Goal: Task Accomplishment & Management: Manage account settings

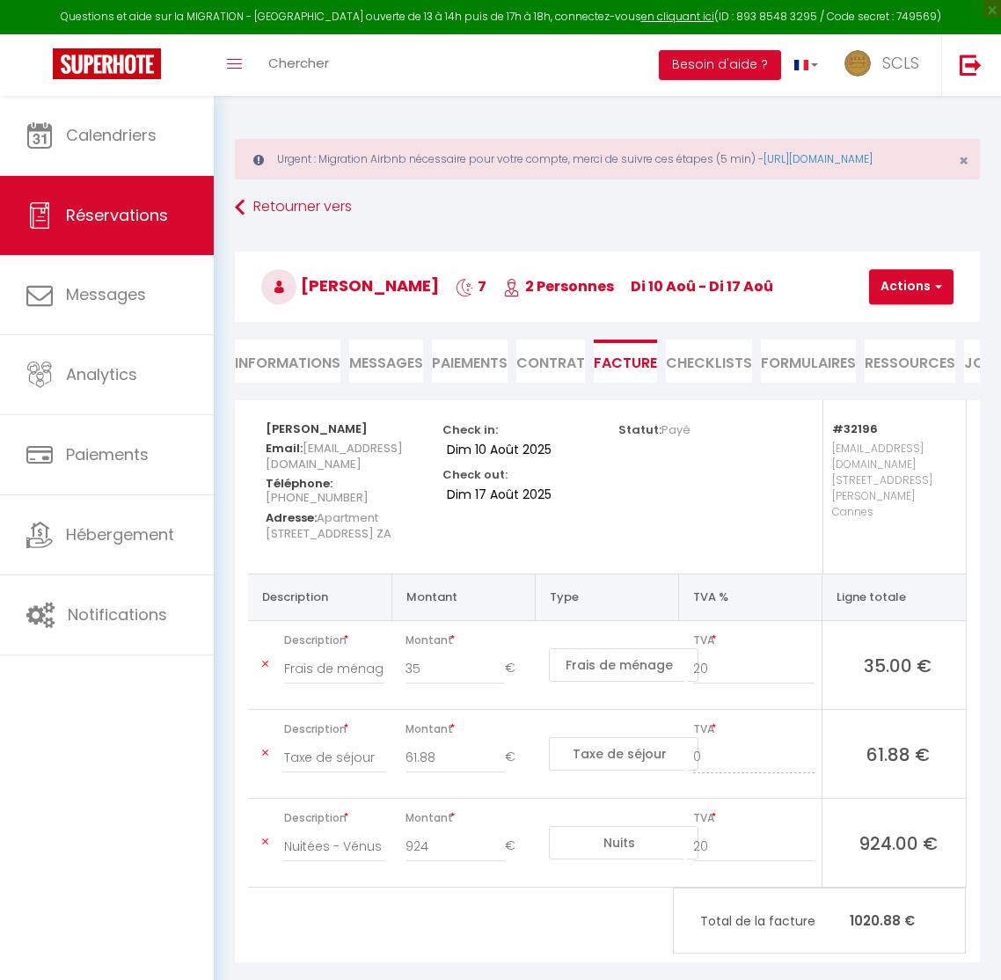
select select "cleaning"
select select "taxes"
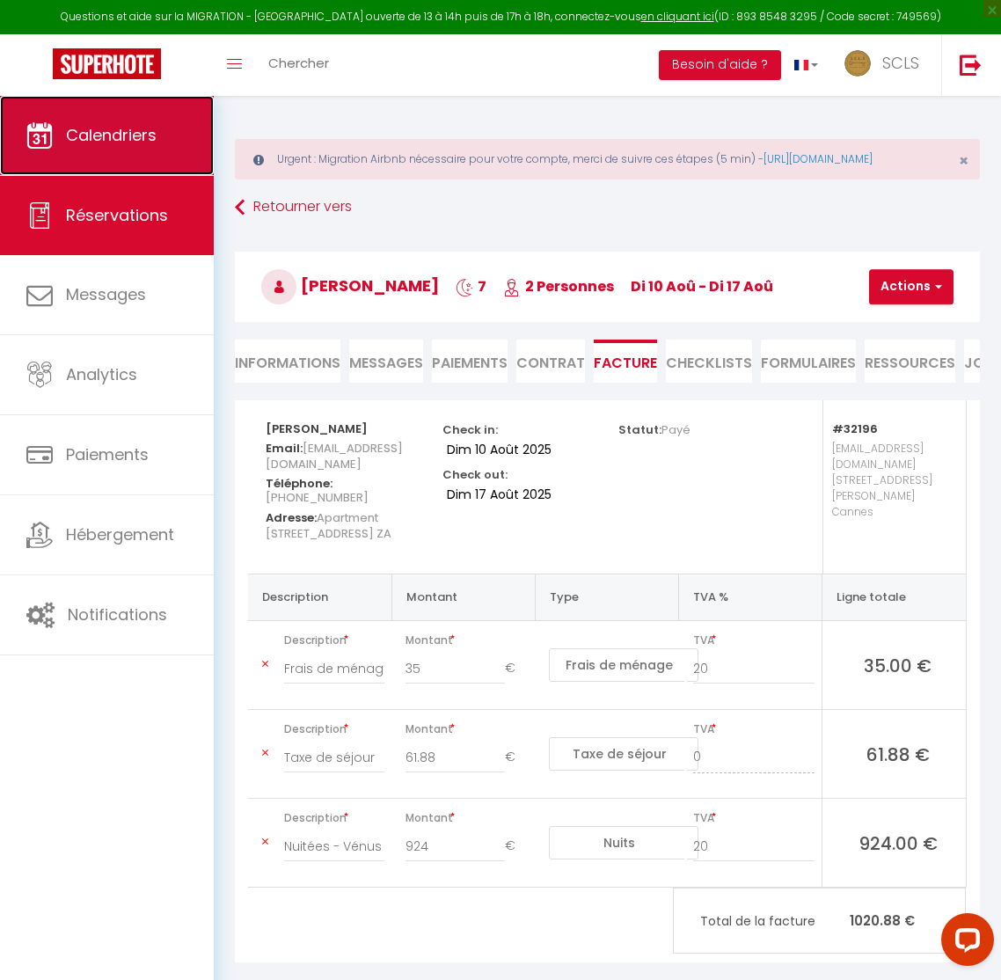
click at [99, 154] on link "Calendriers" at bounding box center [107, 135] width 214 height 79
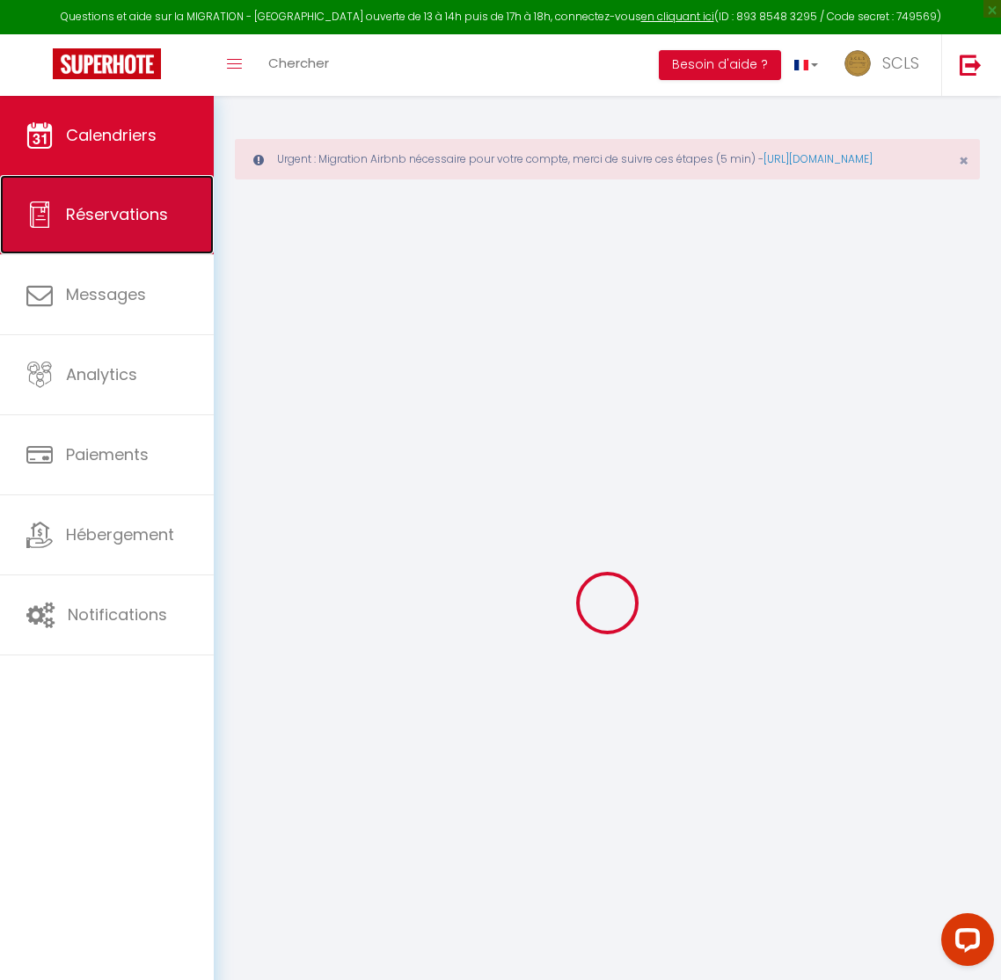
click at [108, 223] on span "Réservations" at bounding box center [117, 214] width 102 height 22
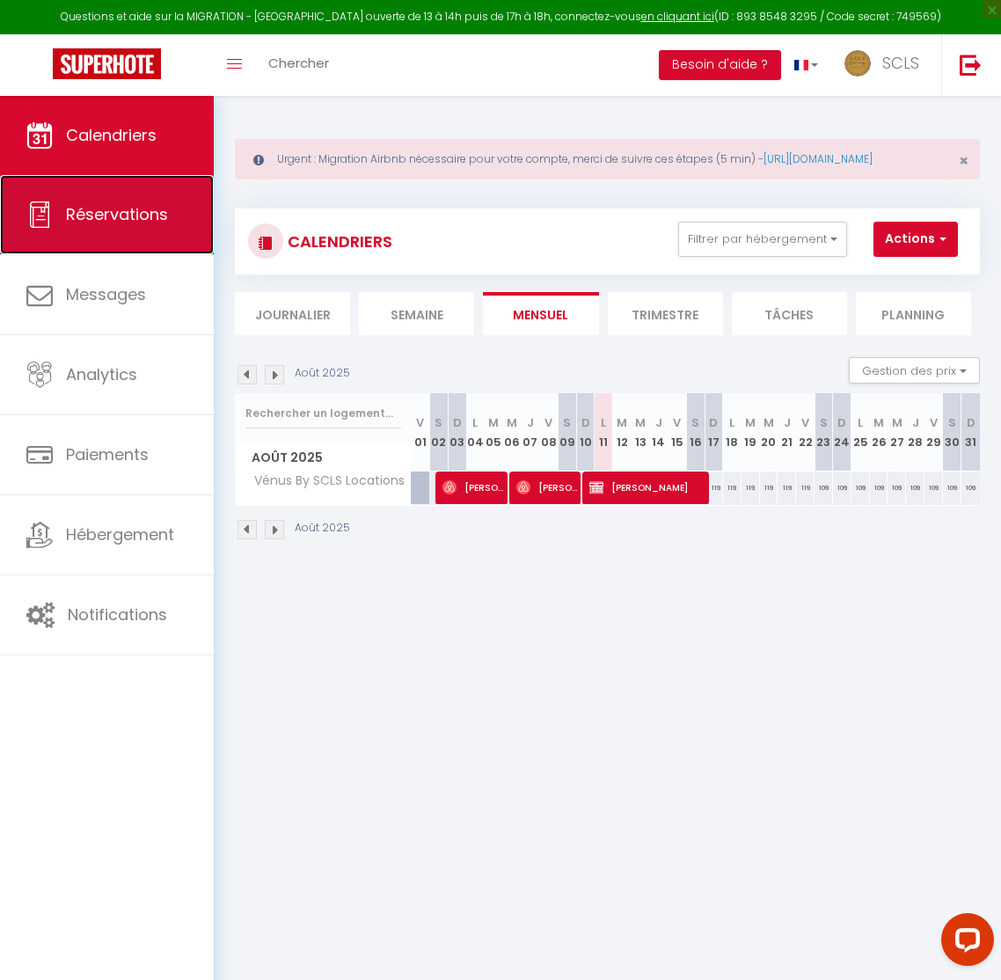
click at [114, 231] on link "Réservations" at bounding box center [107, 214] width 214 height 79
select select "not_cancelled"
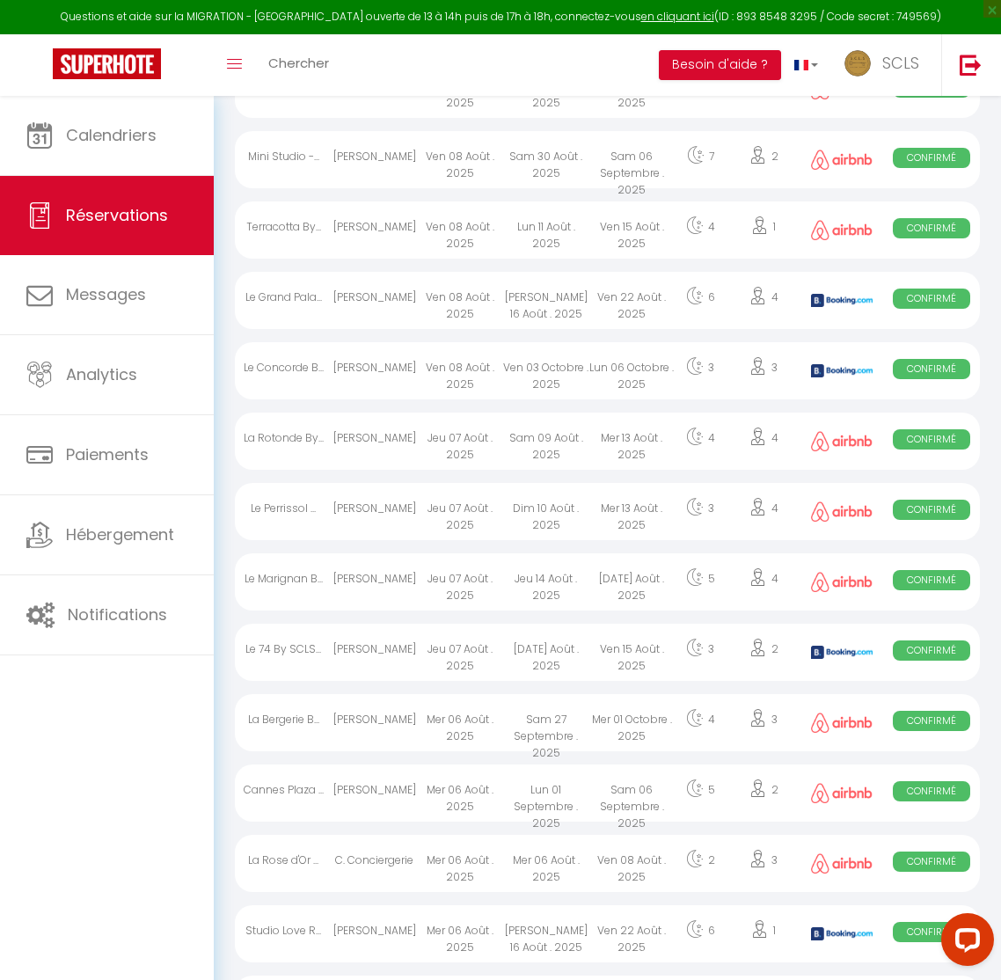
scroll to position [2318, 0]
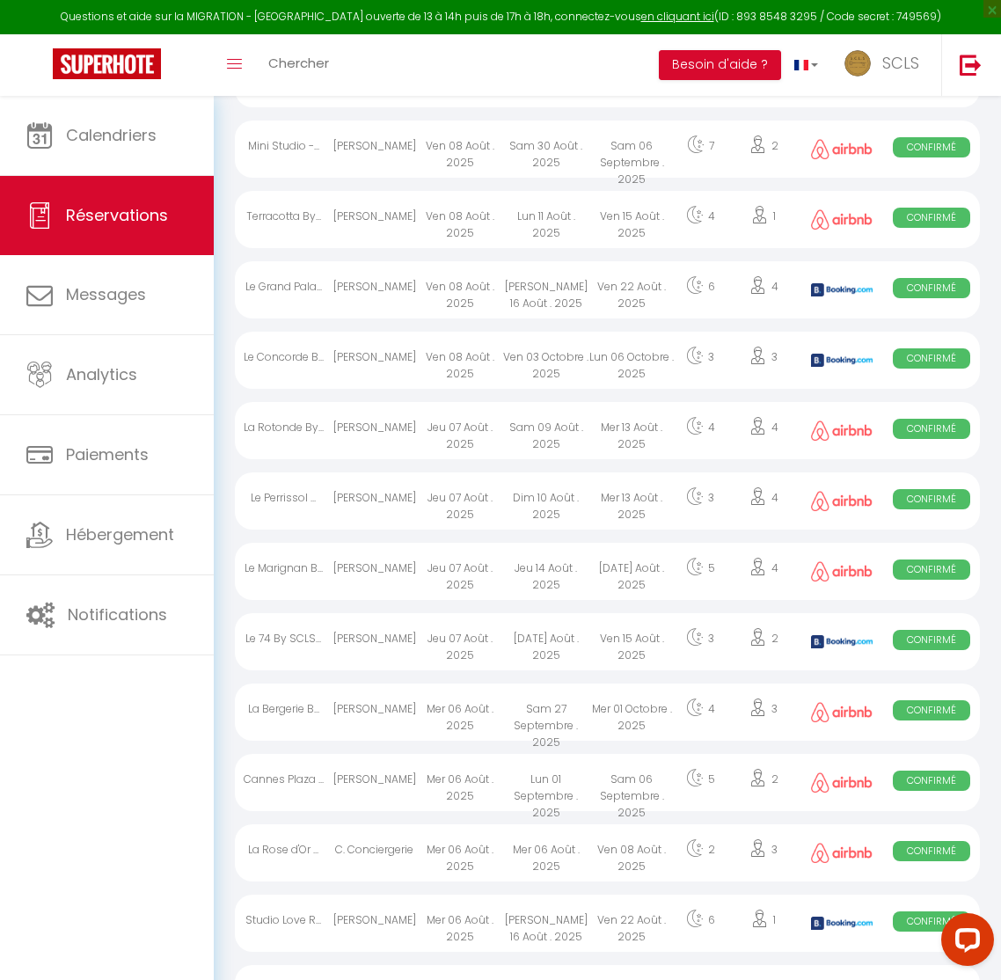
click at [392, 389] on div "[PERSON_NAME]" at bounding box center [374, 360] width 85 height 57
select select "OK"
select select "KO"
select select "0"
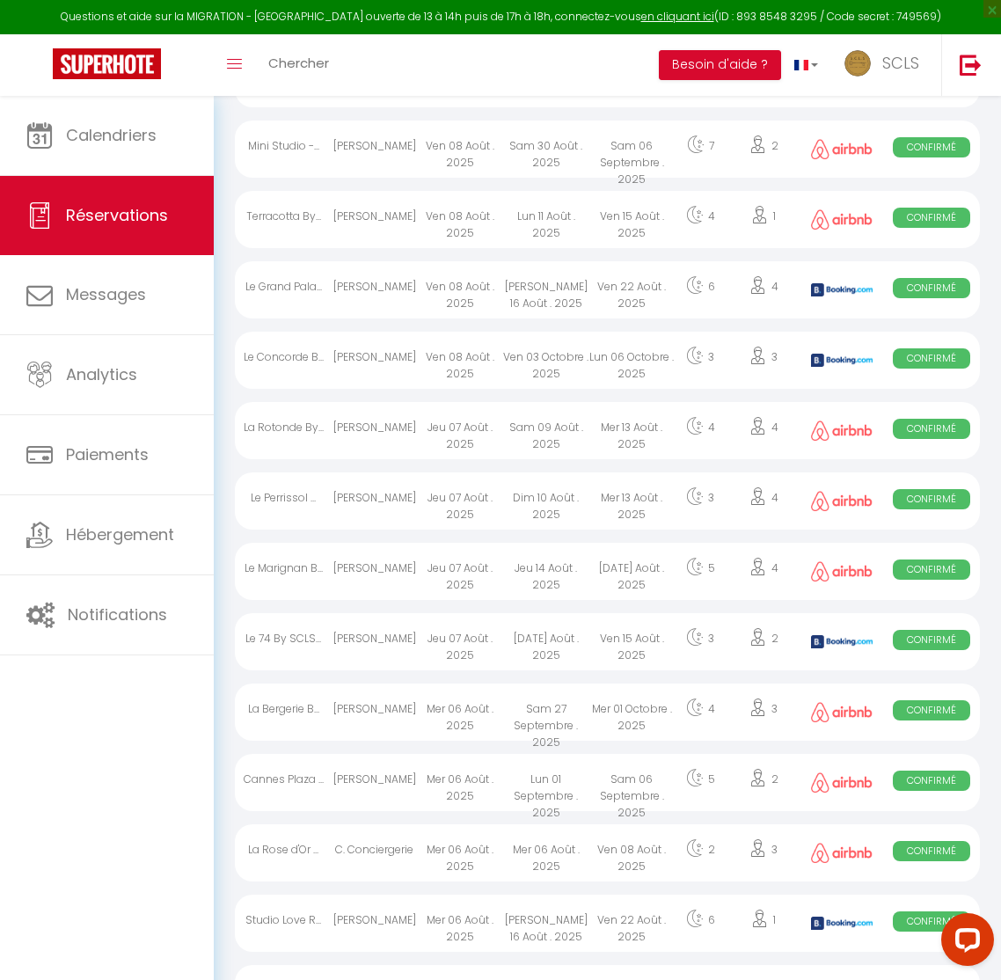
select select "1"
select select
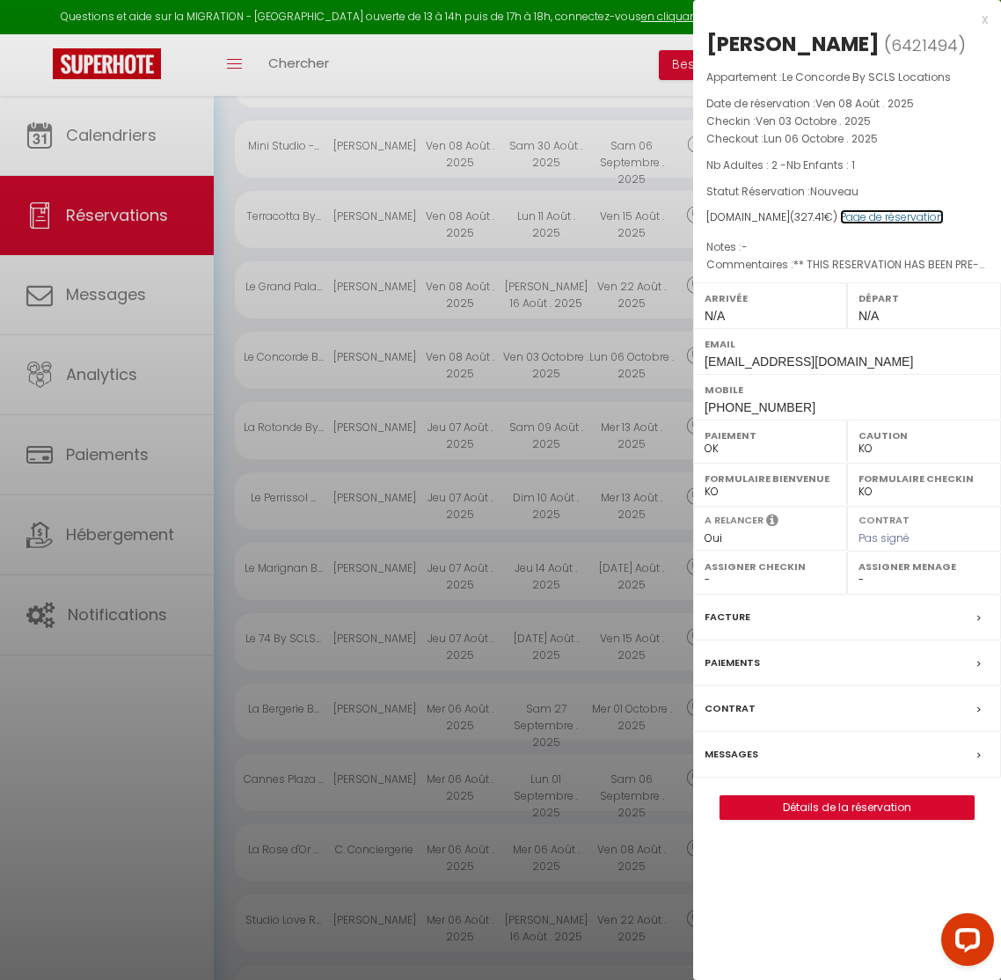
click at [916, 224] on link "Page de réservation" at bounding box center [892, 216] width 104 height 15
click at [732, 672] on label "Paiements" at bounding box center [732, 663] width 55 height 18
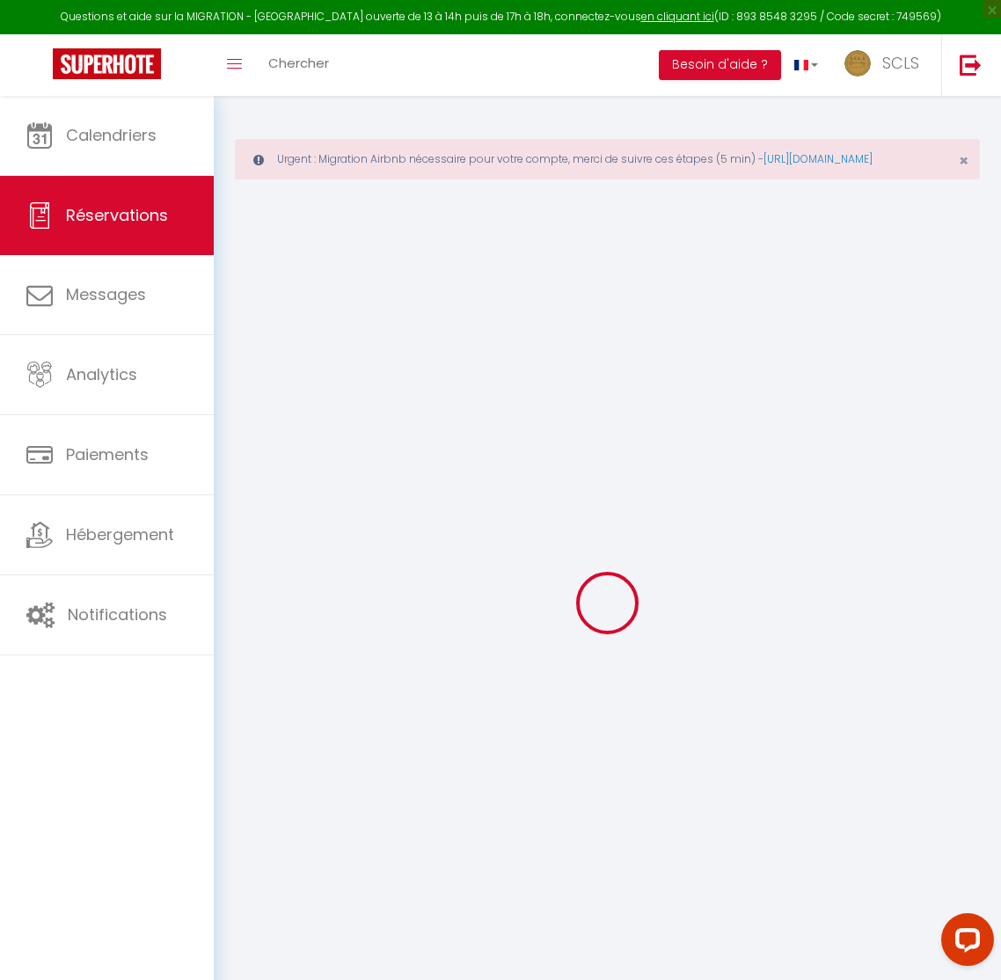
scroll to position [3, 0]
select select
checkbox input "false"
type textarea "** THIS RESERVATION HAS BEEN PRE-PAID ** Approximate time of arrival: between 1…"
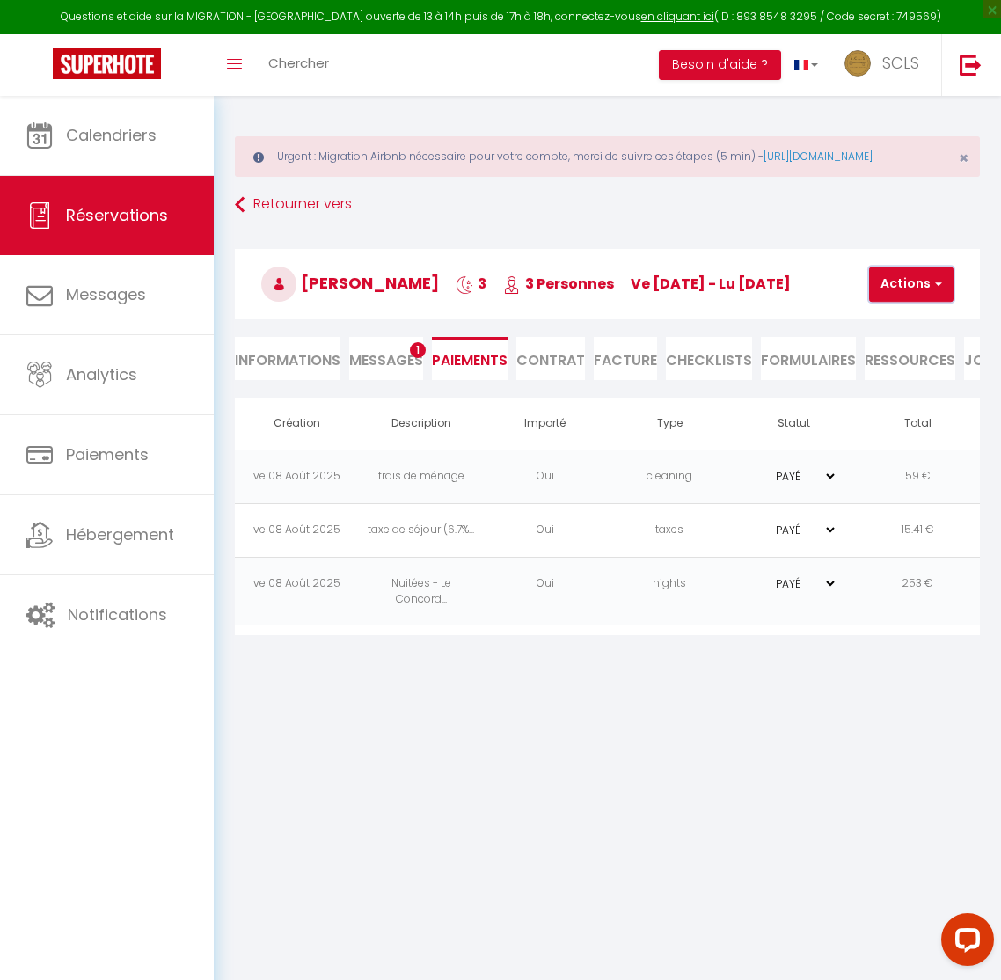
click at [877, 297] on button "Actions" at bounding box center [911, 284] width 84 height 35
click at [904, 403] on link "Créer nouveau lien caution" at bounding box center [965, 391] width 216 height 23
select select "nights"
type input "[EMAIL_ADDRESS][DOMAIN_NAME]"
select select "10585"
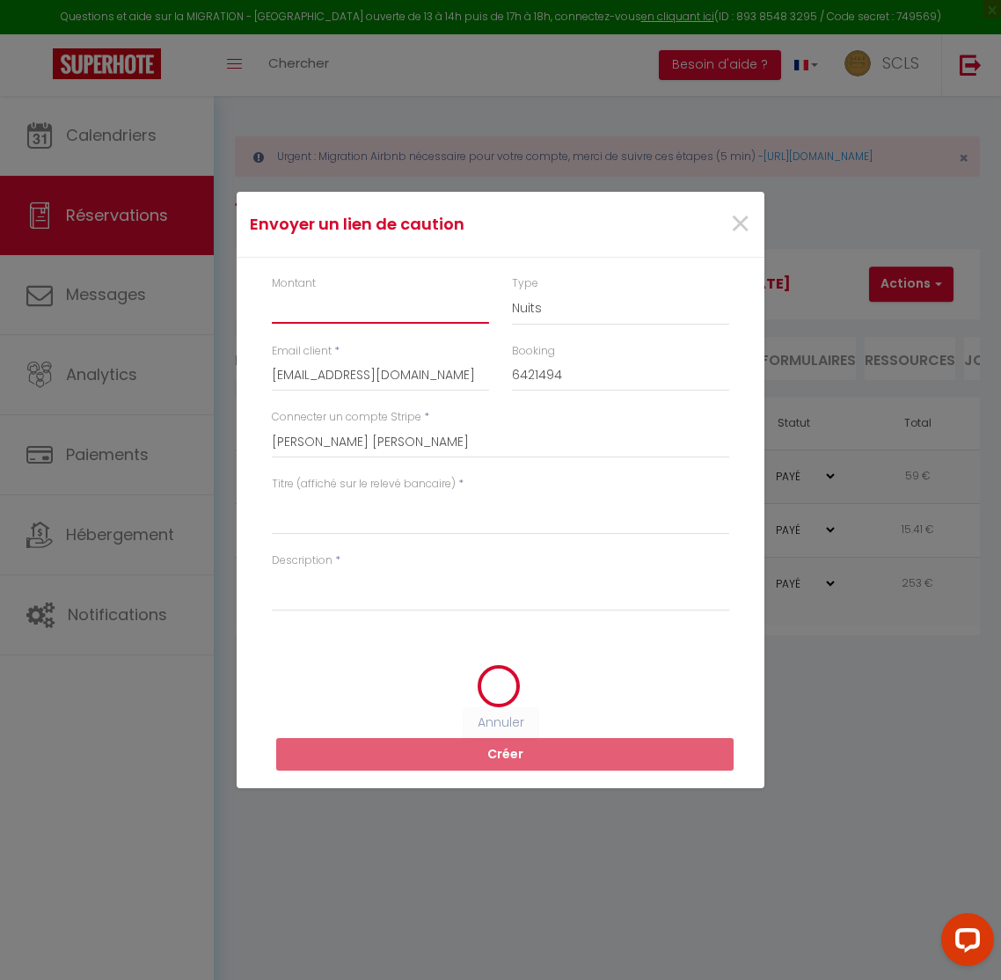
click at [344, 317] on input "Montant" at bounding box center [380, 308] width 217 height 32
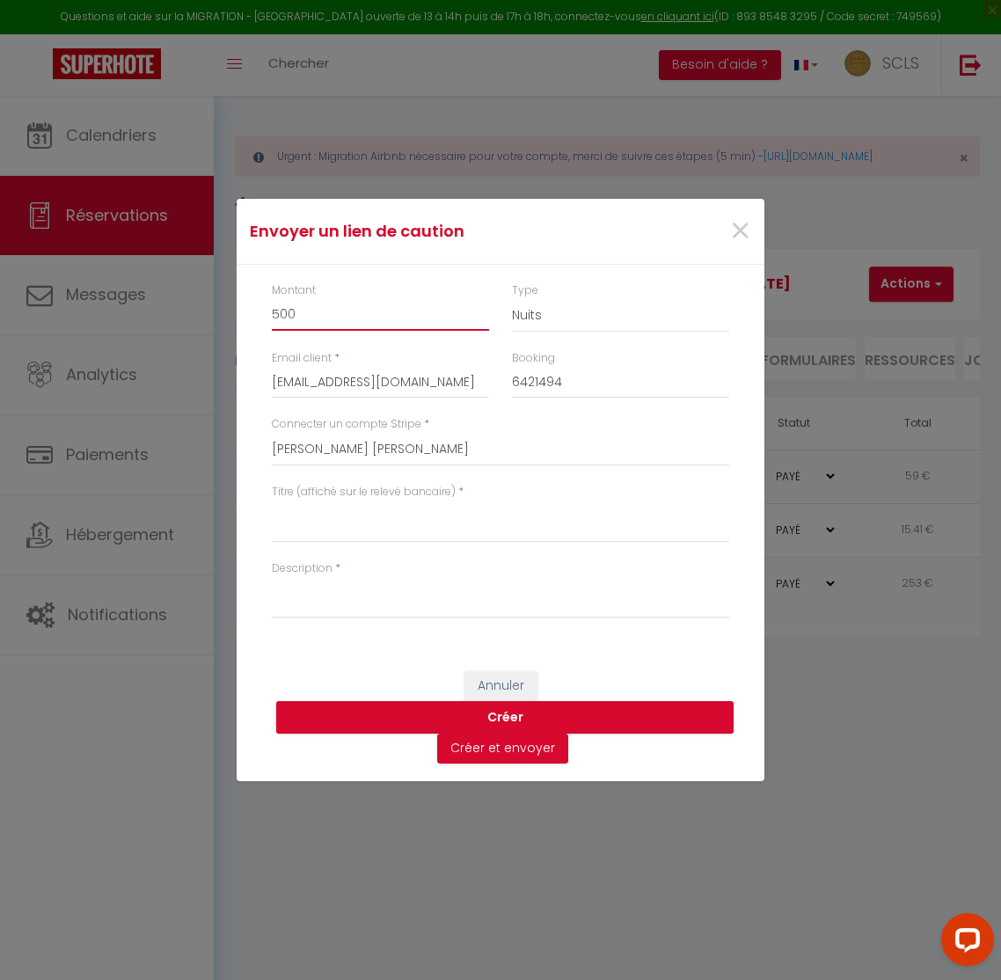
type input "500"
click at [582, 318] on select "Nuits Frais de ménage Taxe de séjour [GEOGRAPHIC_DATA]" at bounding box center [620, 315] width 217 height 33
select select "other"
click at [375, 443] on select "SCLS Punkimmo [PERSON_NAME] [PERSON_NAME] [PERSON_NAME] Amandine Sevestre [PERS…" at bounding box center [501, 449] width 458 height 33
select select "2594"
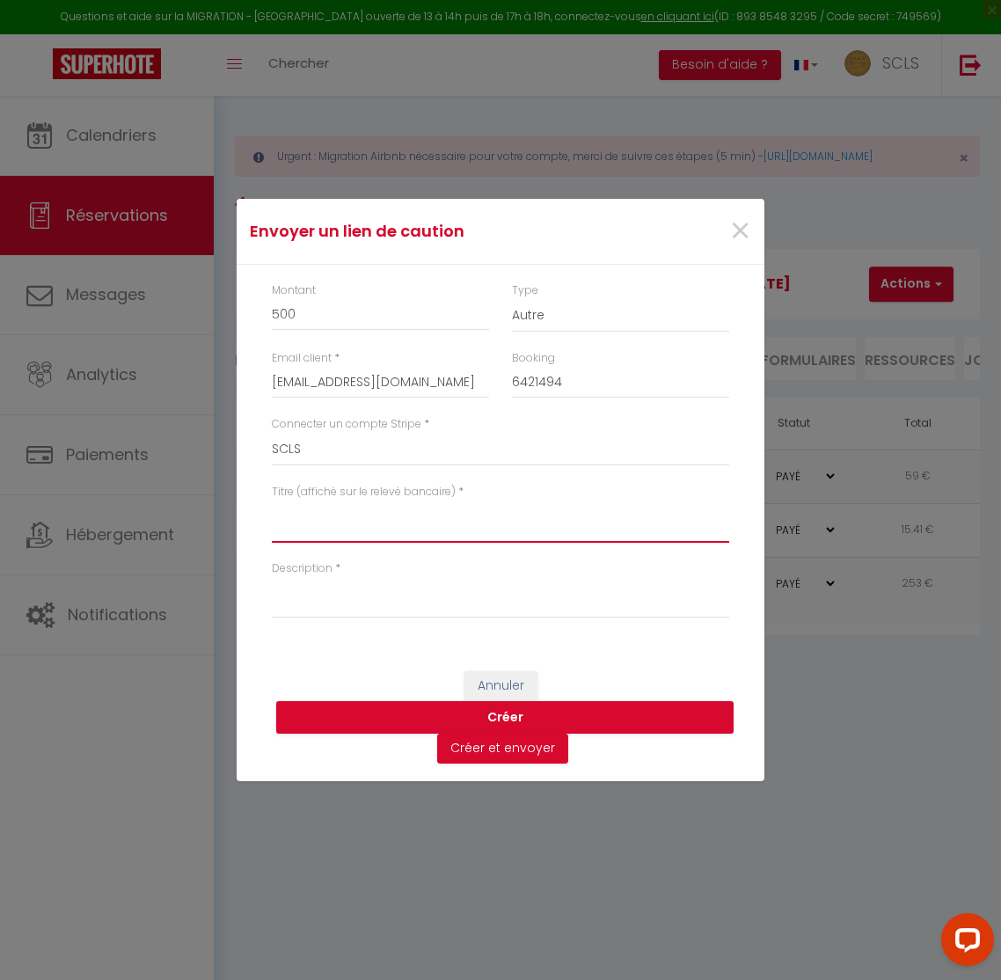
click at [316, 518] on textarea "Titre (affiché sur le relevé bancaire)" at bounding box center [501, 522] width 458 height 42
click at [391, 512] on textarea "CAUTION - LE CONCORDE - [PERSON_NAME]" at bounding box center [501, 522] width 458 height 42
type textarea "CAUTION - LE CONCORDE - [PERSON_NAME]"
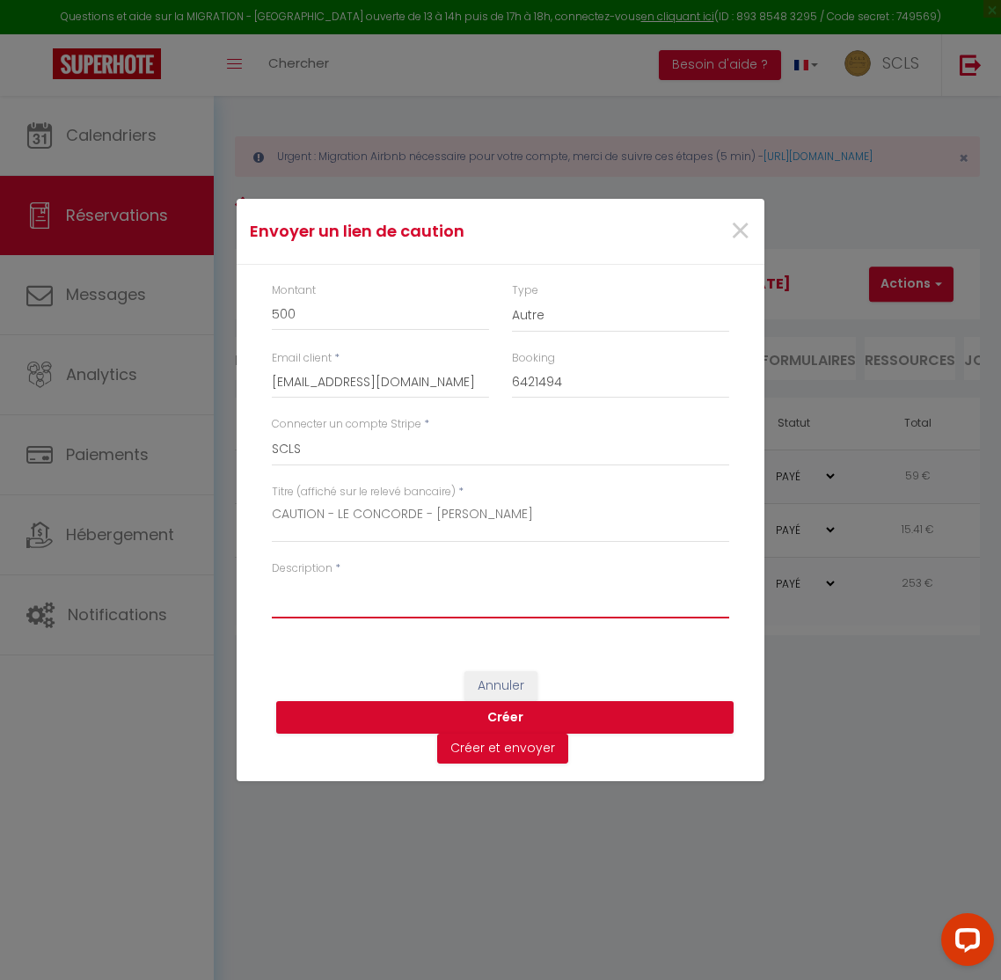
click at [344, 596] on textarea "Description" at bounding box center [501, 597] width 458 height 42
paste textarea "CAUTION - LE CONCORDE - [PERSON_NAME]"
type textarea "CAUTION - LE CONCORDE - [PERSON_NAME]"
click at [521, 715] on button "Créer" at bounding box center [505, 717] width 458 height 33
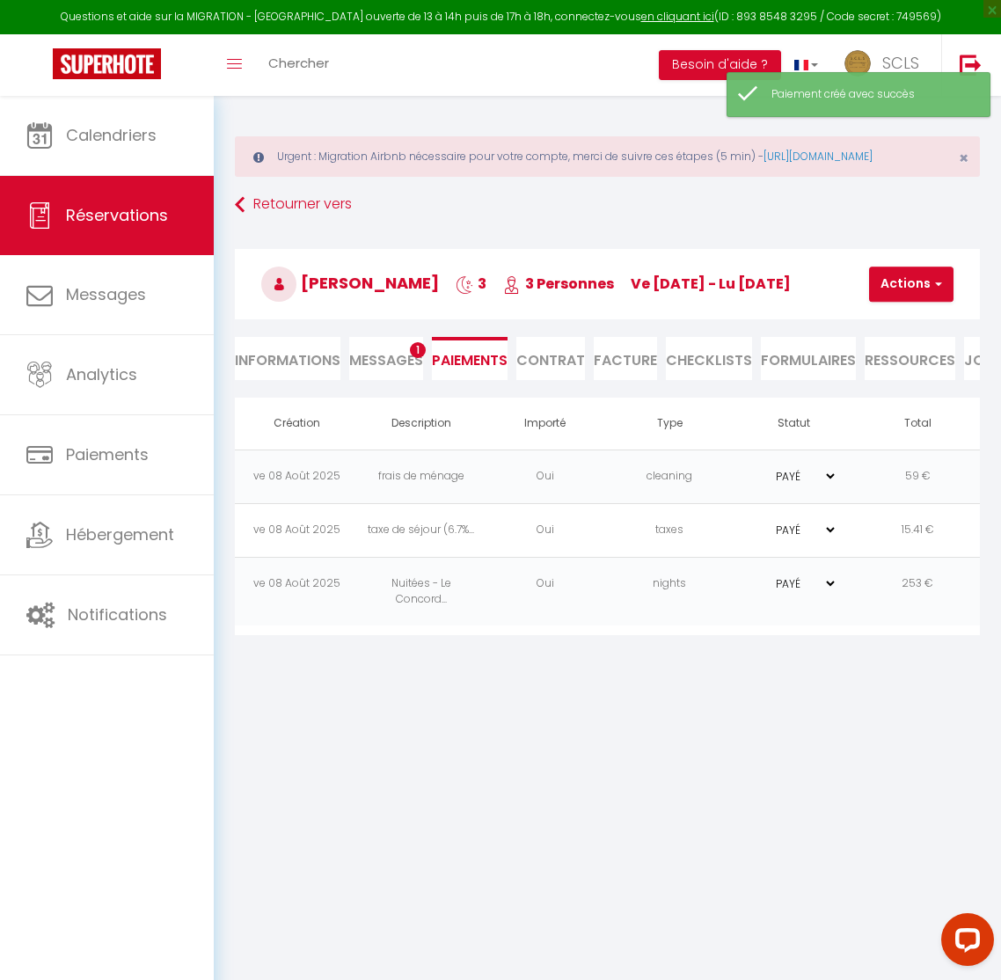
select select "0"
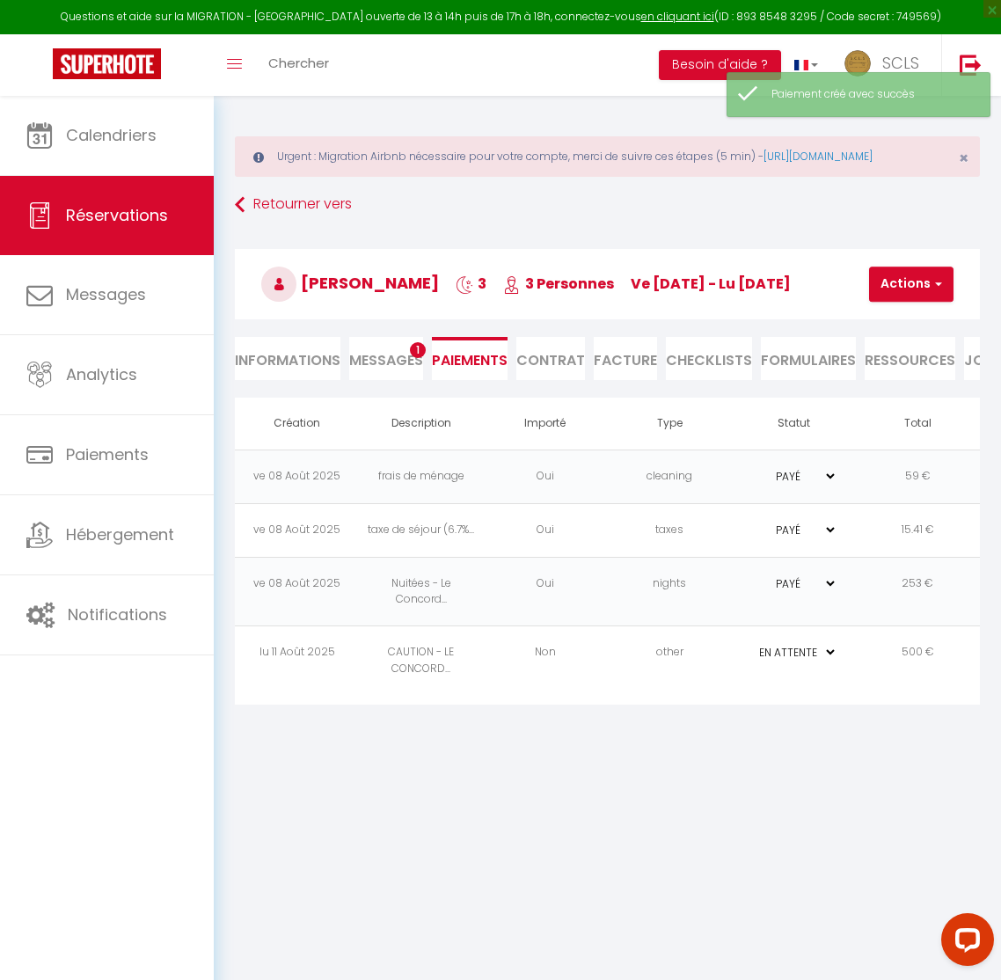
click at [568, 666] on td "Non" at bounding box center [545, 661] width 124 height 70
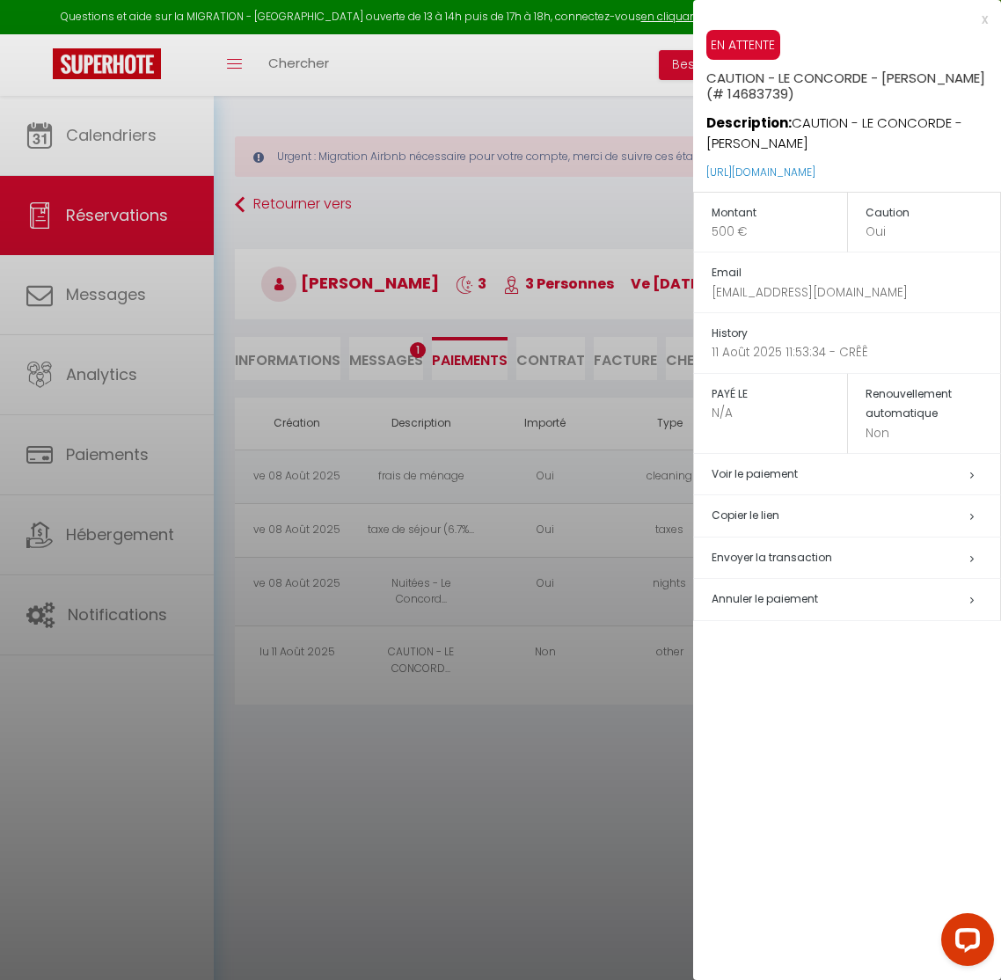
drag, startPoint x: 758, startPoint y: 520, endPoint x: 748, endPoint y: 353, distance: 167.5
click at [758, 520] on h5 "Copier le lien" at bounding box center [856, 516] width 289 height 20
click at [275, 218] on div at bounding box center [500, 490] width 1001 height 980
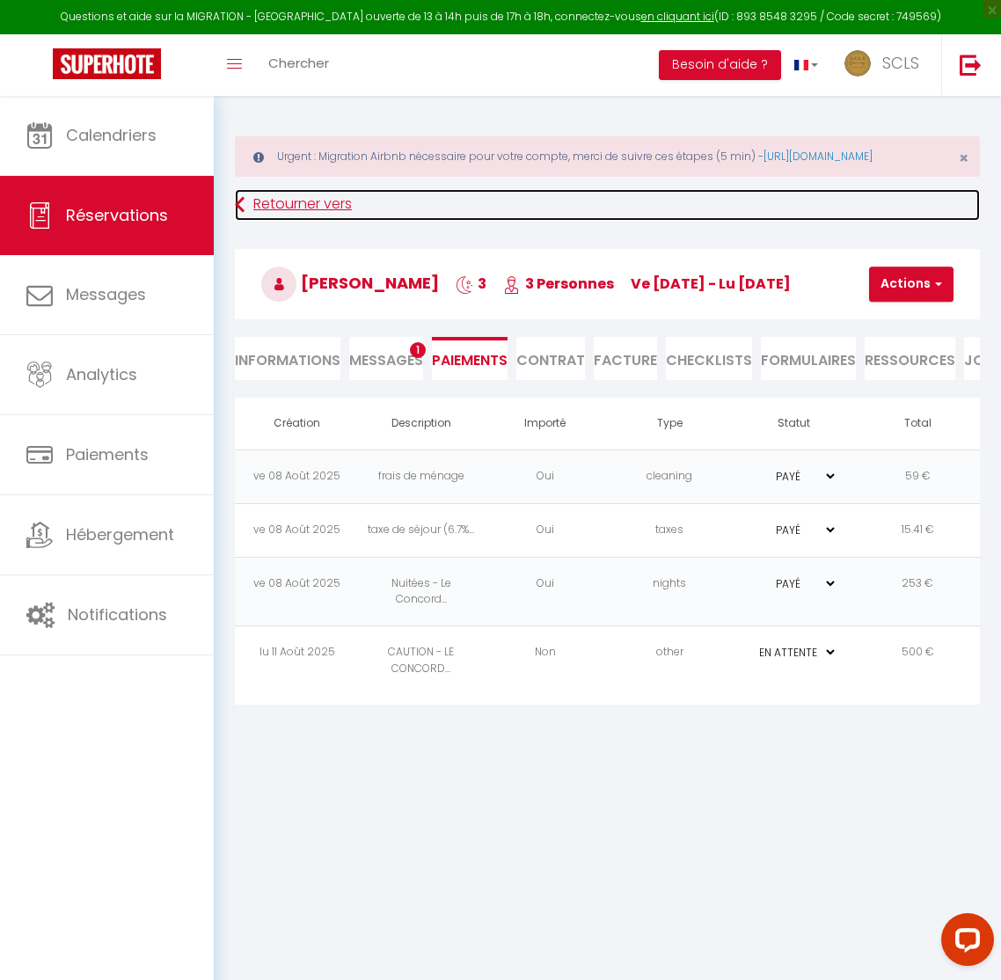
click at [285, 221] on link "Retourner vers" at bounding box center [607, 205] width 745 height 32
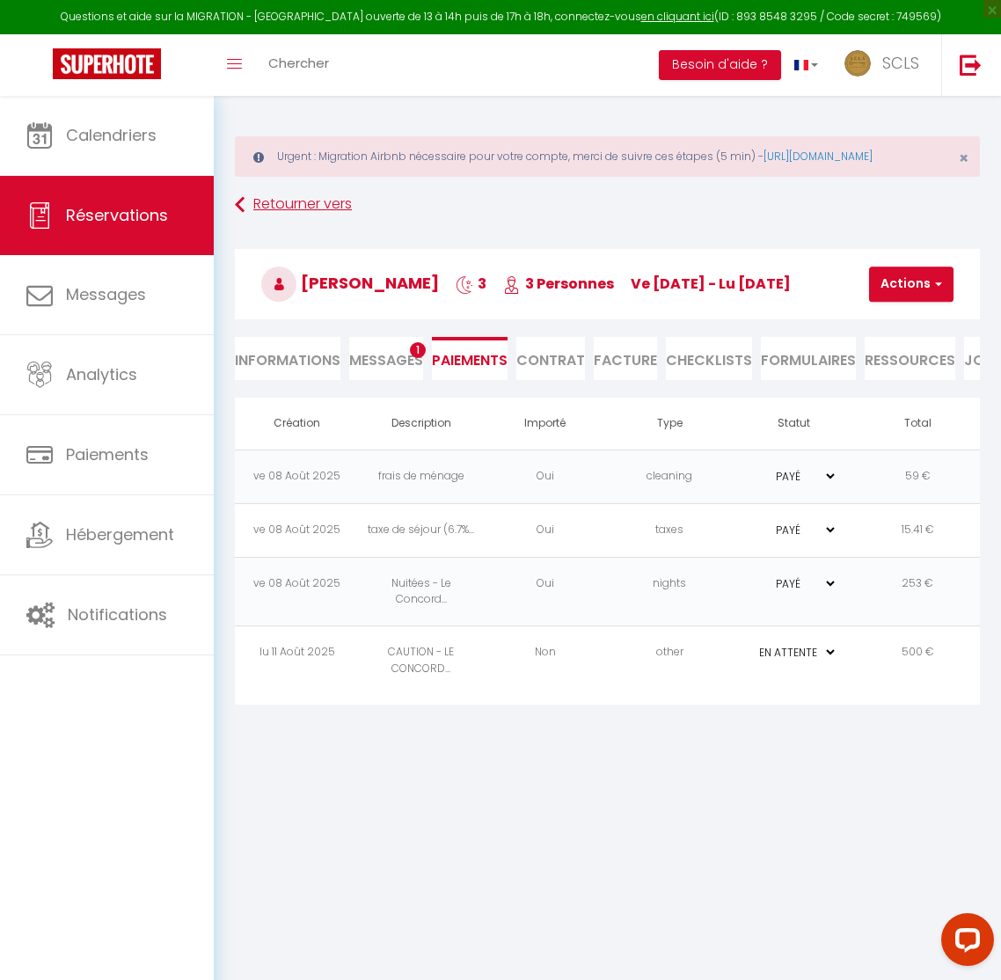
select select "not_cancelled"
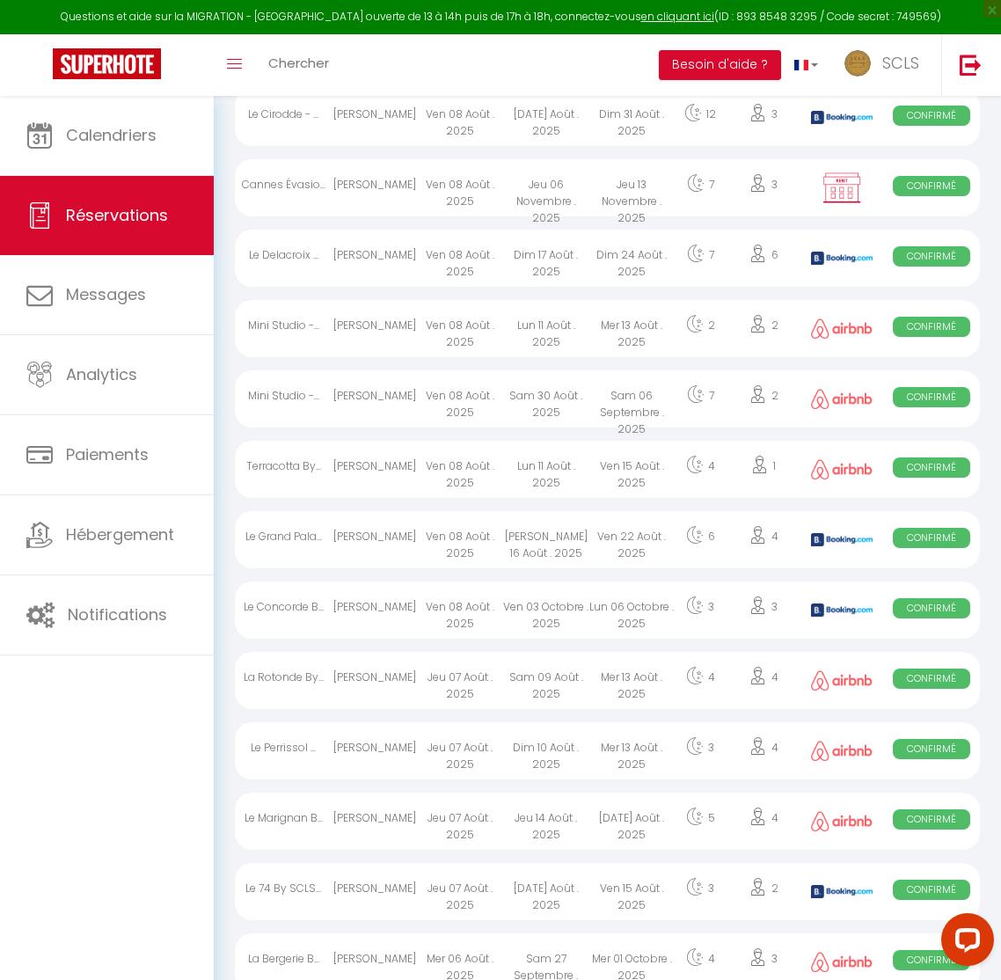
scroll to position [2067, 0]
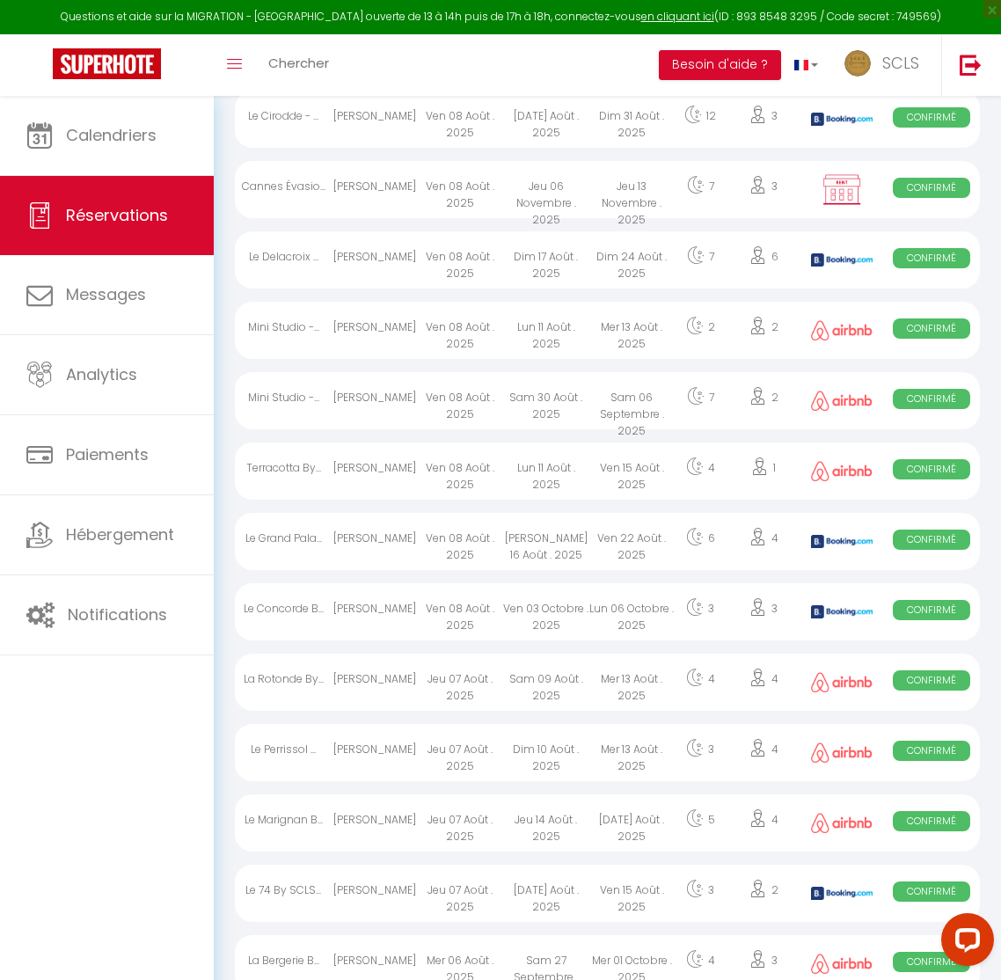
click at [410, 351] on div "[PERSON_NAME]" at bounding box center [374, 330] width 85 height 57
select select "OK"
select select "0"
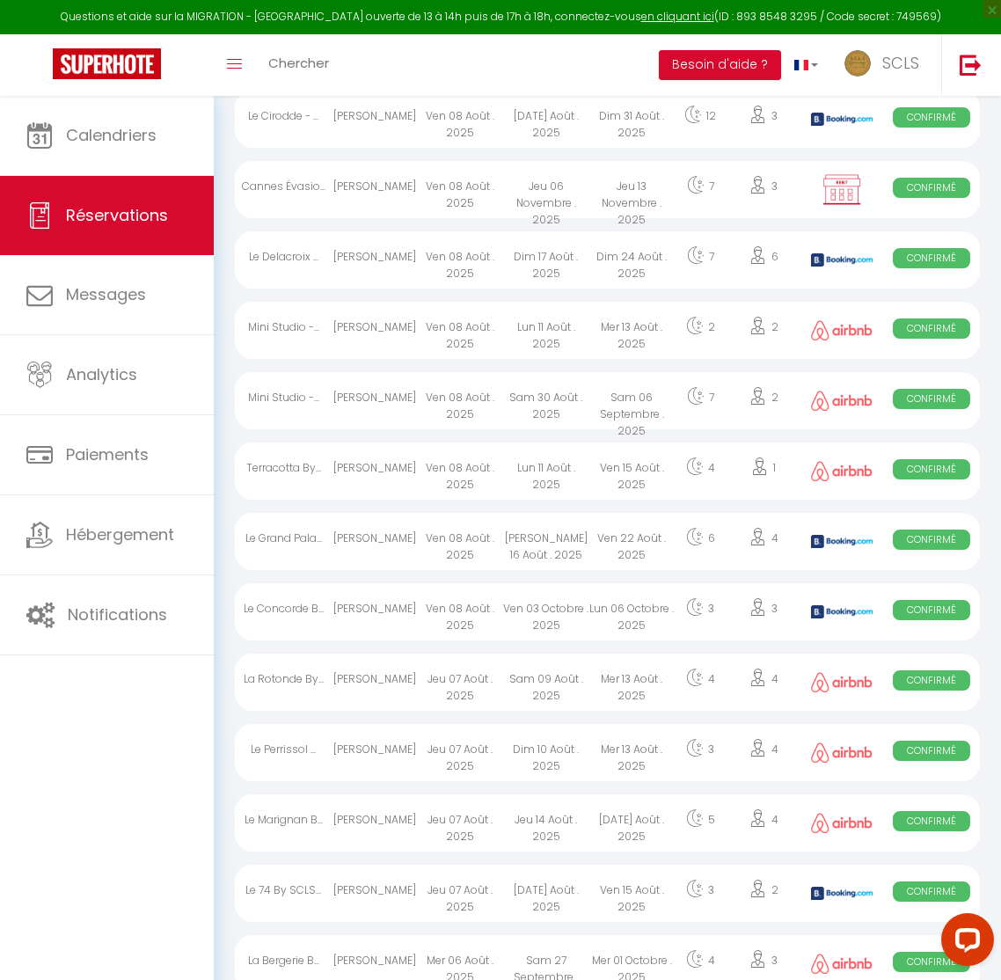
select select "1"
select select
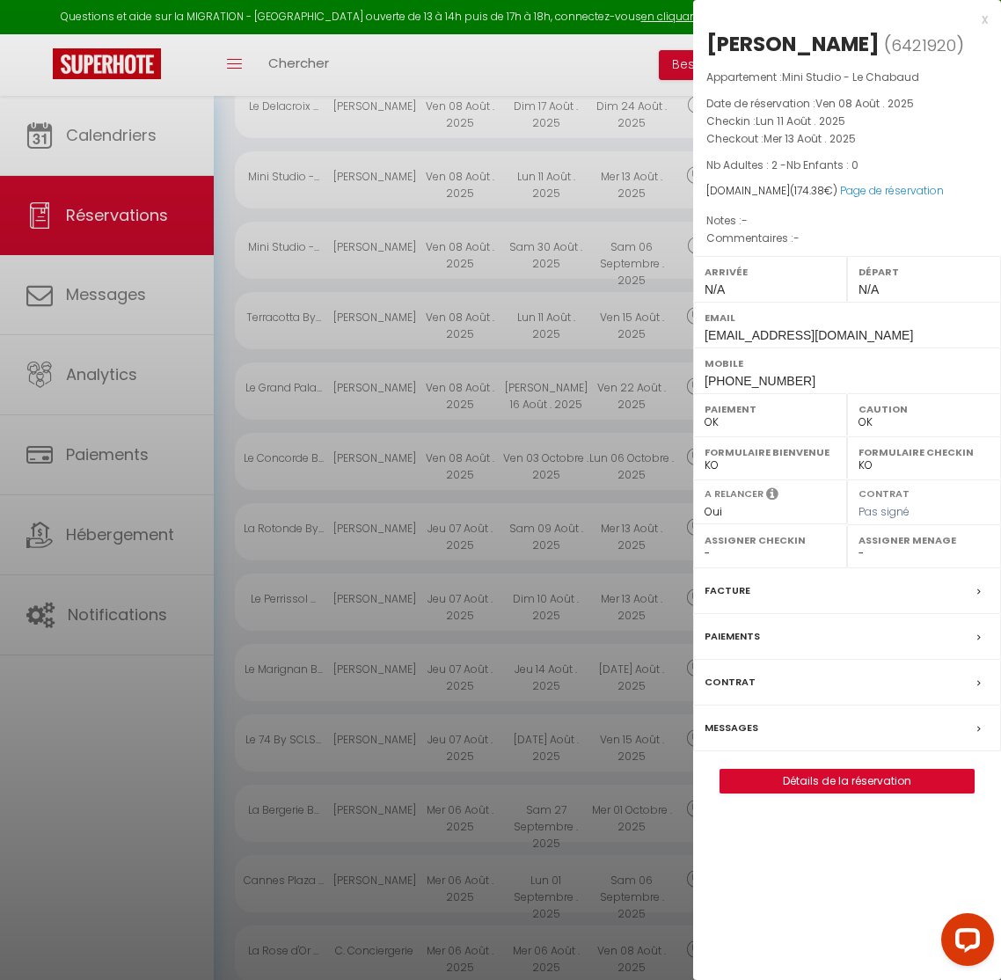
scroll to position [2219, 0]
click at [890, 192] on link "Page de réservation" at bounding box center [892, 190] width 104 height 15
click at [212, 648] on div at bounding box center [500, 490] width 1001 height 980
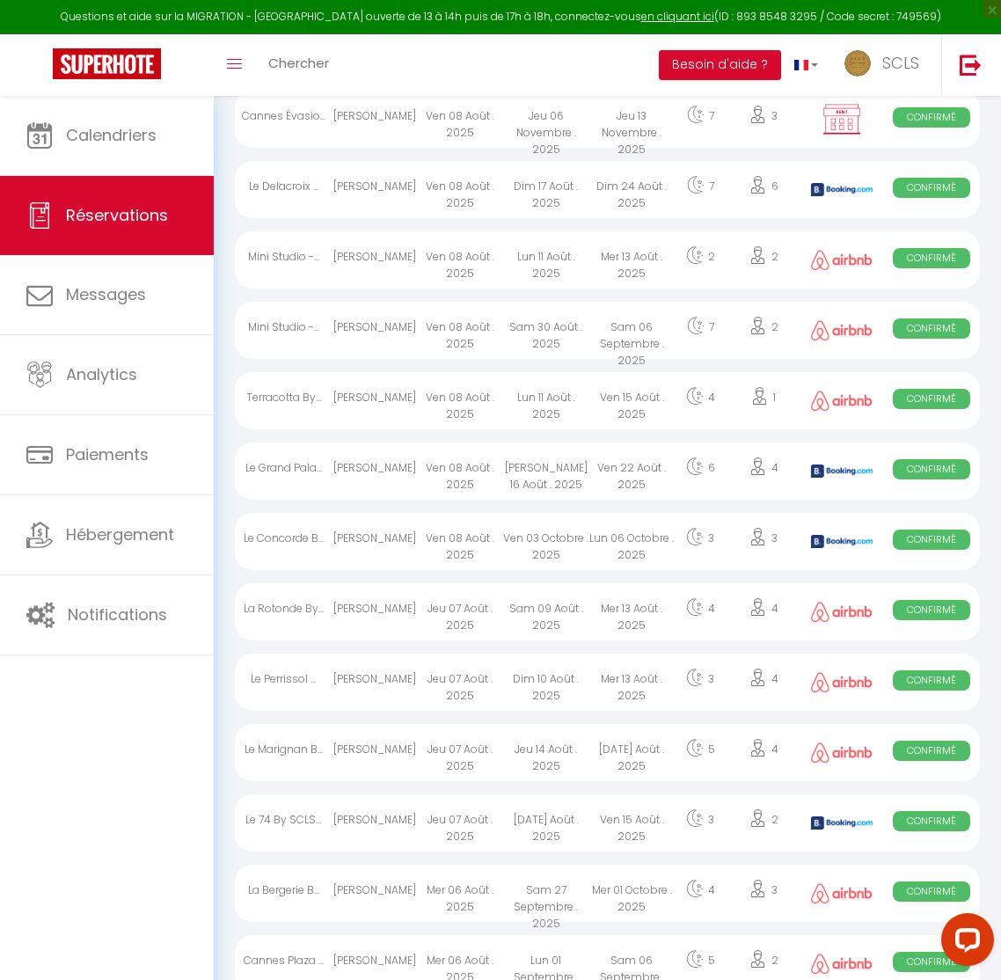
scroll to position [2114, 0]
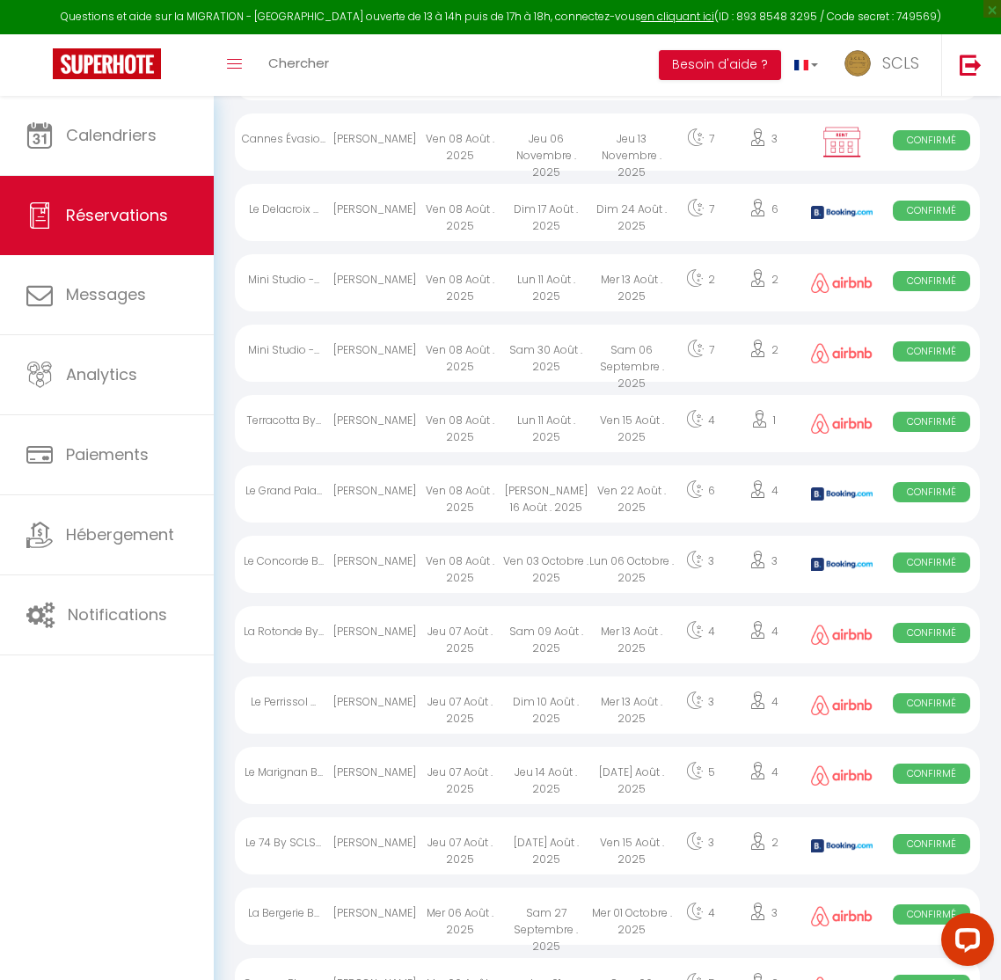
click at [373, 241] on div "[PERSON_NAME]" at bounding box center [374, 212] width 85 height 57
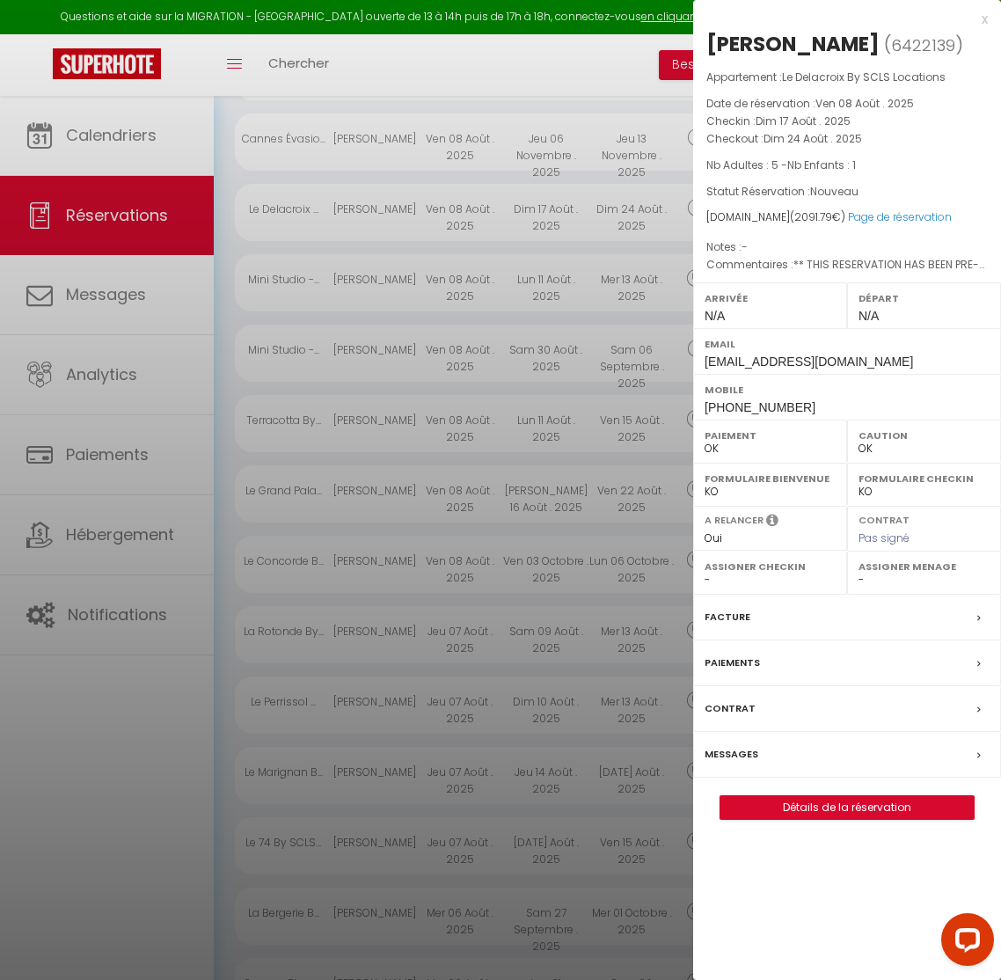
click at [373, 243] on div at bounding box center [500, 490] width 1001 height 980
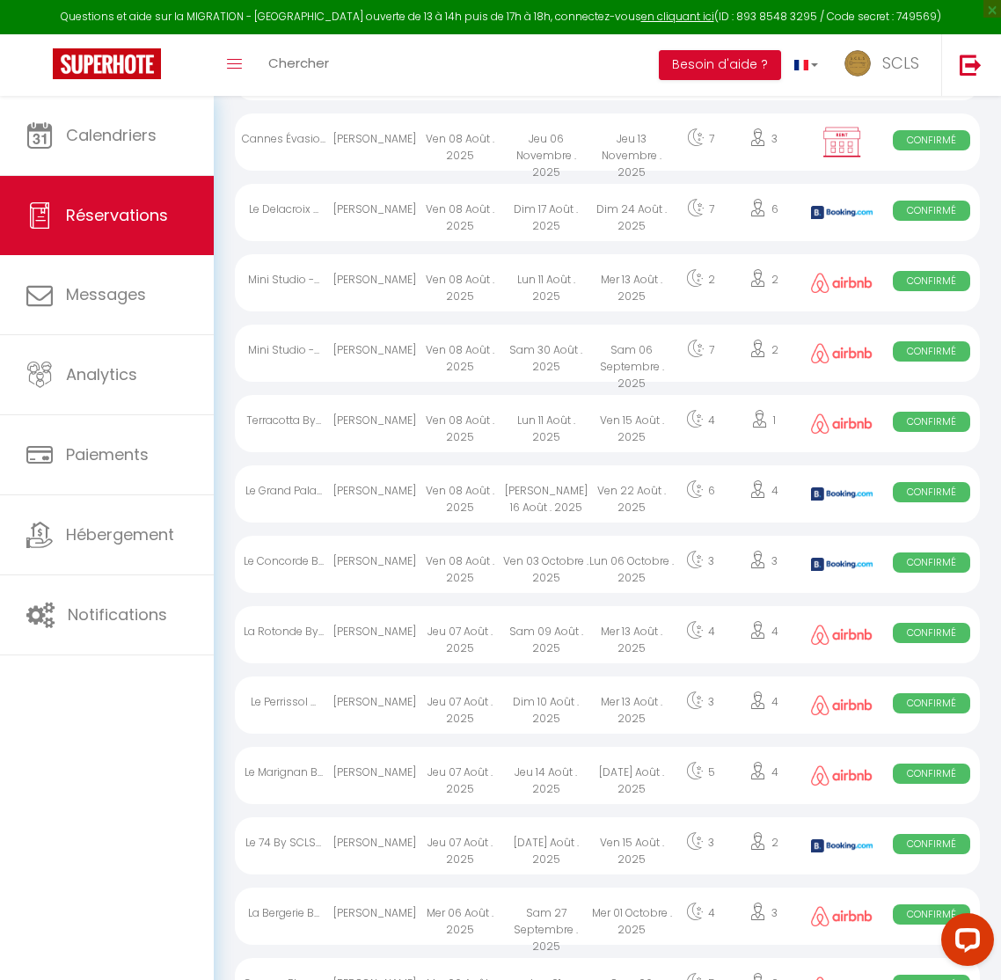
click at [389, 227] on div "[PERSON_NAME]" at bounding box center [374, 212] width 85 height 57
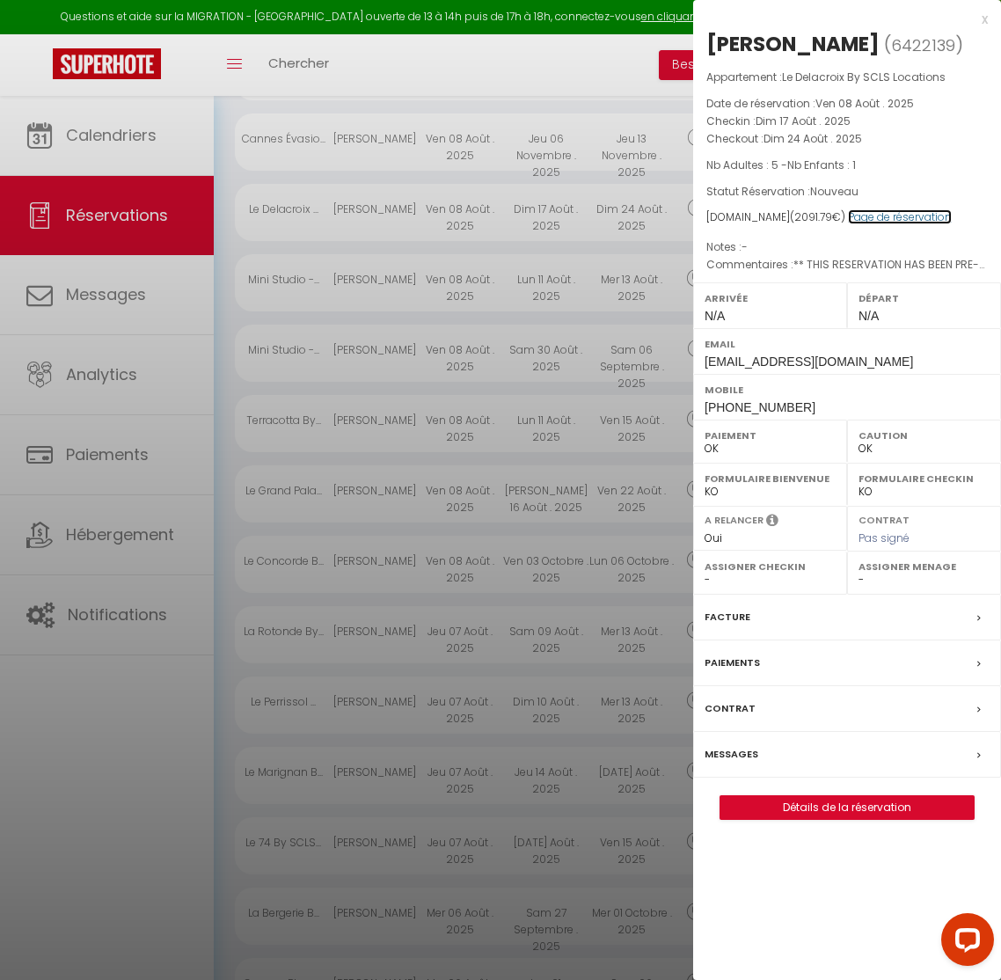
click at [875, 223] on link "Page de réservation" at bounding box center [900, 216] width 104 height 15
click at [741, 668] on label "Paiements" at bounding box center [732, 663] width 55 height 18
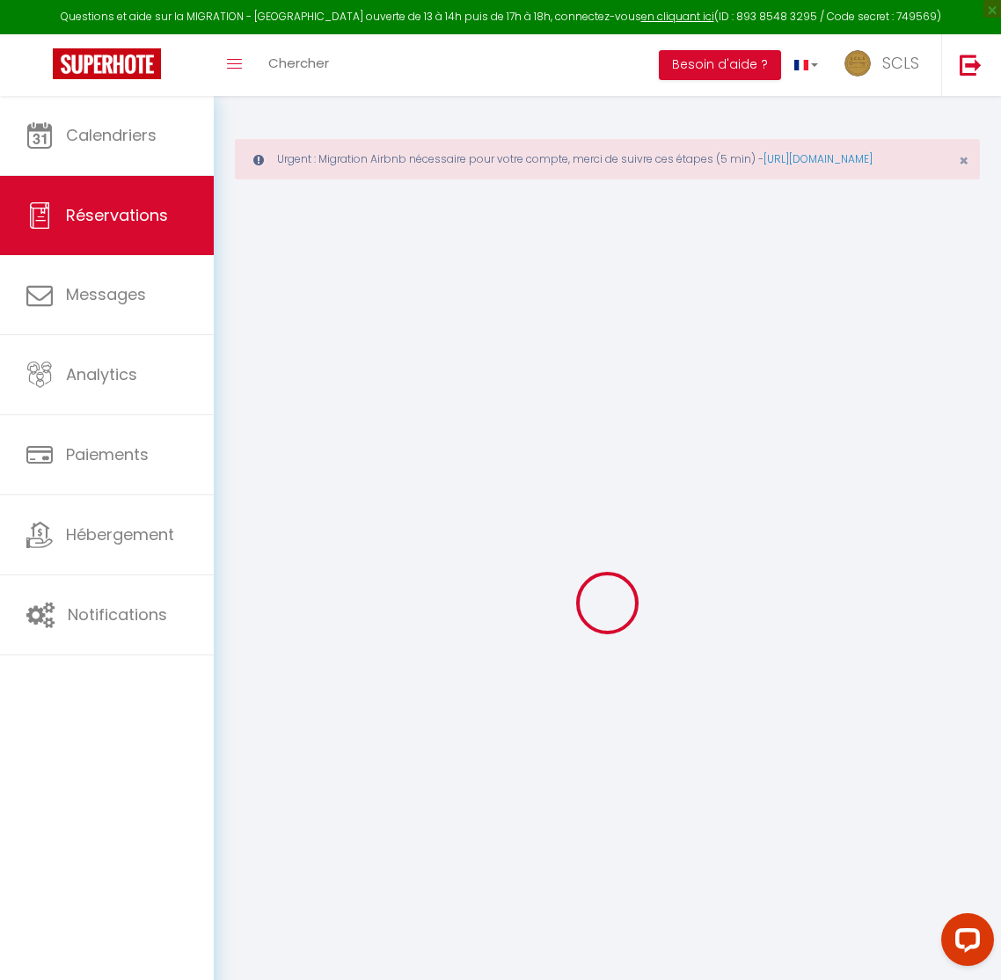
select select
checkbox input "false"
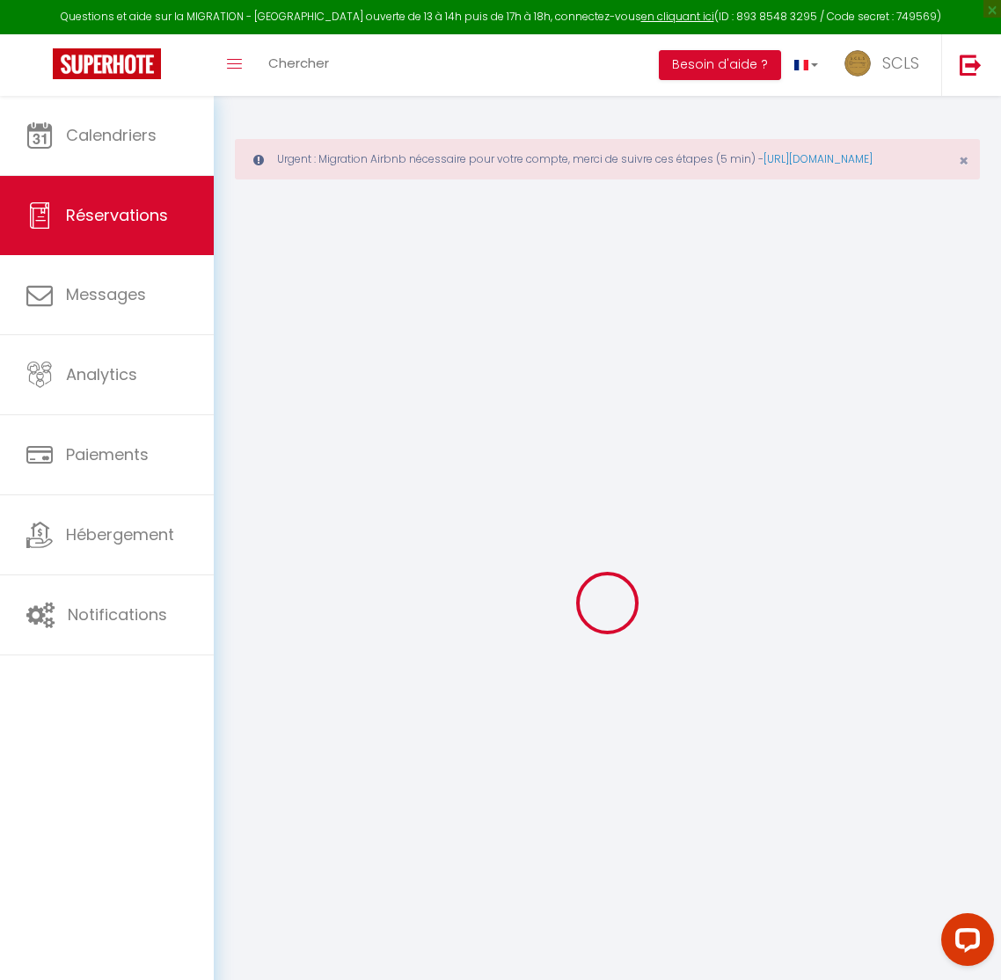
select select
checkbox input "false"
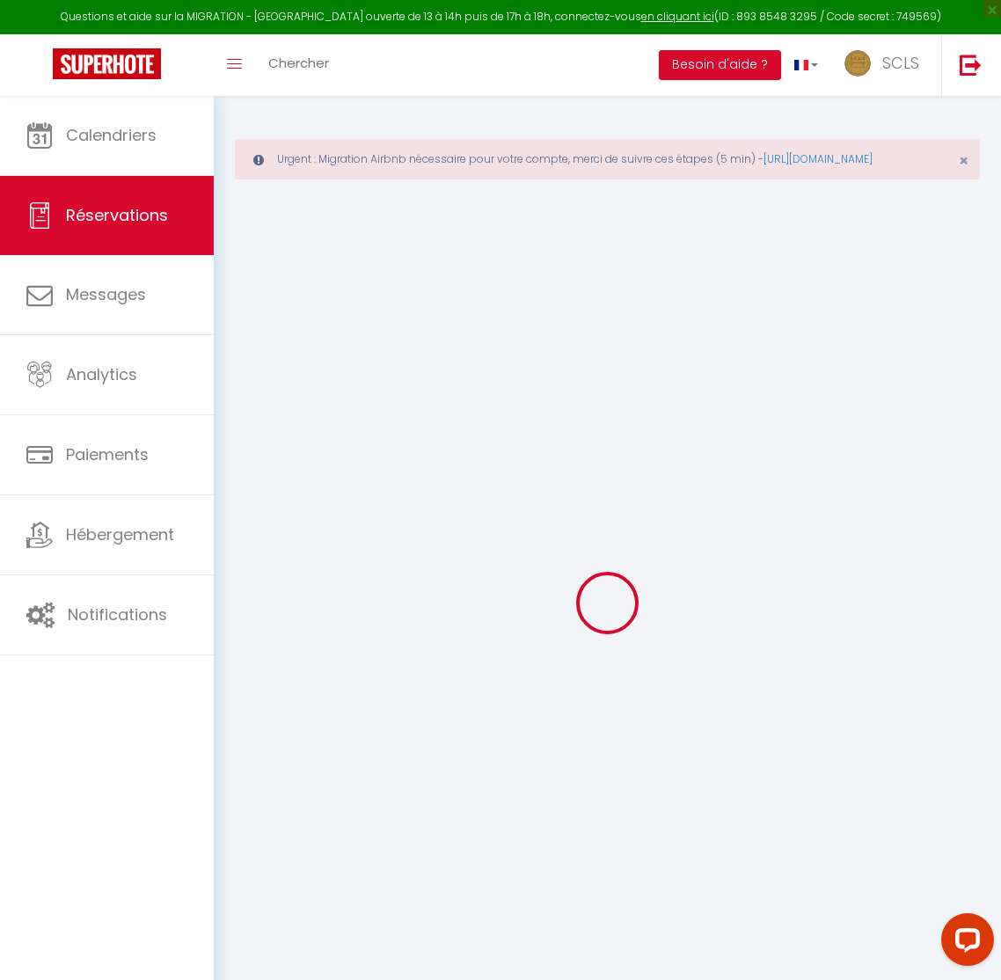
select select
type textarea "** THIS RESERVATION HAS BEEN PRE-PAID ** BOOKING NOTE : Payment charge is EUR 2…"
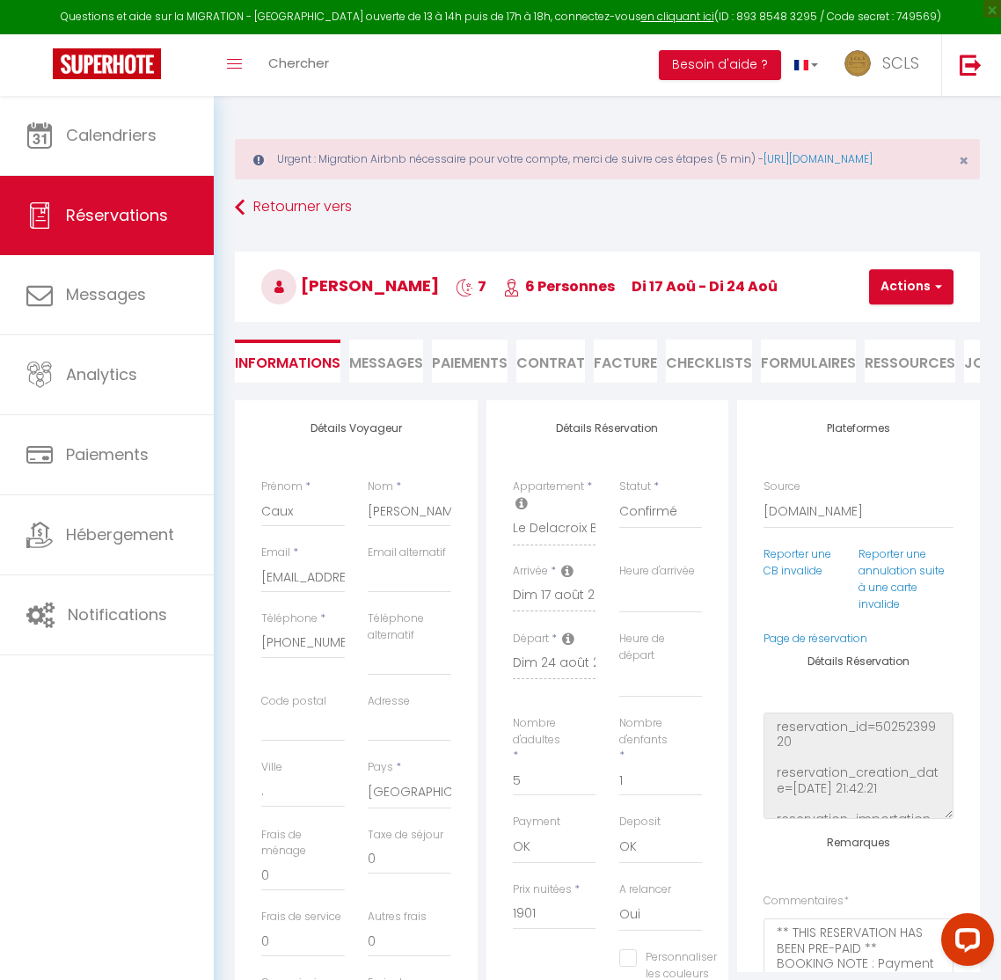
select select
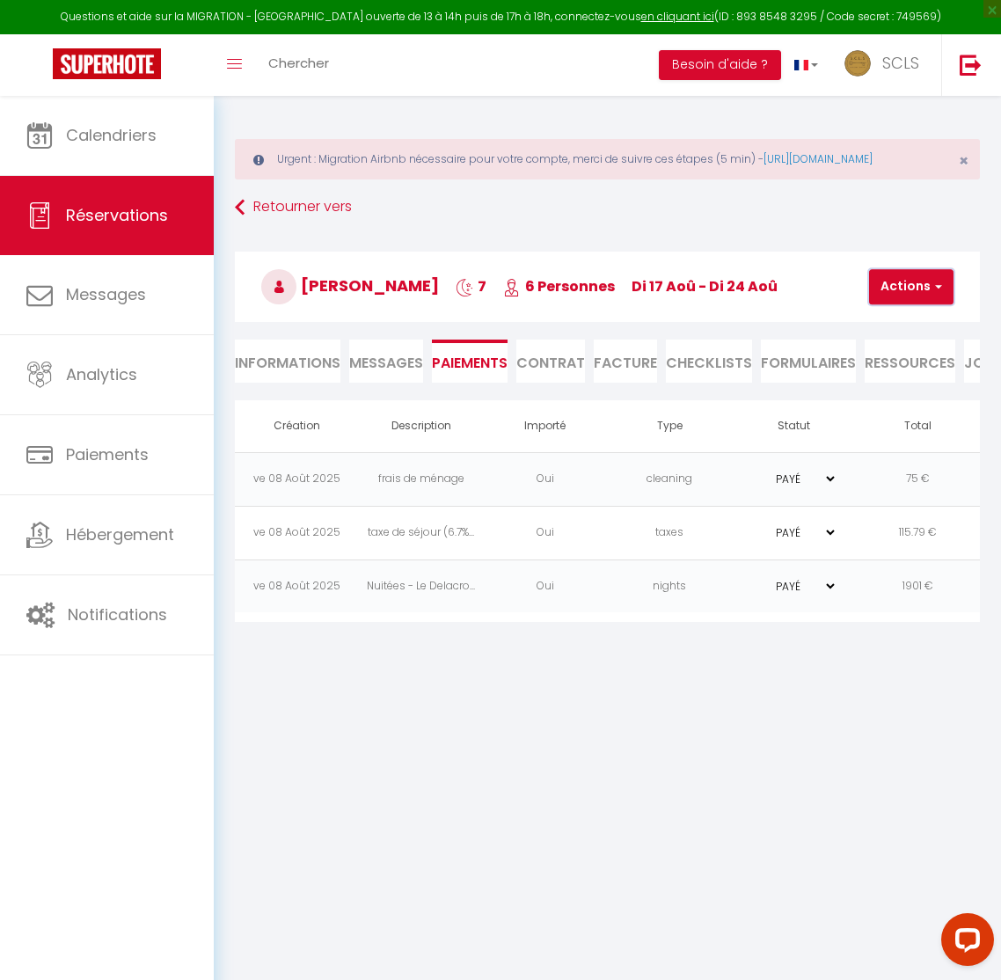
click at [924, 298] on button "Actions" at bounding box center [911, 286] width 84 height 35
click at [897, 406] on link "Créer nouveau lien caution" at bounding box center [965, 394] width 216 height 23
select select "nights"
type input "[EMAIL_ADDRESS][DOMAIN_NAME]"
select select "2757"
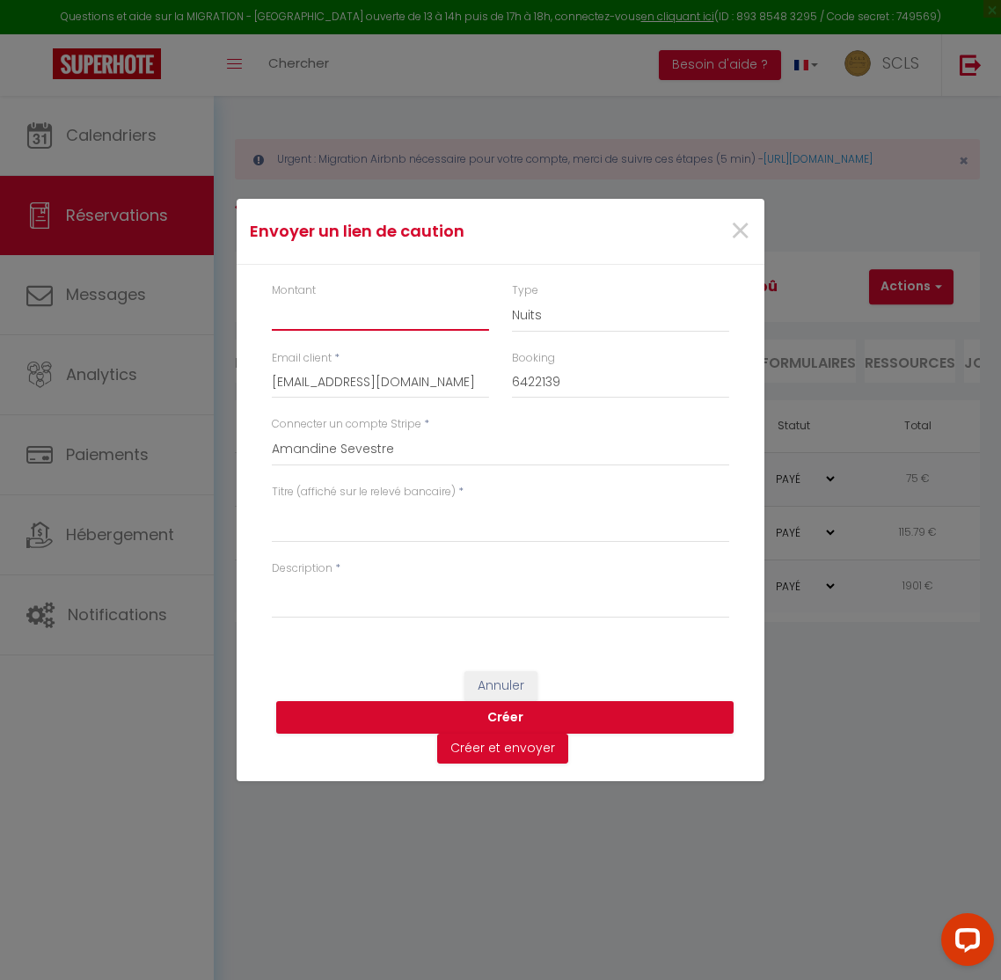
click at [329, 323] on input "Montant" at bounding box center [380, 315] width 217 height 32
type input "800"
click at [541, 315] on select "Nuits Frais de ménage Taxe de séjour [GEOGRAPHIC_DATA]" at bounding box center [620, 315] width 217 height 33
select select "other"
click at [394, 443] on select "SCLS Punkimmo [PERSON_NAME] [PERSON_NAME] [PERSON_NAME] Amandine Sevestre [PERS…" at bounding box center [501, 449] width 458 height 33
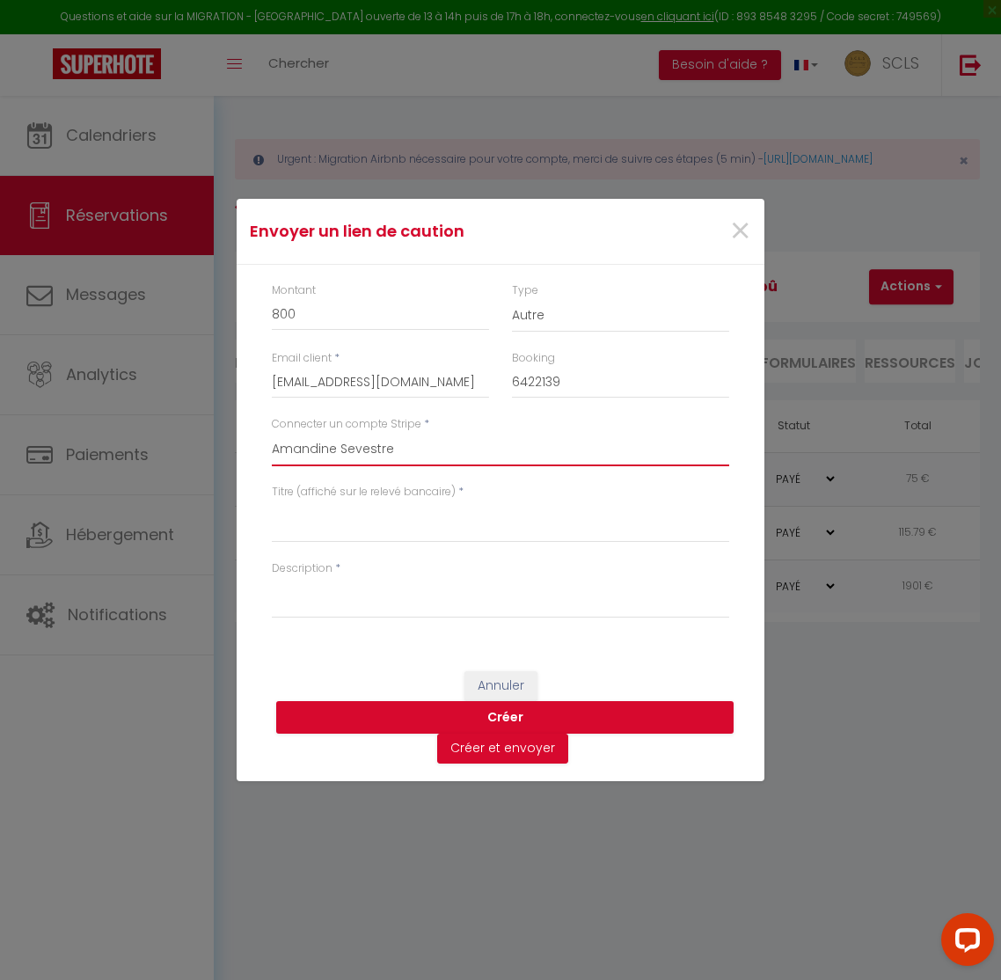
select select "2594"
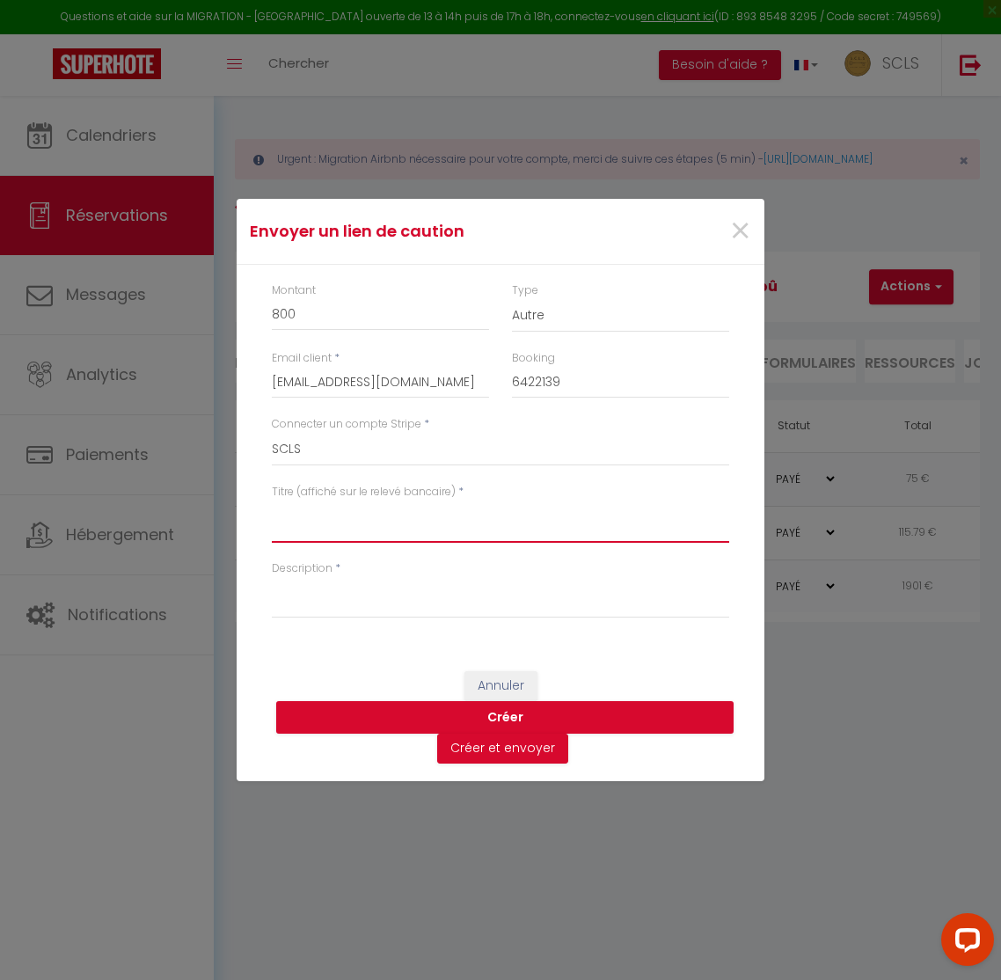
click at [345, 539] on textarea "Titre (affiché sur le relevé bancaire)" at bounding box center [501, 522] width 458 height 42
click at [428, 512] on textarea "CAUTION - LE DELACROIX - [PERSON_NAME]" at bounding box center [501, 522] width 458 height 42
type textarea "CAUTION - LE DELACROIX - [PERSON_NAME]"
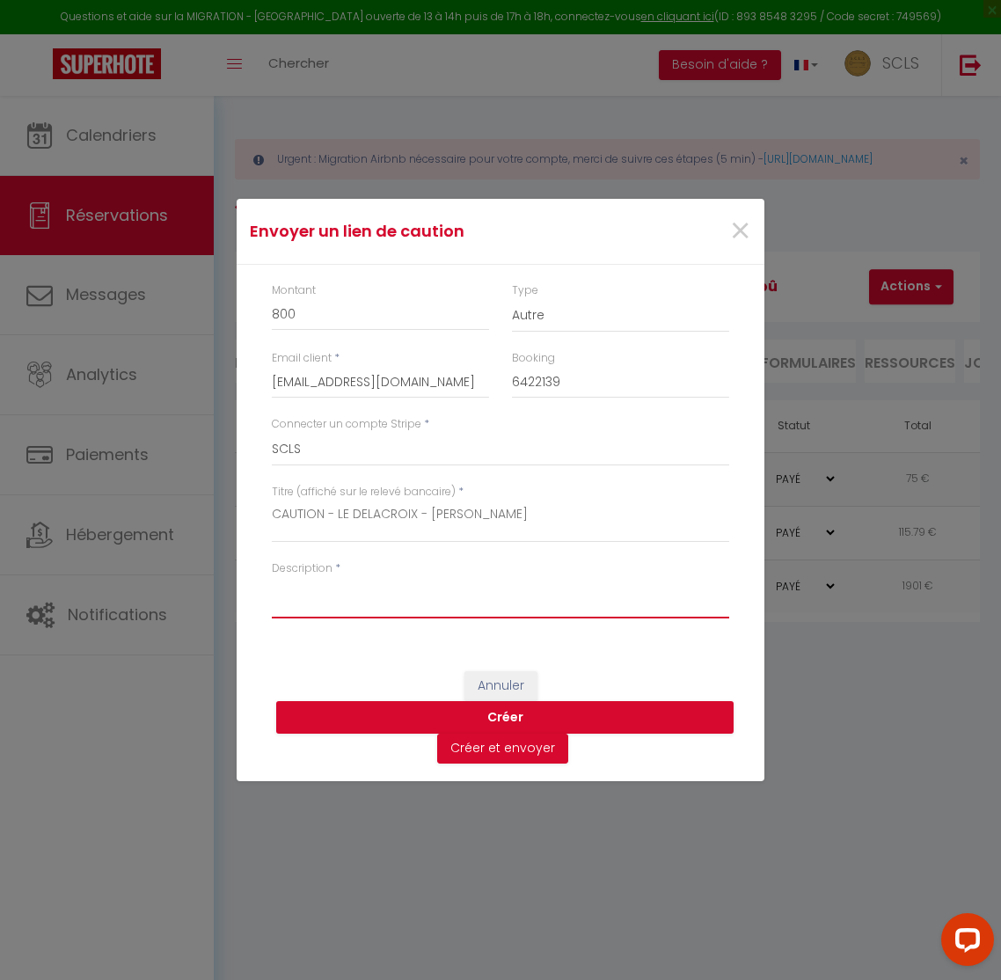
click at [350, 601] on textarea "Description" at bounding box center [501, 597] width 458 height 42
paste textarea "CAUTION - LE DELACROIX - [PERSON_NAME]"
type textarea "CAUTION - LE DELACROIX - [PERSON_NAME]"
click at [540, 713] on button "Créer" at bounding box center [505, 717] width 458 height 33
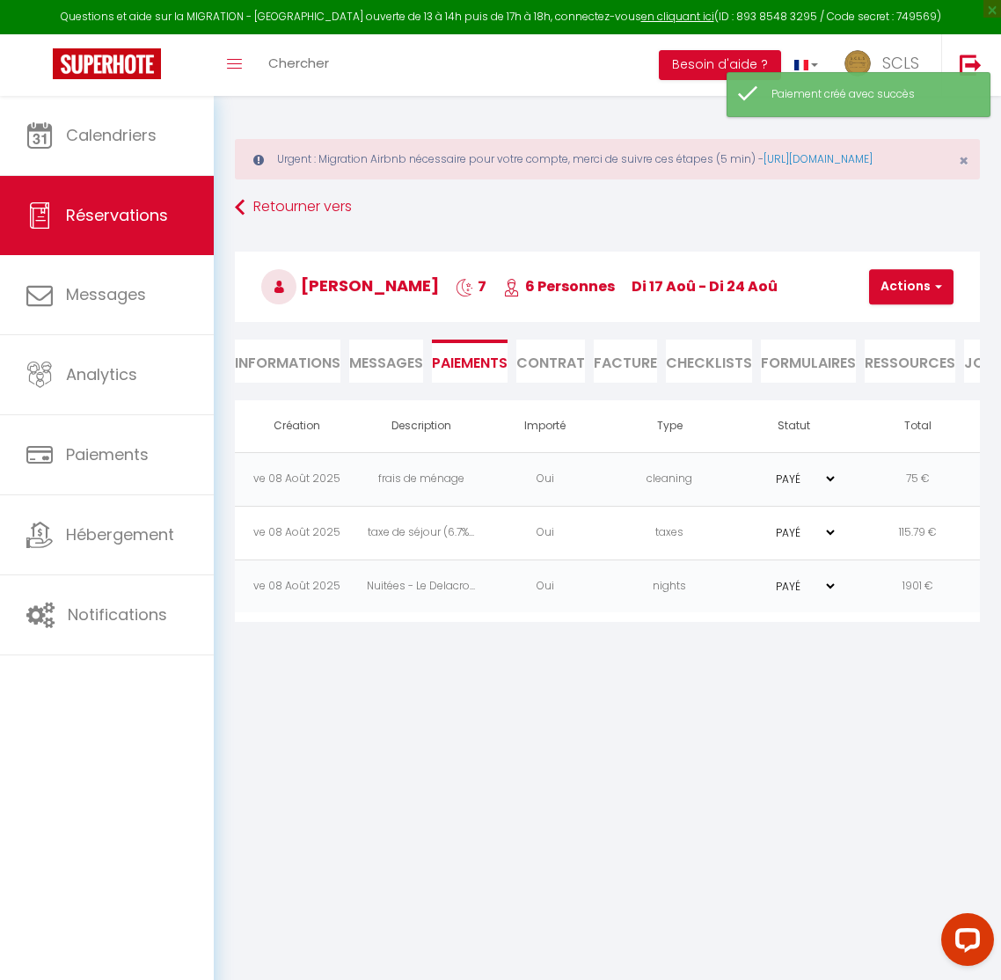
select select "0"
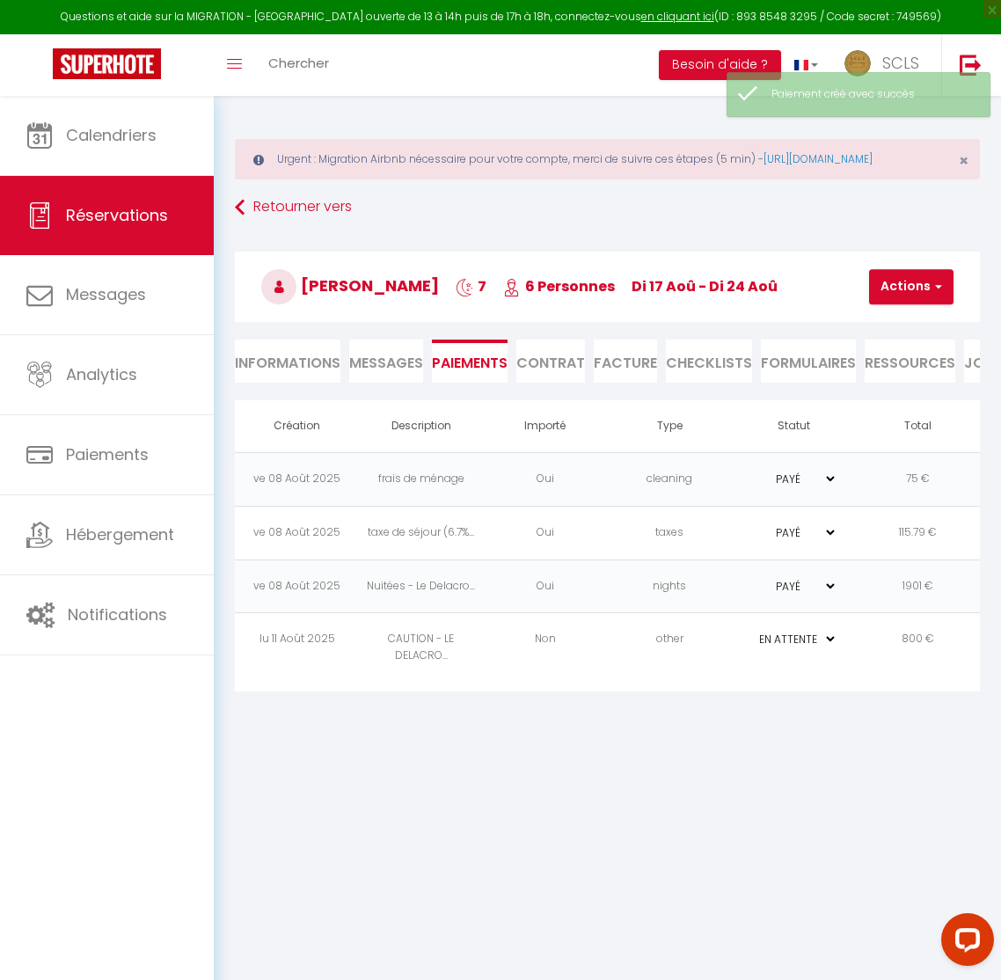
click at [575, 682] on td "Non" at bounding box center [545, 648] width 124 height 70
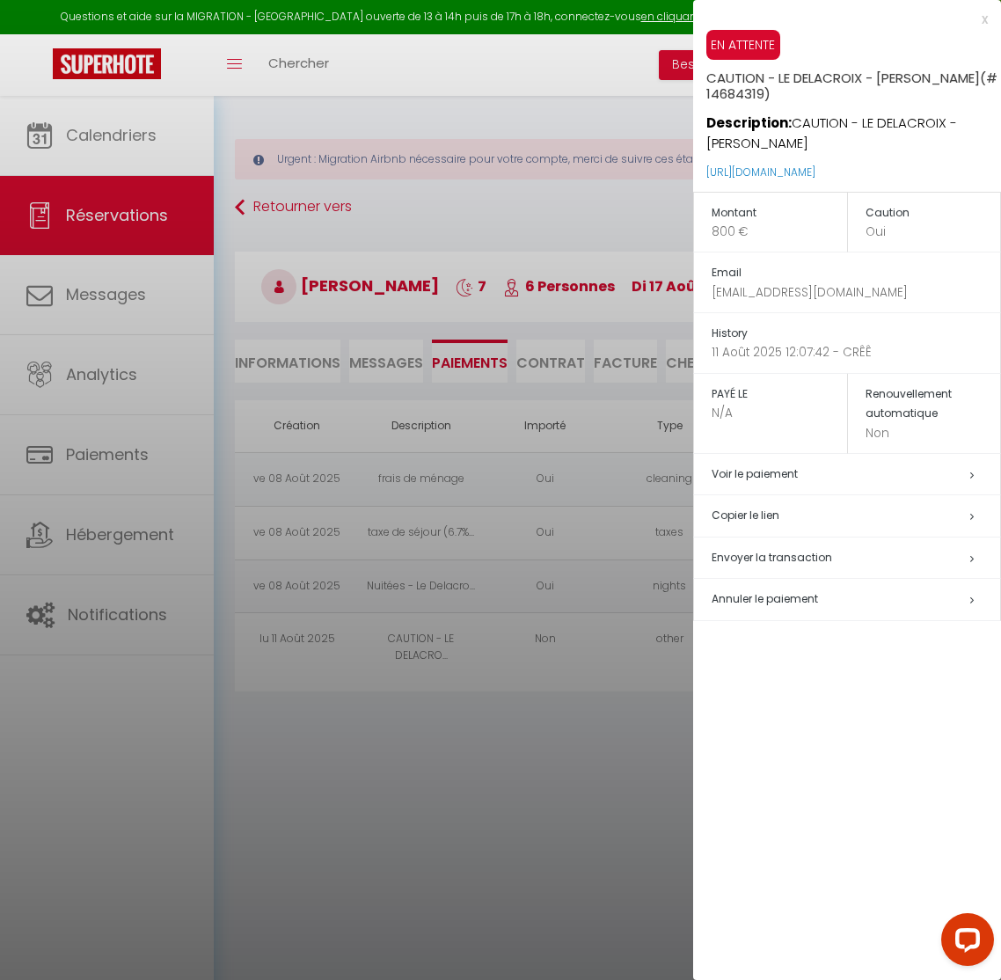
click at [749, 520] on h5 "Copier le lien" at bounding box center [856, 516] width 289 height 20
click at [121, 208] on div at bounding box center [500, 490] width 1001 height 980
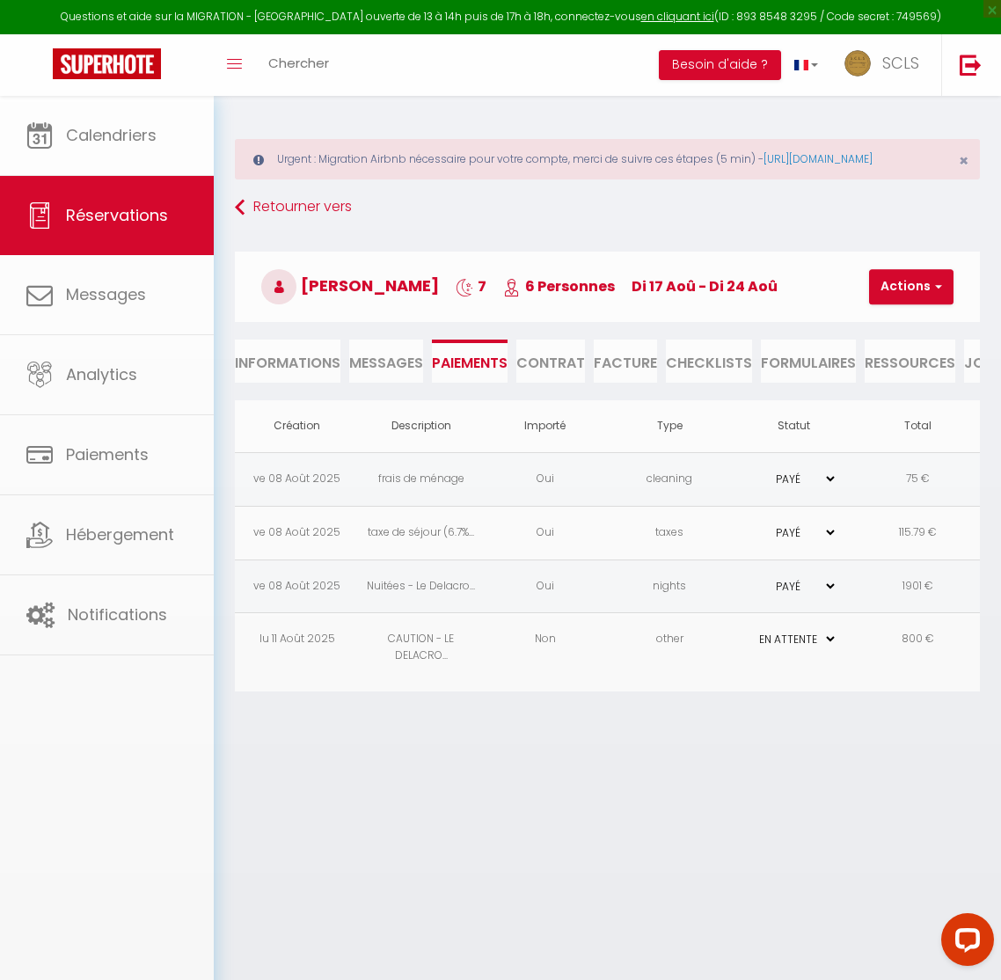
click at [110, 216] on body "Questions et aide sur la MIGRATION - [GEOGRAPHIC_DATA] ouverte de 13 à 14h puis…" at bounding box center [500, 586] width 1001 height 980
click at [113, 224] on span "Réservations" at bounding box center [117, 215] width 102 height 22
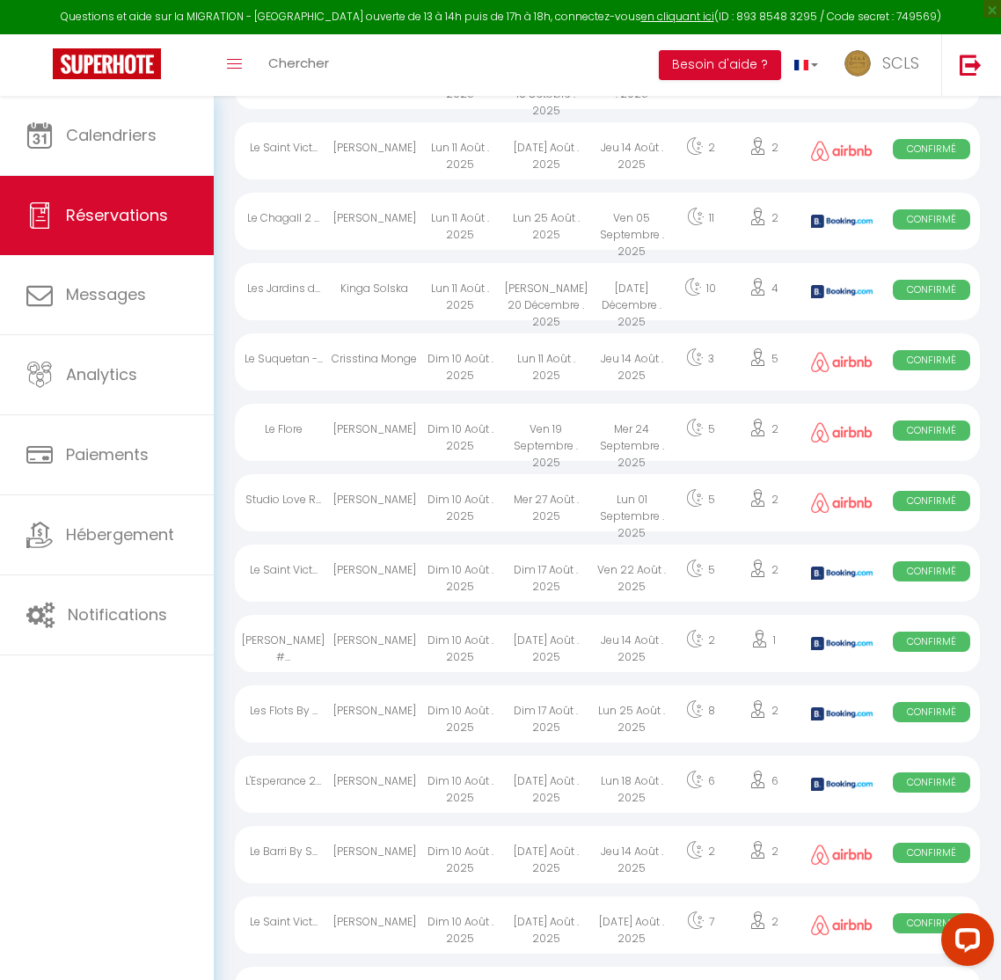
scroll to position [487, 0]
click at [394, 451] on div "[PERSON_NAME]" at bounding box center [374, 431] width 85 height 57
select select "OK"
select select "0"
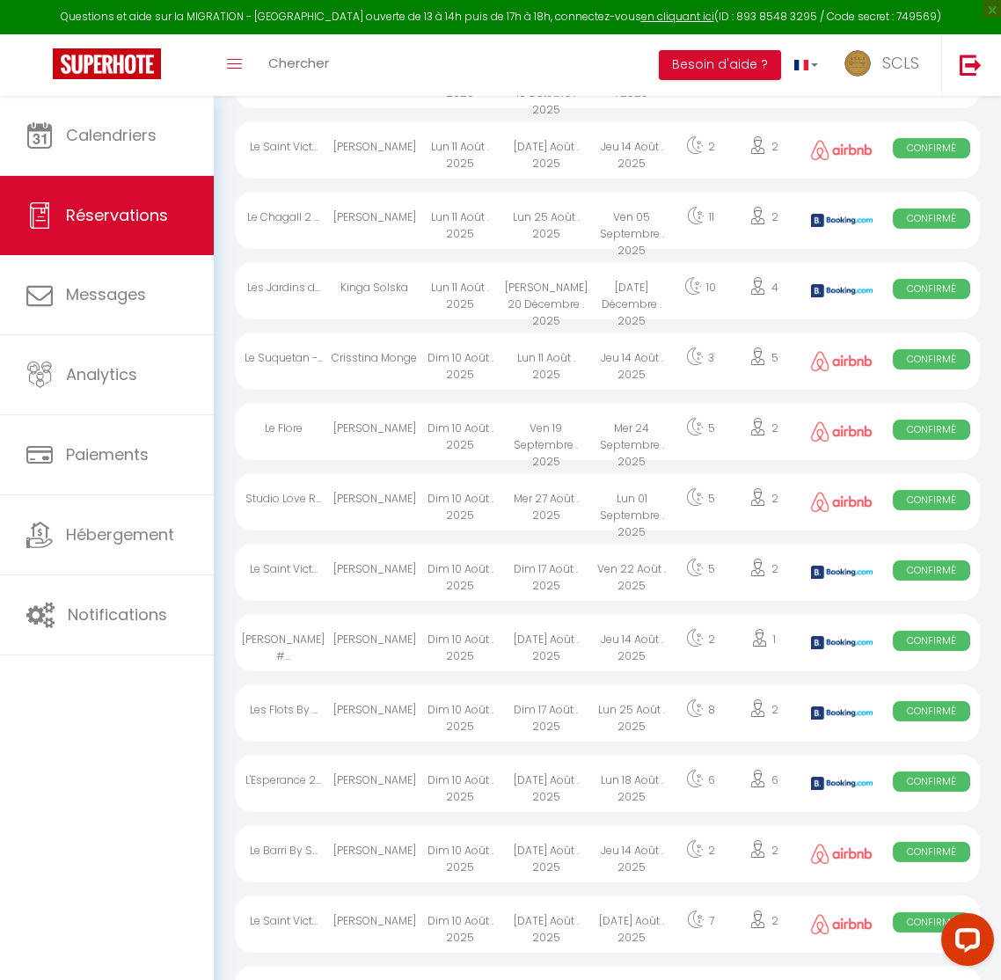
select select "0"
select select "1"
select select
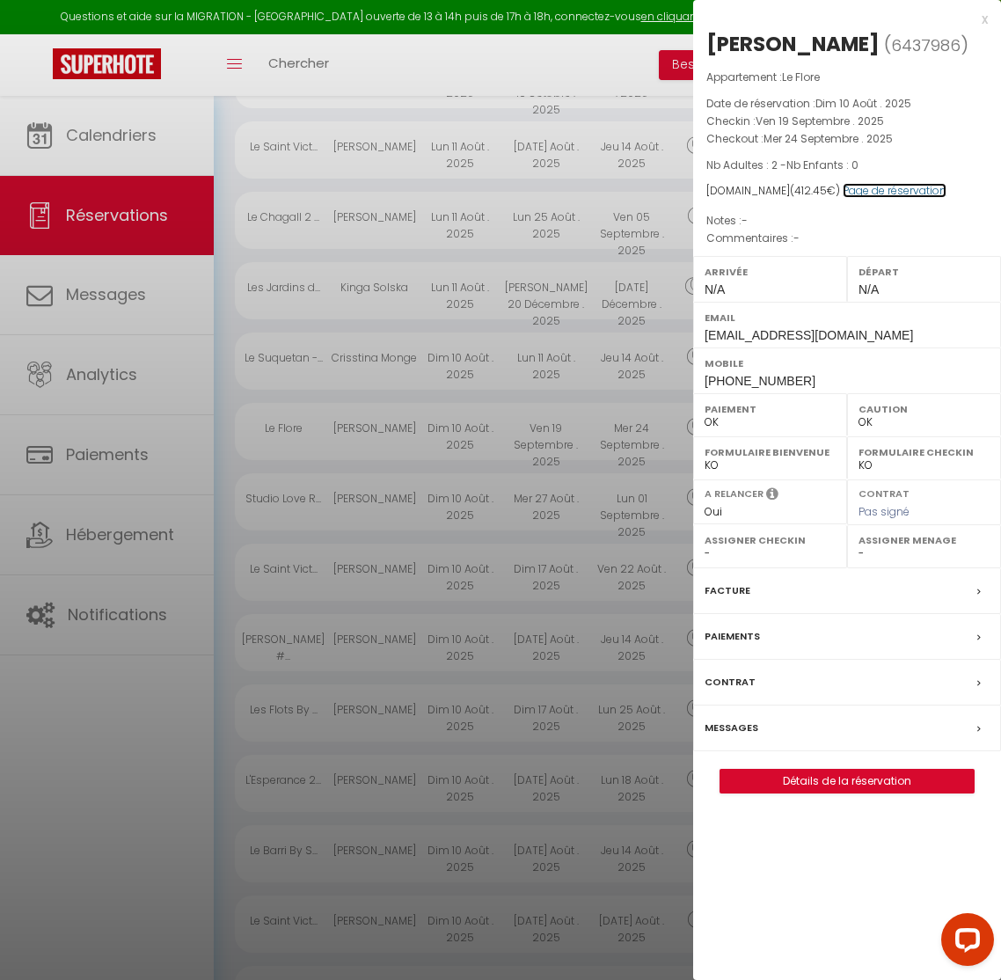
click at [848, 194] on link "Page de réservation" at bounding box center [895, 190] width 104 height 15
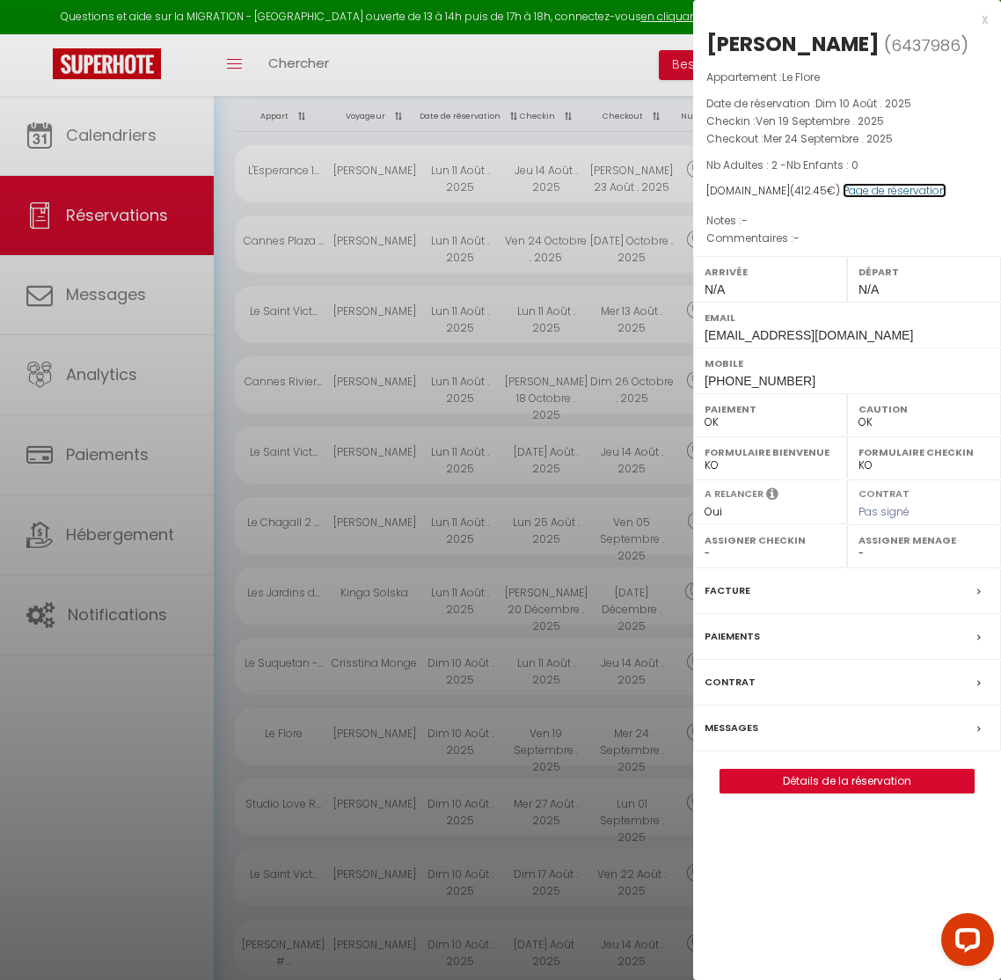
scroll to position [0, 0]
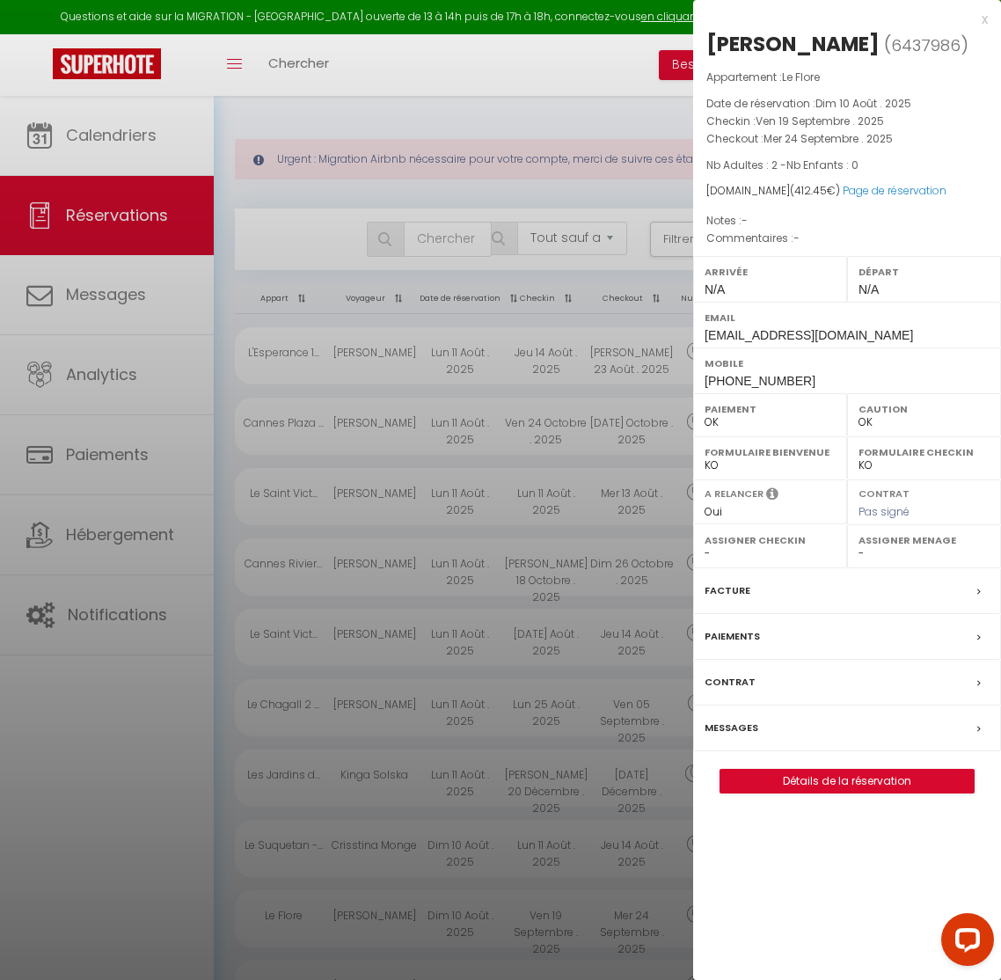
click at [214, 371] on div at bounding box center [500, 490] width 1001 height 980
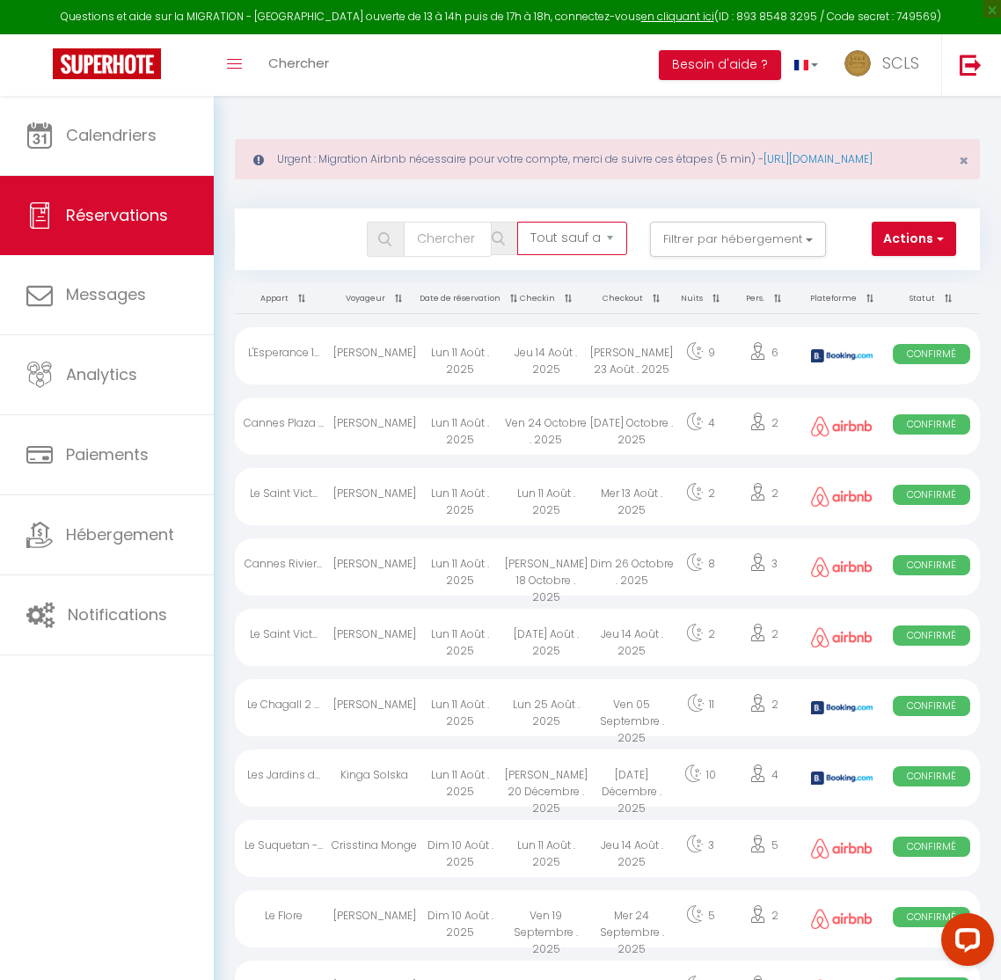
click at [571, 255] on select "Tous les statuts Annulé Confirmé Non Confirmé Tout sauf annulé No Show Request" at bounding box center [572, 238] width 110 height 33
click at [698, 250] on button "Filtrer par hébergement" at bounding box center [738, 239] width 176 height 35
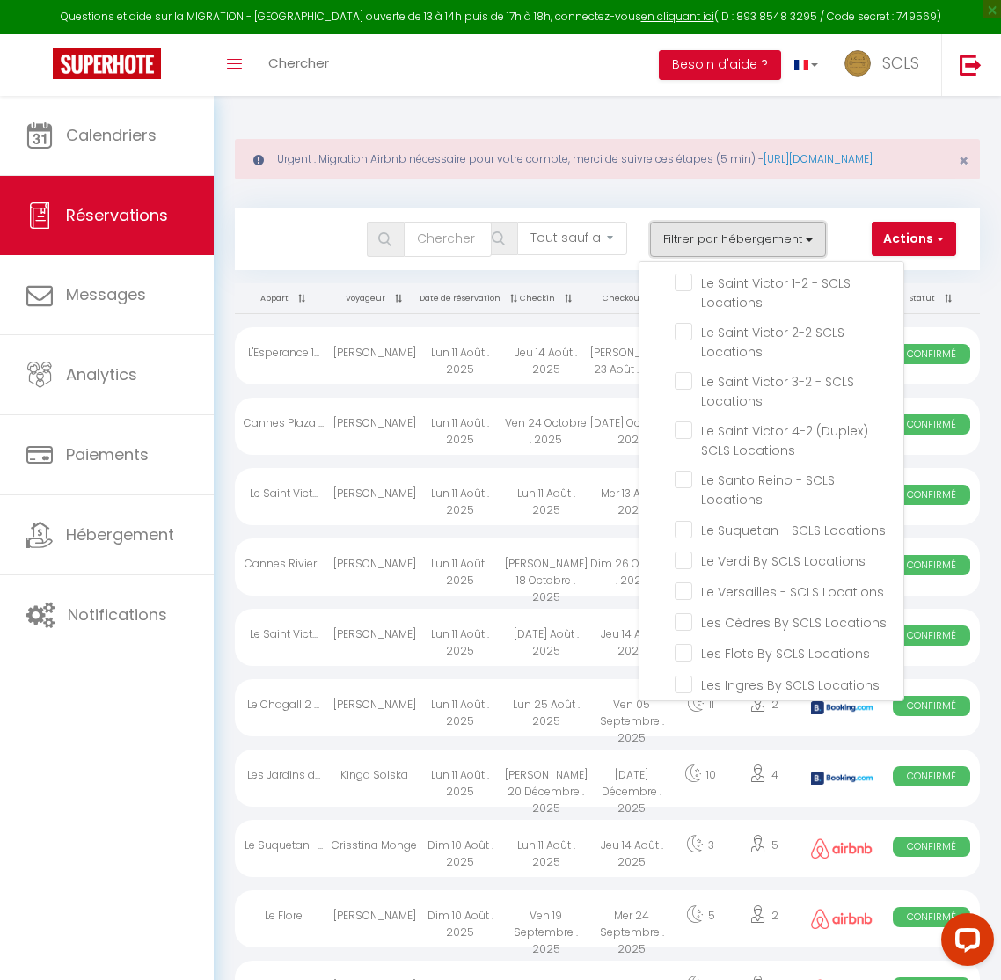
scroll to position [2259, 0]
click at [720, 639] on input "Les Flots By SCLS Locations" at bounding box center [789, 648] width 229 height 18
checkbox input "true"
checkbox input "false"
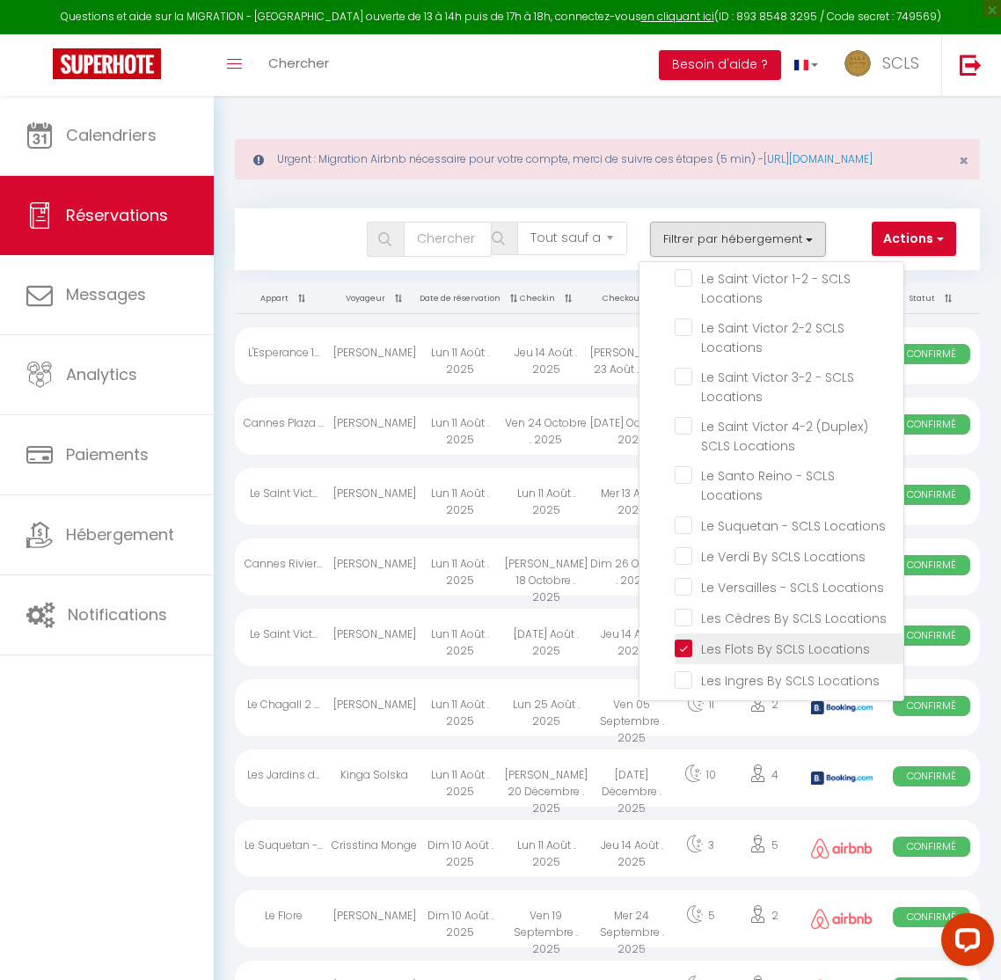
checkbox input "false"
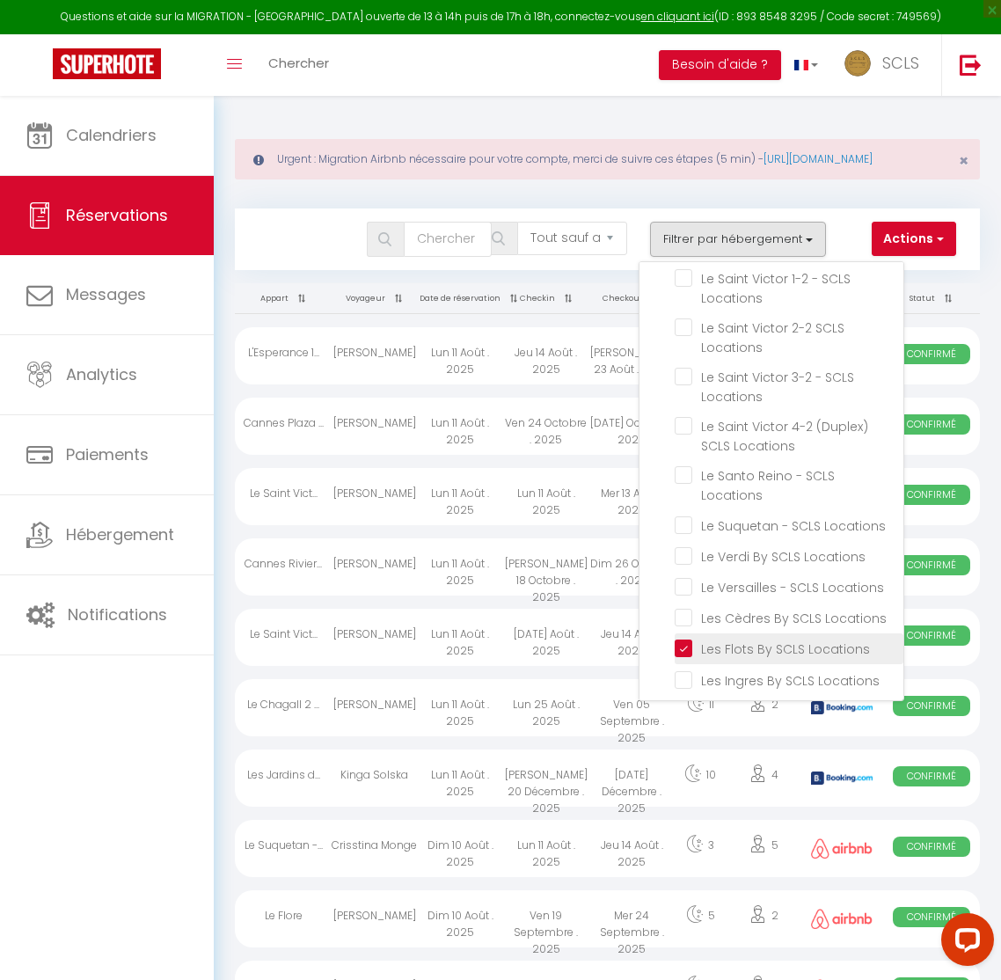
checkbox input "false"
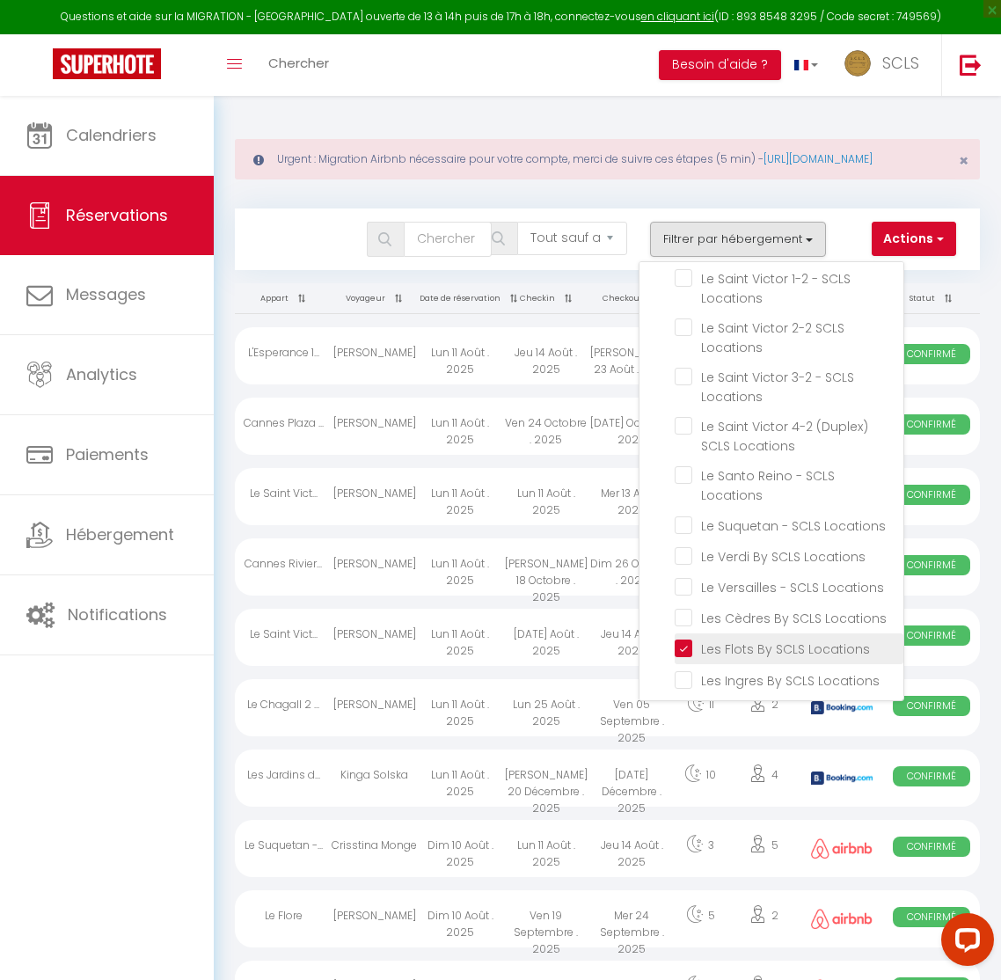
checkbox input "false"
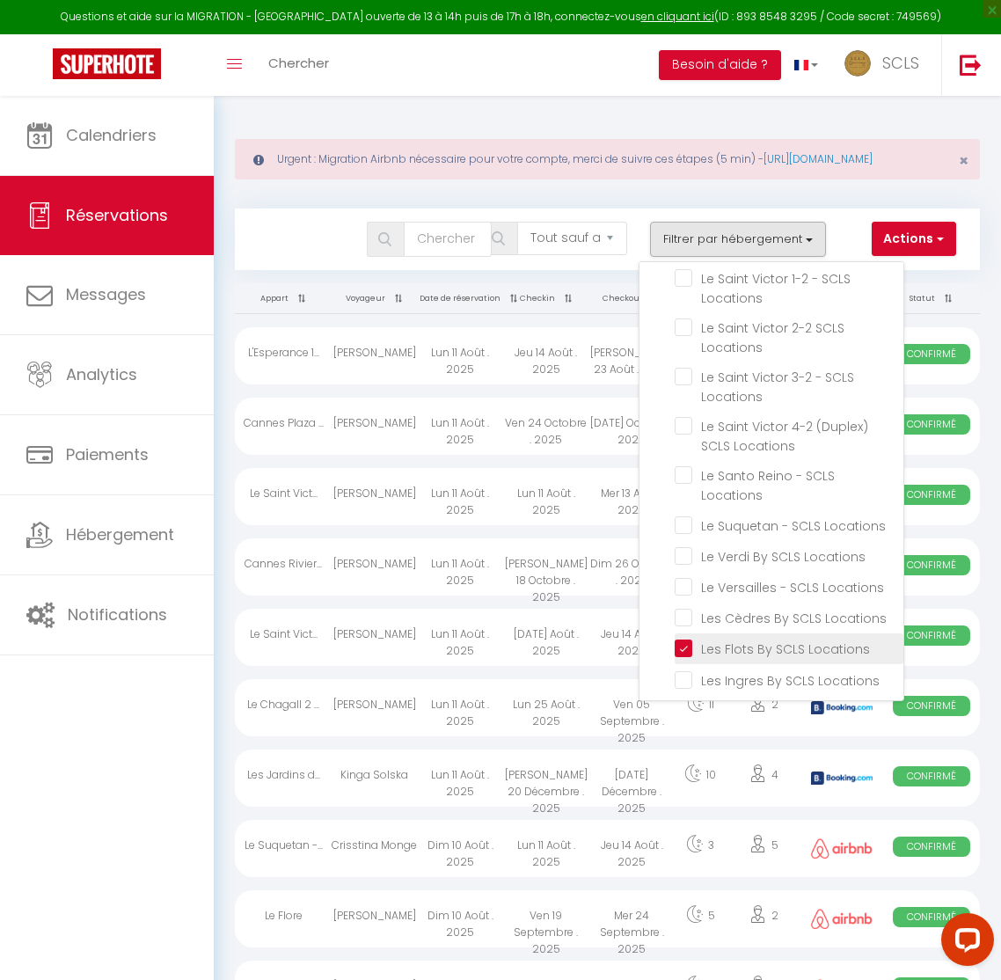
checkbox input "false"
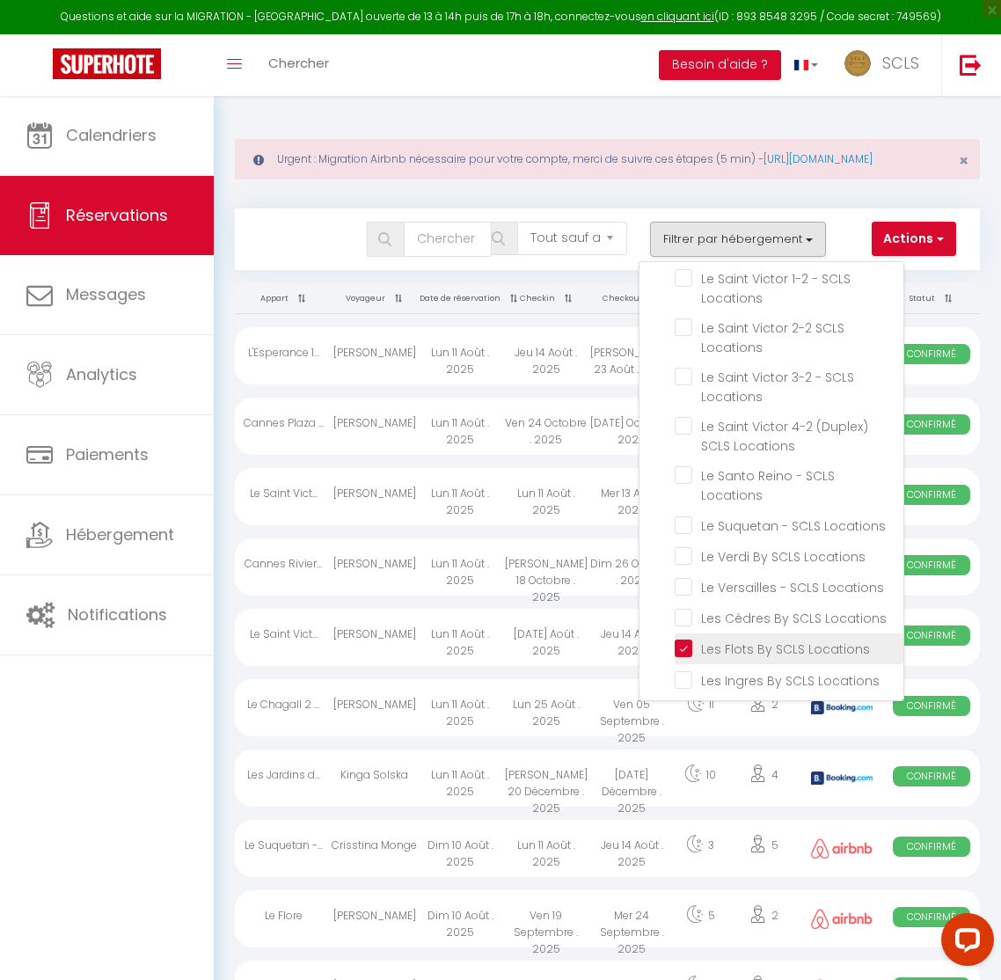
checkbox input "false"
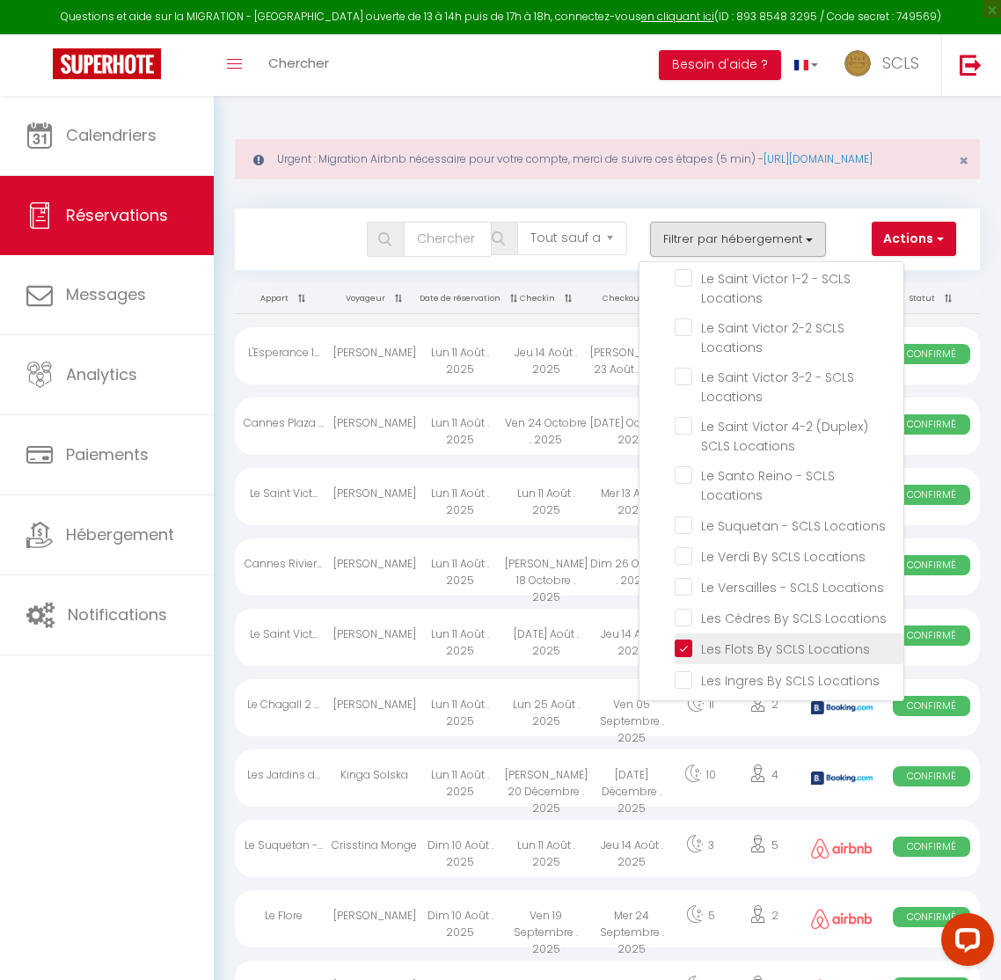
checkbox input "false"
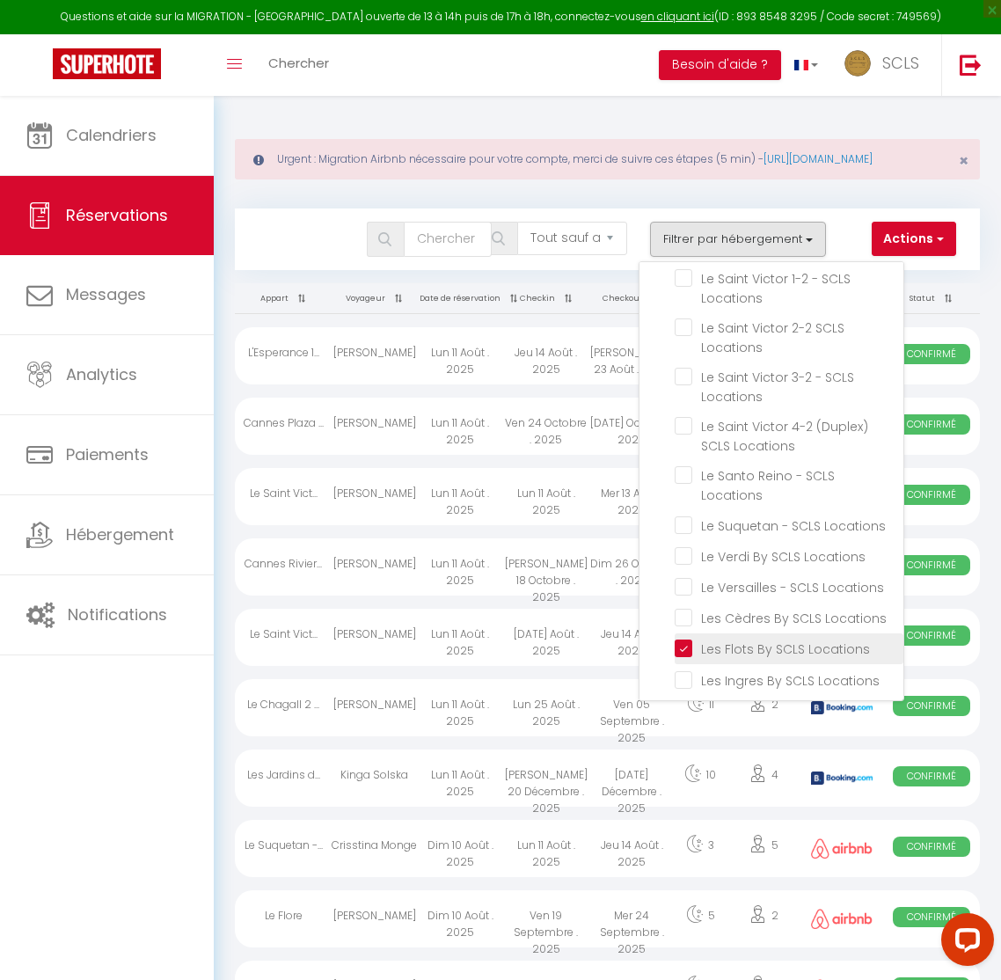
checkbox input "false"
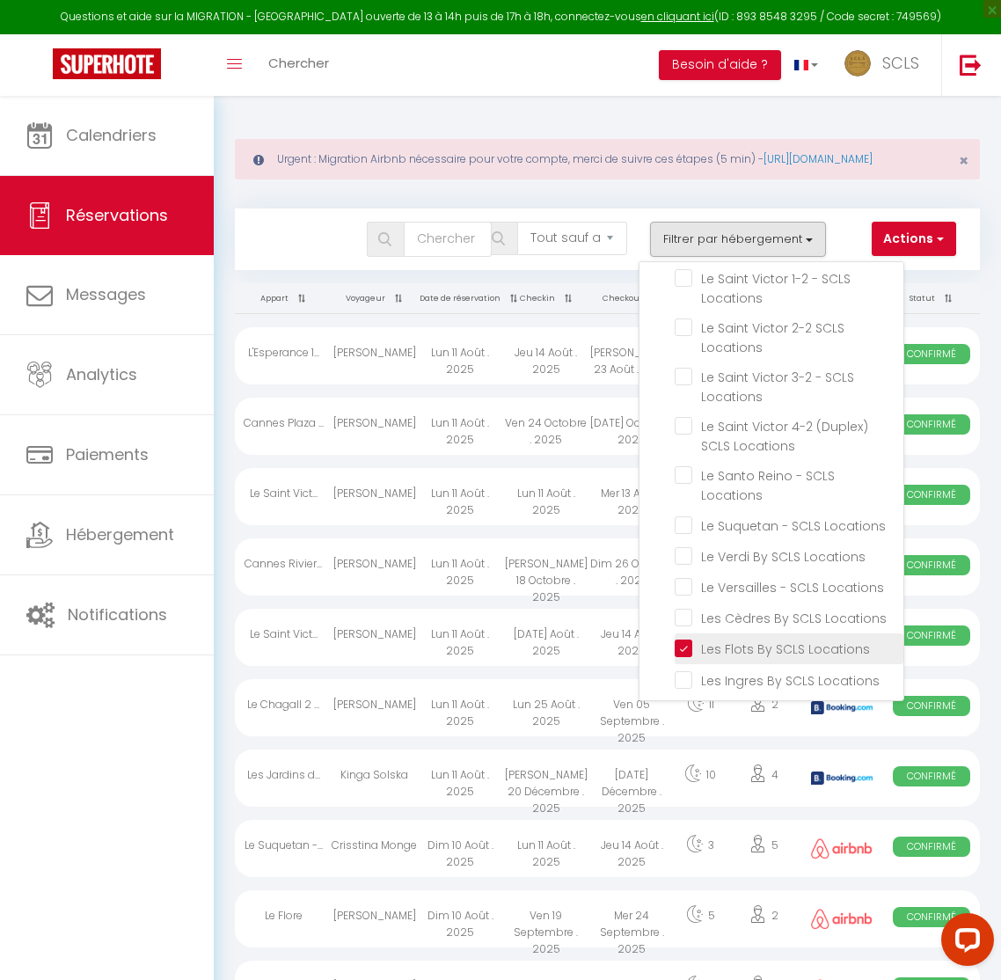
checkbox input "false"
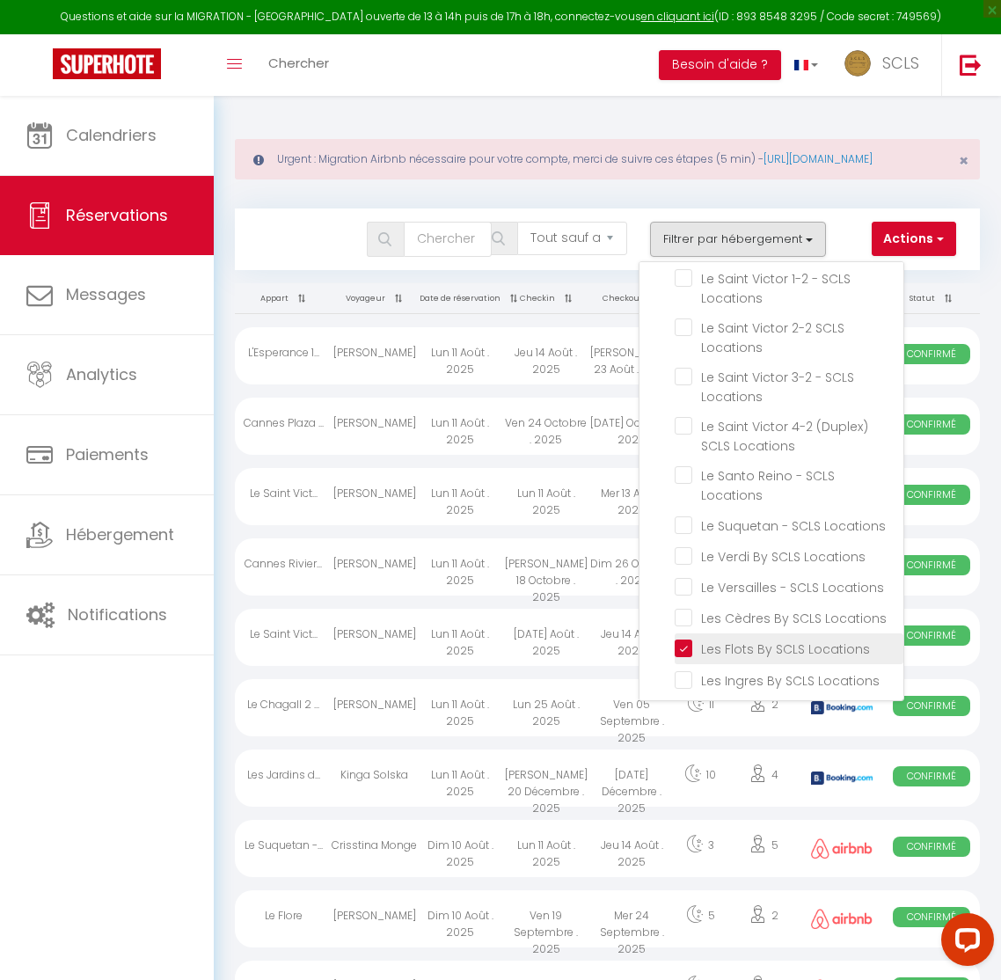
checkbox input "false"
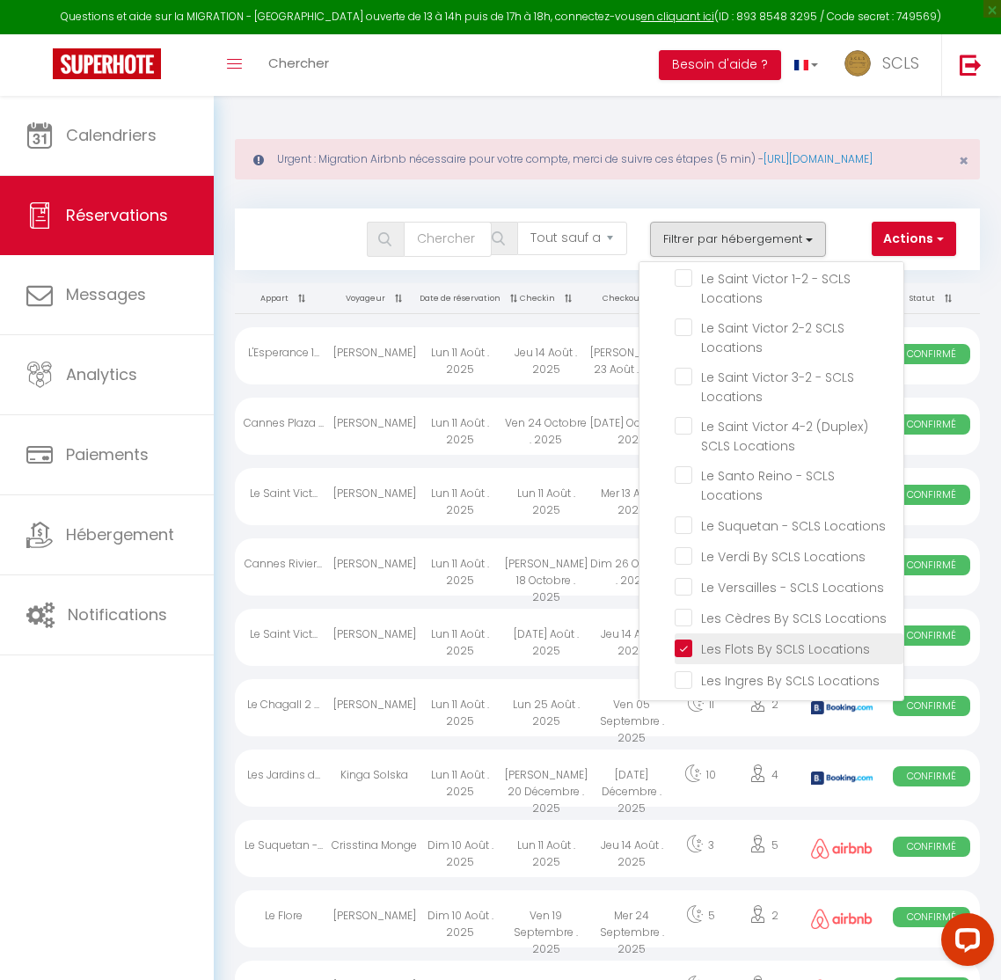
checkbox input "false"
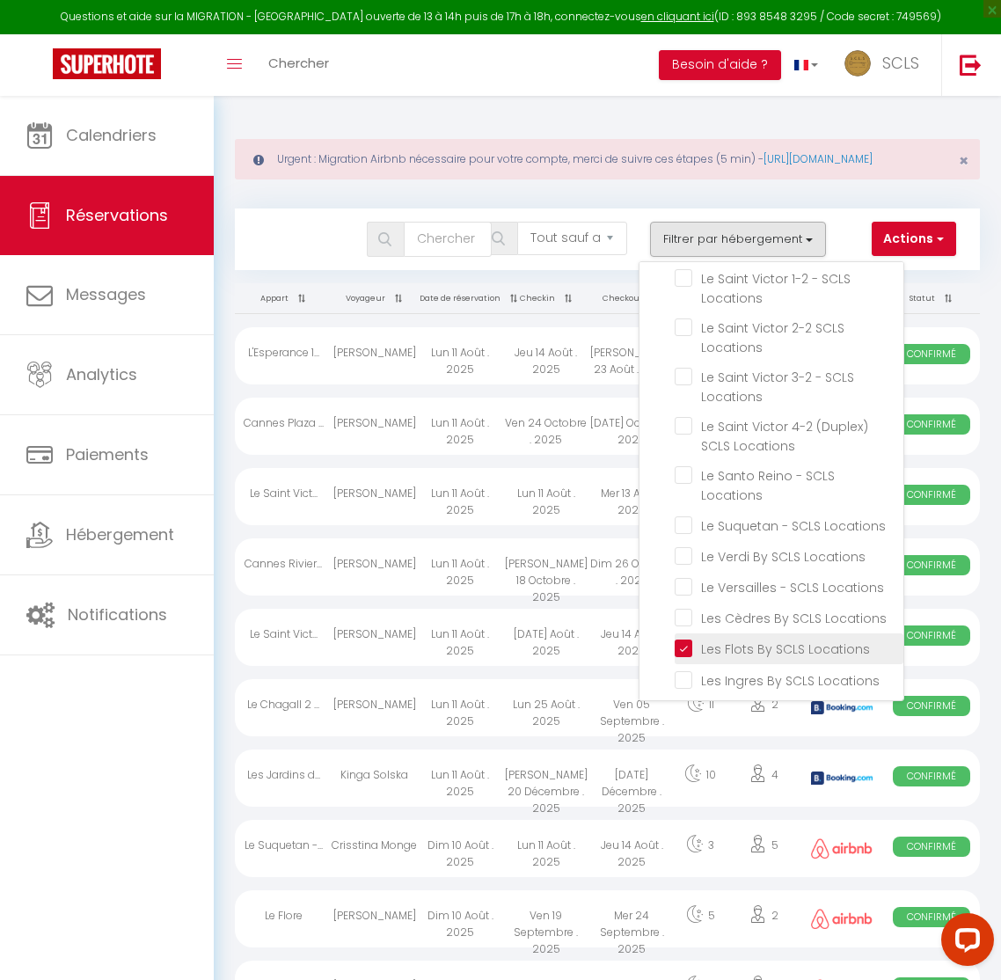
checkbox input "false"
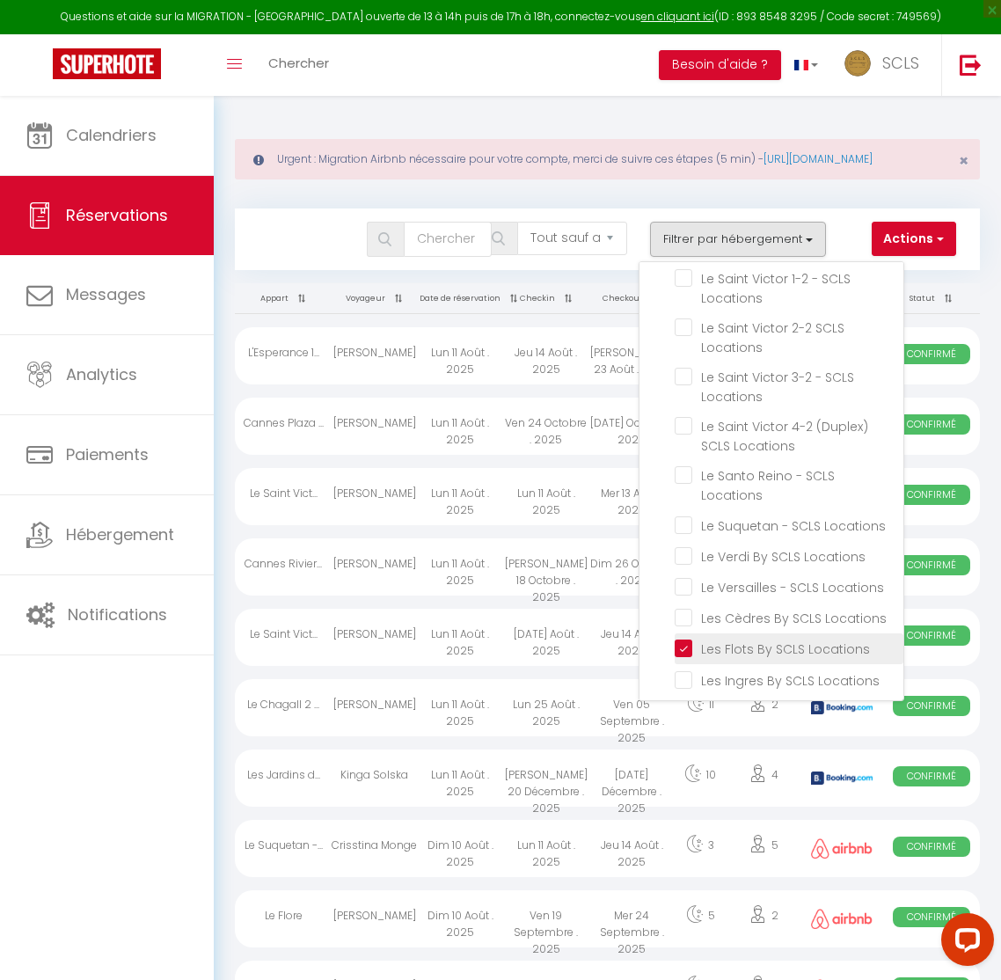
checkbox input "false"
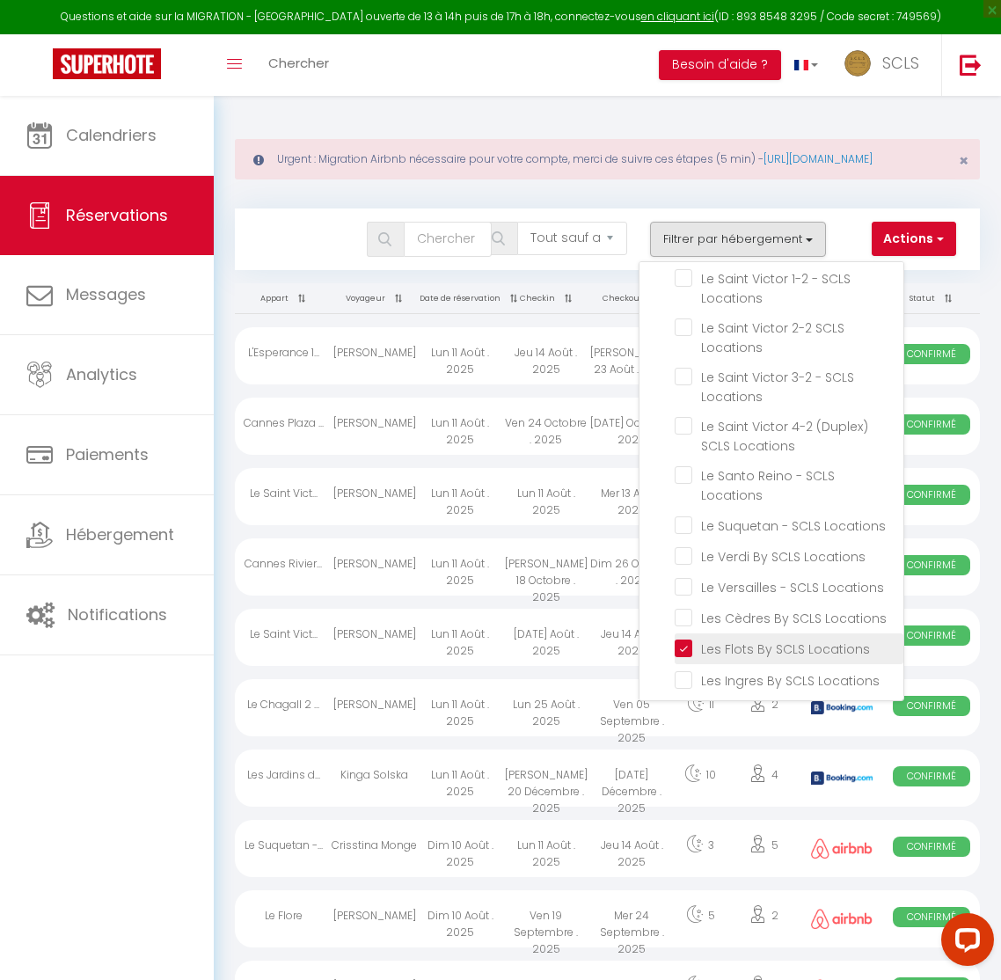
checkbox input "false"
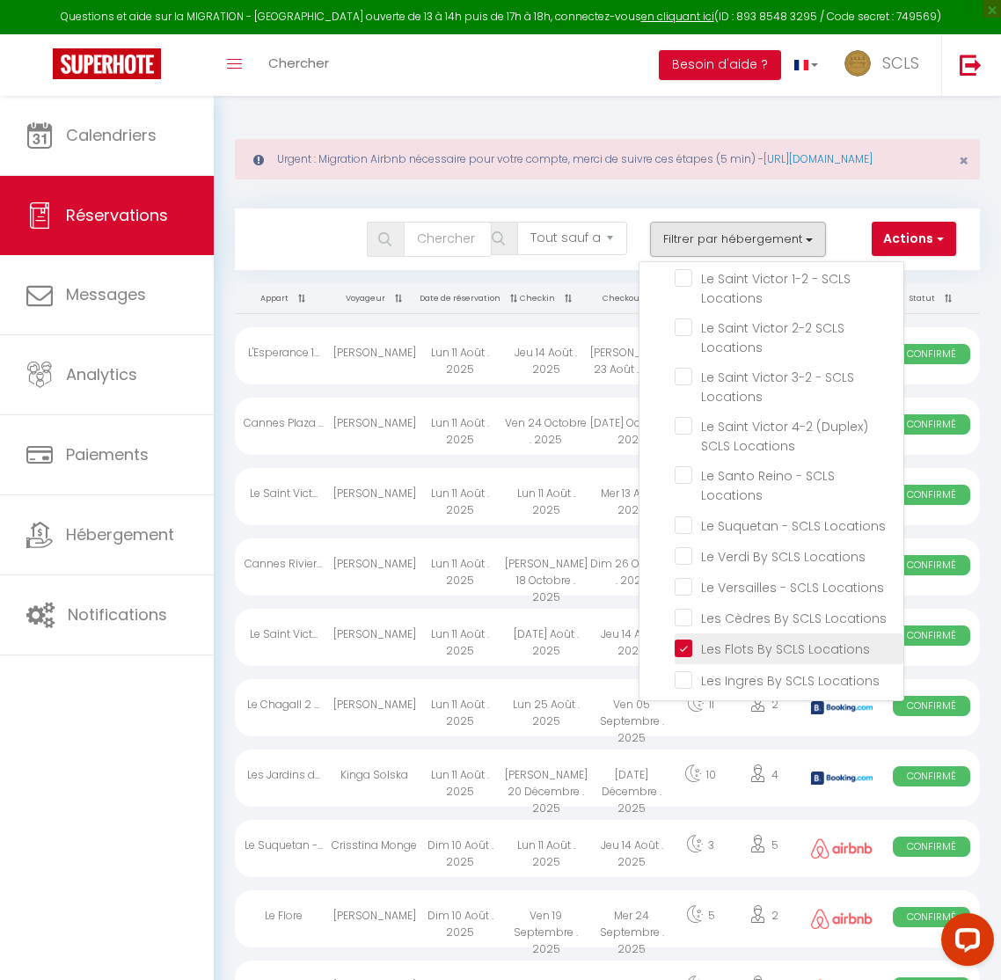
checkbox input "false"
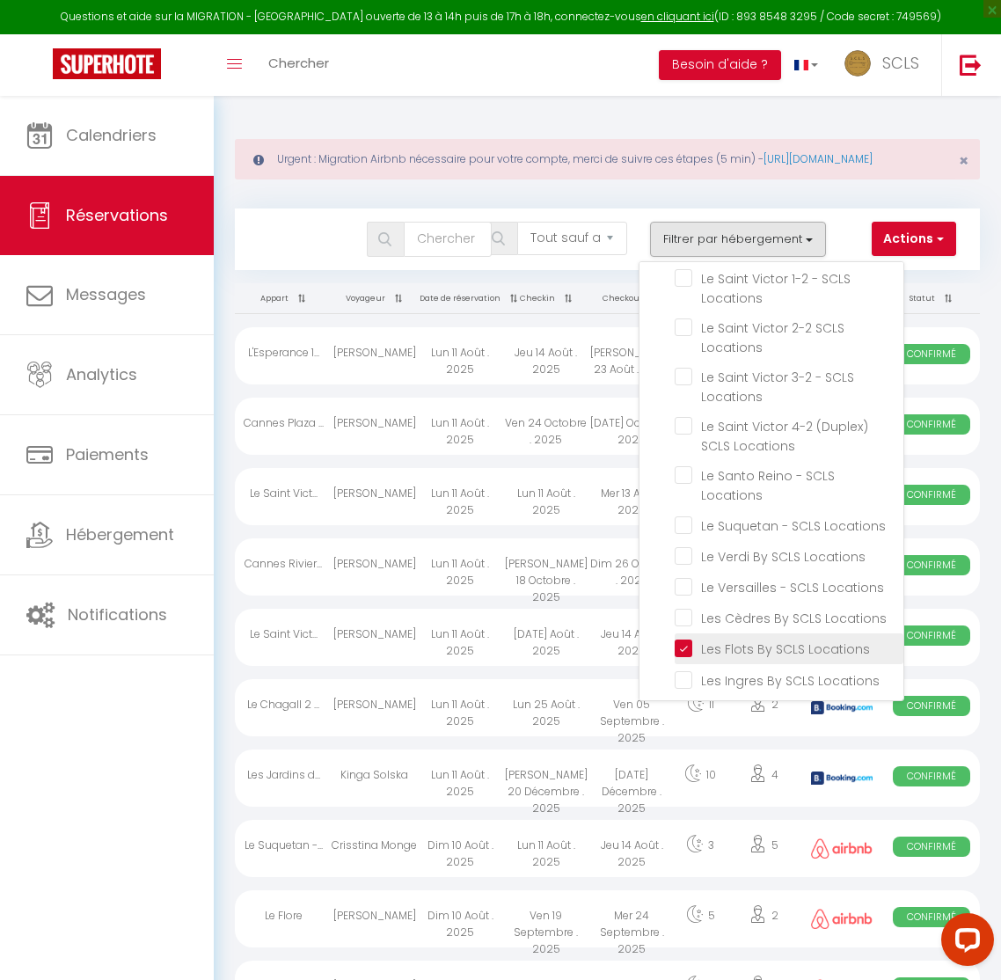
checkbox input "false"
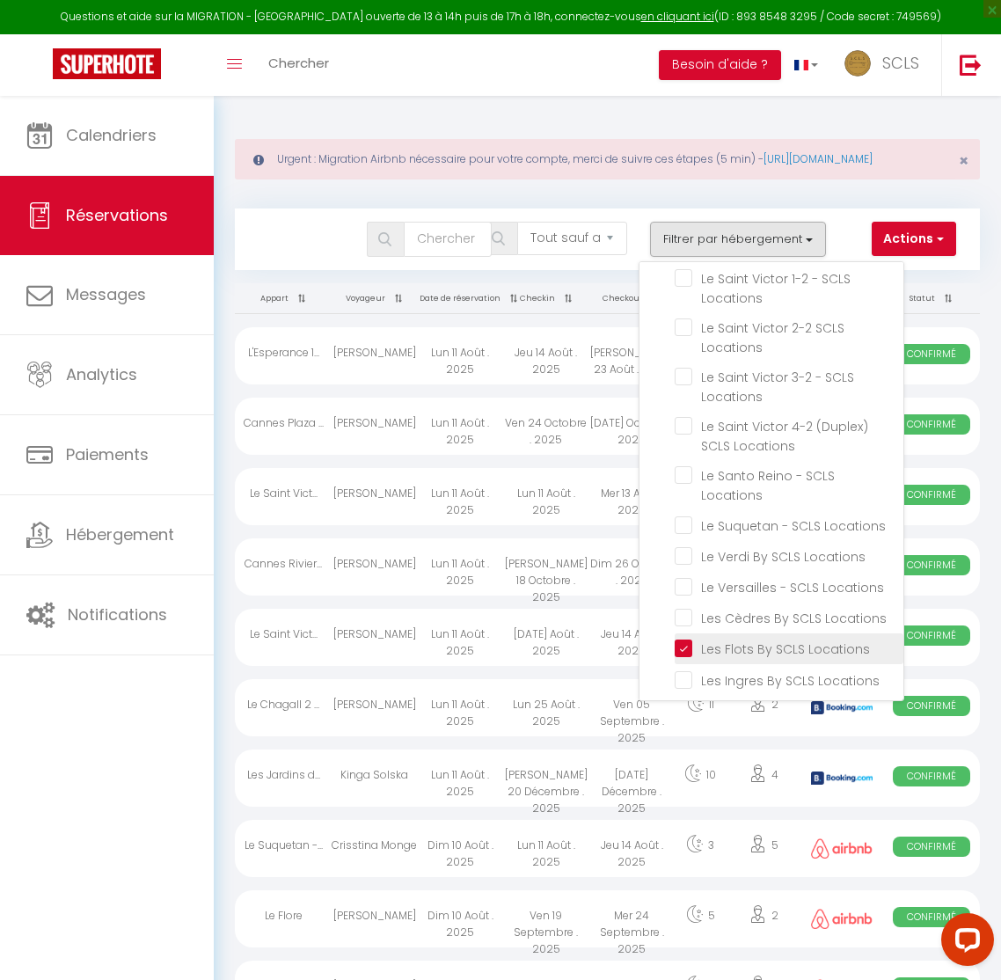
checkbox input "false"
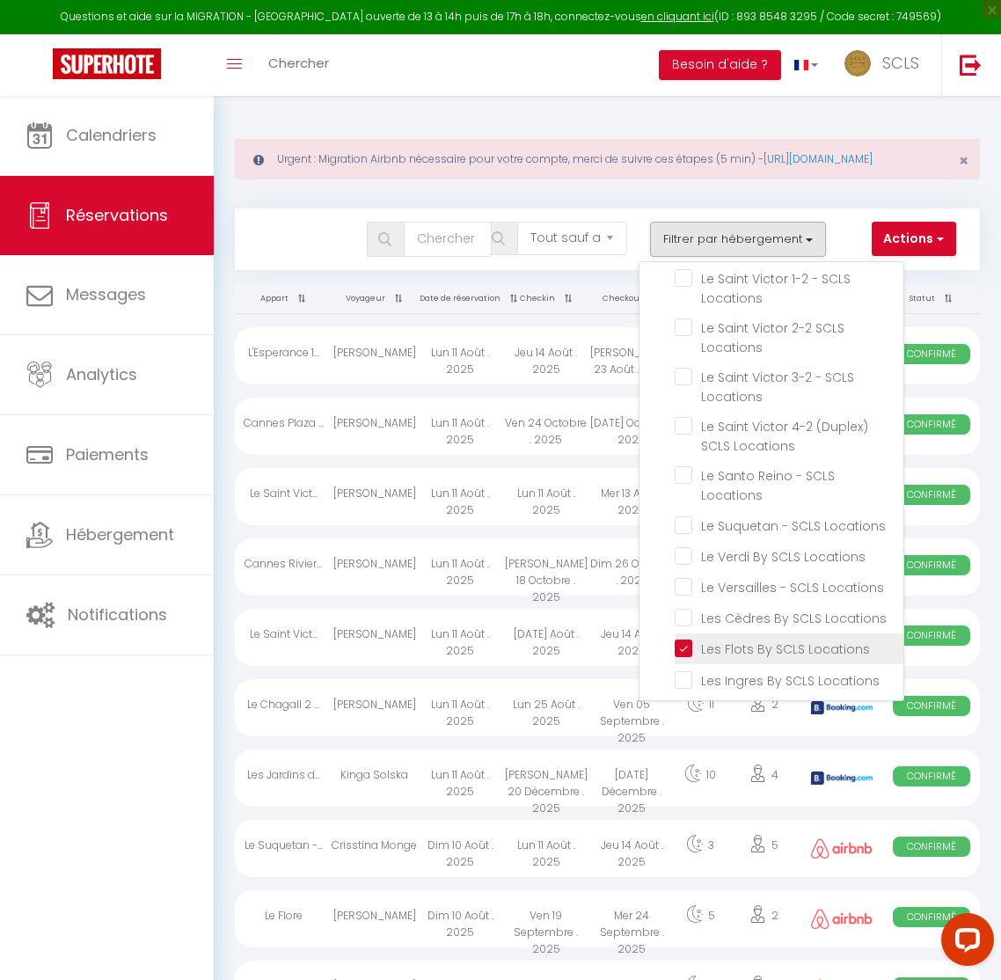
checkbox input "false"
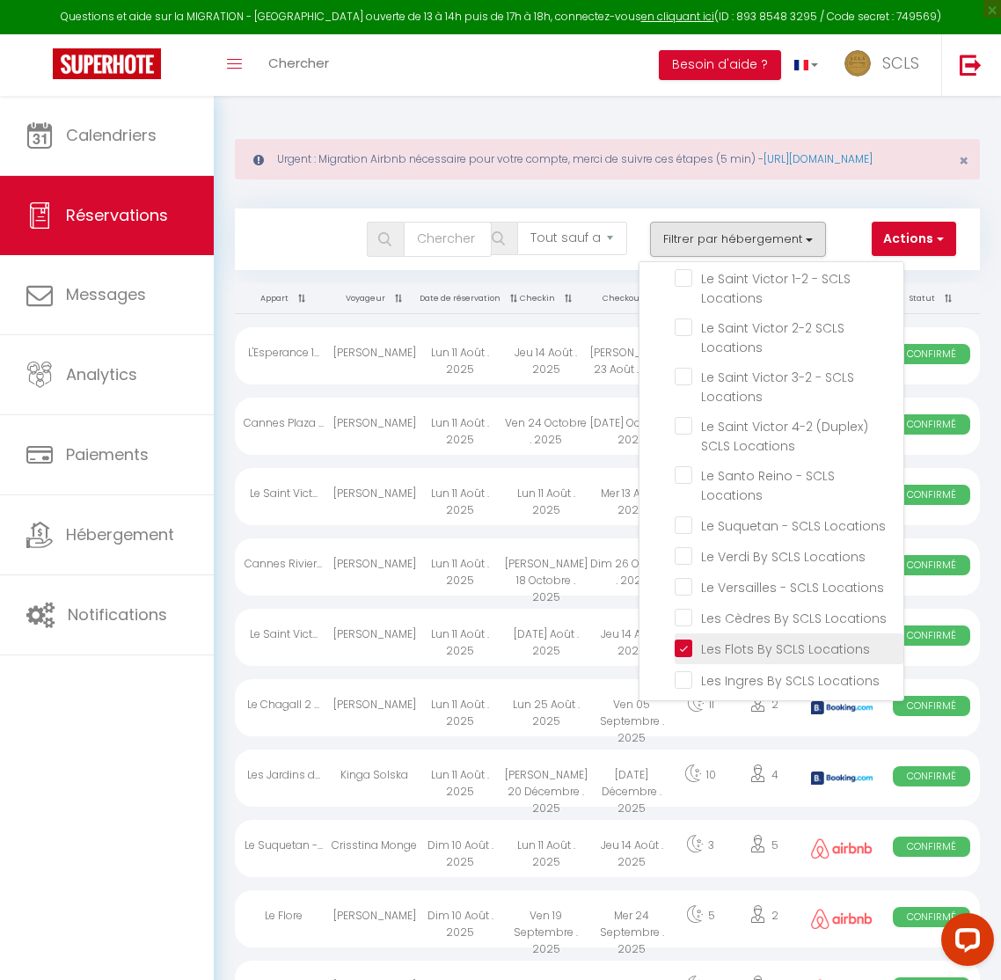
checkbox input "false"
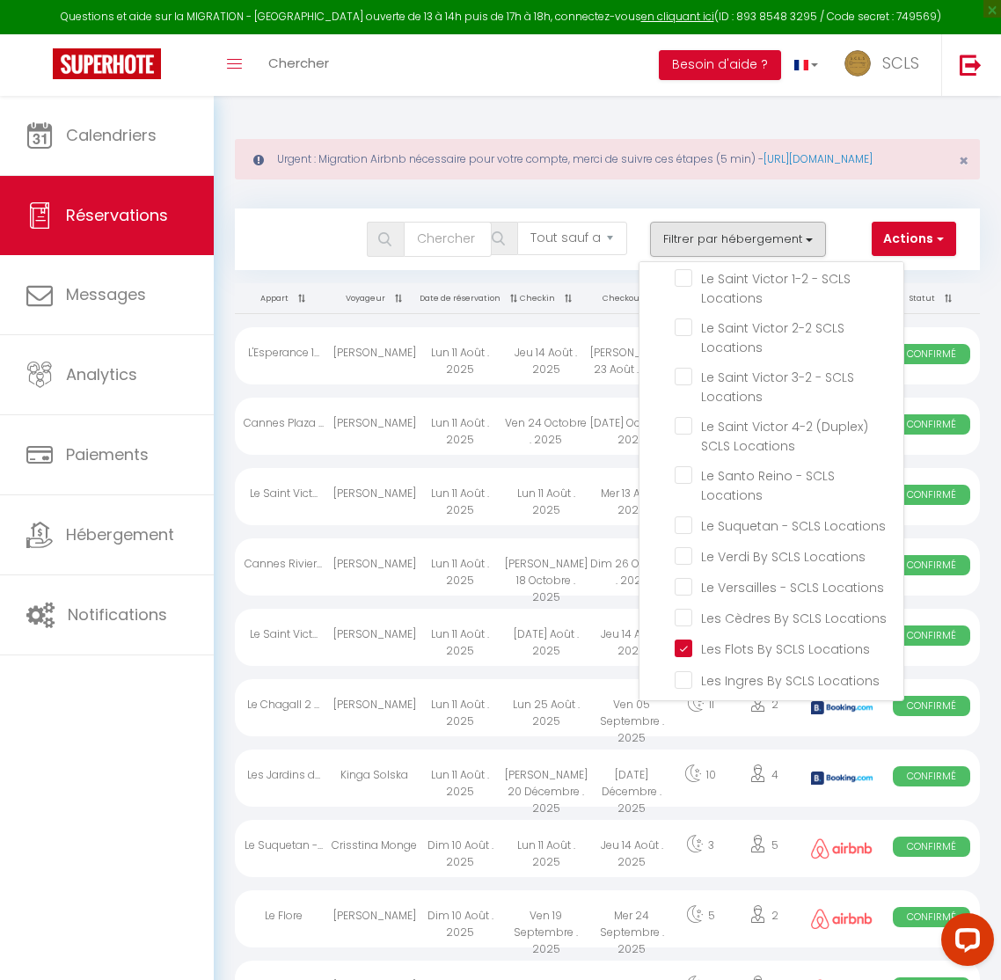
checkbox input "false"
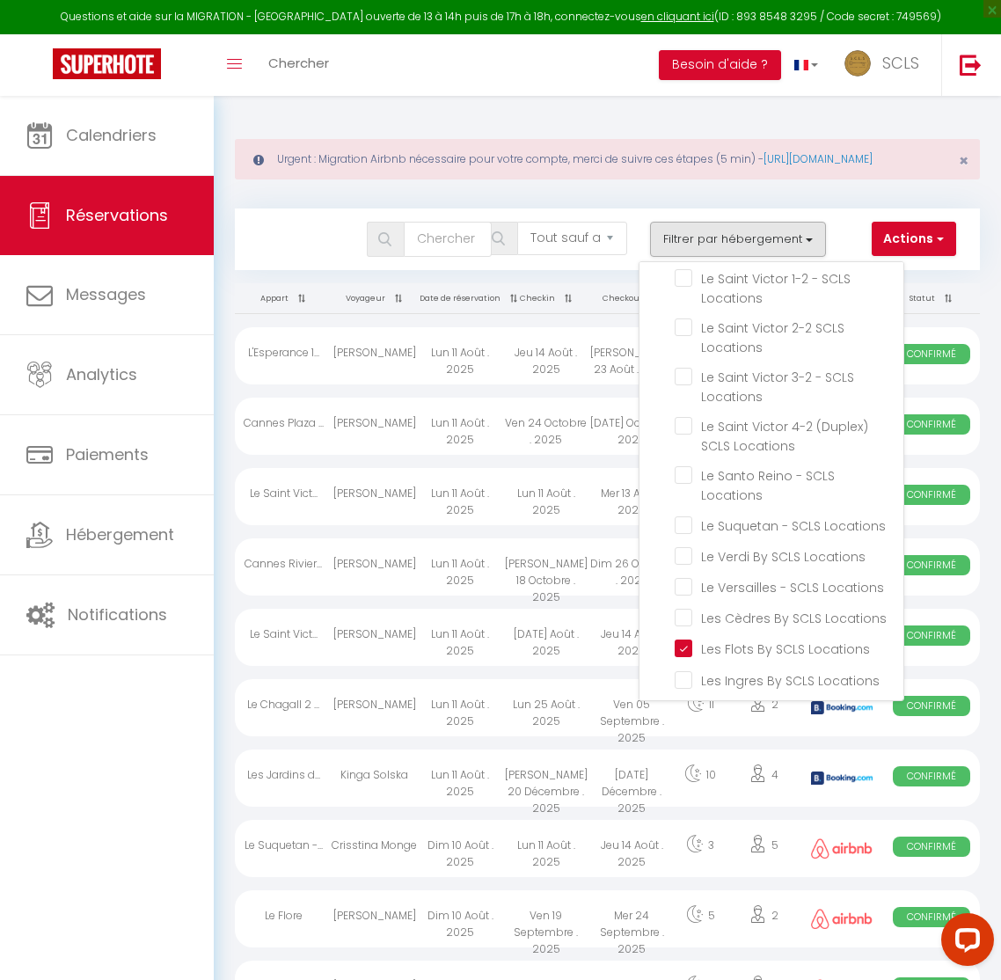
checkbox input "false"
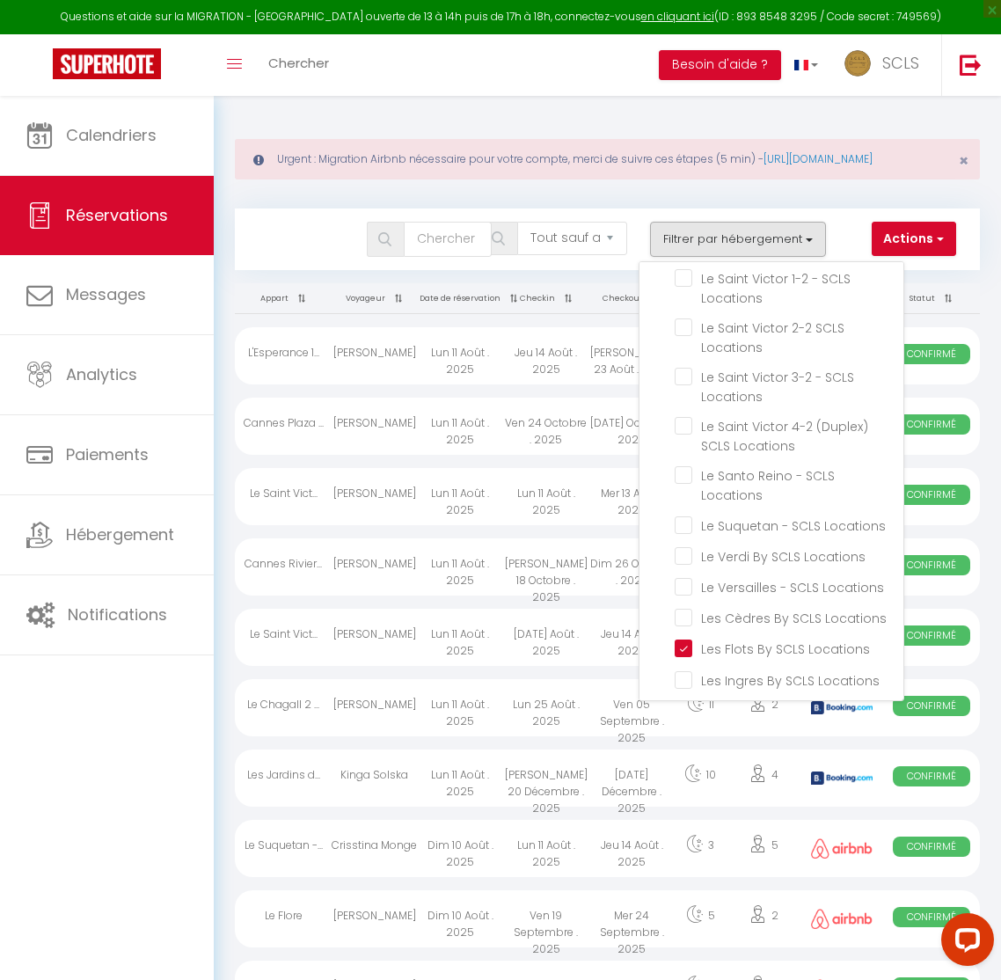
checkbox input "false"
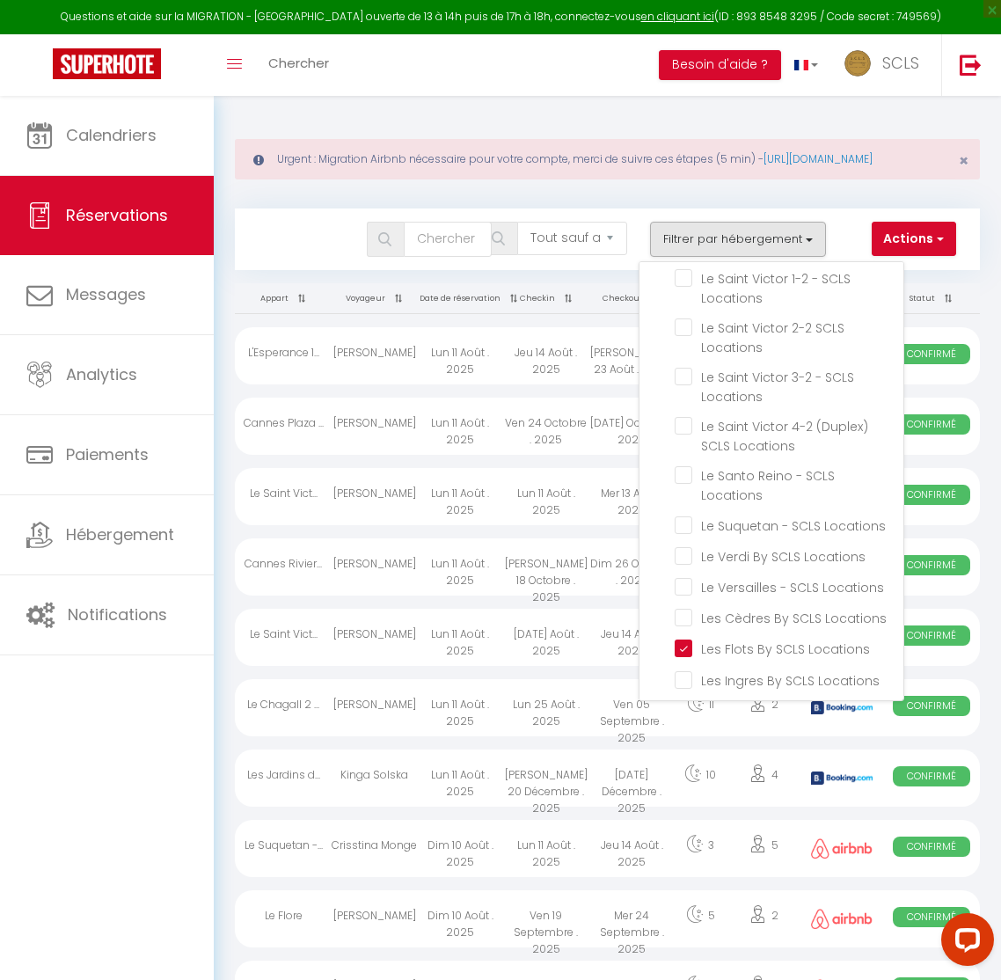
checkbox input "false"
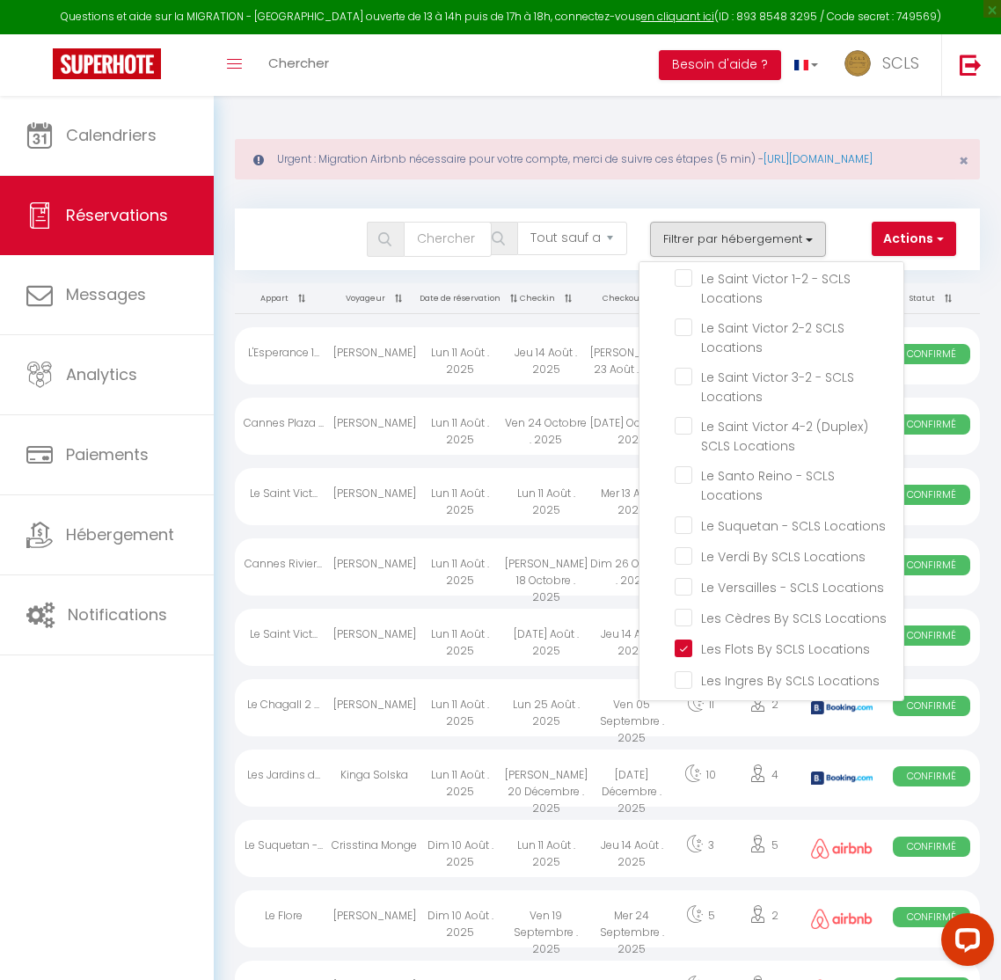
checkbox input "false"
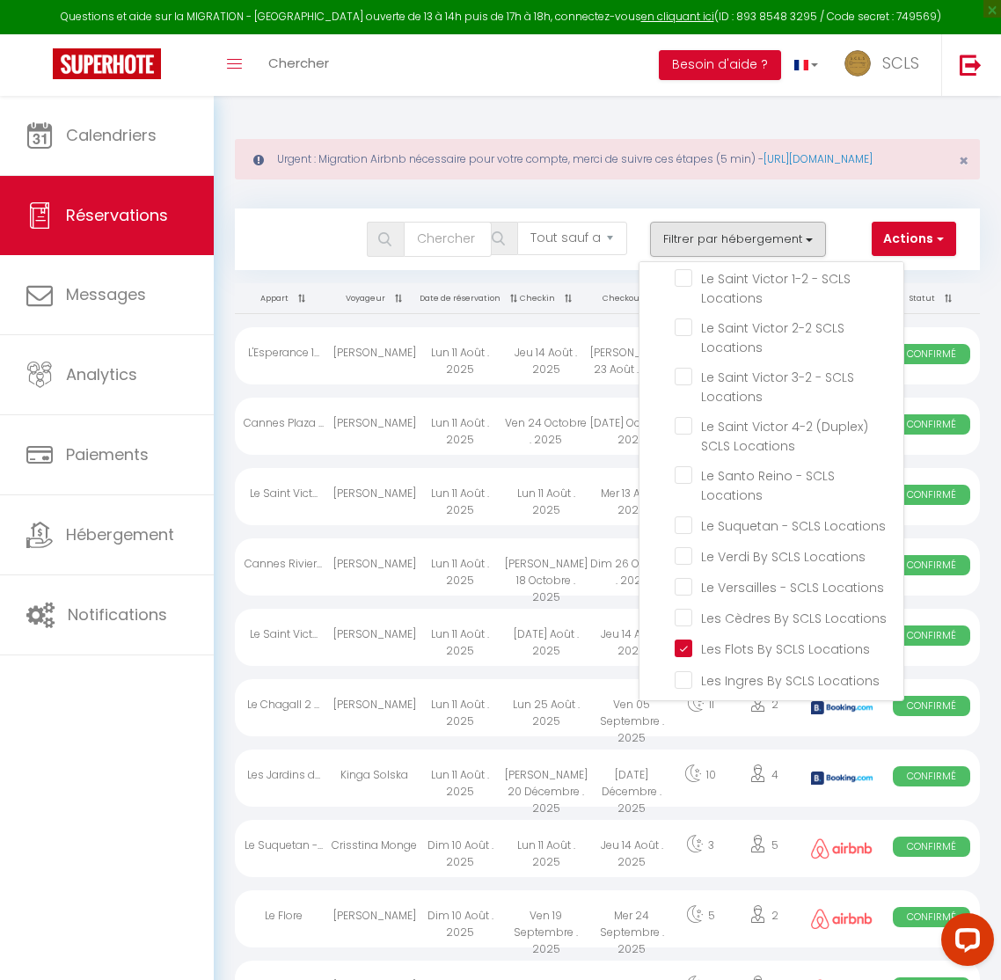
checkbox input "false"
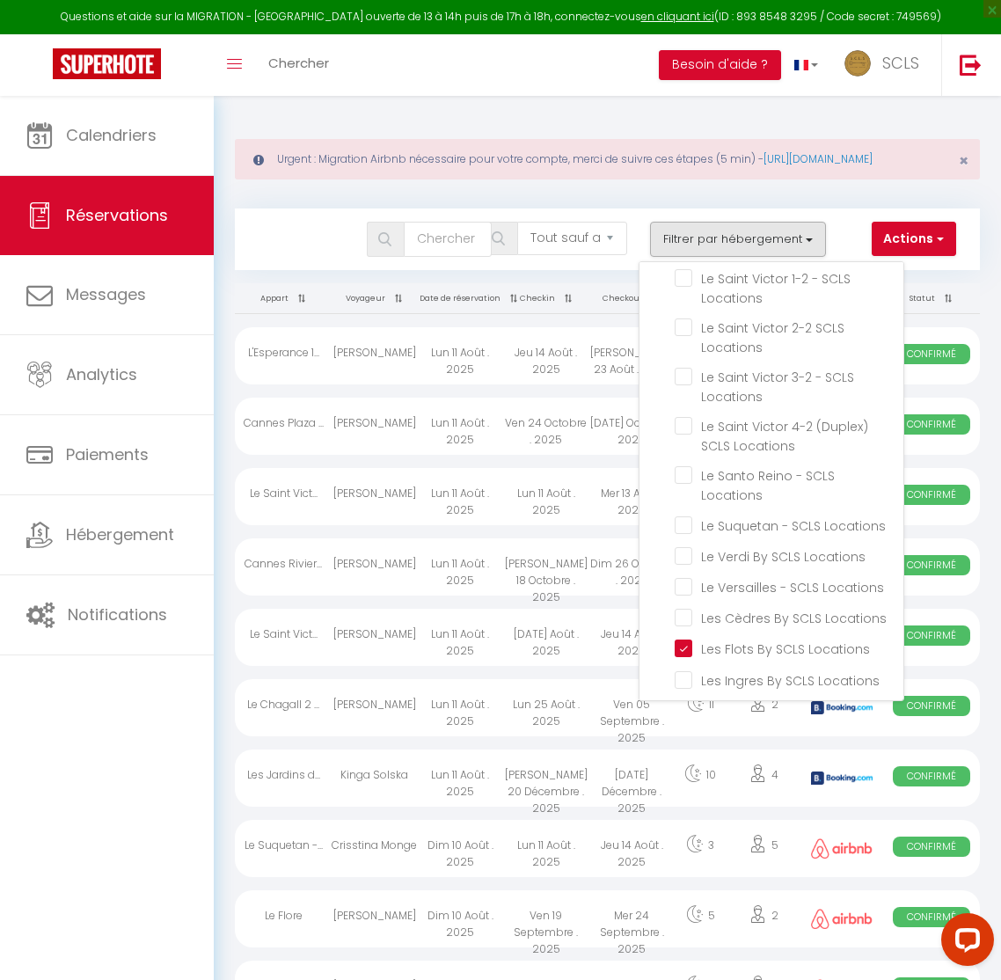
checkbox input "false"
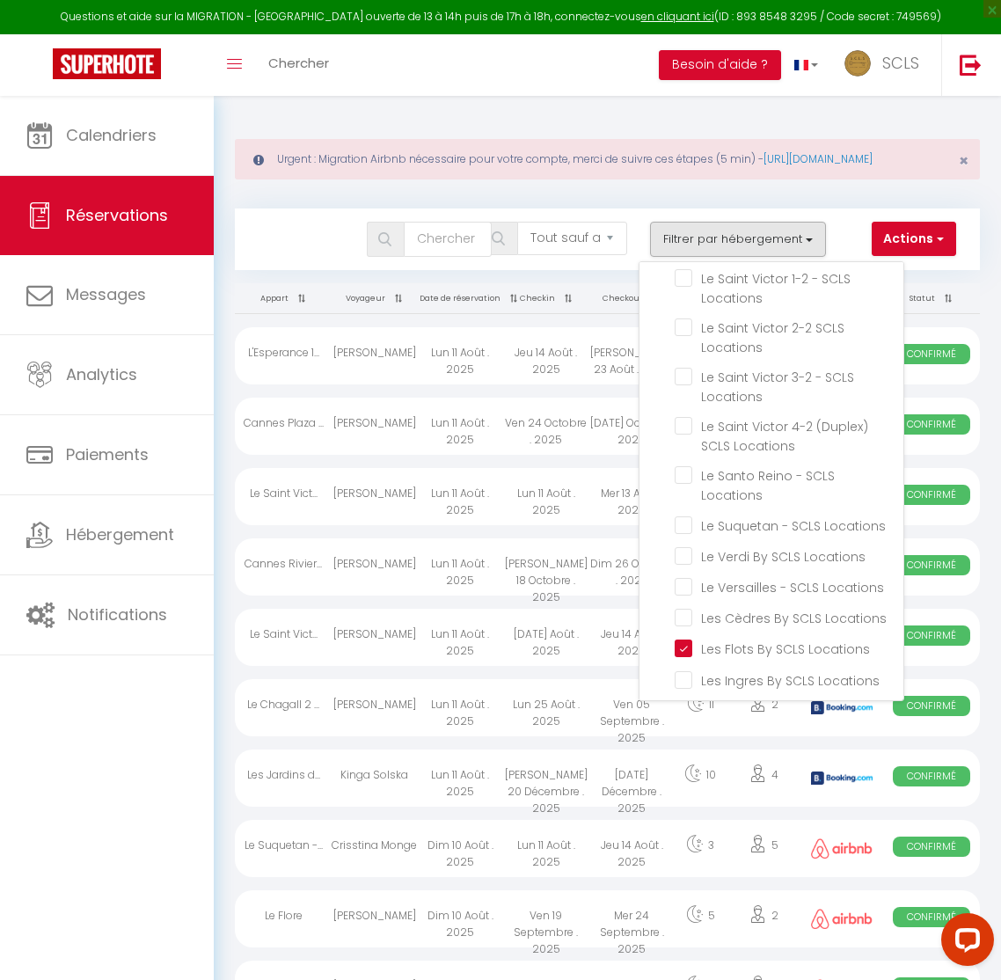
checkbox input "false"
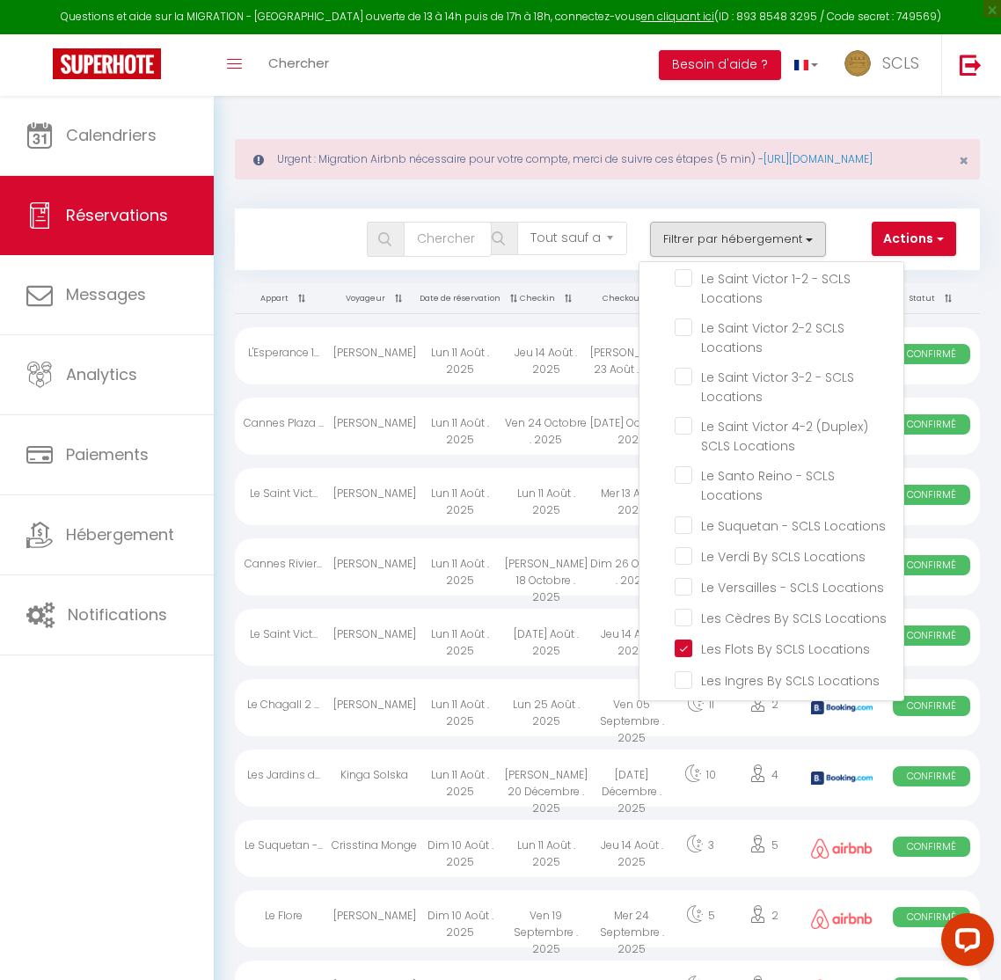
checkbox input "false"
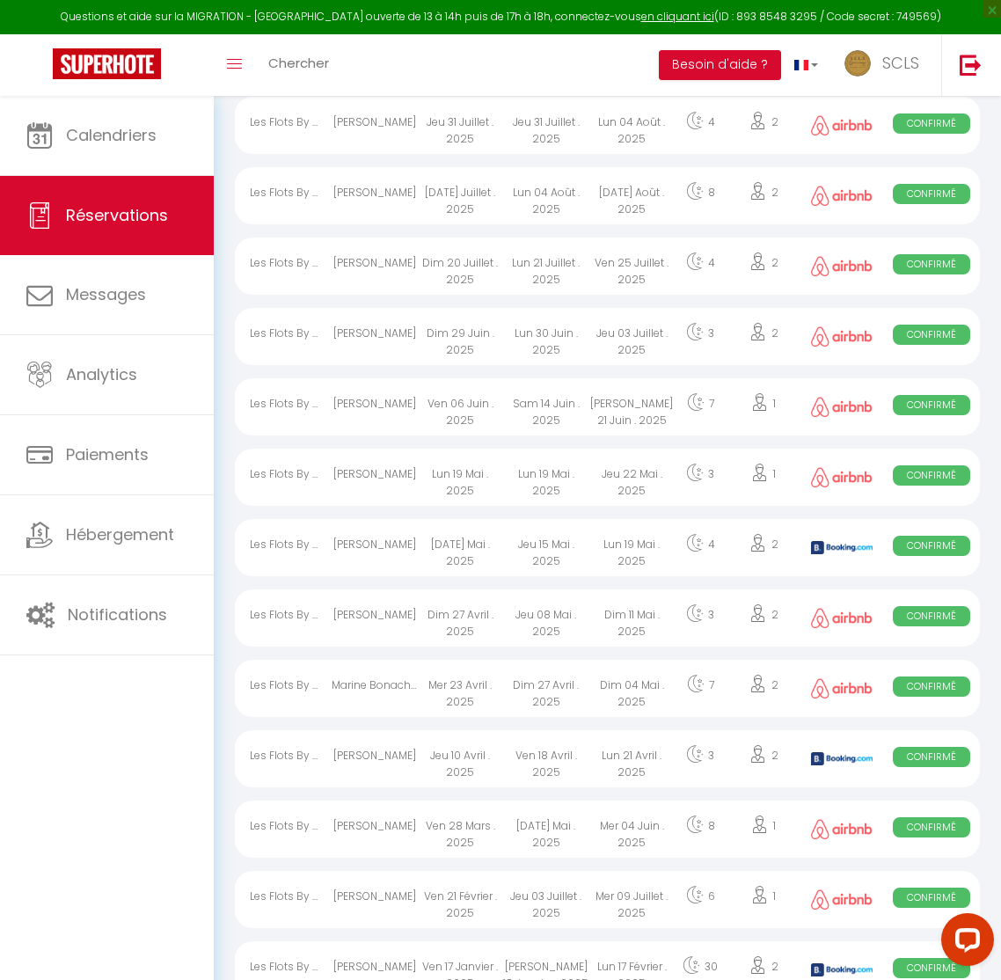
scroll to position [0, 0]
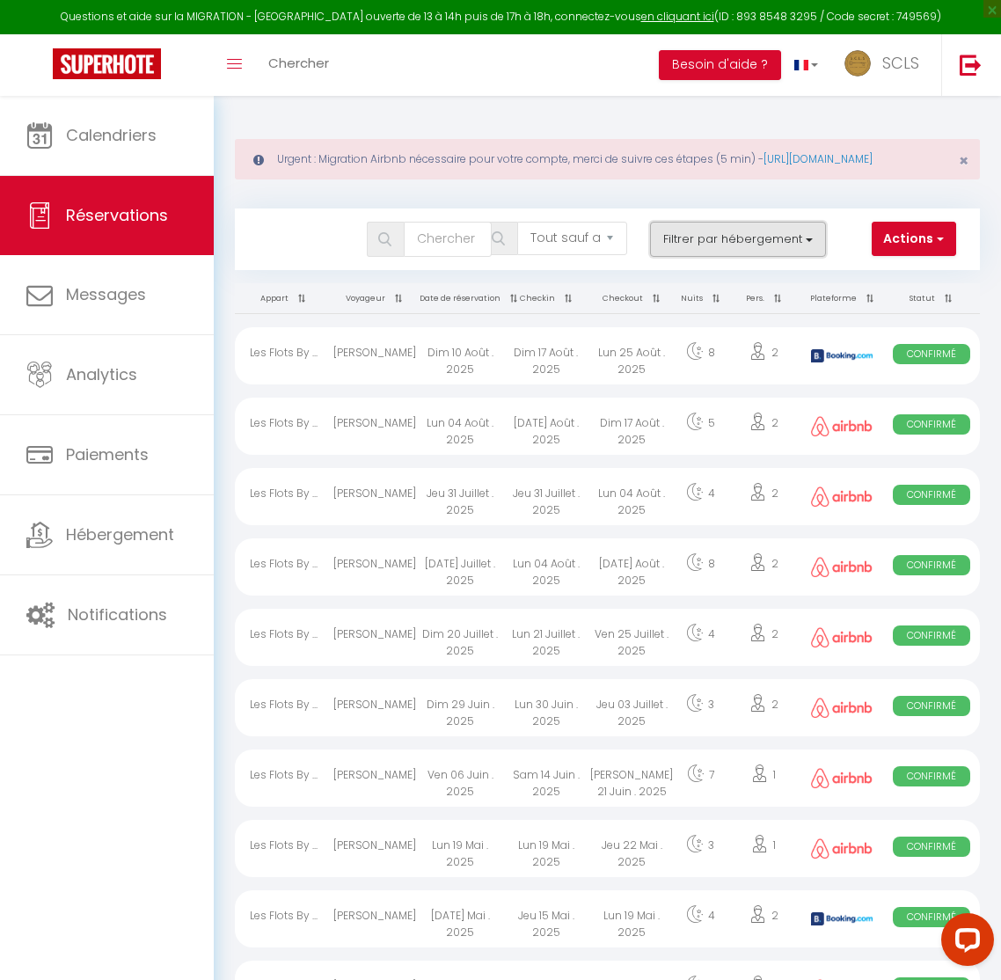
click at [782, 251] on button "Filtrer par hébergement" at bounding box center [738, 239] width 176 height 35
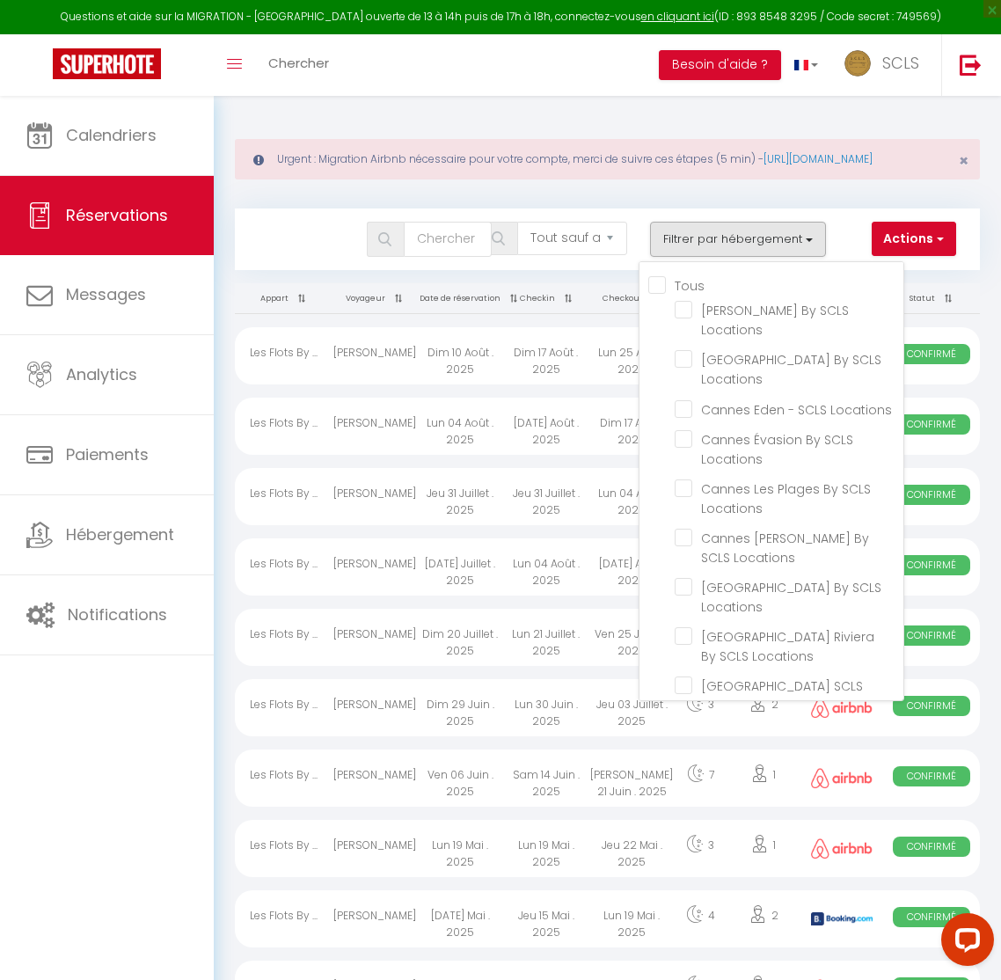
click at [669, 293] on input "Tous" at bounding box center [775, 284] width 255 height 18
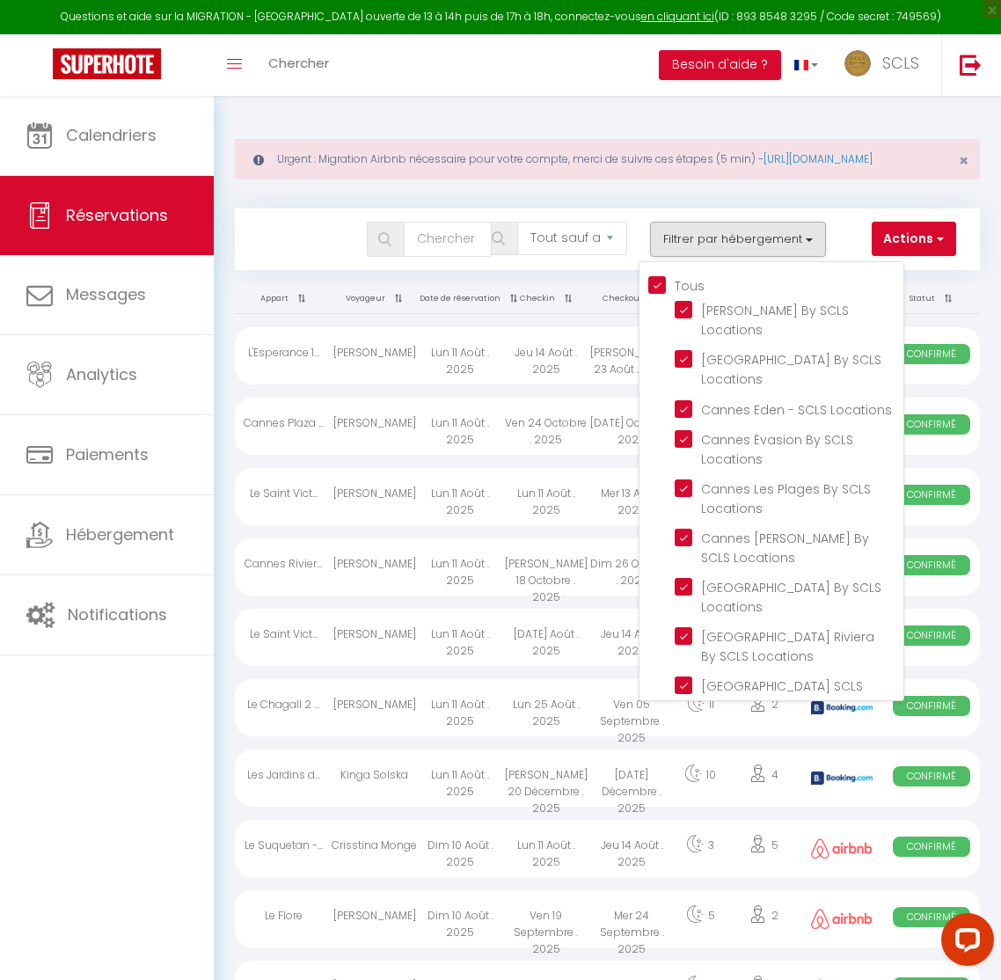
click at [796, 293] on input "Tous" at bounding box center [775, 284] width 255 height 18
drag, startPoint x: 686, startPoint y: 297, endPoint x: 707, endPoint y: 298, distance: 20.3
click at [685, 293] on input "Tous" at bounding box center [775, 284] width 255 height 18
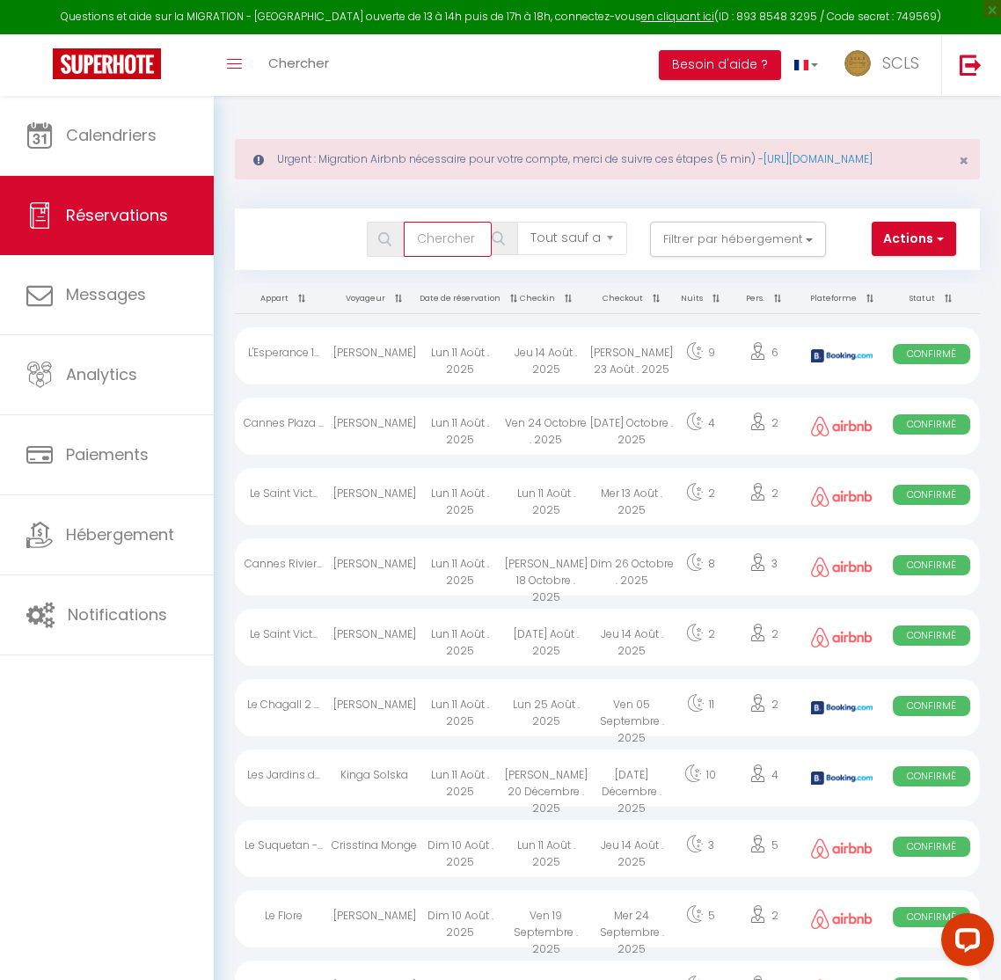
click at [452, 253] on input "text" at bounding box center [448, 239] width 88 height 35
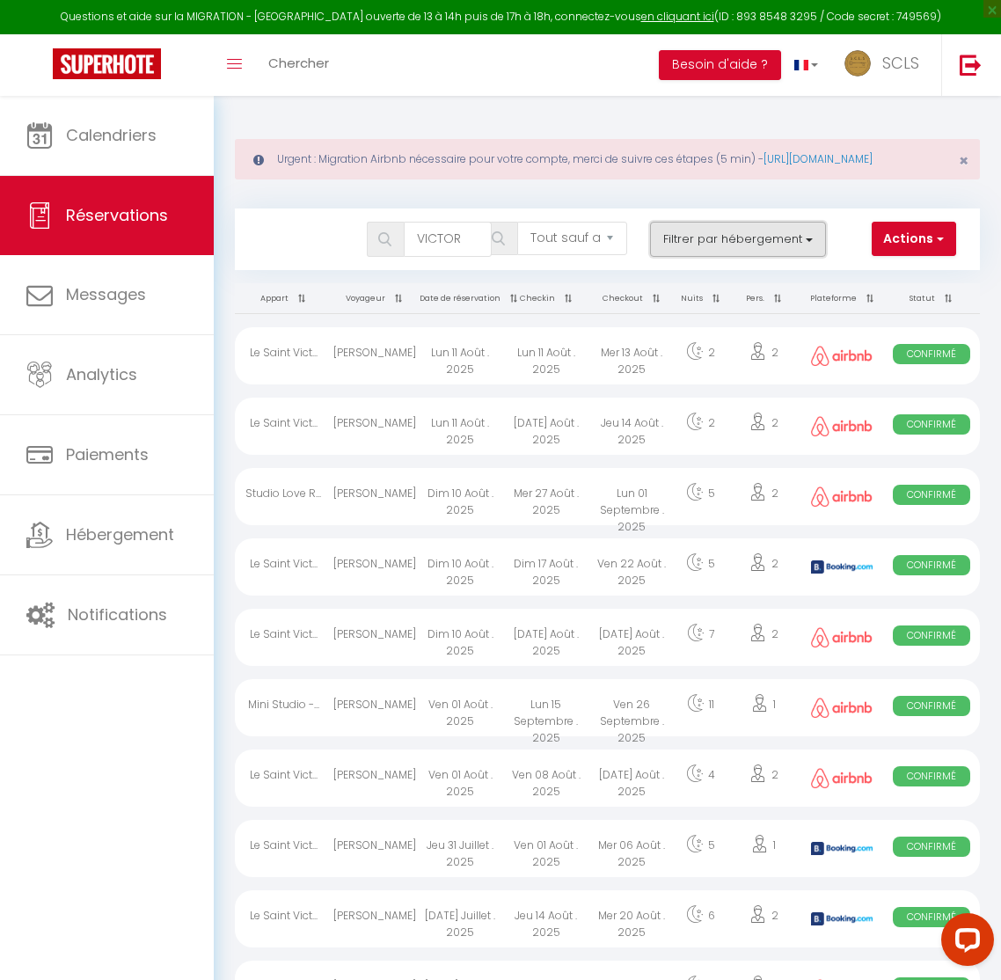
click at [713, 252] on button "Filtrer par hébergement" at bounding box center [738, 239] width 176 height 35
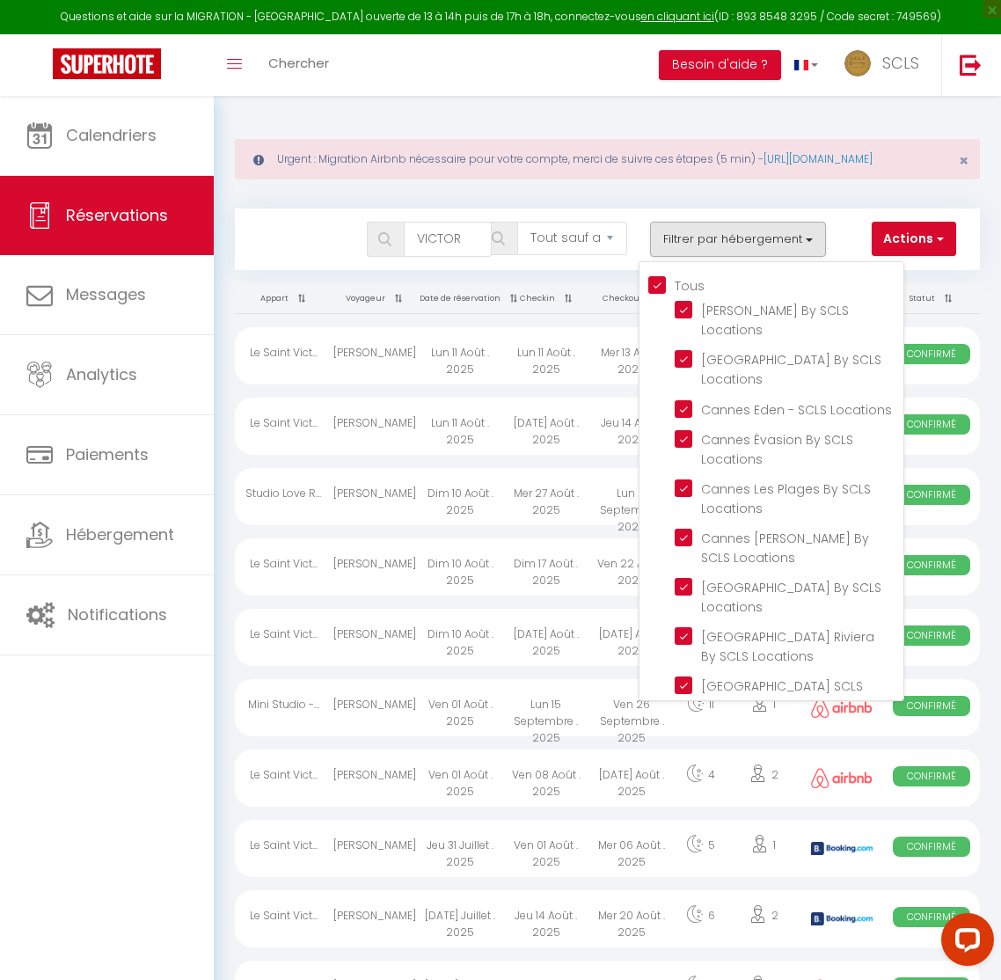
click at [654, 293] on input "Tous" at bounding box center [775, 284] width 255 height 18
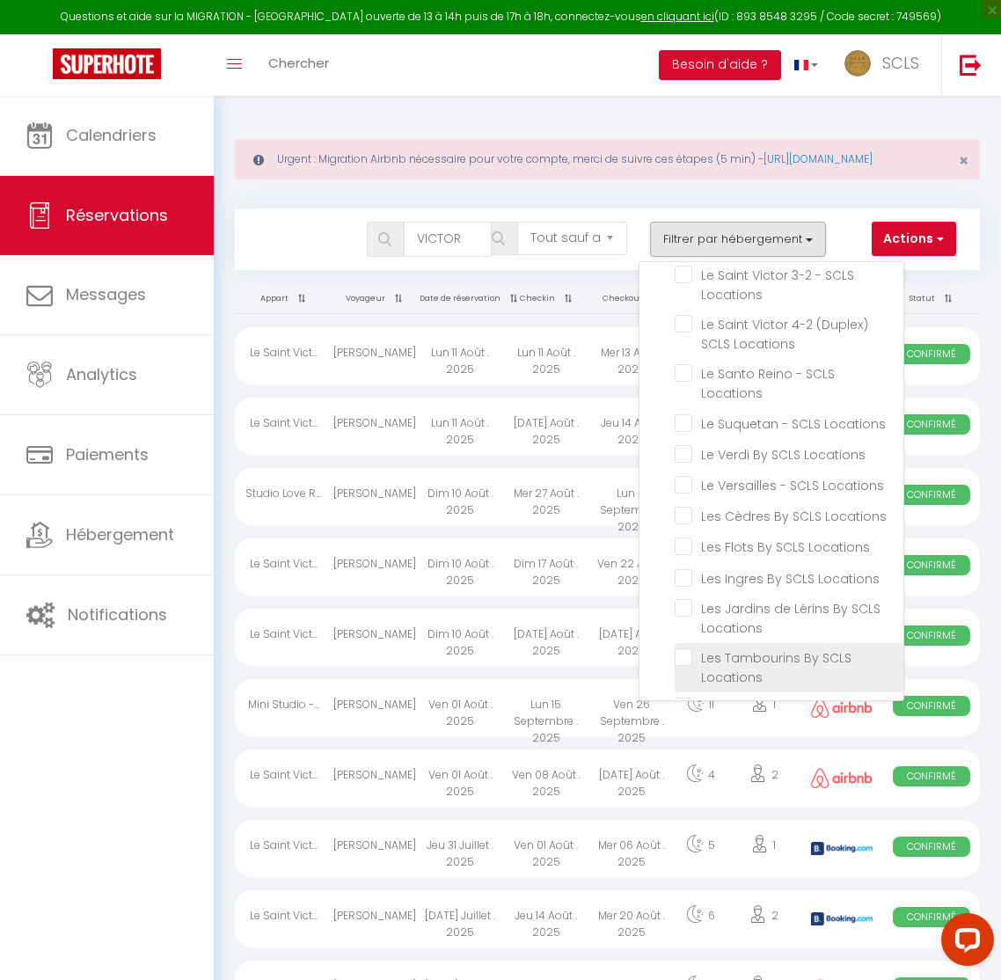
scroll to position [2352, 0]
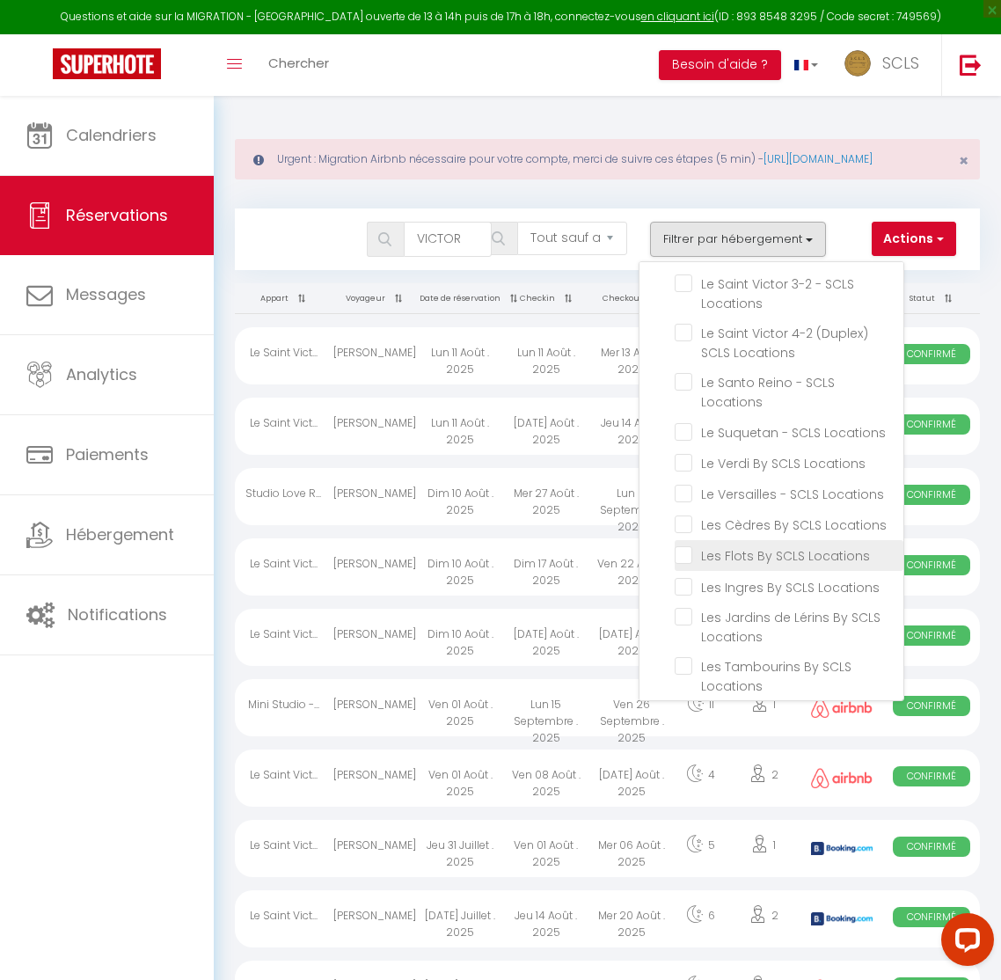
click at [747, 545] on input "Les Flots By SCLS Locations" at bounding box center [789, 554] width 229 height 18
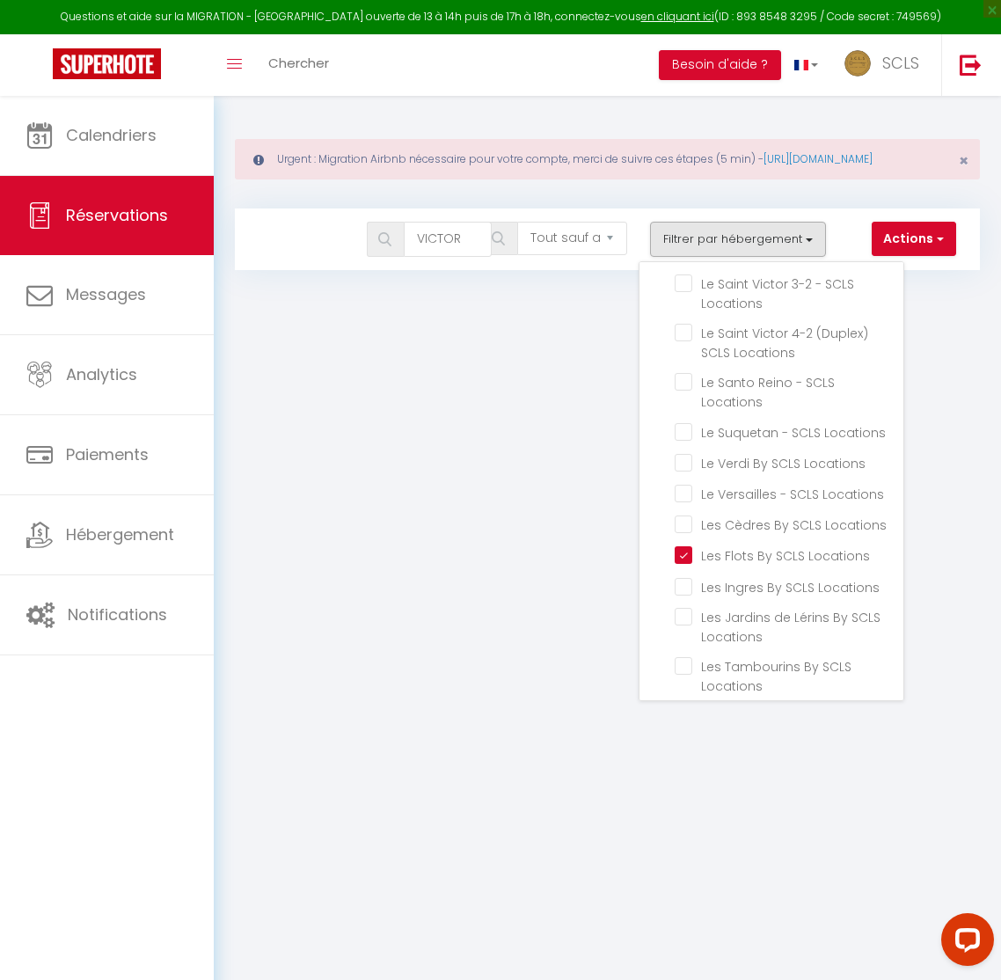
click at [985, 335] on body "Questions et aide sur la MIGRATION - [GEOGRAPHIC_DATA] ouverte de 13 à 14h puis…" at bounding box center [500, 586] width 1001 height 980
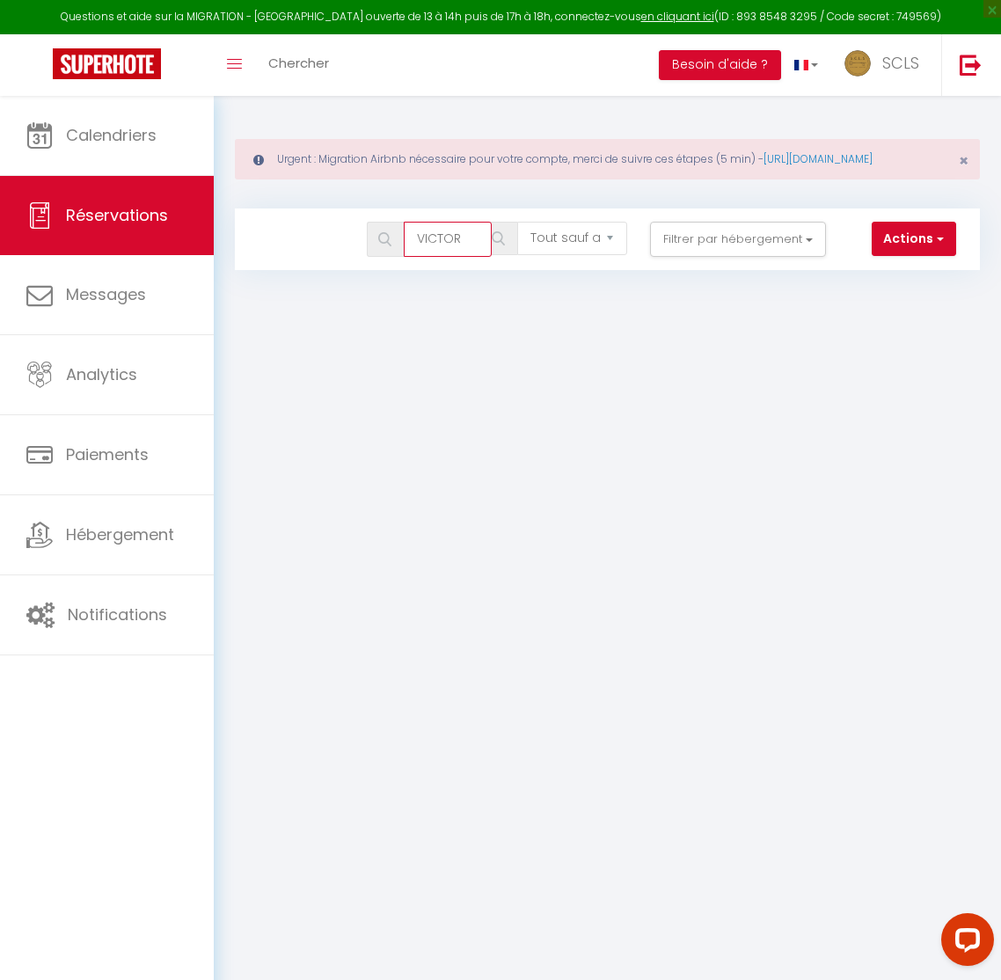
click at [446, 257] on input "VICTOR" at bounding box center [448, 239] width 88 height 35
click at [755, 255] on button "Filtrer par hébergement" at bounding box center [738, 239] width 176 height 35
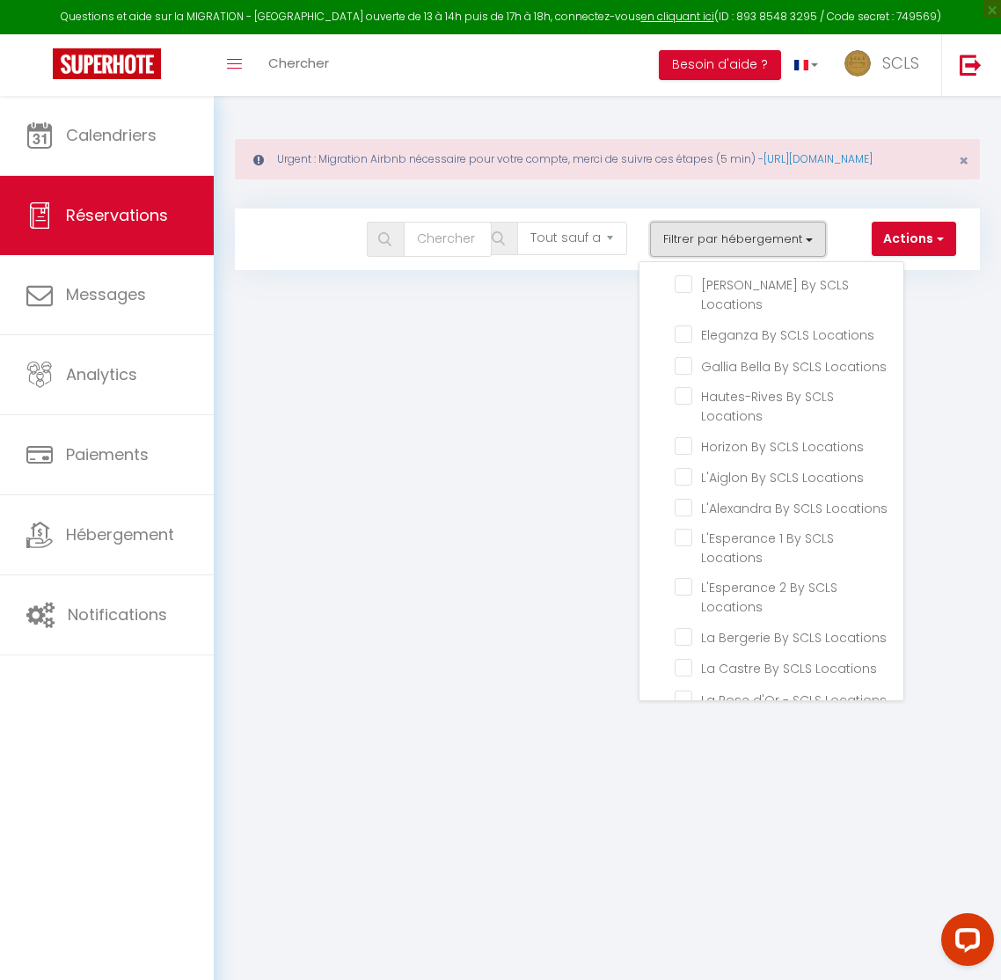
scroll to position [0, 0]
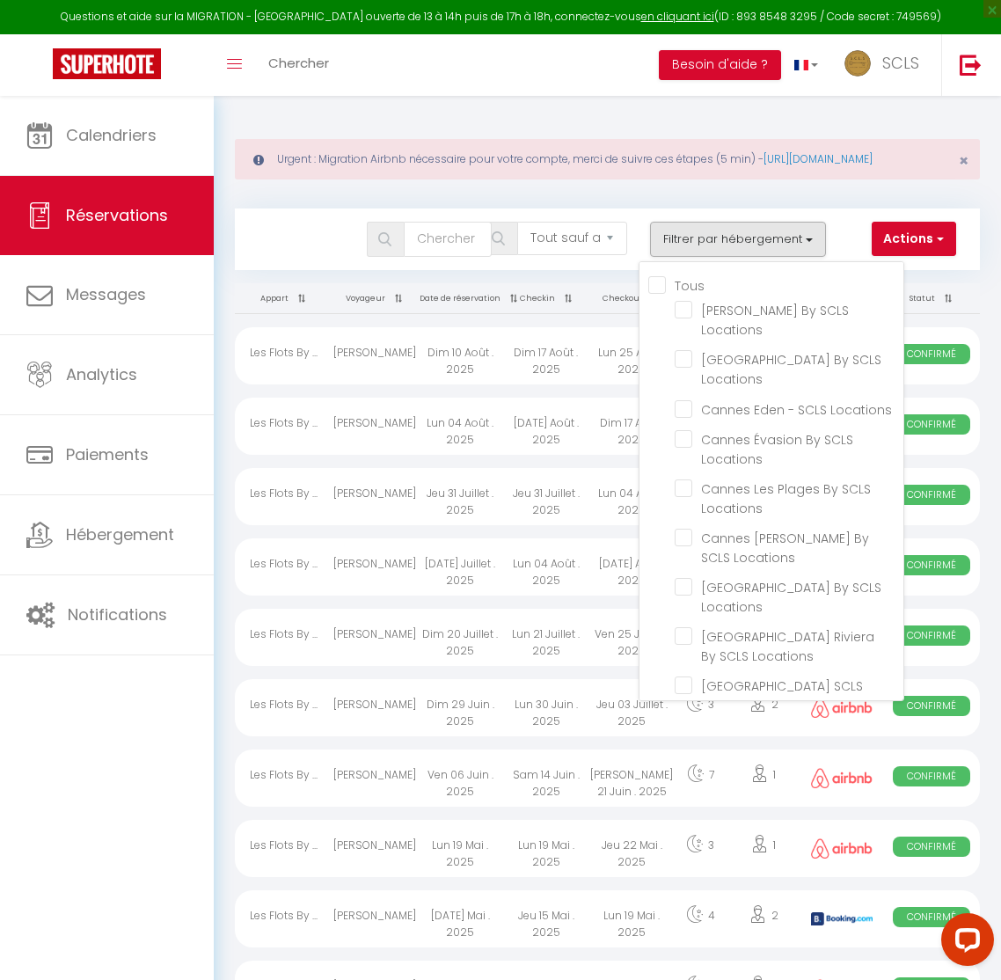
click at [668, 293] on input "Tous" at bounding box center [775, 284] width 255 height 18
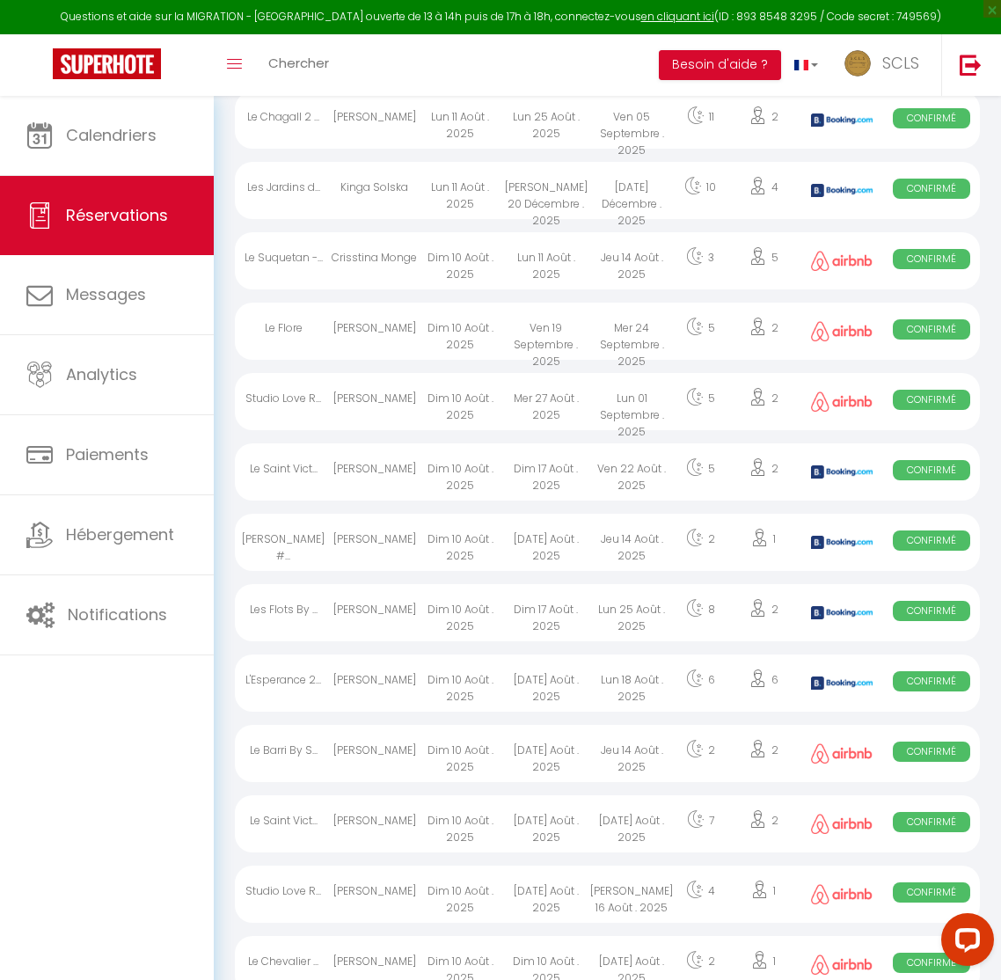
scroll to position [578, 0]
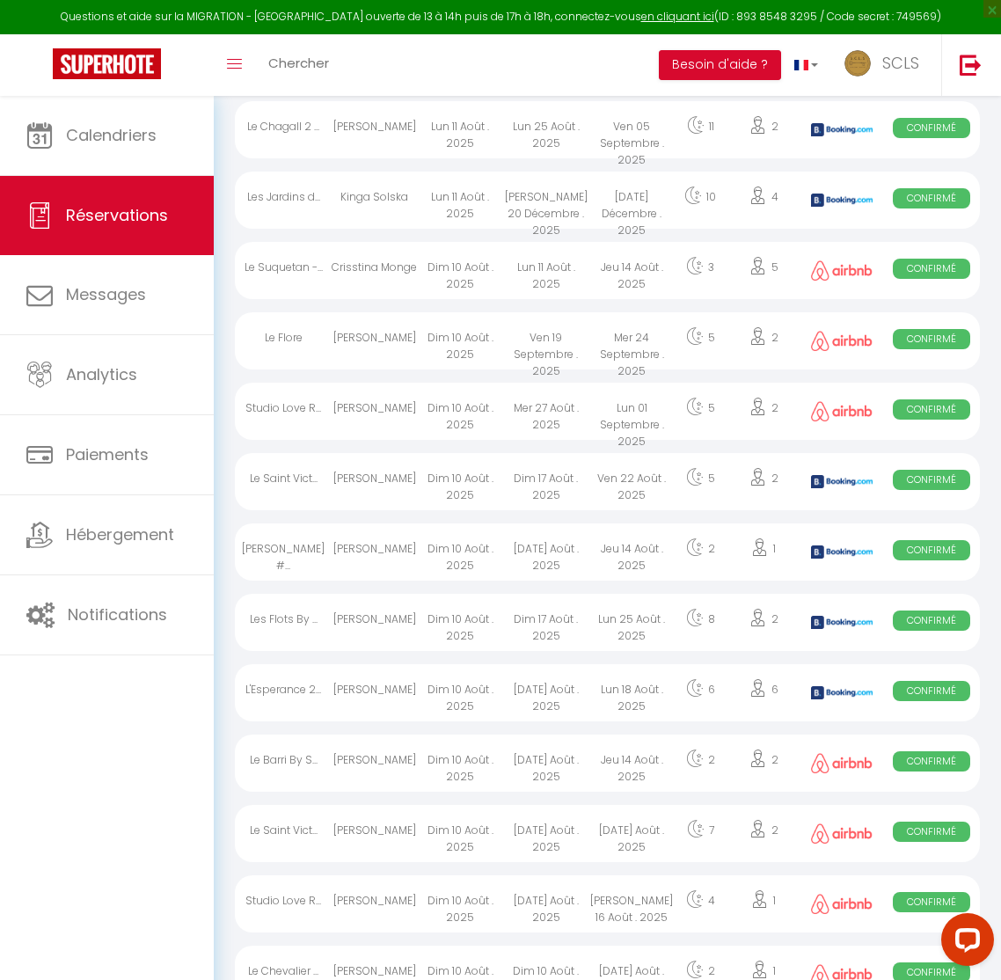
click at [370, 439] on div "[PERSON_NAME]" at bounding box center [374, 411] width 85 height 57
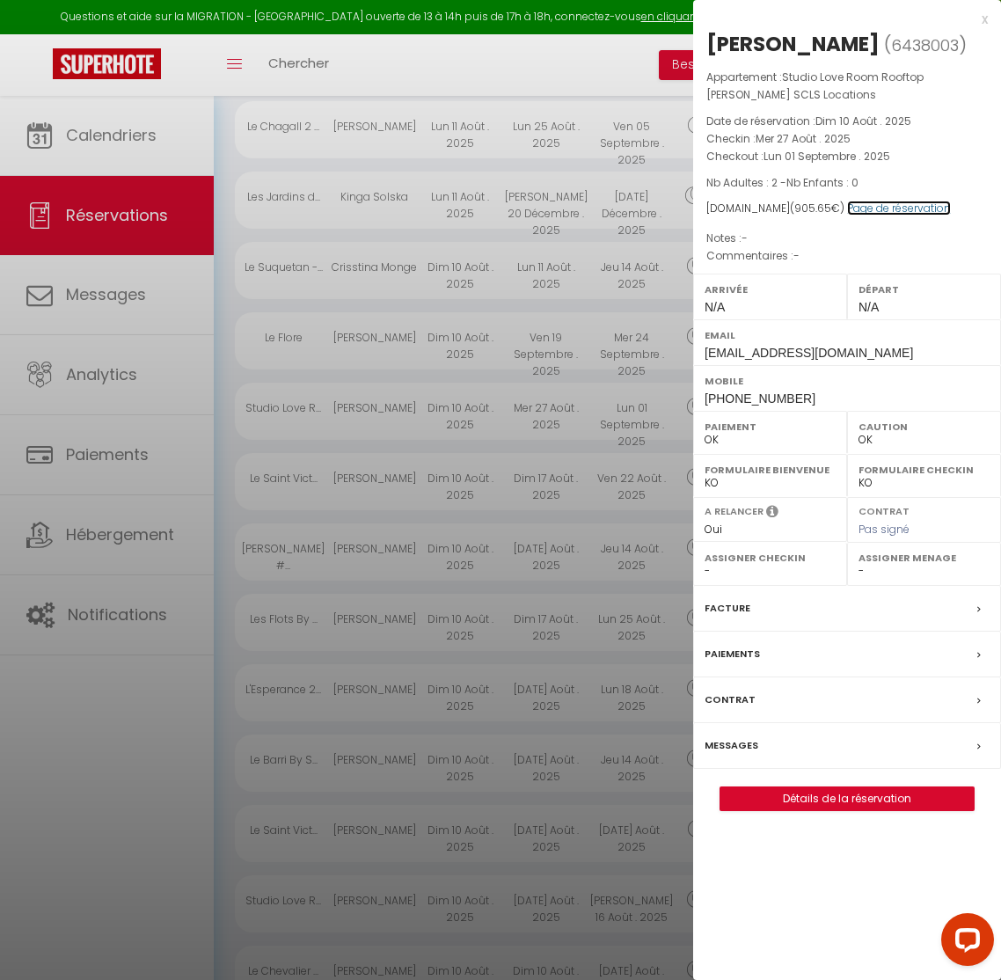
click at [891, 205] on link "Page de réservation" at bounding box center [899, 208] width 104 height 15
click at [222, 312] on div at bounding box center [500, 490] width 1001 height 980
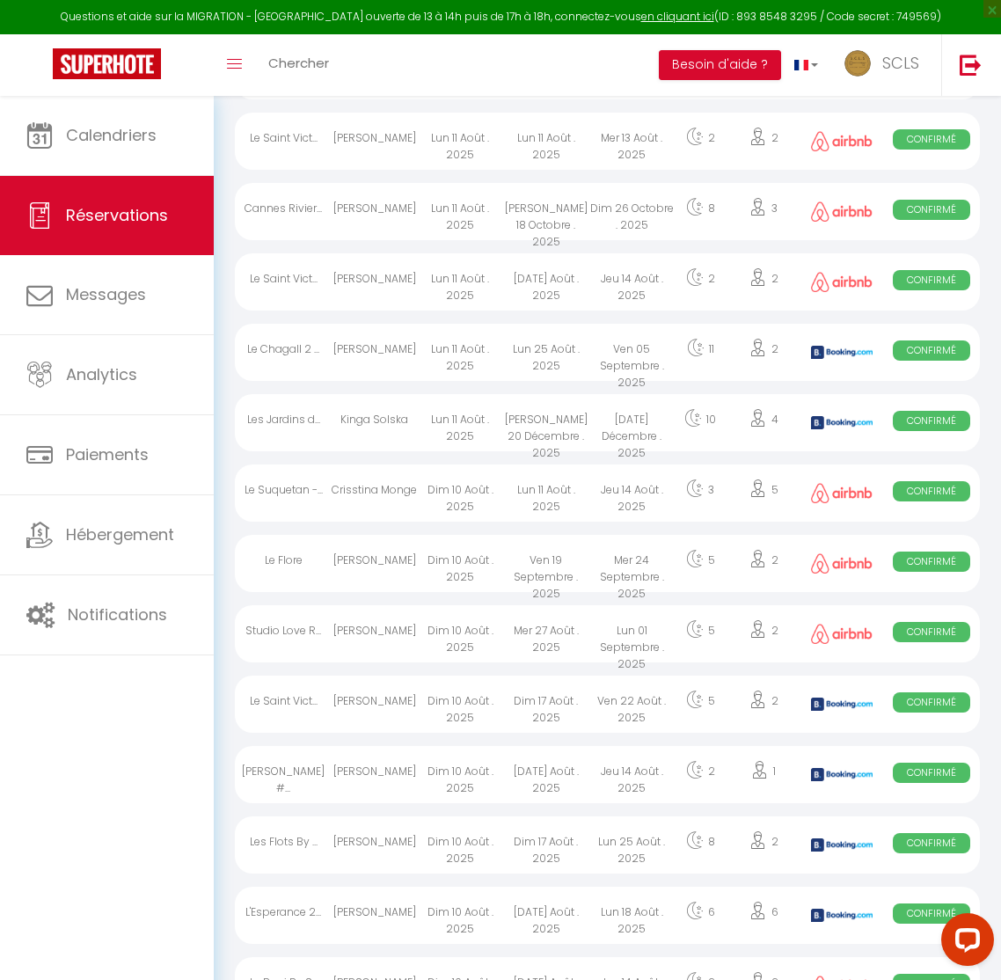
scroll to position [357, 0]
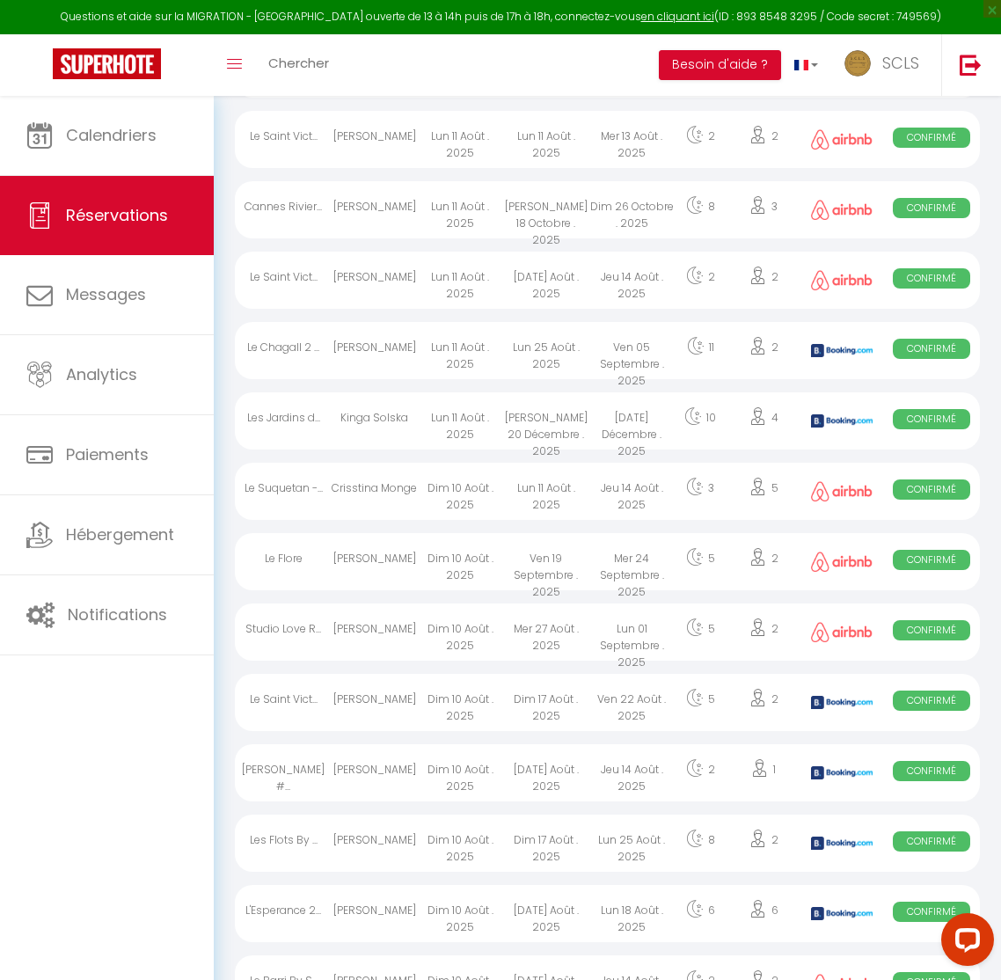
click at [372, 376] on div "[PERSON_NAME]" at bounding box center [374, 350] width 85 height 57
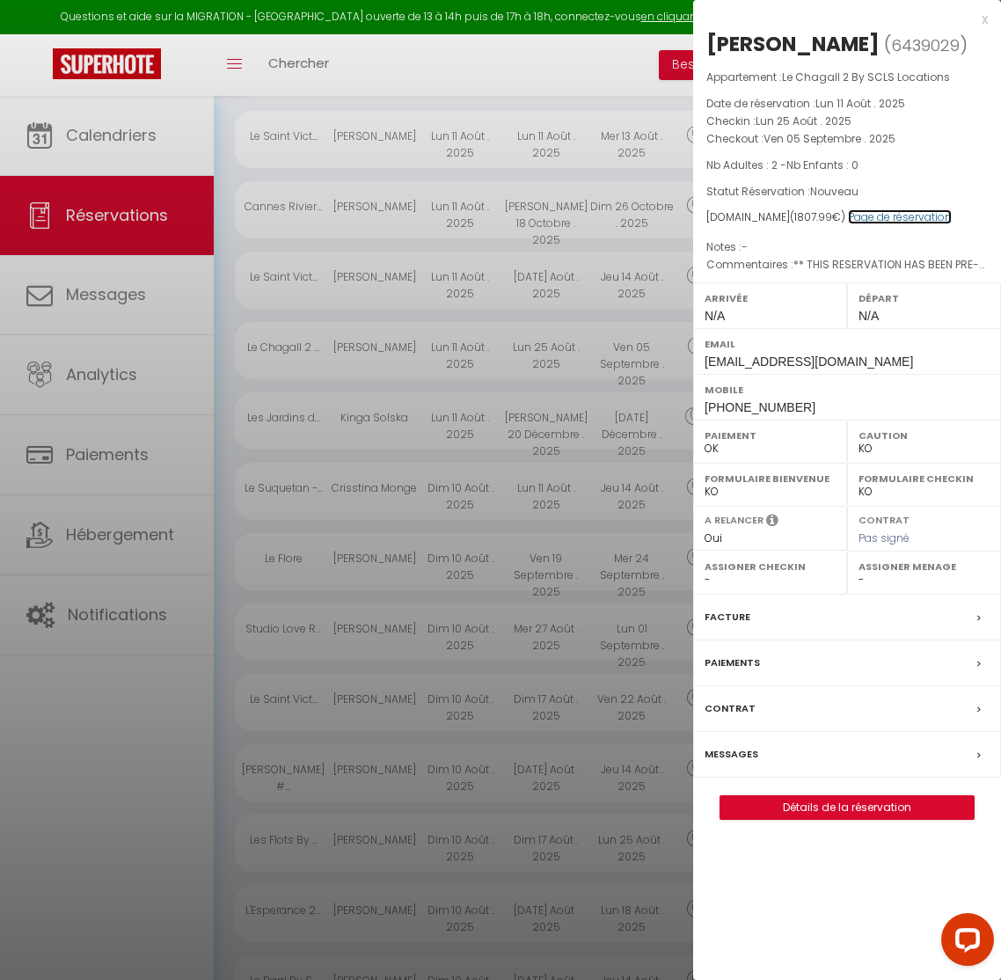
click at [901, 224] on link "Page de réservation" at bounding box center [900, 216] width 104 height 15
click at [726, 672] on label "Paiements" at bounding box center [732, 663] width 55 height 18
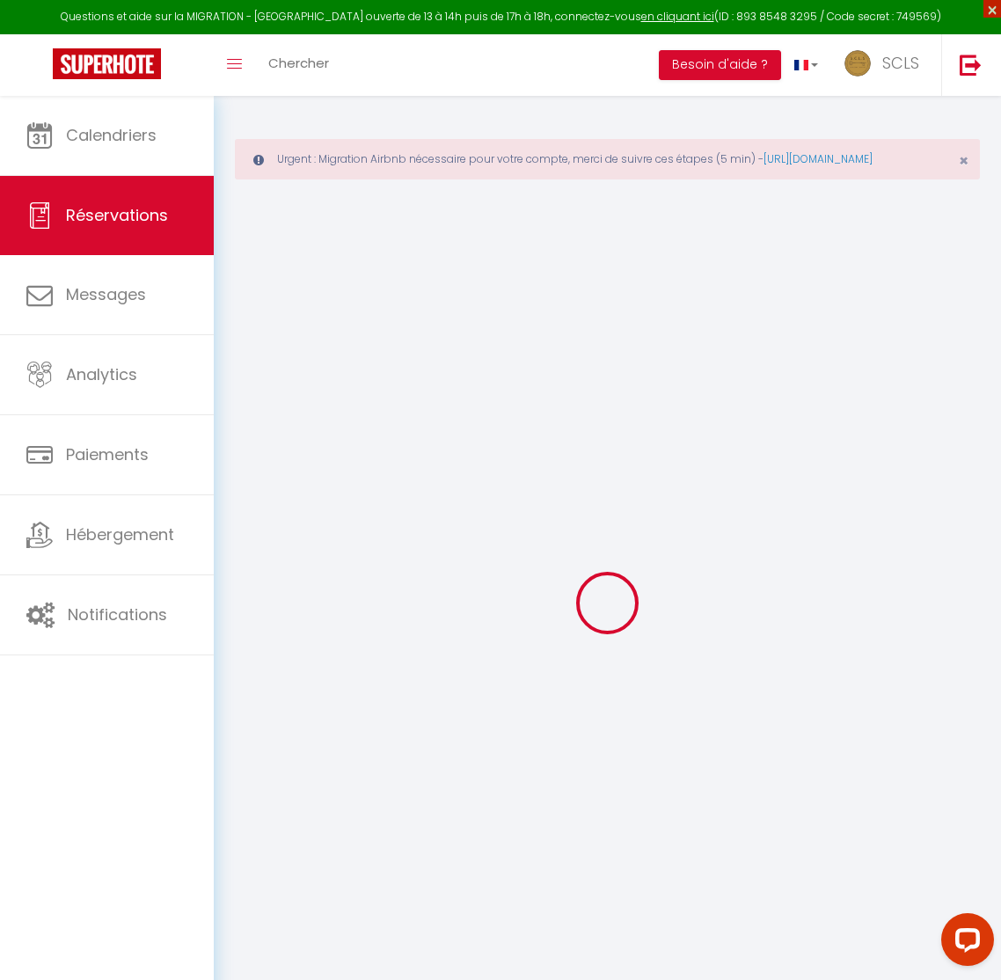
click at [995, 11] on span "×" at bounding box center [993, 9] width 18 height 18
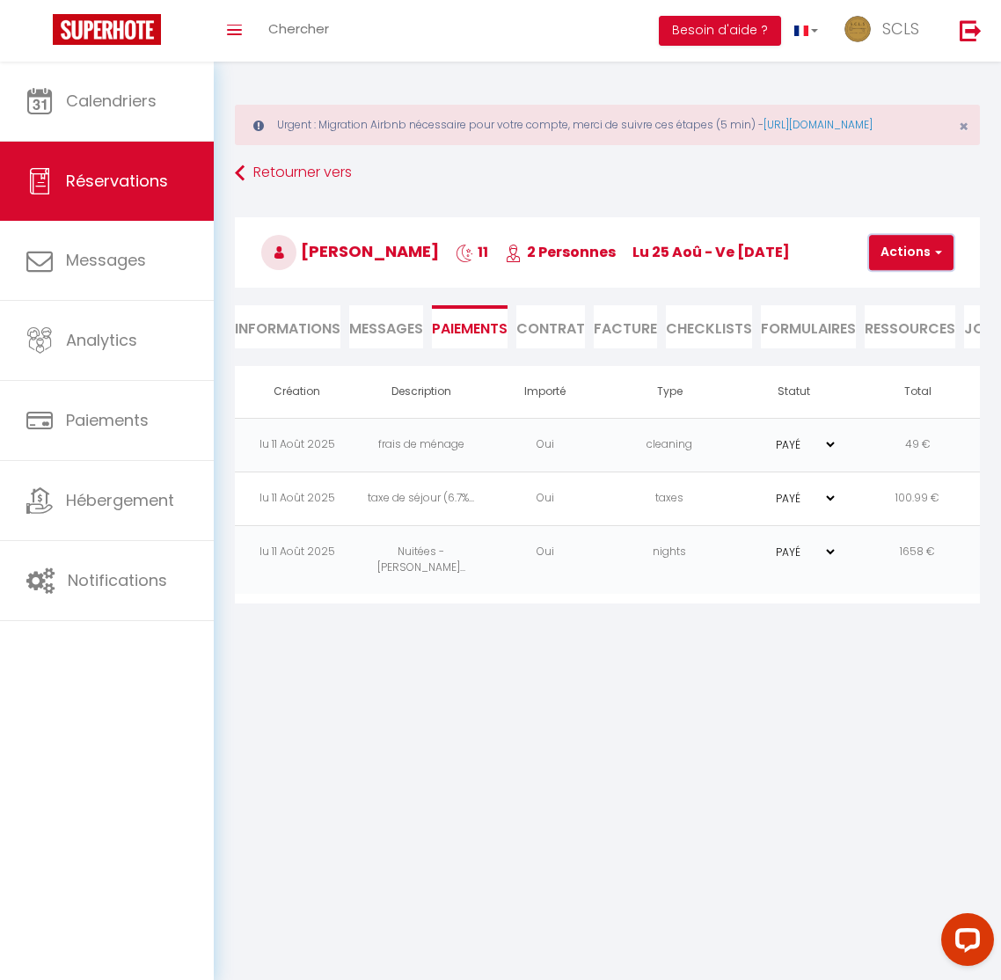
click at [918, 270] on button "Actions" at bounding box center [911, 252] width 84 height 35
click at [912, 371] on link "Créer nouveau lien caution" at bounding box center [965, 359] width 216 height 23
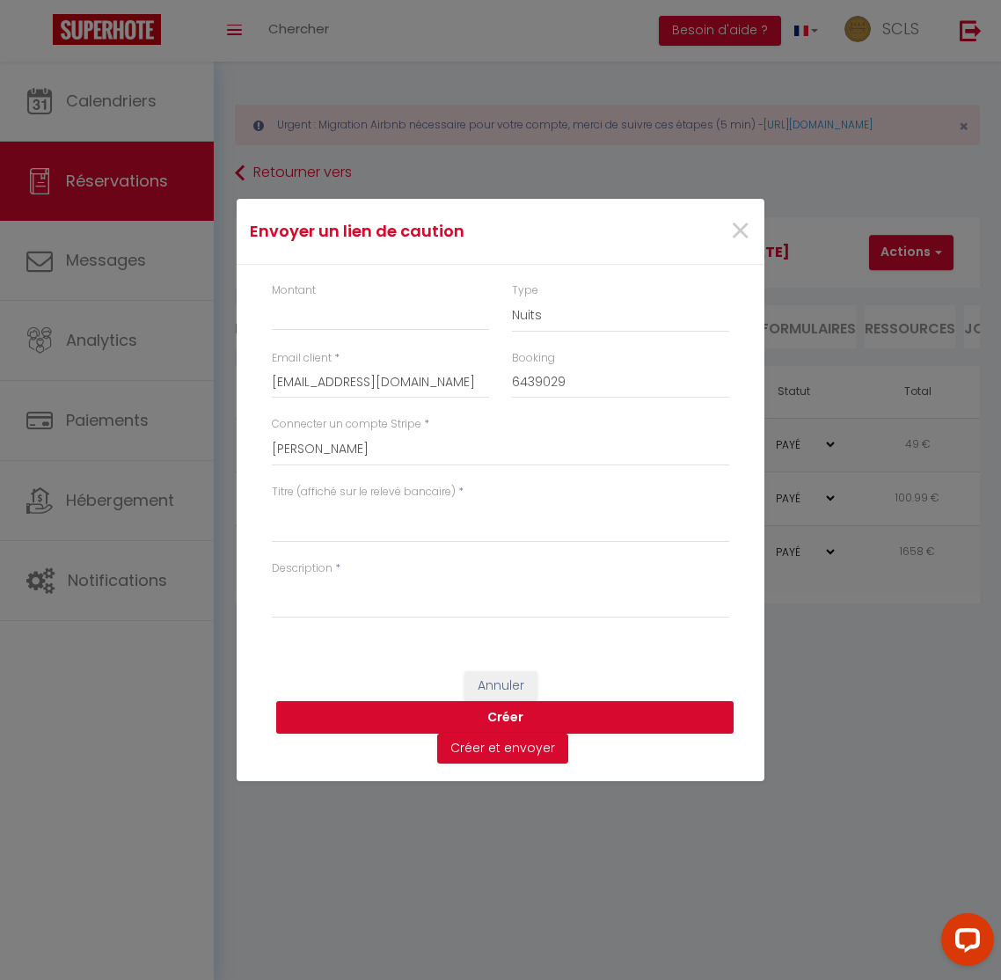
click at [292, 333] on div "Montant" at bounding box center [380, 316] width 240 height 68
click at [304, 325] on input "Montant" at bounding box center [380, 315] width 217 height 32
click at [534, 316] on select "Nuits Frais de ménage Taxe de séjour [GEOGRAPHIC_DATA]" at bounding box center [620, 315] width 217 height 33
click at [373, 447] on select "SCLS Punkimmo [PERSON_NAME] [PERSON_NAME] [PERSON_NAME] Amandine Sevestre [PERS…" at bounding box center [501, 449] width 458 height 33
click at [330, 518] on textarea "Titre (affiché sur le relevé bancaire)" at bounding box center [501, 522] width 458 height 42
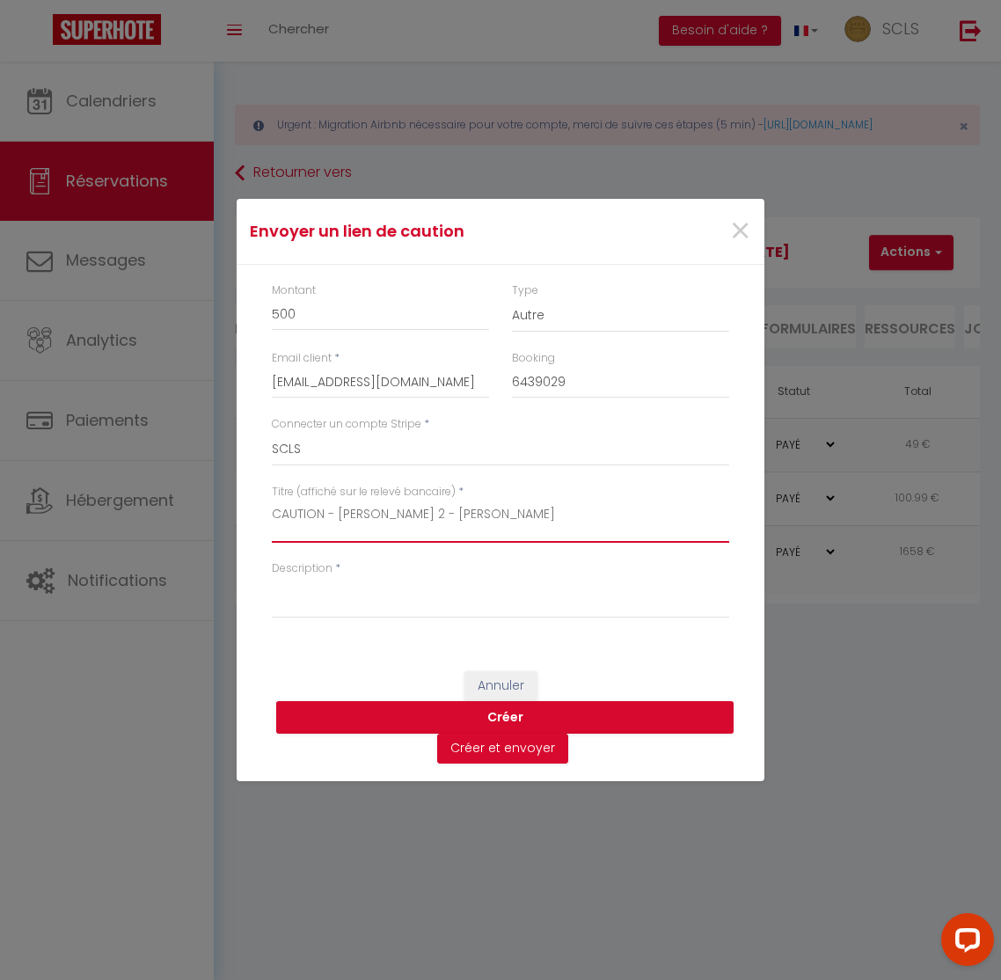
click at [371, 517] on textarea "CAUTION - [PERSON_NAME] 2 - [PERSON_NAME]" at bounding box center [501, 522] width 458 height 42
click at [347, 603] on textarea "Description" at bounding box center [501, 597] width 458 height 42
paste textarea "CAUTION - [PERSON_NAME] 2 - [PERSON_NAME]"
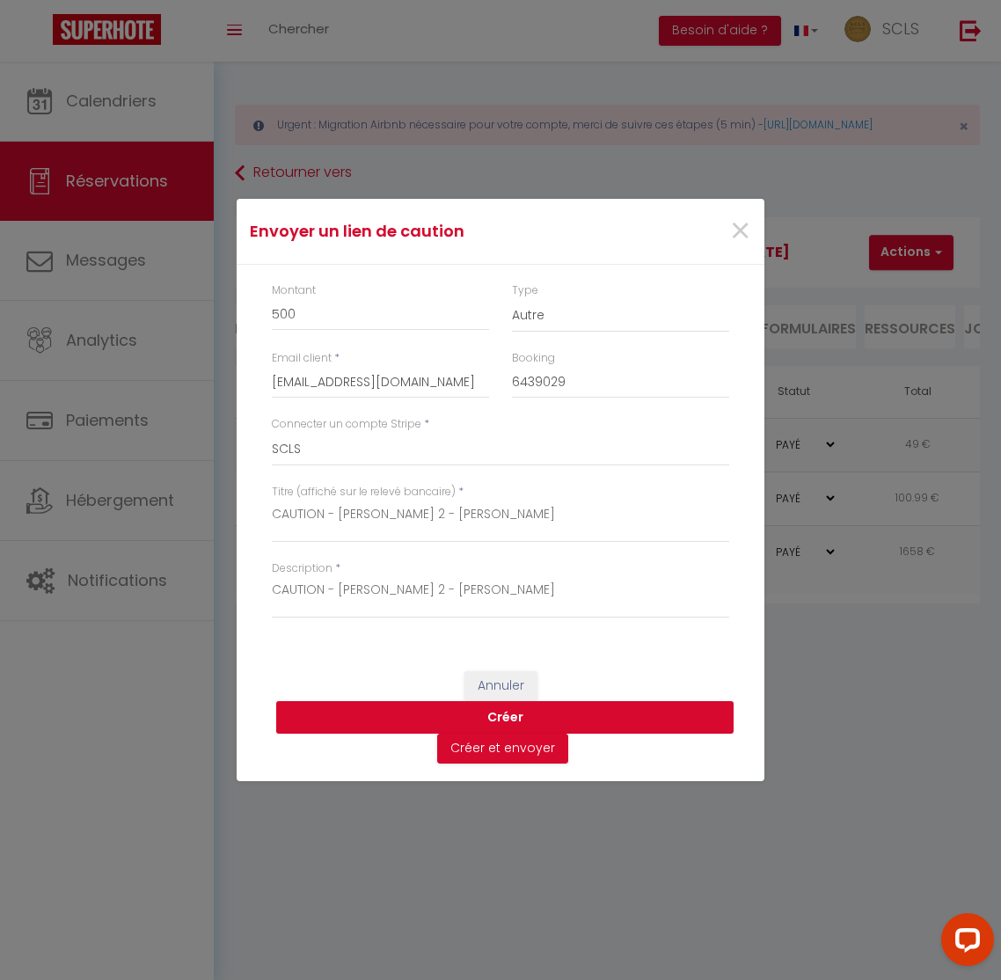
click at [528, 715] on button "Créer" at bounding box center [505, 717] width 458 height 33
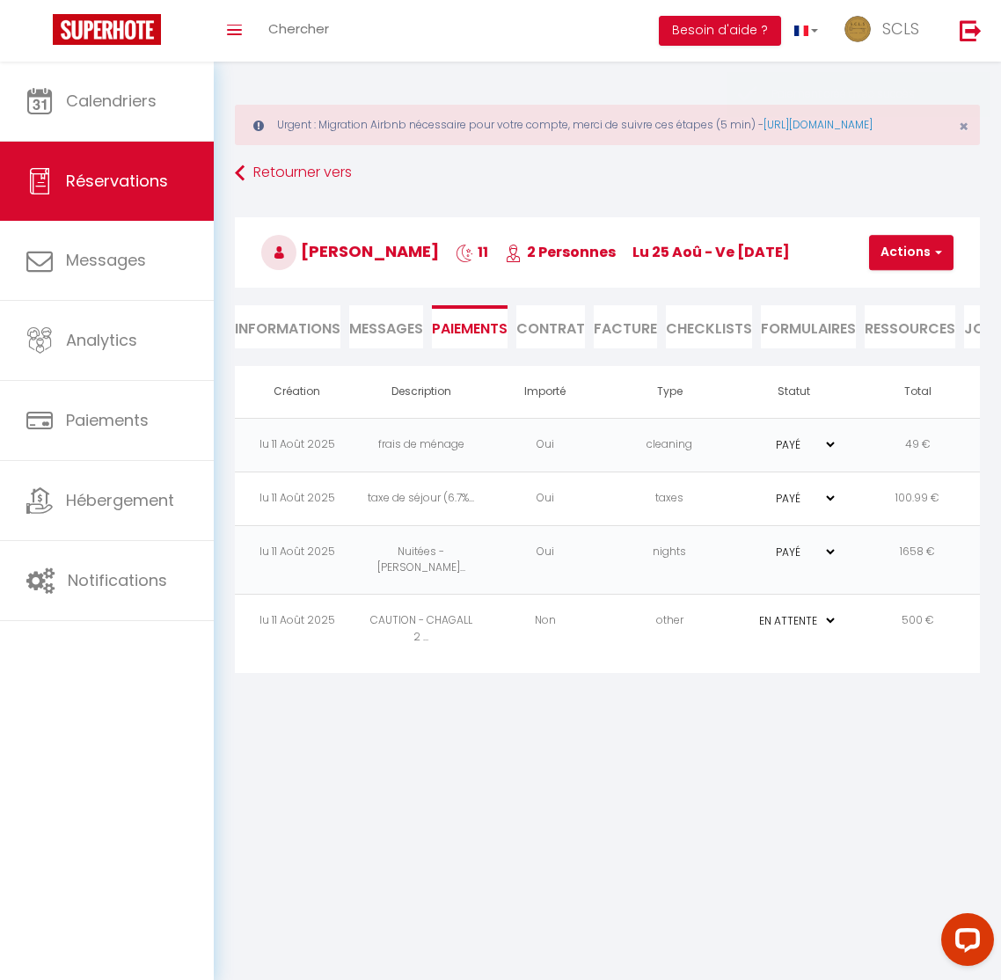
click at [544, 638] on td "Non" at bounding box center [545, 630] width 124 height 70
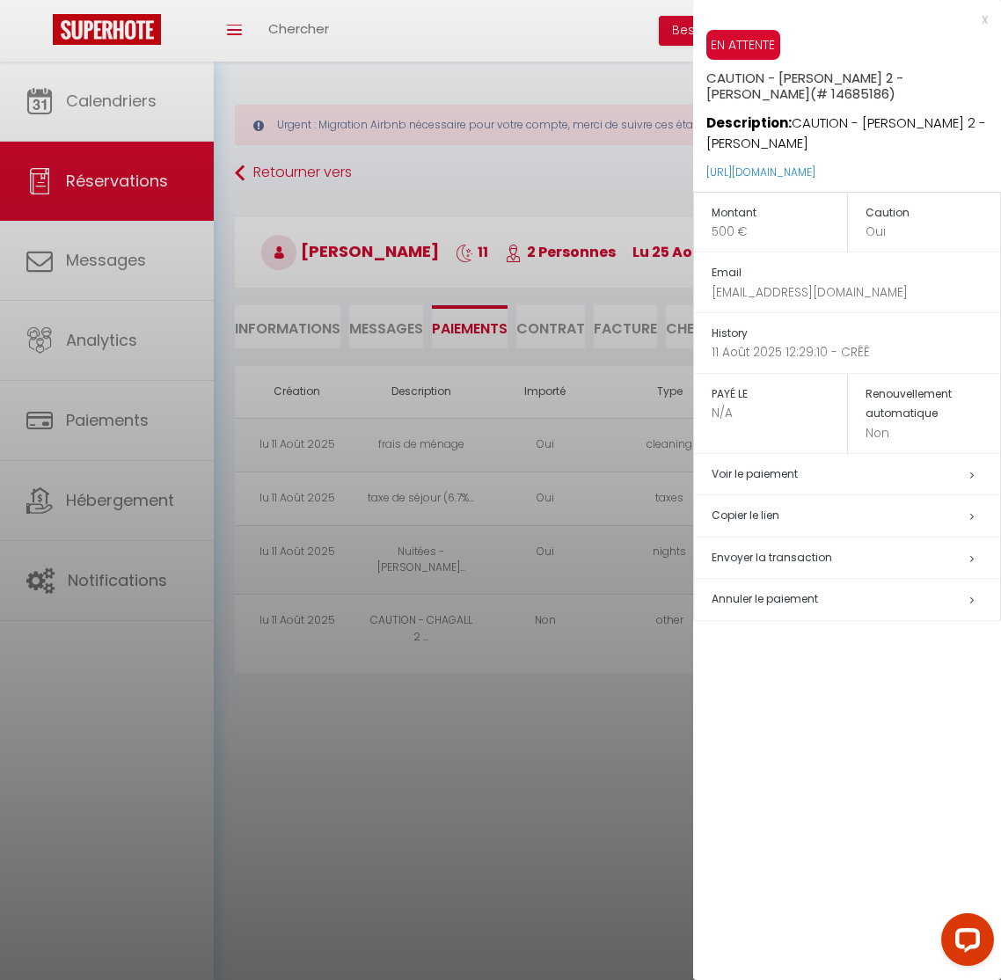
click at [743, 506] on h5 "Copier le lien" at bounding box center [856, 516] width 289 height 20
click at [94, 202] on div at bounding box center [500, 490] width 1001 height 980
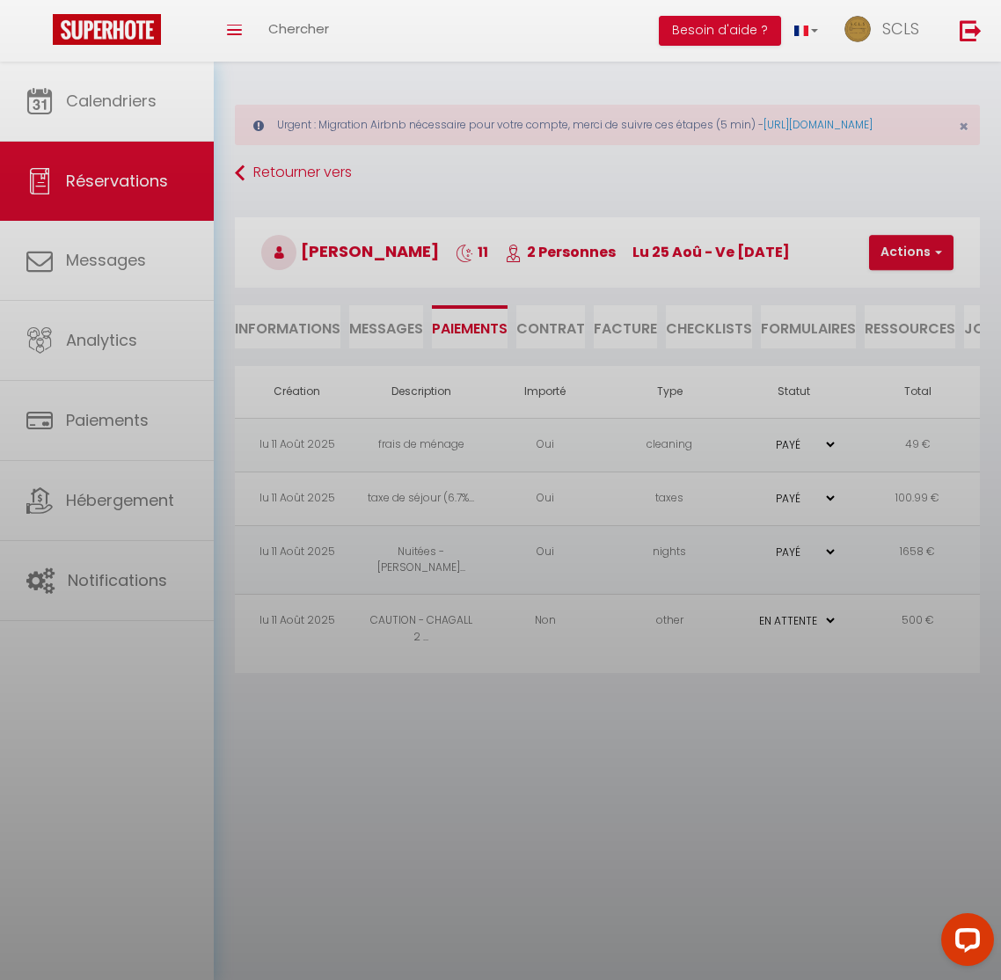
click at [94, 202] on div at bounding box center [500, 490] width 1001 height 980
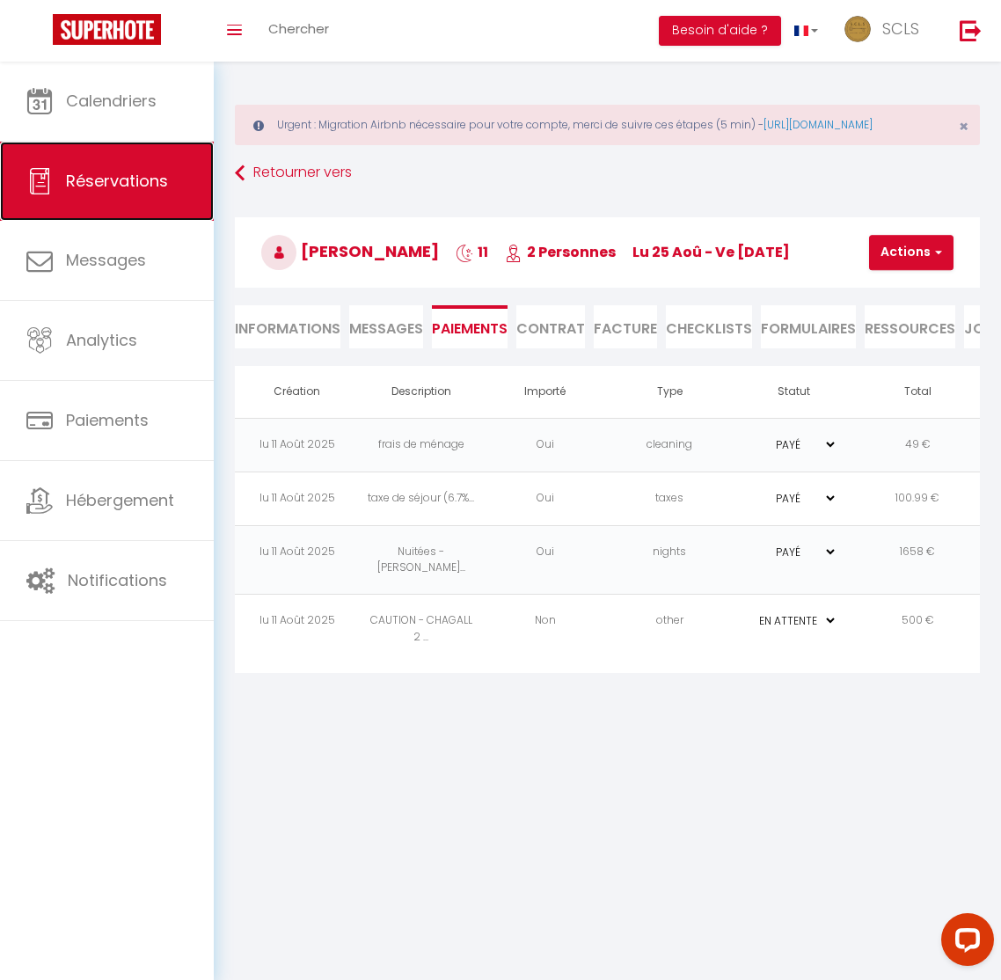
click at [106, 186] on span "Réservations" at bounding box center [117, 181] width 102 height 22
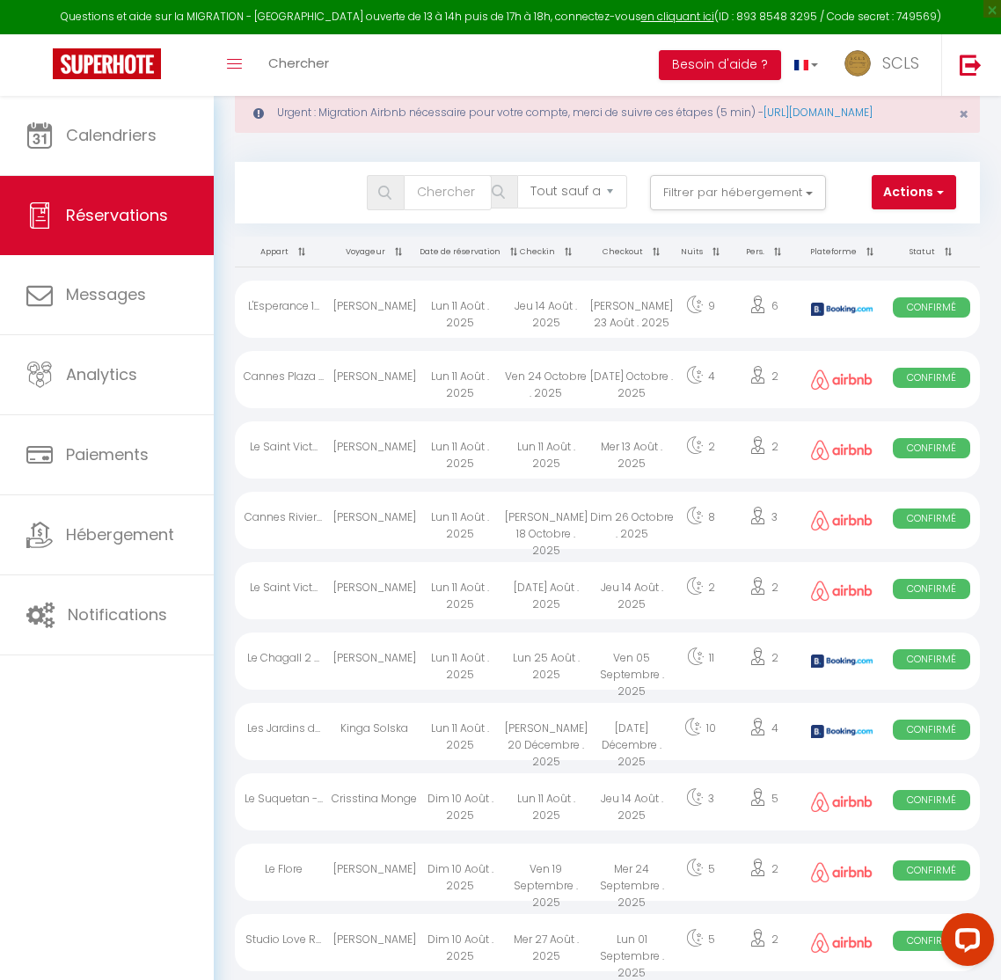
scroll to position [56, 0]
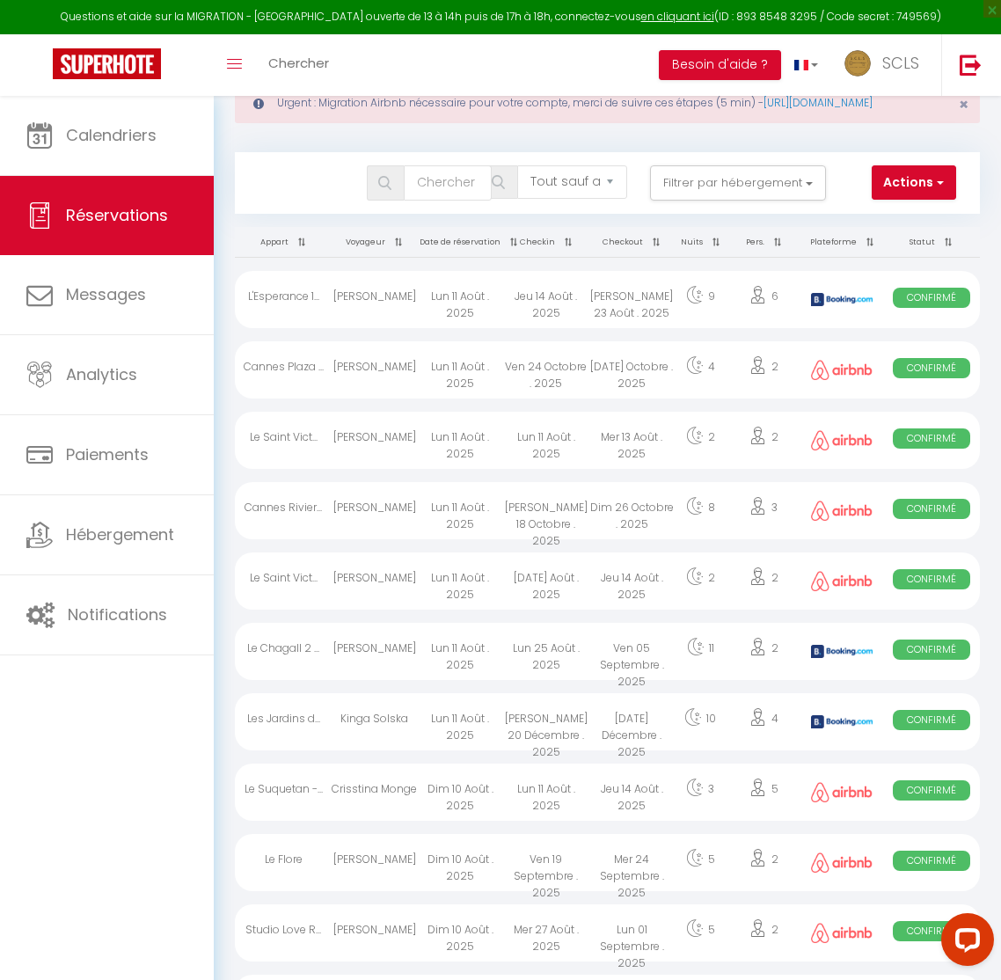
click at [378, 534] on div "[PERSON_NAME]" at bounding box center [374, 510] width 85 height 57
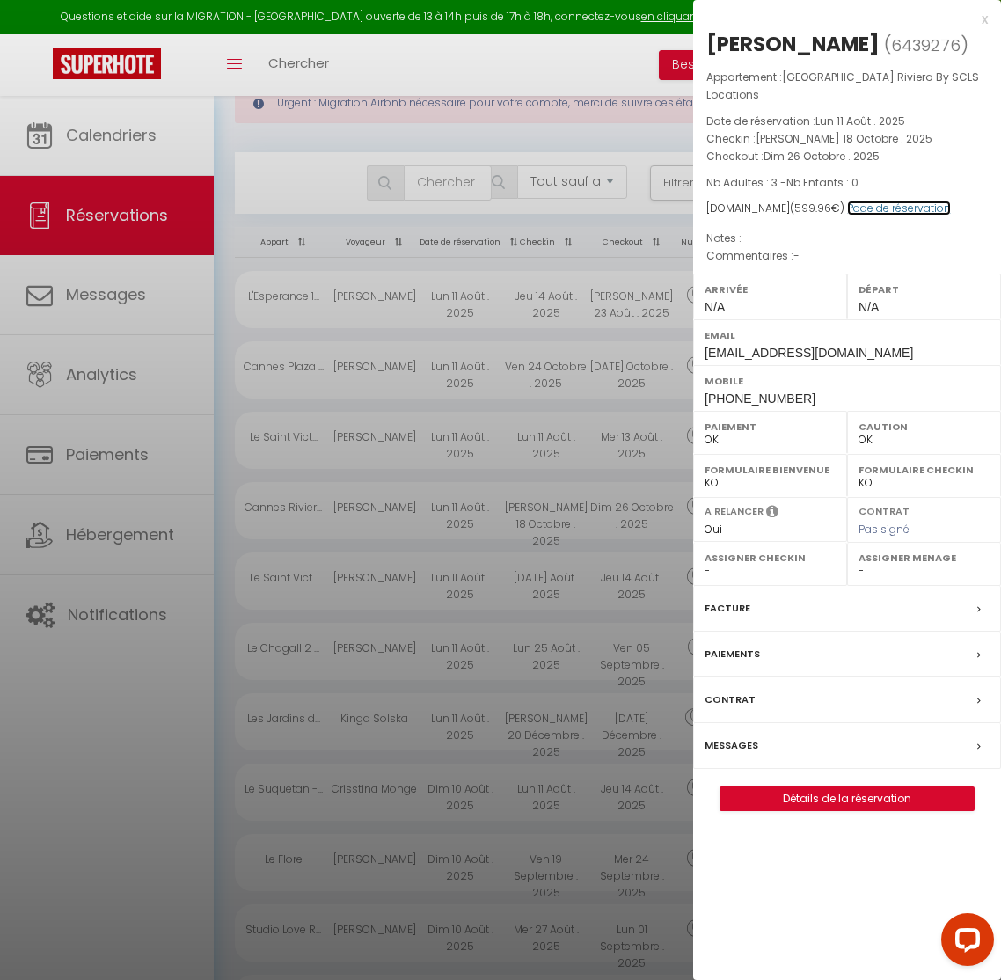
click at [882, 201] on link "Page de réservation" at bounding box center [899, 208] width 104 height 15
click at [216, 362] on div at bounding box center [500, 490] width 1001 height 980
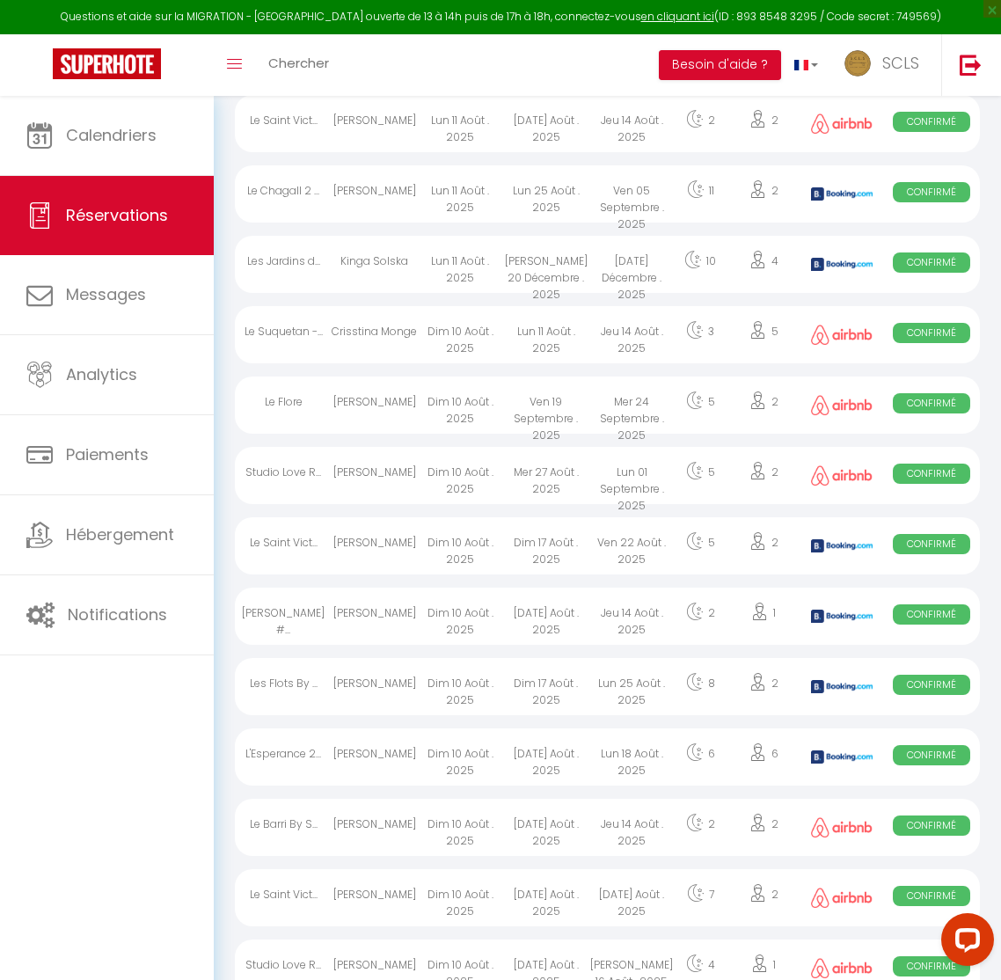
scroll to position [516, 0]
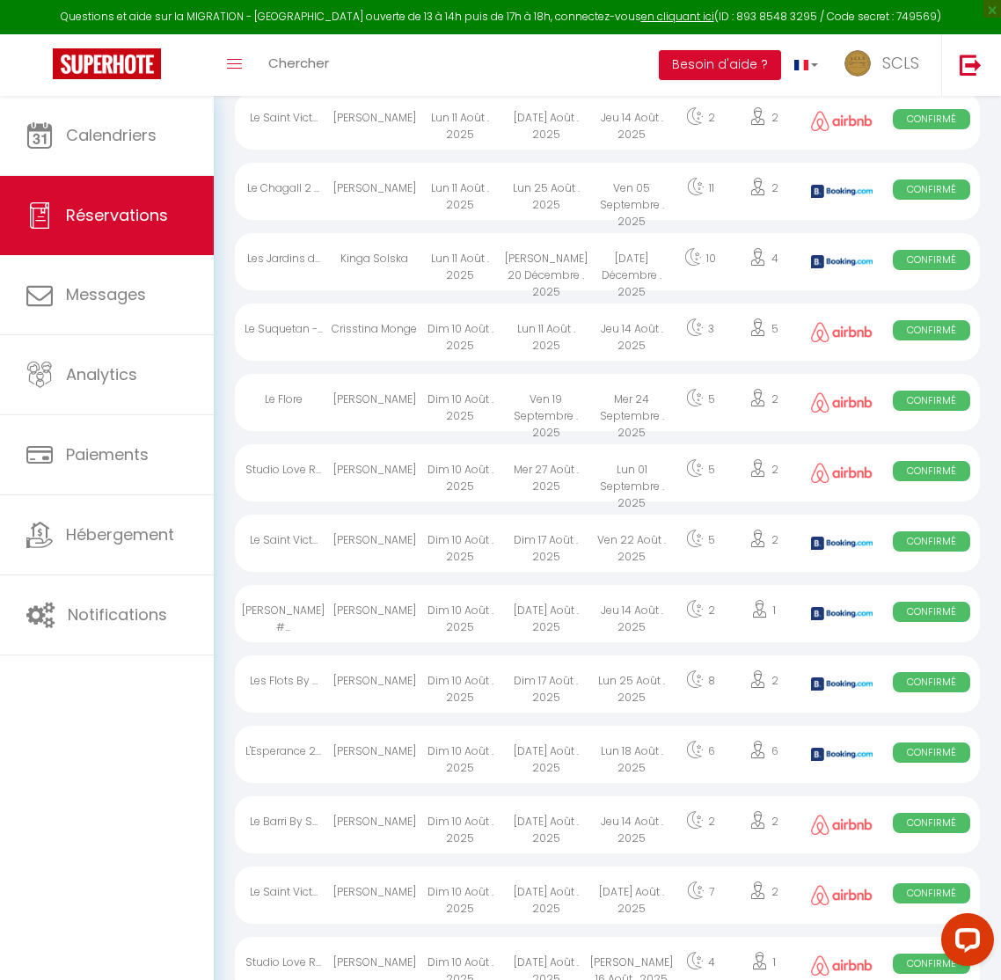
click at [379, 566] on div "[PERSON_NAME]" at bounding box center [374, 543] width 85 height 57
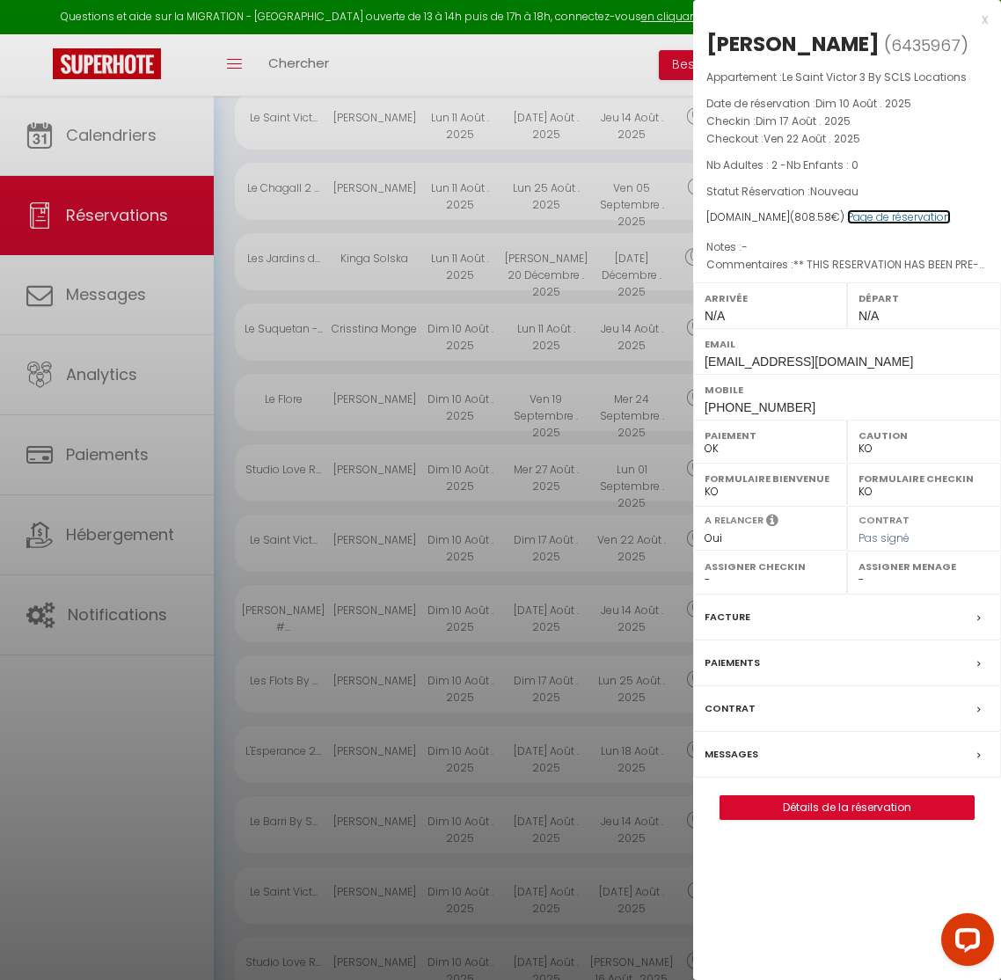
click at [858, 214] on link "Page de réservation" at bounding box center [899, 216] width 104 height 15
click at [739, 656] on label "Paiements" at bounding box center [732, 663] width 55 height 18
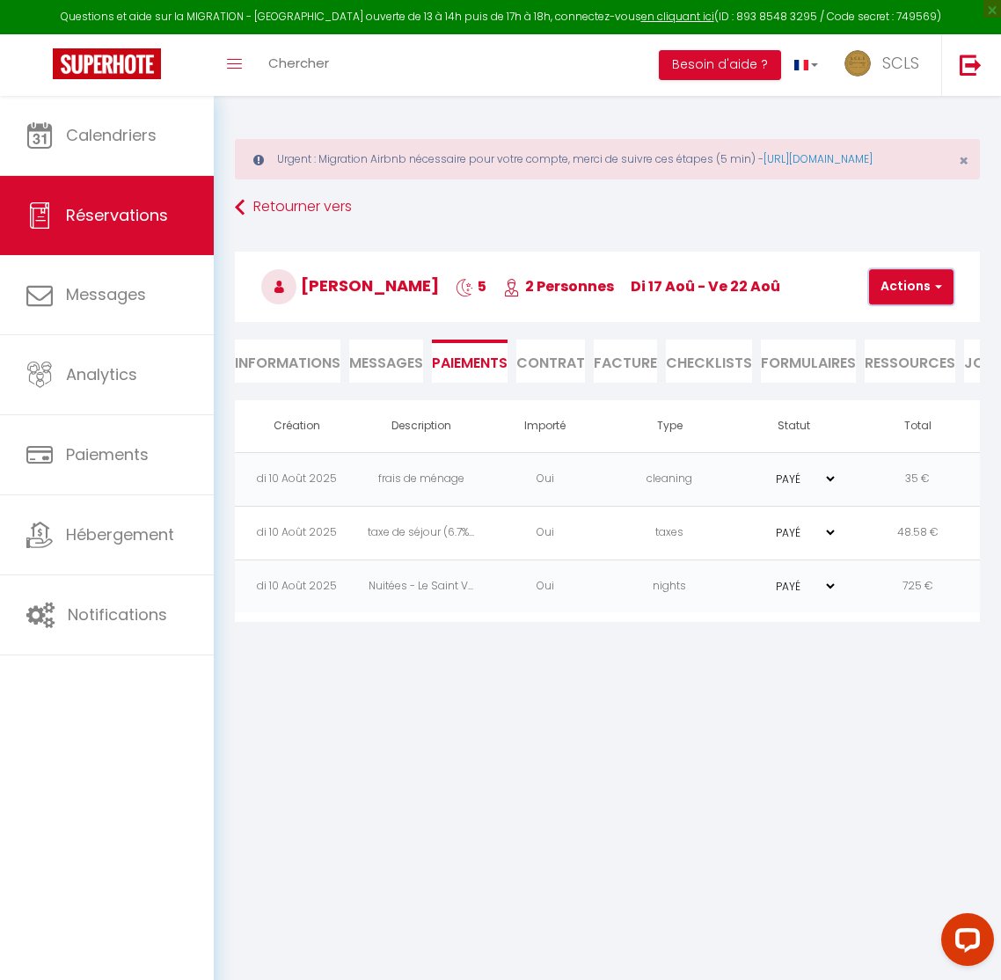
click at [905, 304] on button "Actions" at bounding box center [911, 286] width 84 height 35
click at [895, 406] on link "Créer nouveau lien caution" at bounding box center [965, 394] width 216 height 23
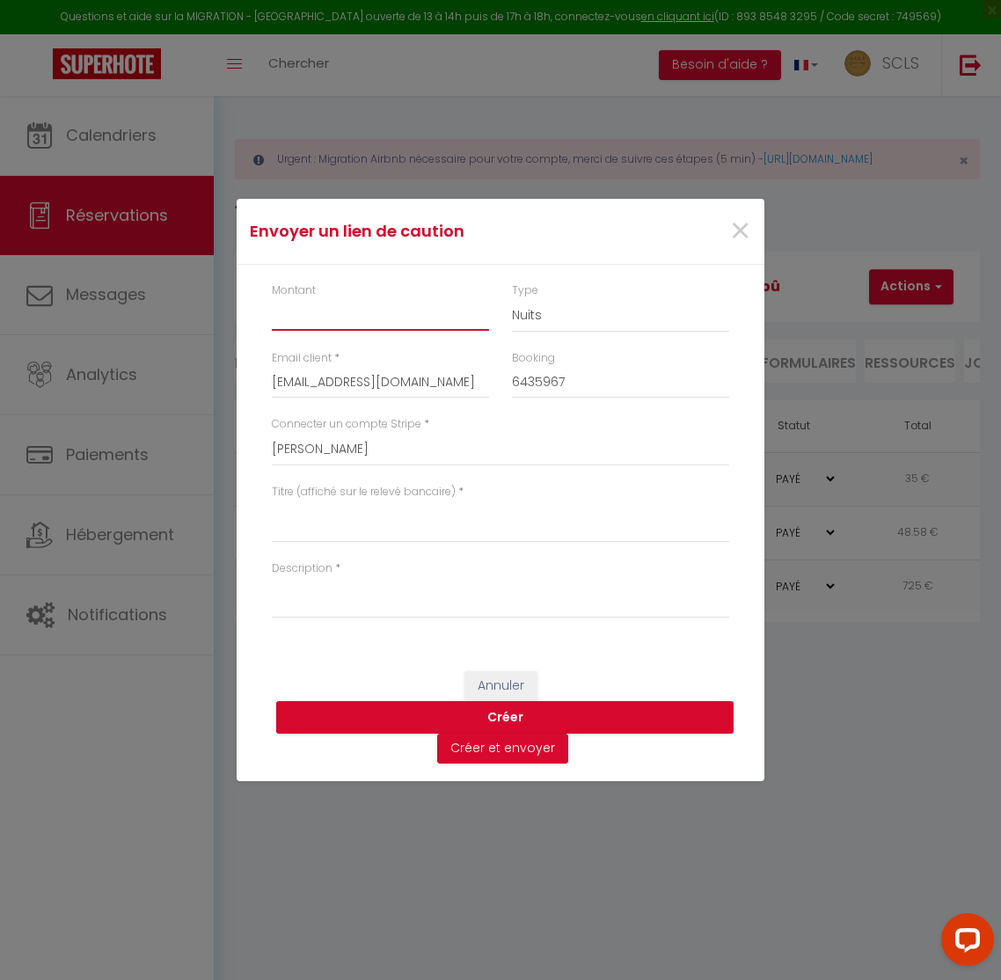
click at [326, 309] on input "Montant" at bounding box center [380, 315] width 217 height 32
click at [558, 313] on select "Nuits Frais de ménage Taxe de séjour [GEOGRAPHIC_DATA]" at bounding box center [620, 315] width 217 height 33
click at [355, 457] on select "SCLS Punkimmo [PERSON_NAME] [PERSON_NAME] [PERSON_NAME] Amandine Sevestre [PERS…" at bounding box center [501, 449] width 458 height 33
click at [322, 513] on textarea "Titre (affiché sur le relevé bancaire)" at bounding box center [501, 522] width 458 height 42
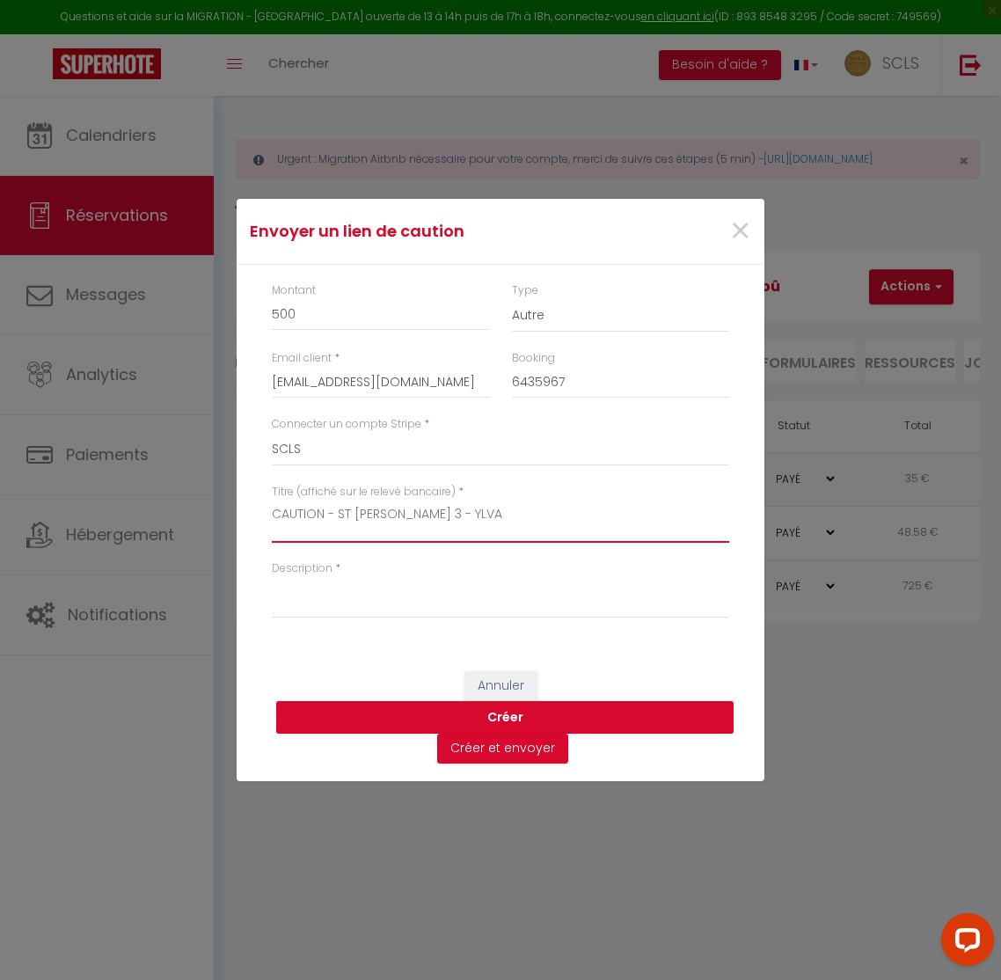
click at [355, 512] on textarea "CAUTION - ST [PERSON_NAME] 3 - YLVA" at bounding box center [501, 522] width 458 height 42
click at [331, 605] on textarea "Description" at bounding box center [501, 597] width 458 height 42
paste textarea "CAUTION - ST [PERSON_NAME] 3 - YLVA"
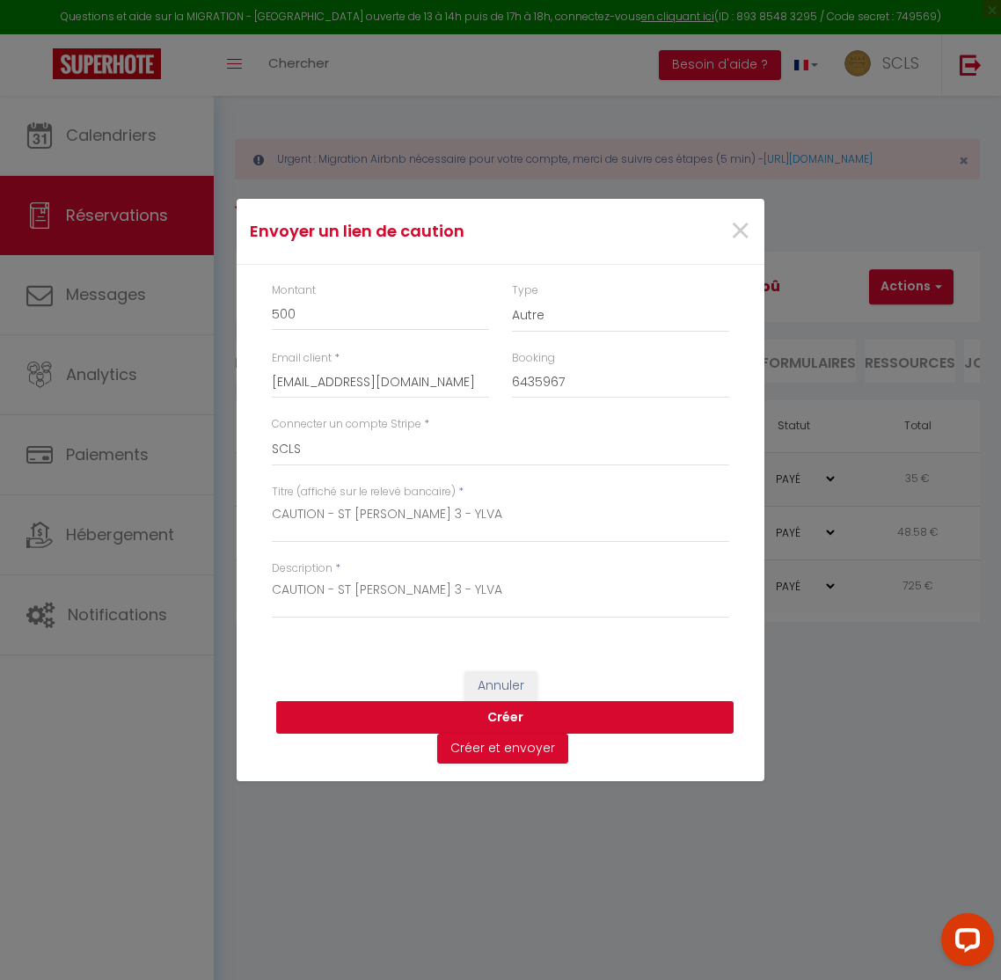
click at [514, 716] on button "Créer" at bounding box center [505, 717] width 458 height 33
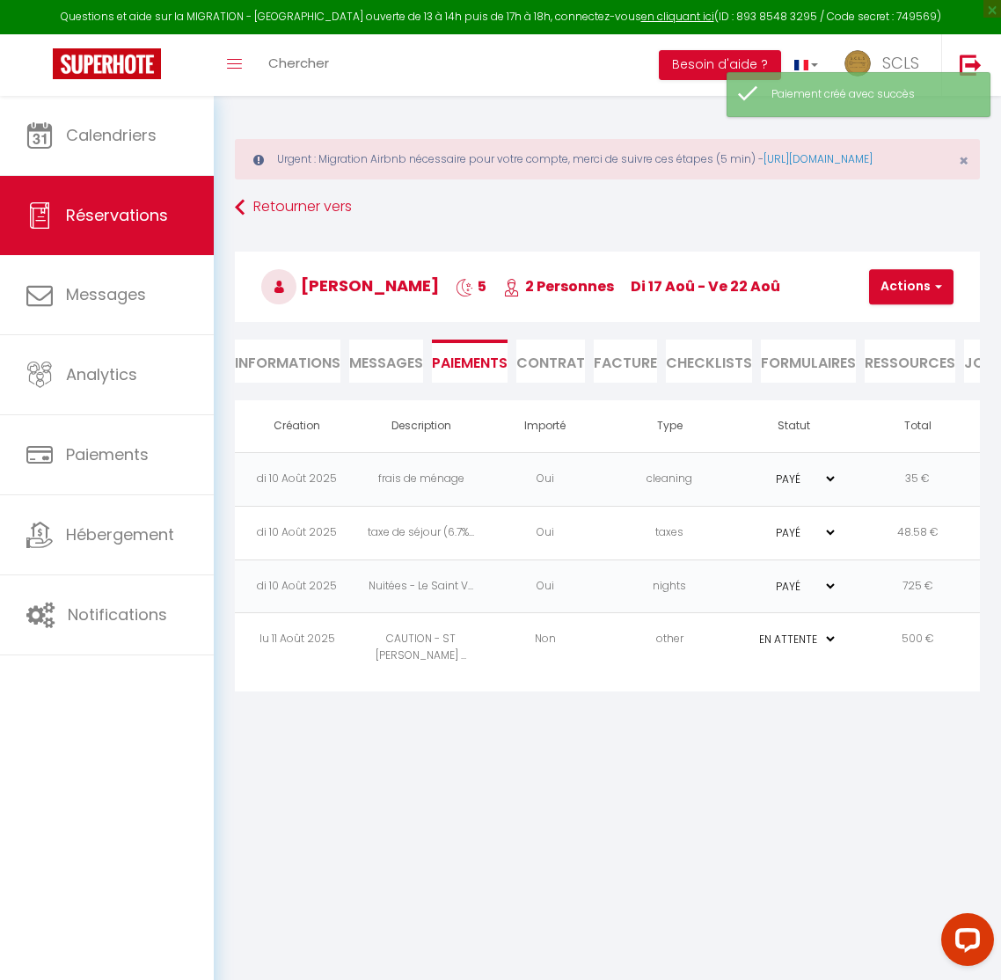
click at [567, 654] on td "Non" at bounding box center [545, 648] width 124 height 70
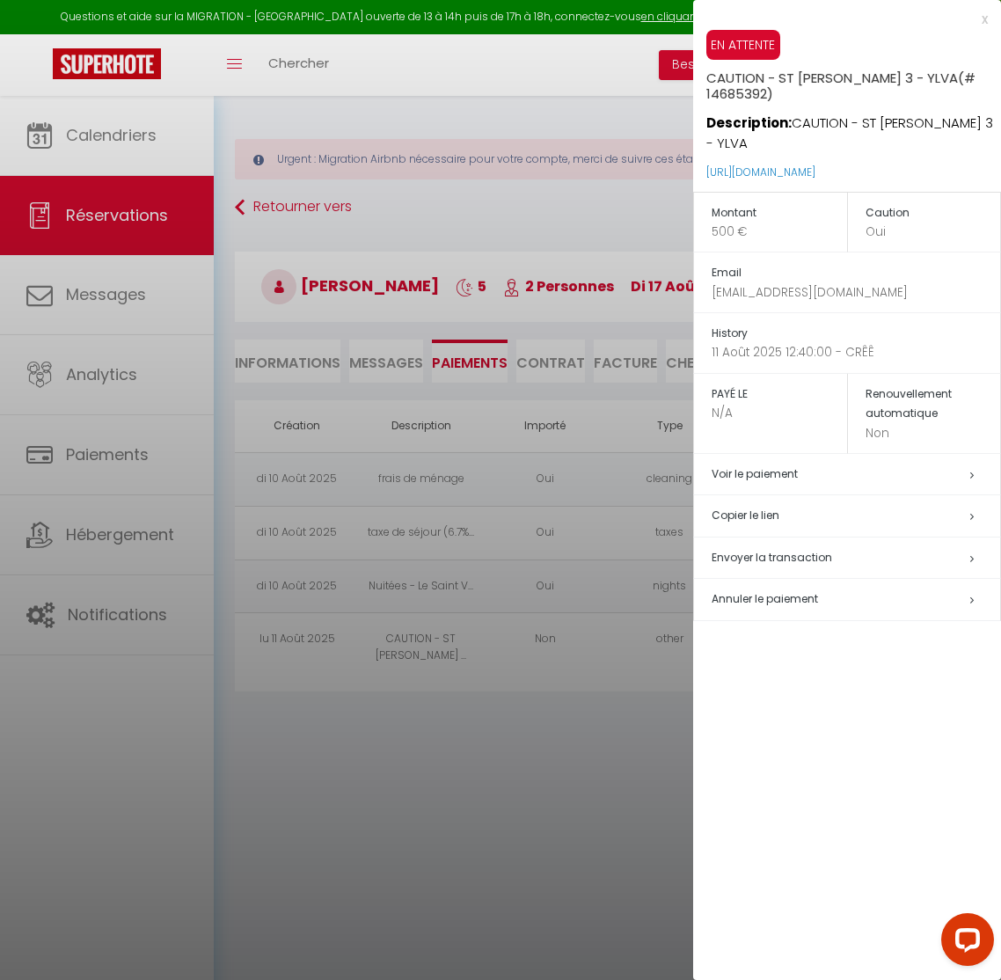
click at [750, 506] on h5 "Copier le lien" at bounding box center [856, 516] width 289 height 20
click at [113, 221] on div at bounding box center [500, 490] width 1001 height 980
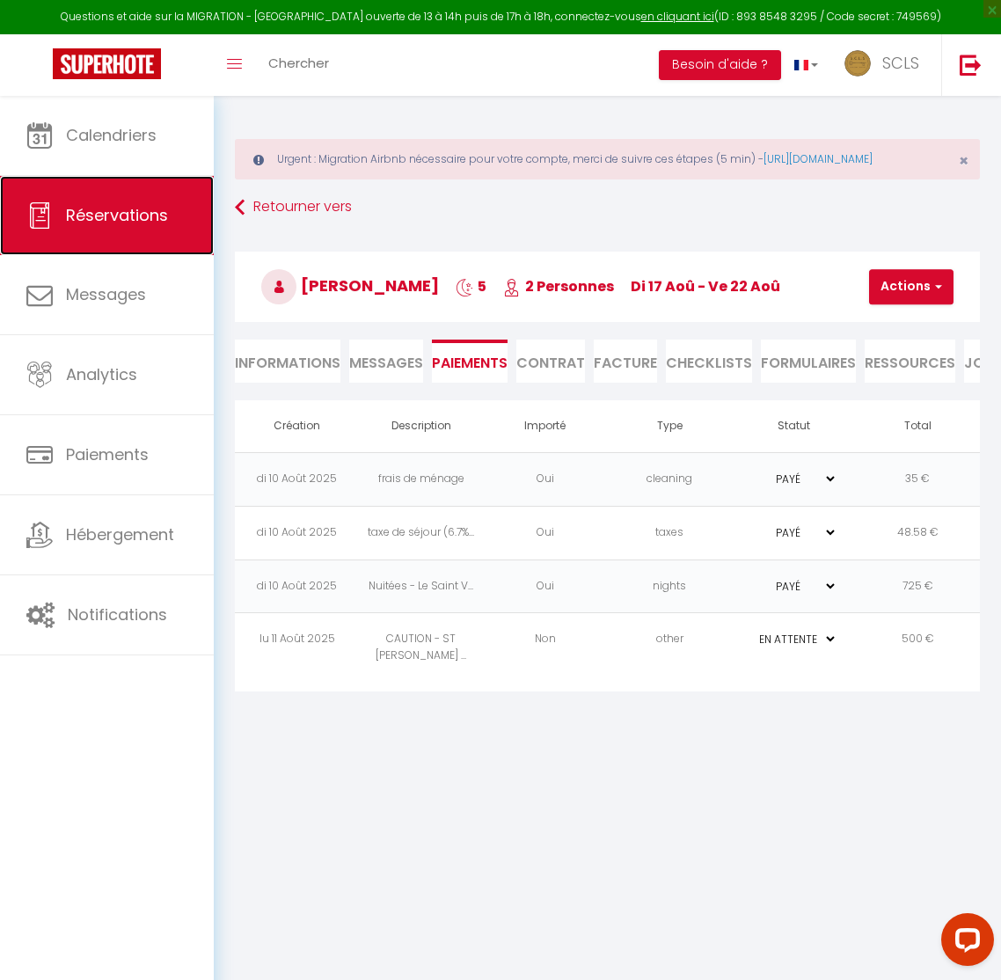
click at [105, 222] on span "Réservations" at bounding box center [117, 215] width 102 height 22
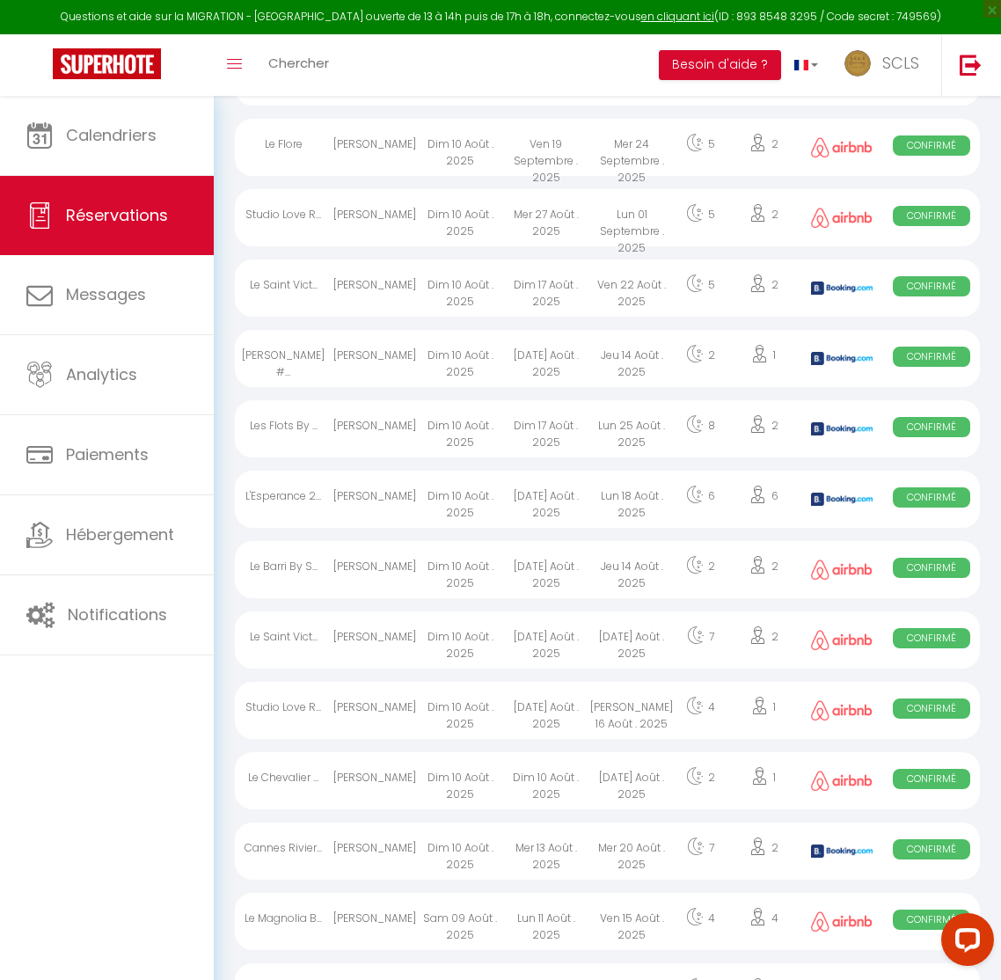
scroll to position [777, 0]
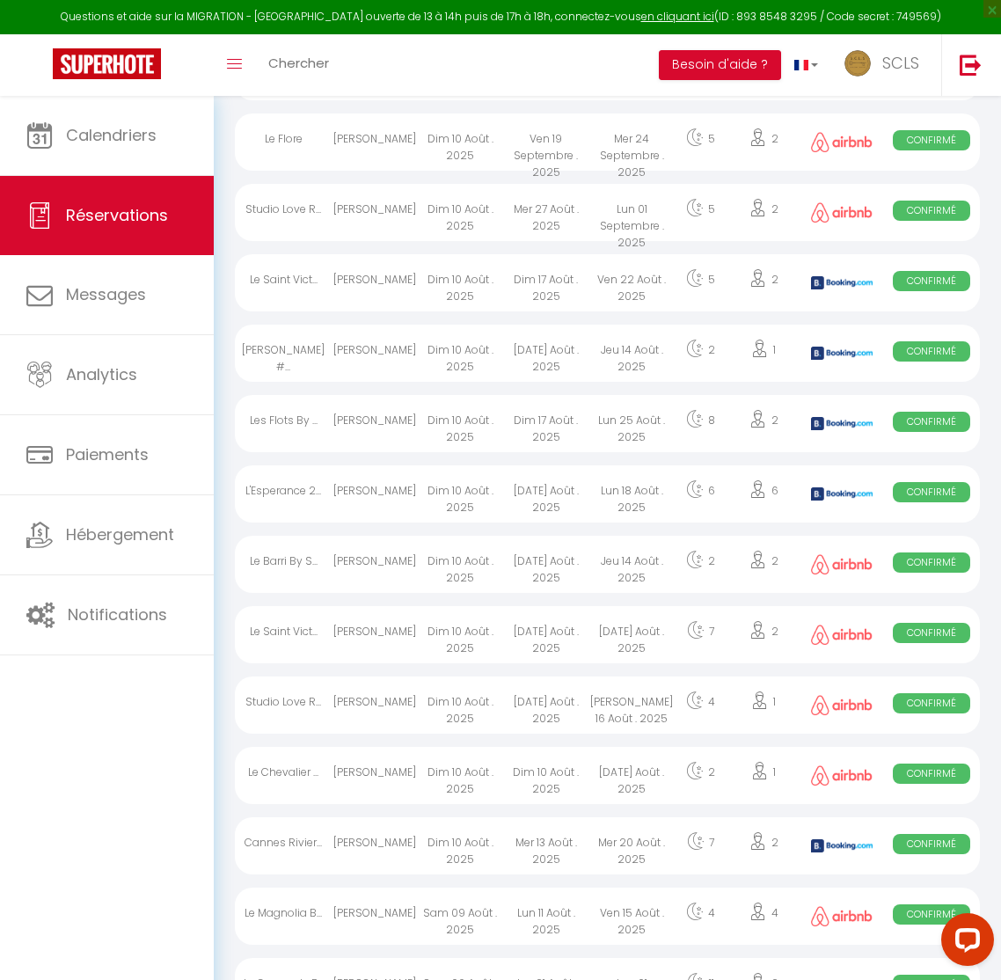
click at [343, 654] on div "[PERSON_NAME]" at bounding box center [374, 634] width 85 height 57
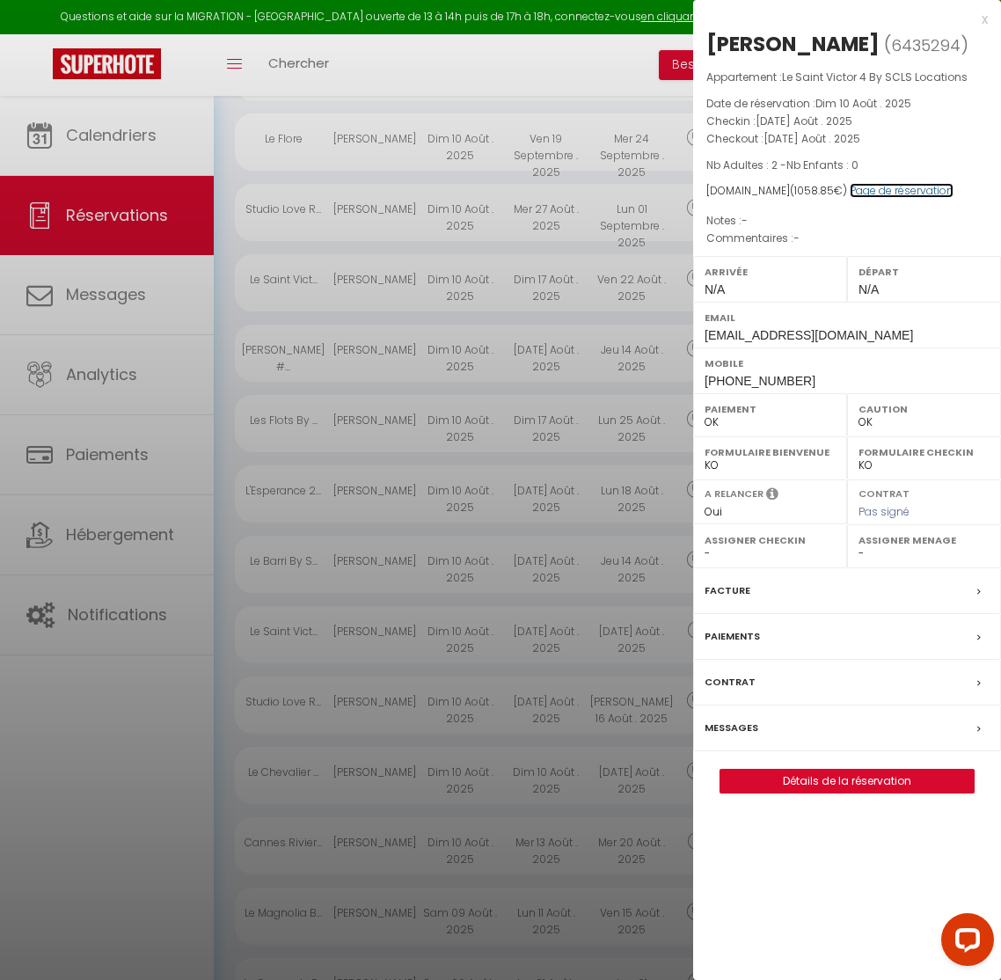
click at [874, 193] on link "Page de réservation" at bounding box center [902, 190] width 104 height 15
drag, startPoint x: 220, startPoint y: 350, endPoint x: 275, endPoint y: 382, distance: 63.8
click at [219, 350] on div at bounding box center [500, 490] width 1001 height 980
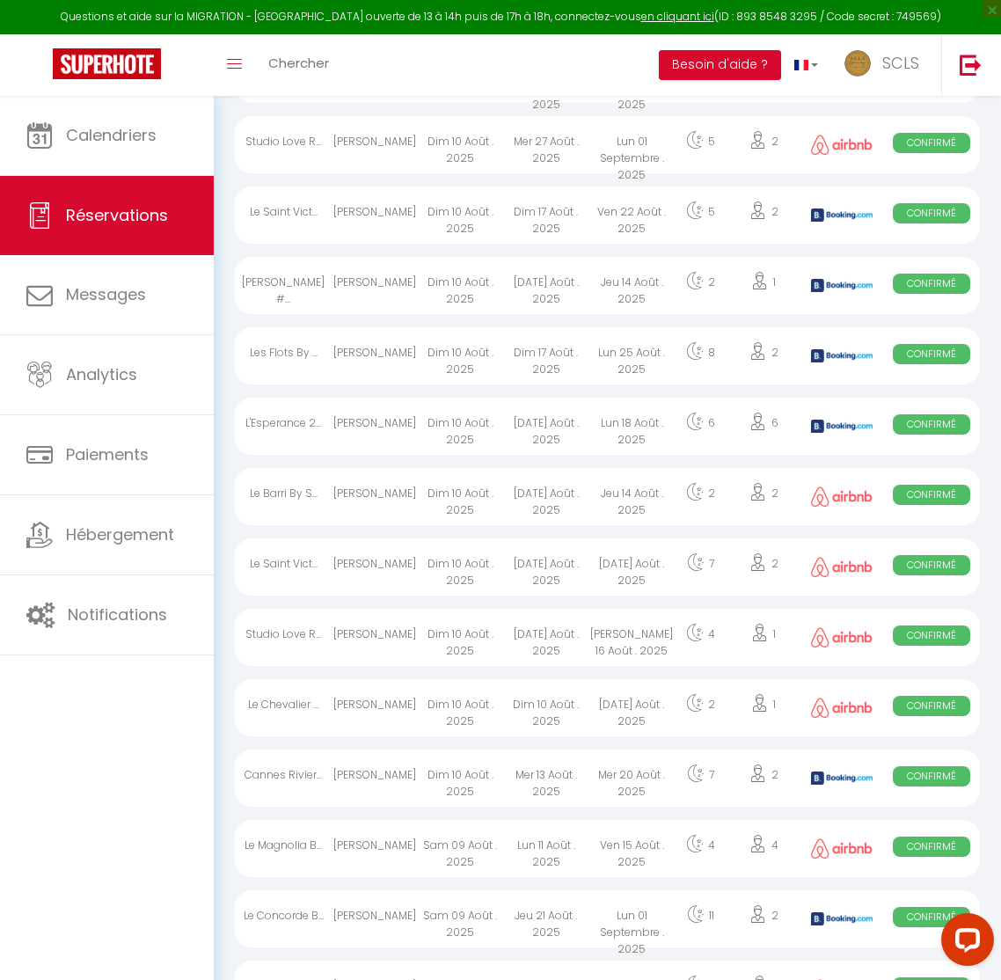
scroll to position [853, 0]
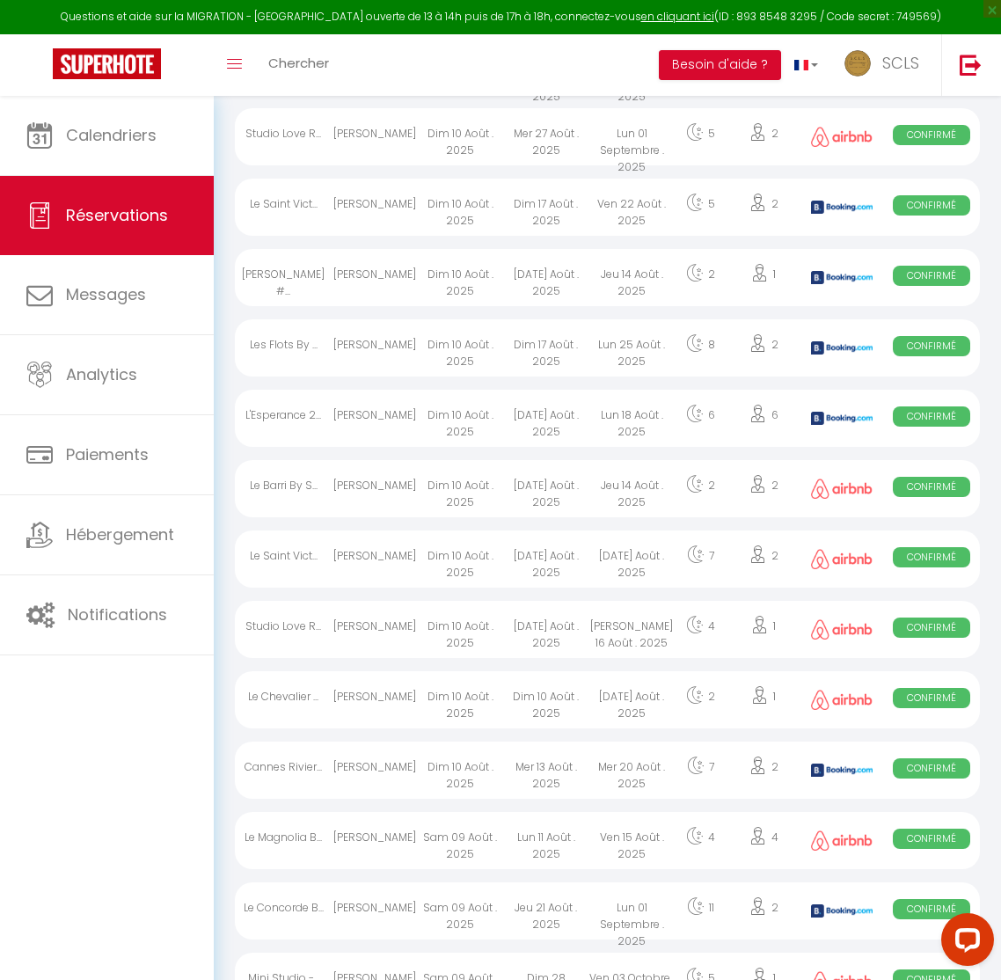
click at [377, 502] on div "[PERSON_NAME]" at bounding box center [374, 488] width 85 height 57
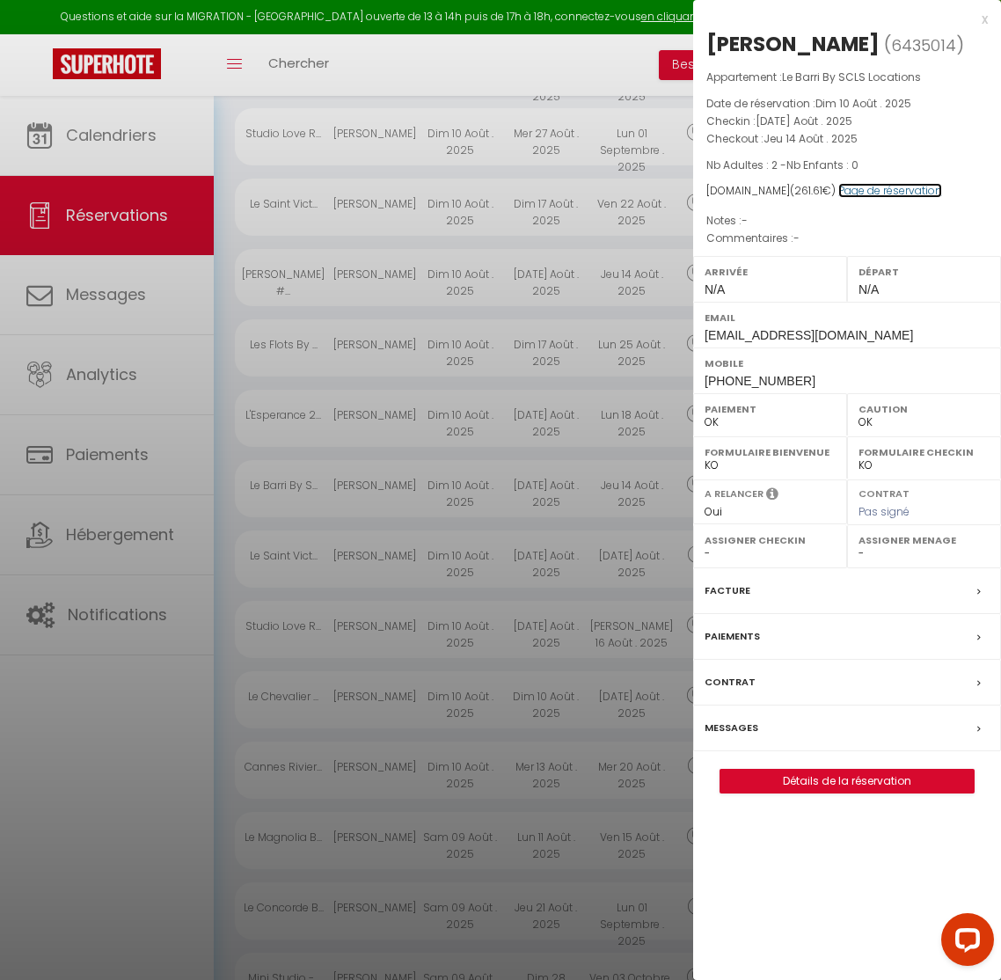
click at [875, 190] on link "Page de réservation" at bounding box center [890, 190] width 104 height 15
click at [223, 193] on div at bounding box center [500, 490] width 1001 height 980
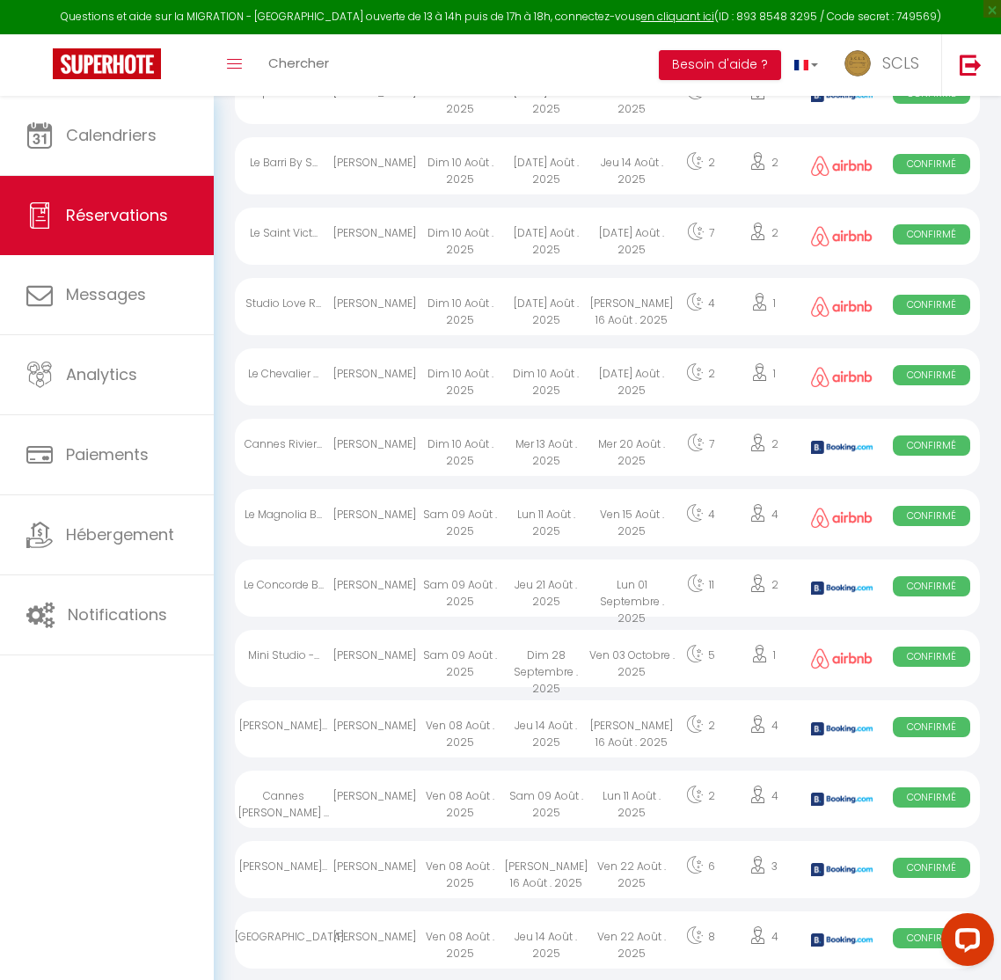
scroll to position [1176, 0]
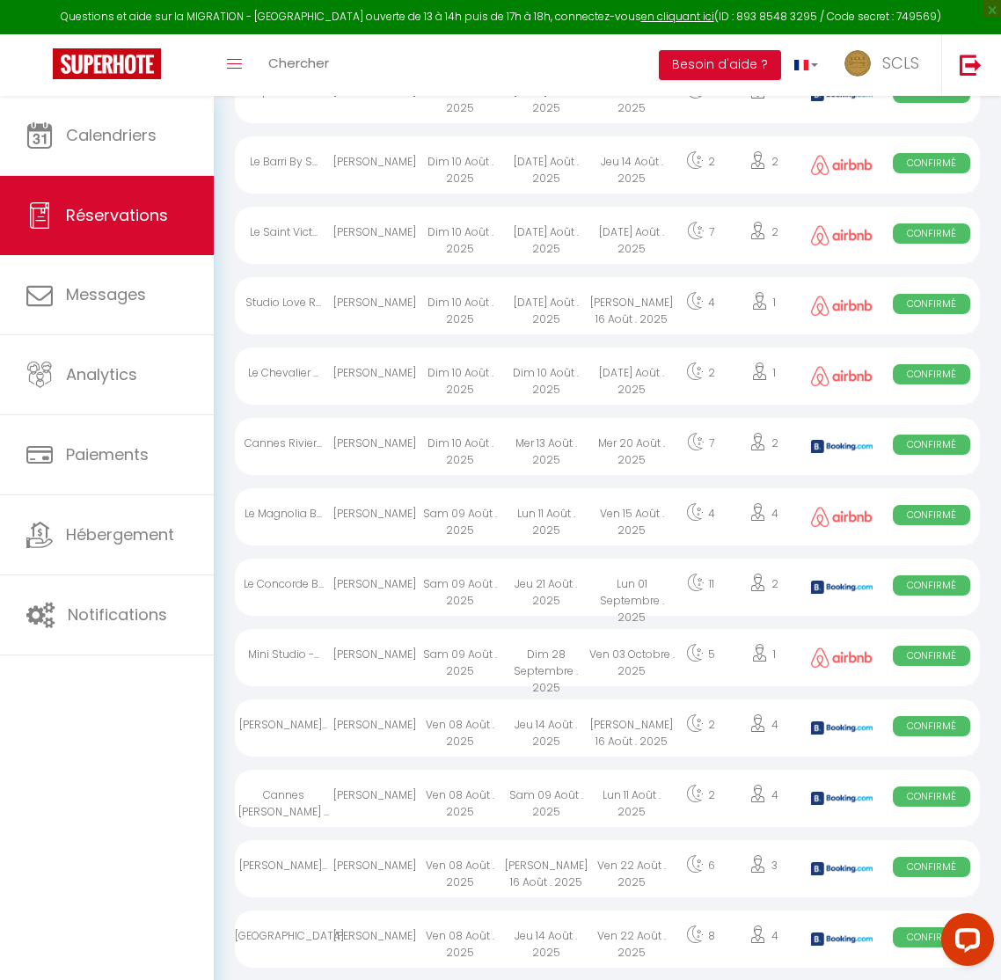
drag, startPoint x: 386, startPoint y: 392, endPoint x: 406, endPoint y: 393, distance: 20.3
click at [386, 392] on div "[PERSON_NAME]" at bounding box center [374, 376] width 85 height 57
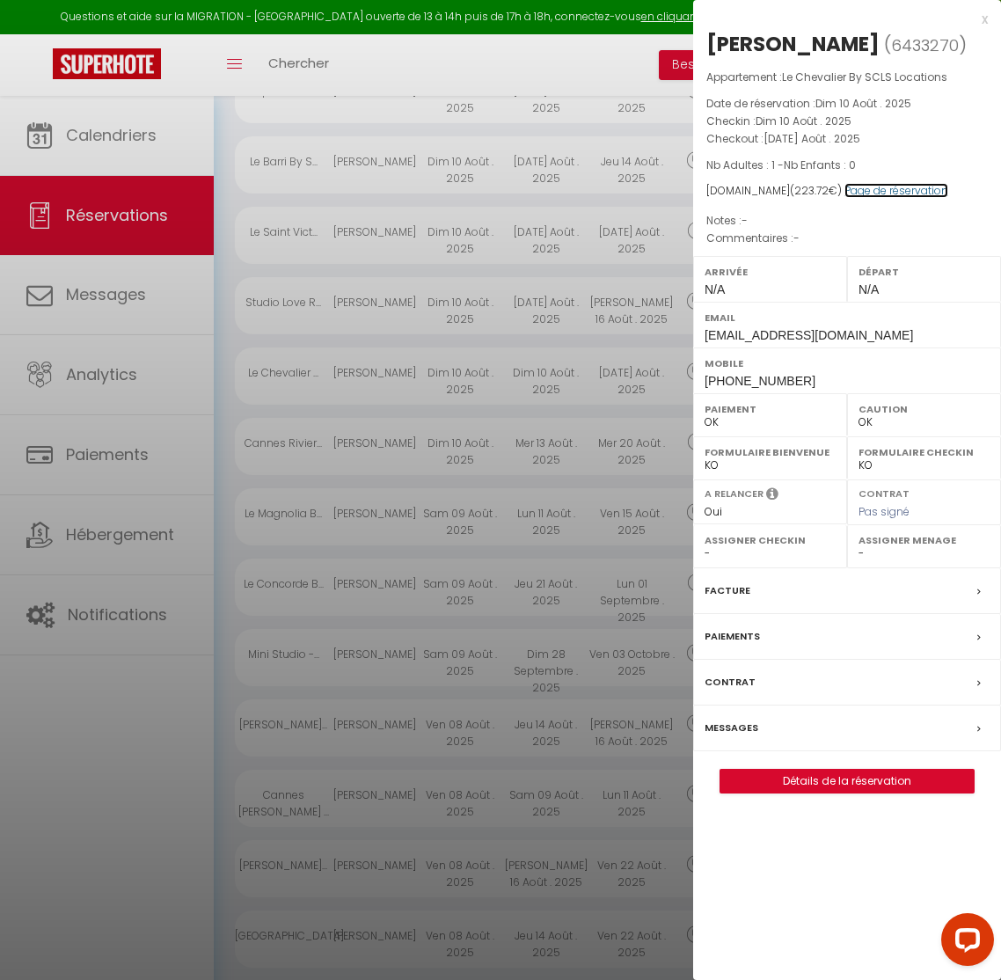
click at [867, 195] on link "Page de réservation" at bounding box center [897, 190] width 104 height 15
click at [217, 232] on div at bounding box center [500, 490] width 1001 height 980
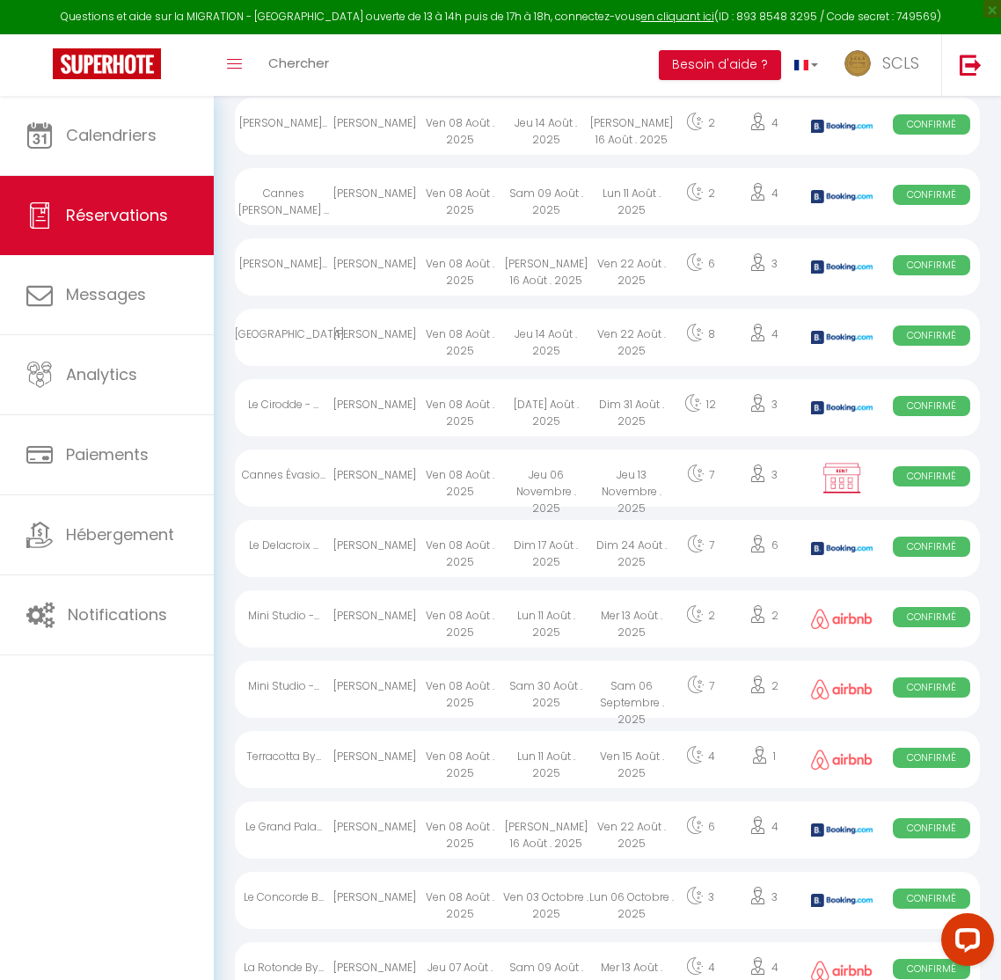
scroll to position [1779, 0]
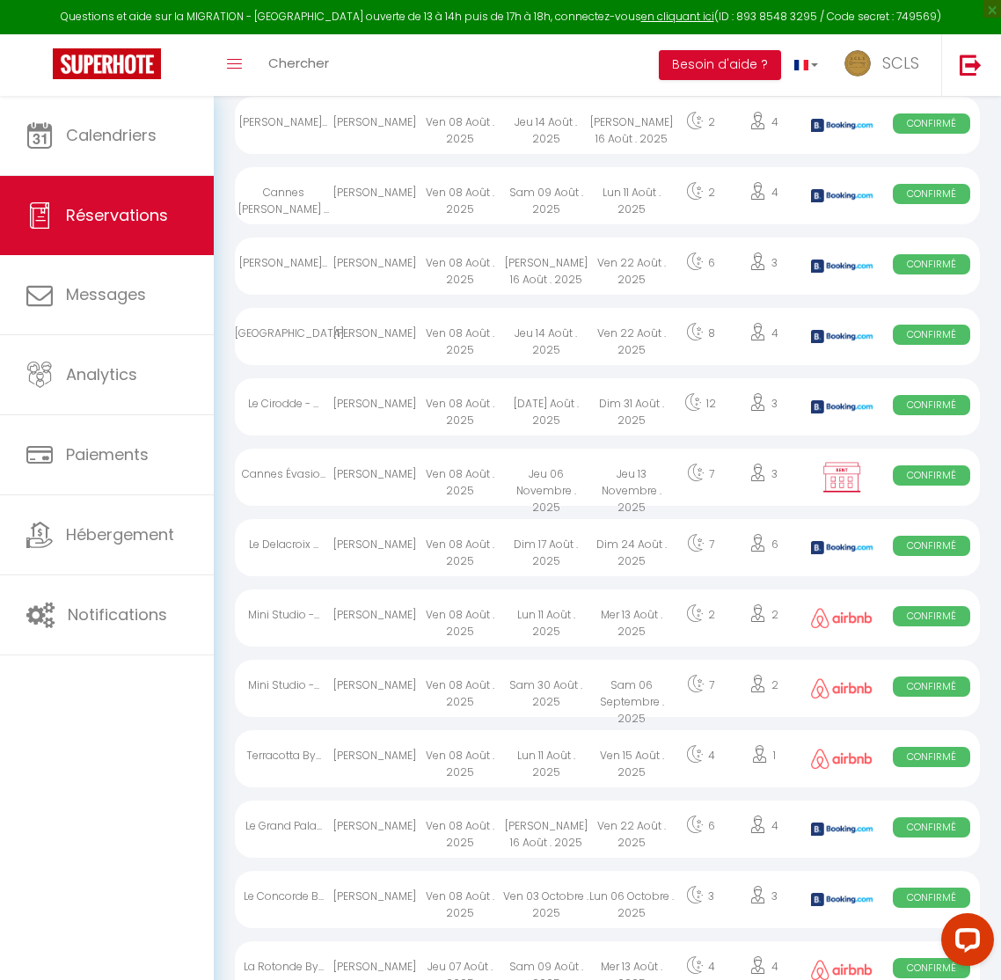
click at [362, 427] on div "[PERSON_NAME]" at bounding box center [374, 406] width 85 height 57
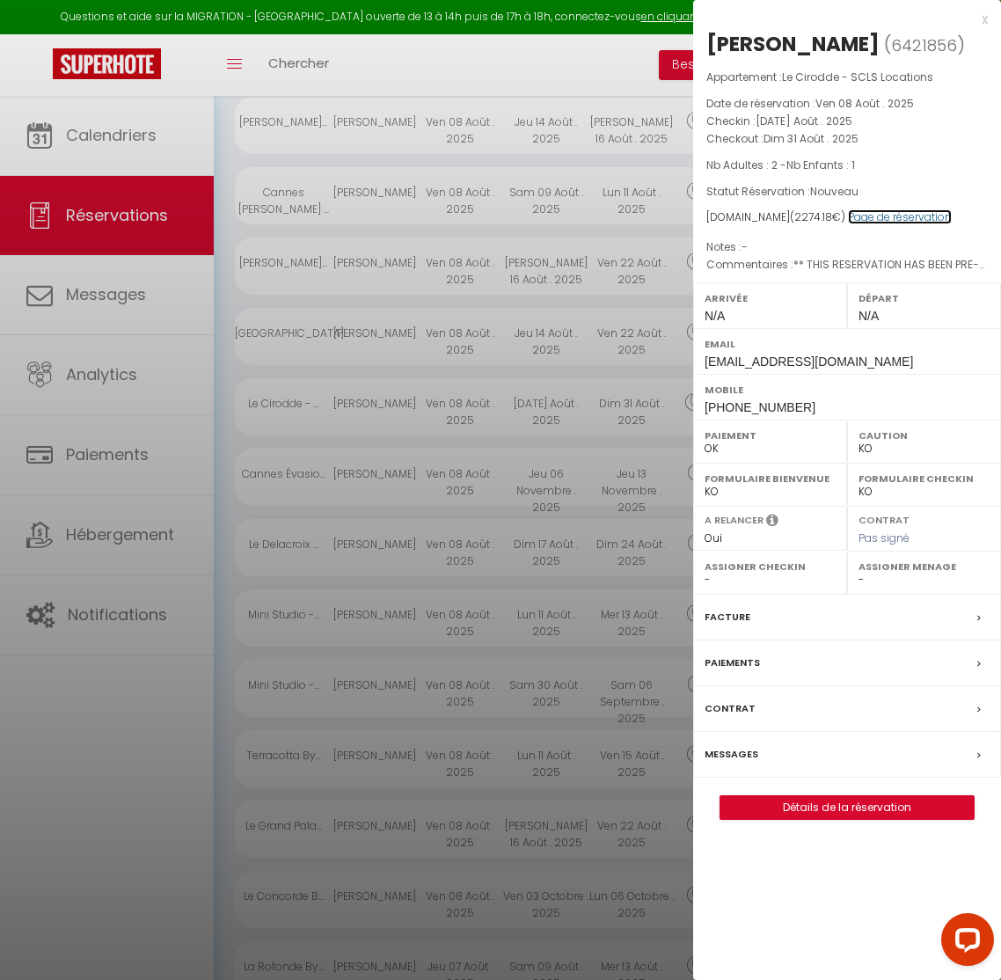
click at [863, 222] on link "Page de réservation" at bounding box center [900, 216] width 104 height 15
click at [726, 656] on label "Paiements" at bounding box center [732, 663] width 55 height 18
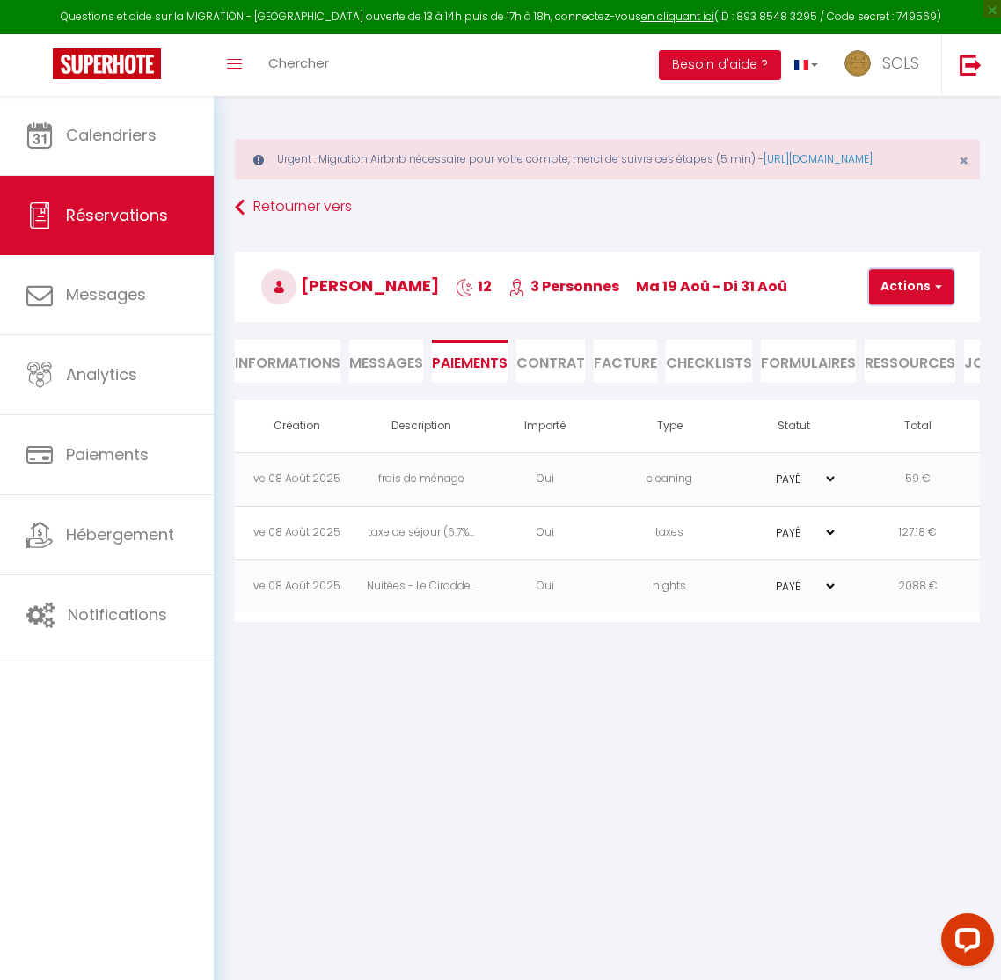
click at [907, 304] on button "Actions" at bounding box center [911, 286] width 84 height 35
click at [900, 406] on link "Créer nouveau lien caution" at bounding box center [965, 394] width 216 height 23
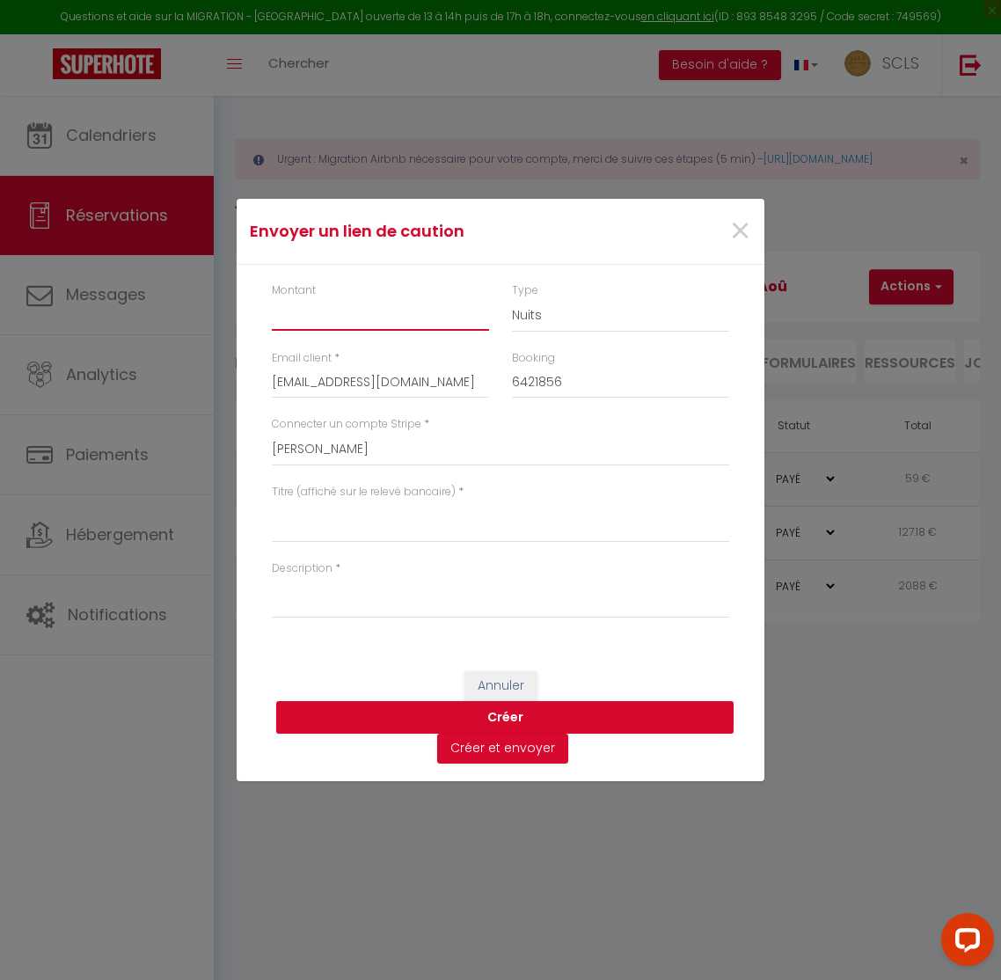
click at [328, 313] on input "Montant" at bounding box center [380, 315] width 217 height 32
click at [590, 311] on select "Nuits Frais de ménage Taxe de séjour [GEOGRAPHIC_DATA]" at bounding box center [620, 315] width 217 height 33
click at [321, 452] on select "SCLS Punkimmo [PERSON_NAME] [PERSON_NAME] [PERSON_NAME] Amandine Sevestre [PERS…" at bounding box center [501, 449] width 458 height 33
click at [326, 529] on textarea "Titre (affiché sur le relevé bancaire)" at bounding box center [501, 522] width 458 height 42
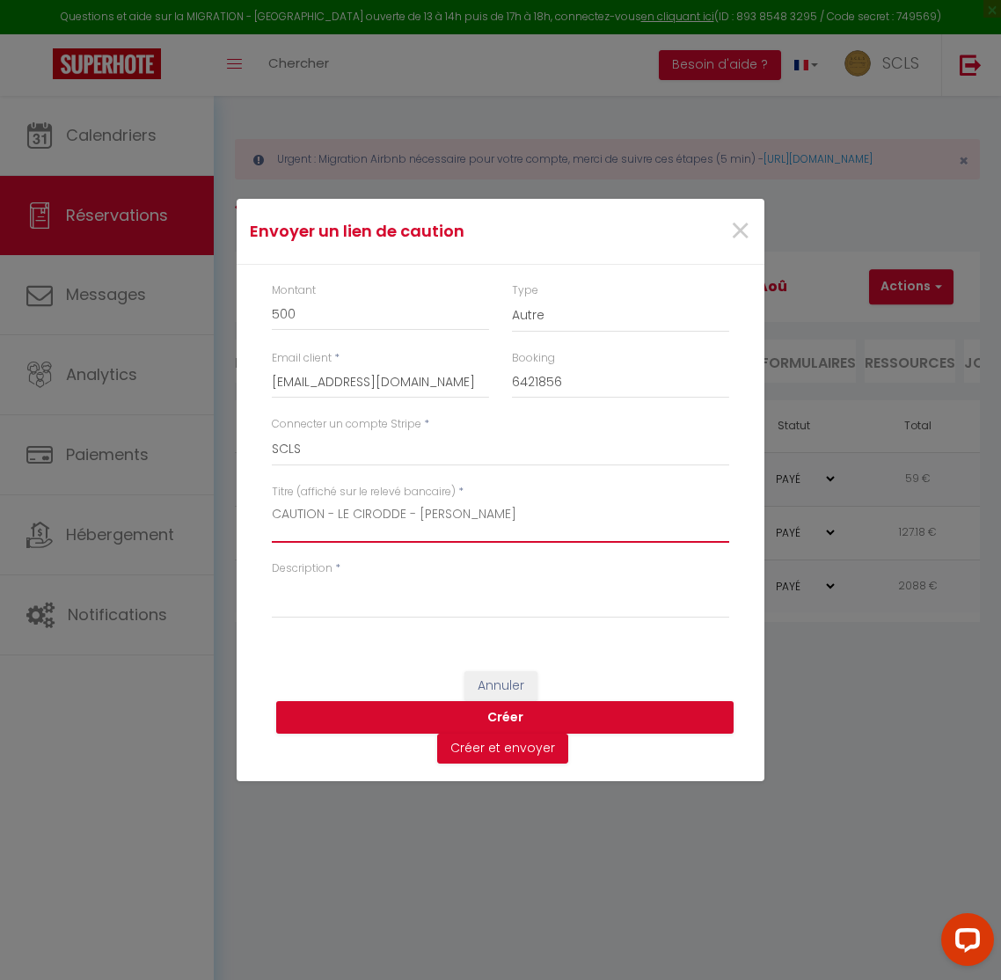
click at [406, 518] on textarea "CAUTION - LE CIRODDE - [PERSON_NAME]" at bounding box center [501, 522] width 458 height 42
drag, startPoint x: 406, startPoint y: 518, endPoint x: 316, endPoint y: 597, distance: 119.7
click at [315, 597] on div "Montant 500 Type Nuits Frais de ménage Taxe de séjour Autre Email client * [EMA…" at bounding box center [501, 459] width 528 height 389
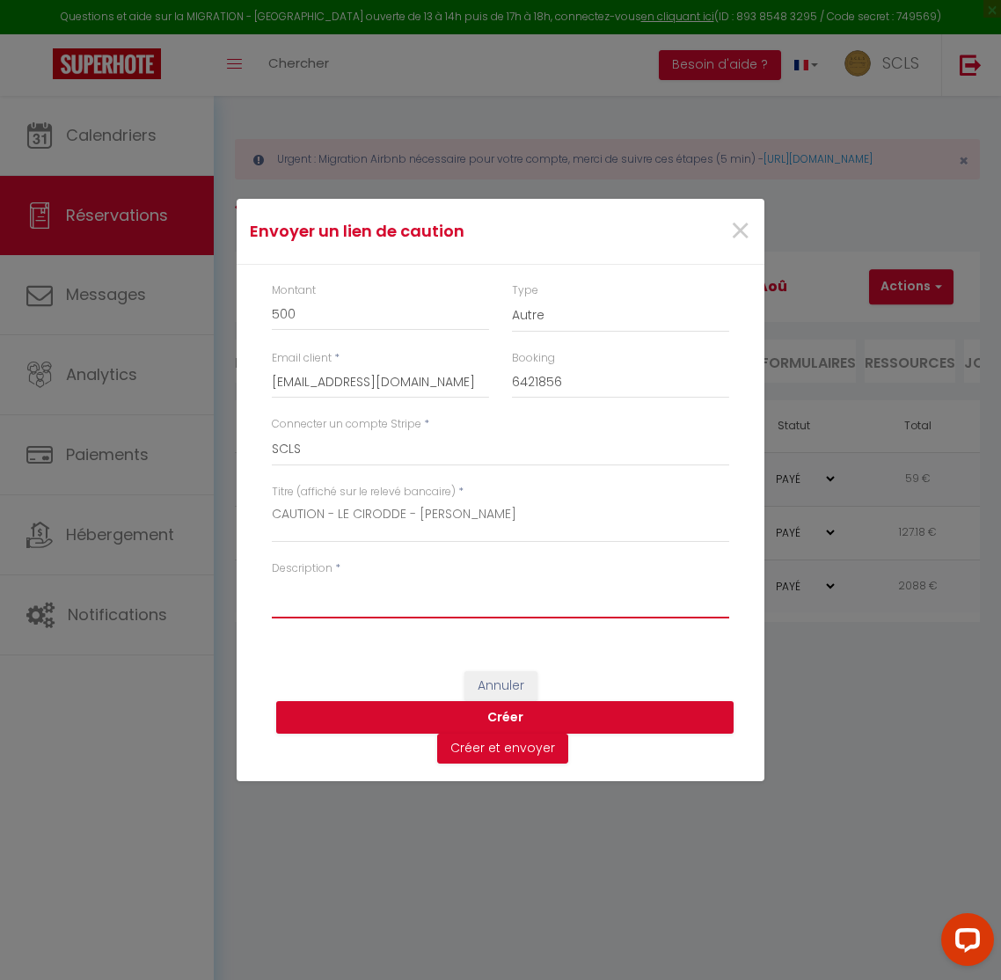
paste textarea "CAUTION - LE CIRODDE - [PERSON_NAME]"
click at [509, 717] on button "Créer" at bounding box center [505, 717] width 458 height 33
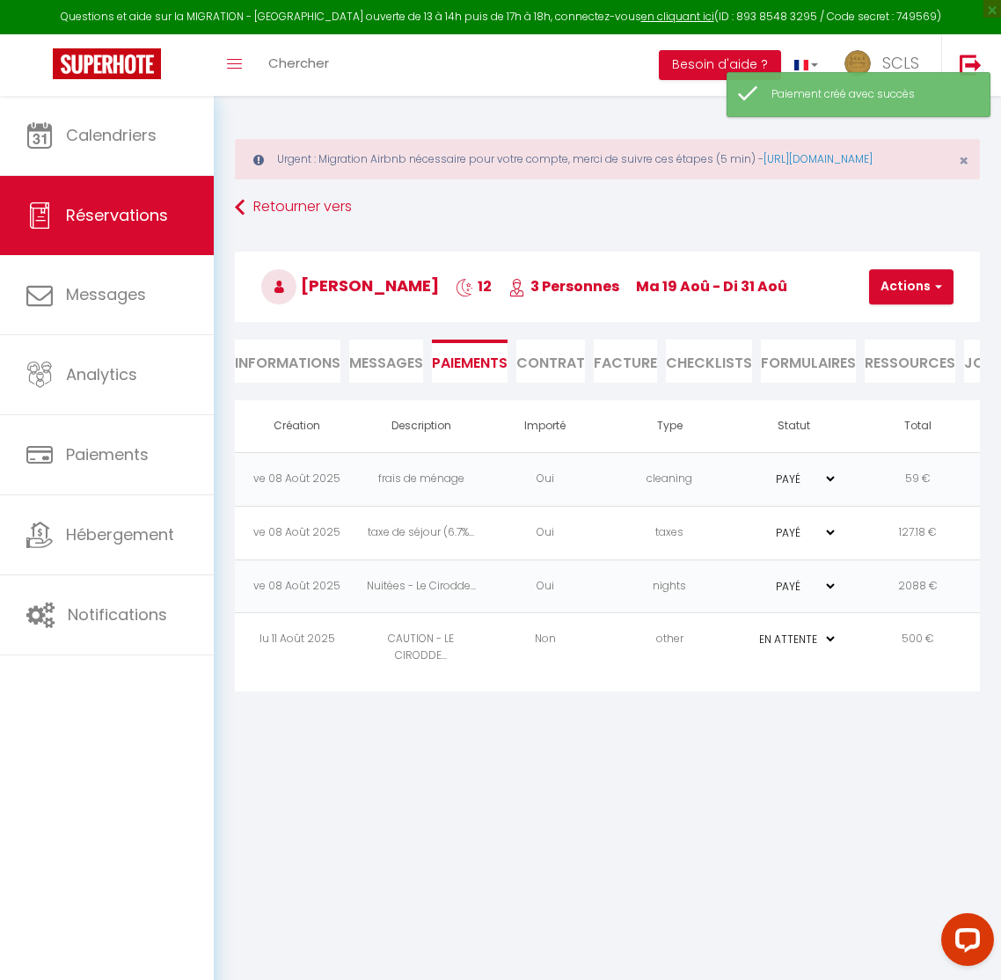
click at [544, 682] on td "Non" at bounding box center [545, 648] width 124 height 70
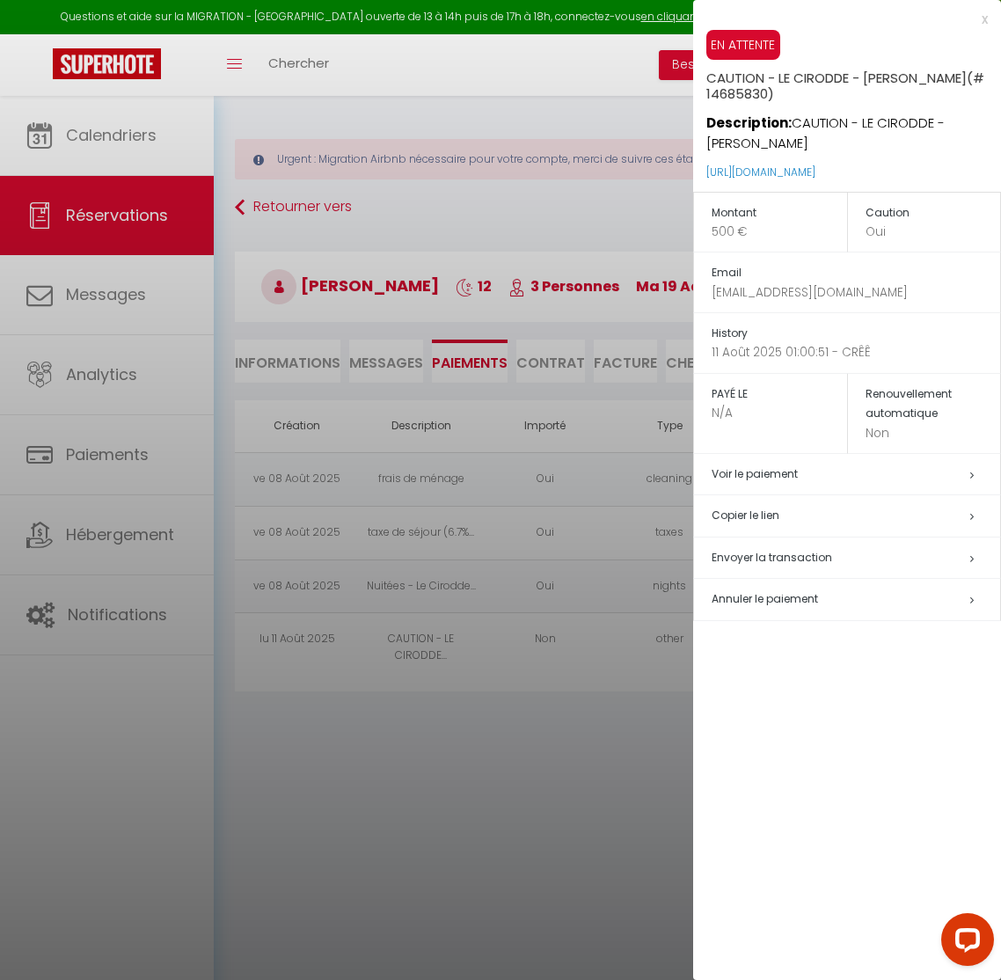
click at [715, 514] on h5 "Copier le lien" at bounding box center [856, 516] width 289 height 20
click at [265, 224] on div at bounding box center [500, 490] width 1001 height 980
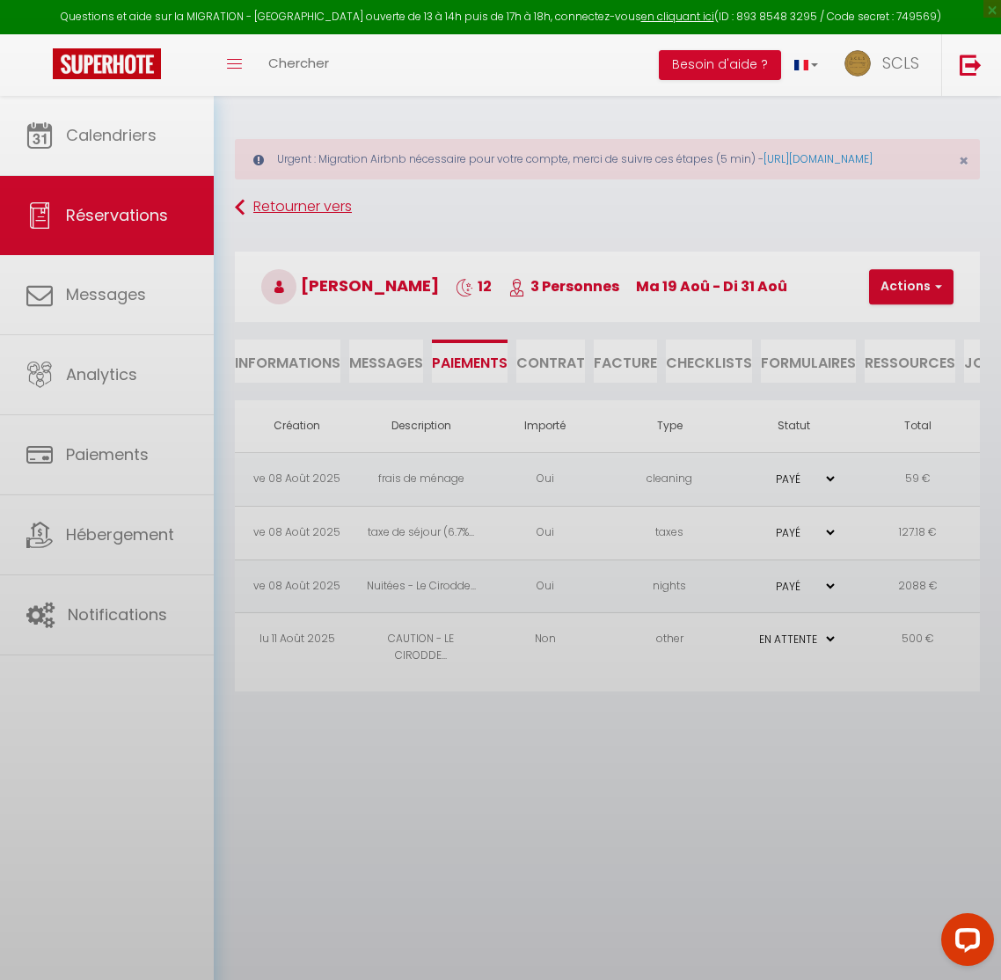
click at [260, 224] on body "Questions et aide sur la MIGRATION - [GEOGRAPHIC_DATA] ouverte de 13 à 14h puis…" at bounding box center [500, 586] width 1001 height 980
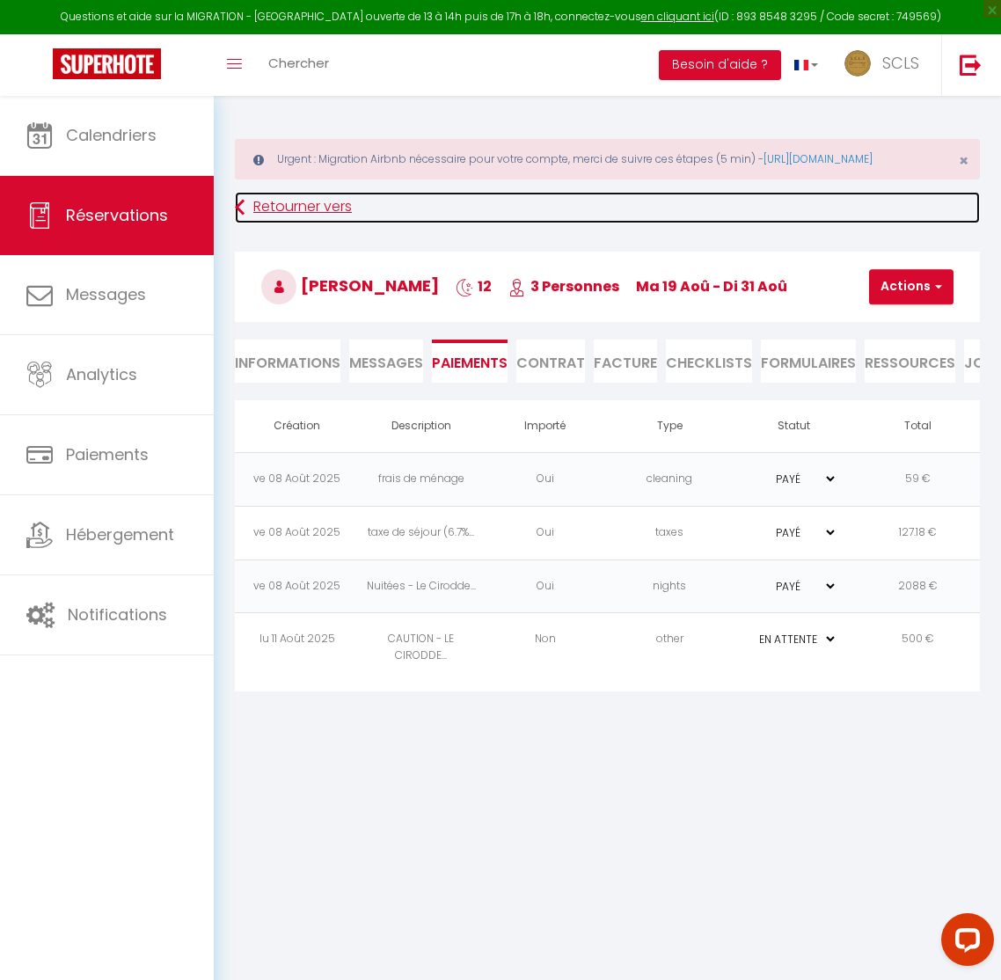
click at [295, 223] on link "Retourner vers" at bounding box center [607, 208] width 745 height 32
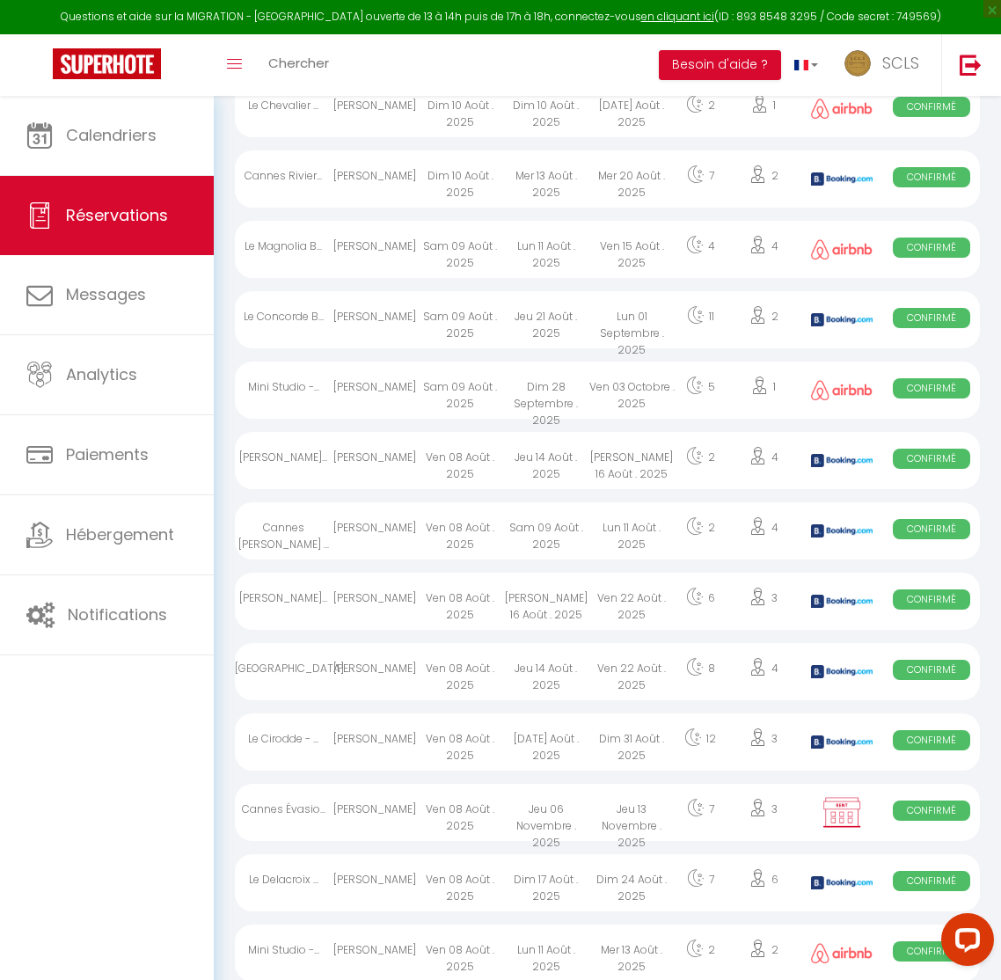
scroll to position [1471, 0]
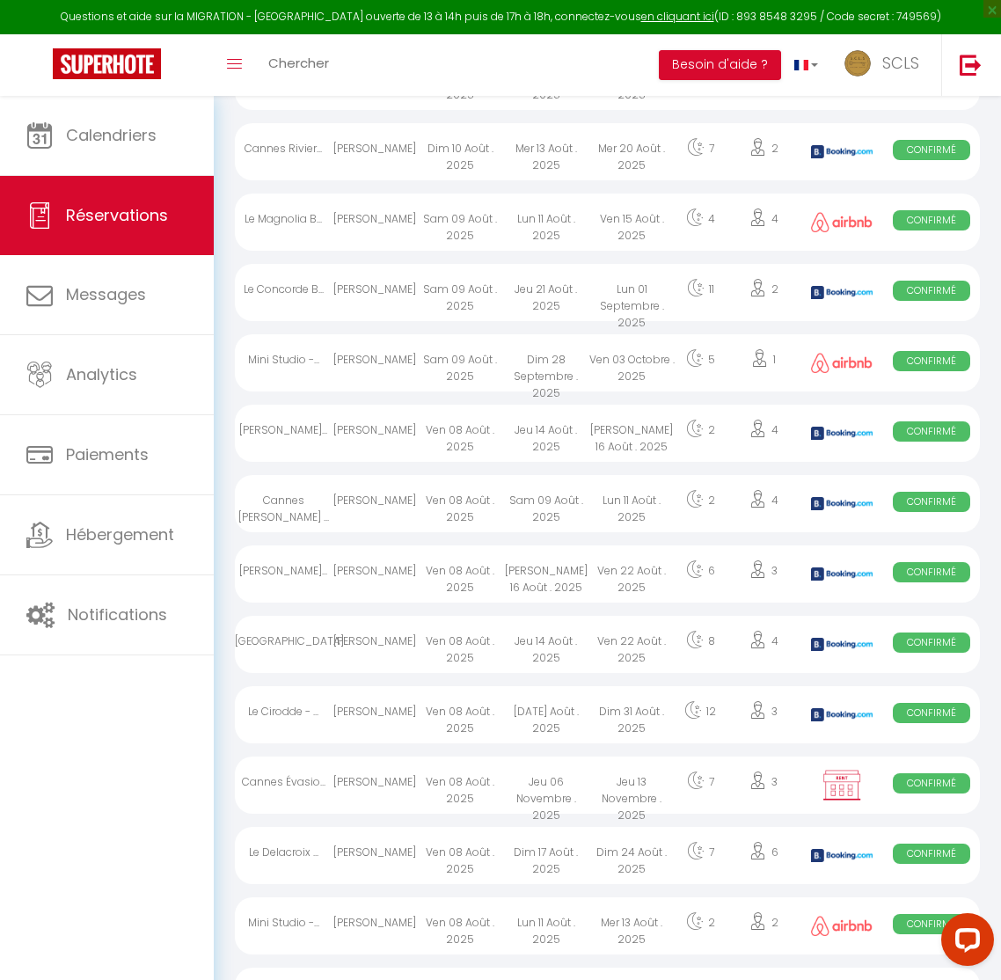
click at [376, 669] on div "[PERSON_NAME]" at bounding box center [374, 644] width 85 height 57
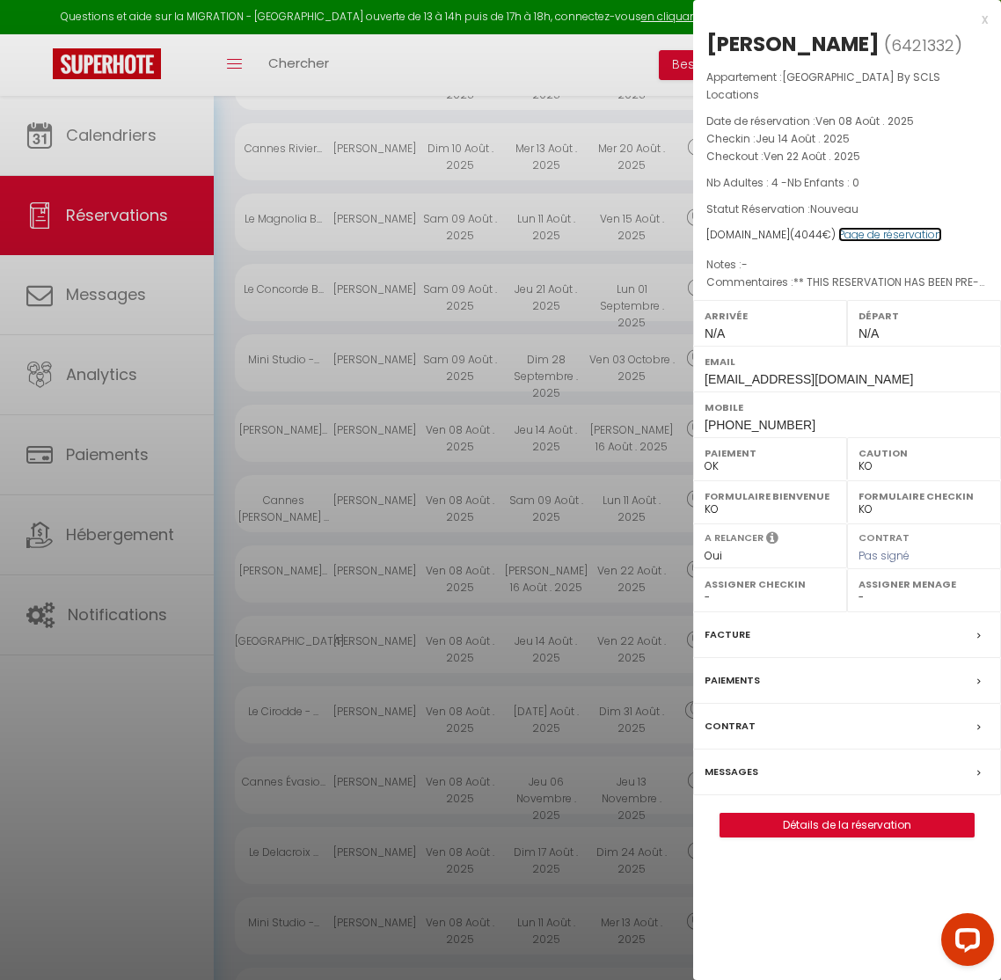
click at [878, 227] on link "Page de réservation" at bounding box center [890, 234] width 104 height 15
click at [750, 671] on label "Paiements" at bounding box center [732, 680] width 55 height 18
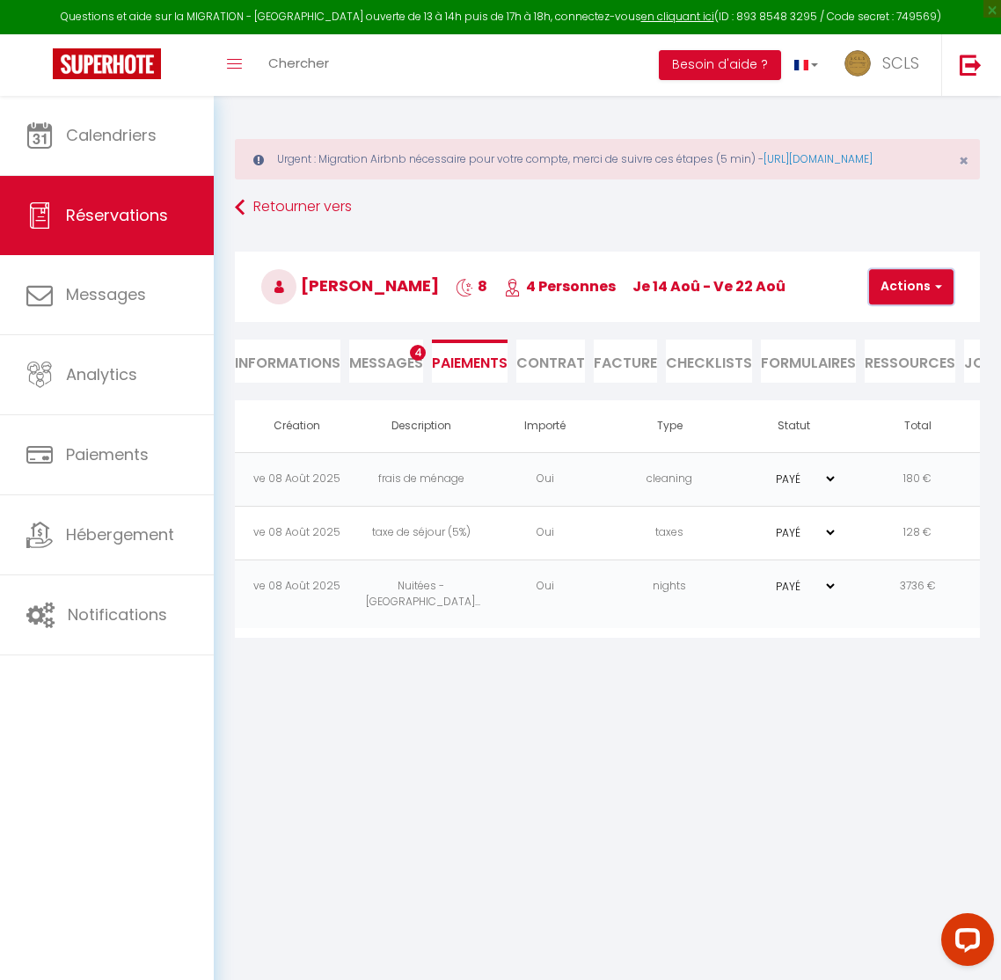
click at [918, 301] on button "Actions" at bounding box center [911, 286] width 84 height 35
click at [889, 406] on link "Créer nouveau lien caution" at bounding box center [965, 394] width 216 height 23
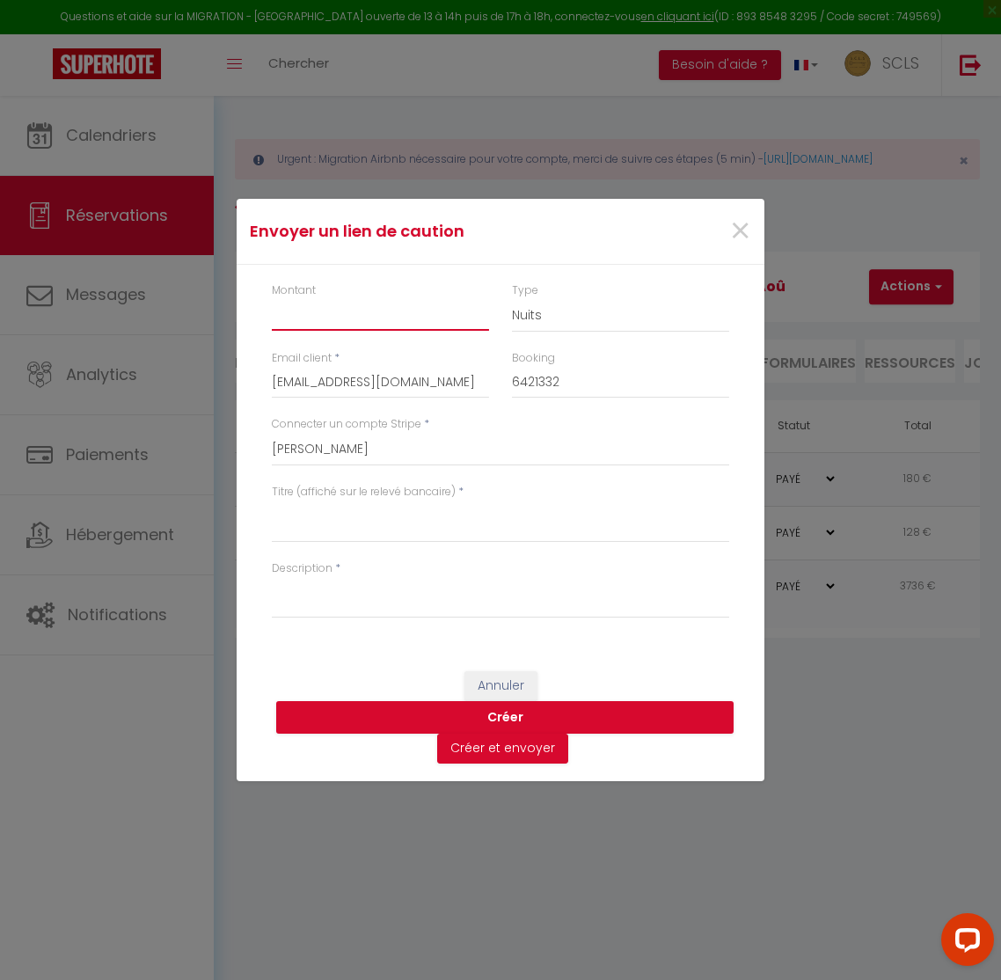
click at [305, 306] on input "Montant" at bounding box center [380, 315] width 217 height 32
click at [556, 313] on select "Nuits Frais de ménage Taxe de séjour [GEOGRAPHIC_DATA]" at bounding box center [620, 315] width 217 height 33
click at [364, 453] on select "SCLS Punkimmo [PERSON_NAME] [PERSON_NAME] [PERSON_NAME] Amandine Sevestre [PERS…" at bounding box center [501, 449] width 458 height 33
click at [313, 523] on textarea "Titre (affiché sur le relevé bancaire)" at bounding box center [501, 522] width 458 height 42
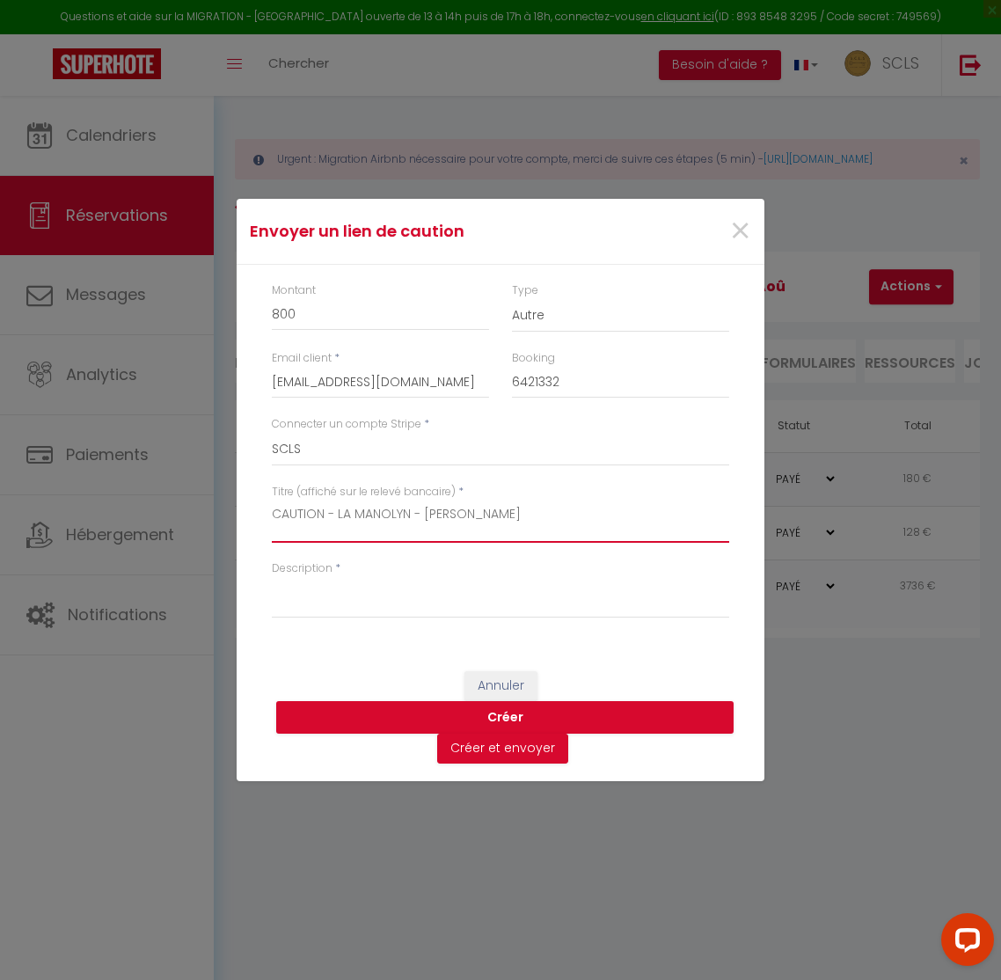
click at [406, 515] on textarea "CAUTION - LA MANOLYN - [PERSON_NAME]" at bounding box center [501, 522] width 458 height 42
click at [405, 515] on textarea "CAUTION - LA MANOLYN - [PERSON_NAME]" at bounding box center [501, 522] width 458 height 42
drag, startPoint x: 406, startPoint y: 515, endPoint x: 322, endPoint y: 602, distance: 120.7
click at [326, 616] on div "Montant 800 Type Nuits Frais de ménage Taxe de séjour Autre Email client * [EMA…" at bounding box center [501, 459] width 528 height 389
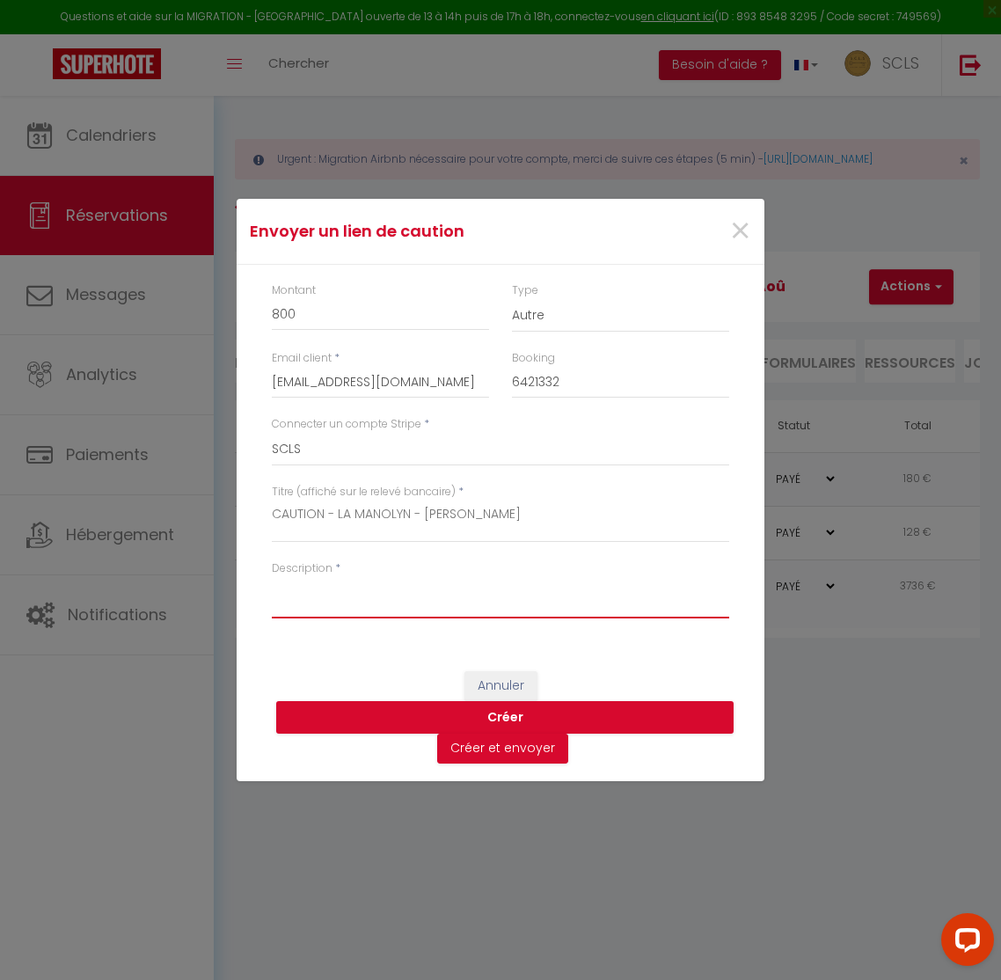
paste textarea "CAUTION - LA MANOLYN - [PERSON_NAME]"
click at [497, 712] on button "Créer" at bounding box center [505, 717] width 458 height 33
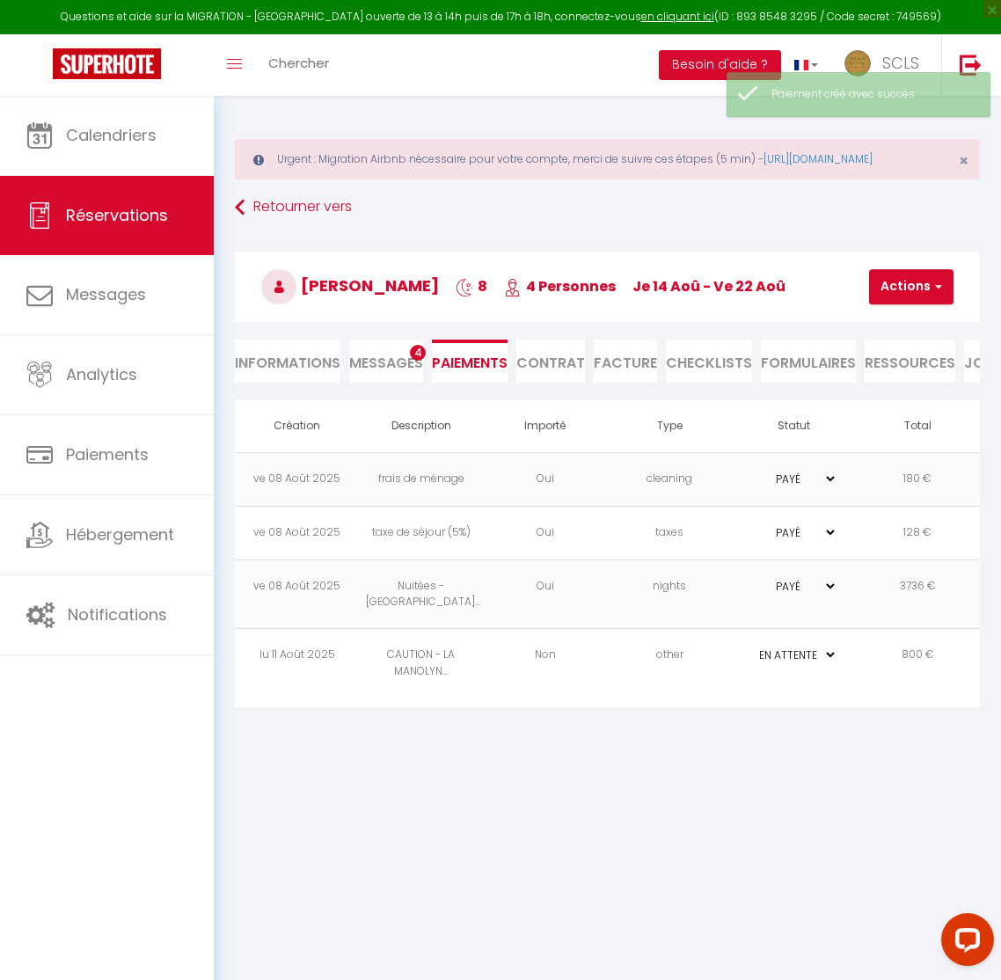
click at [576, 671] on td "Non" at bounding box center [545, 664] width 124 height 70
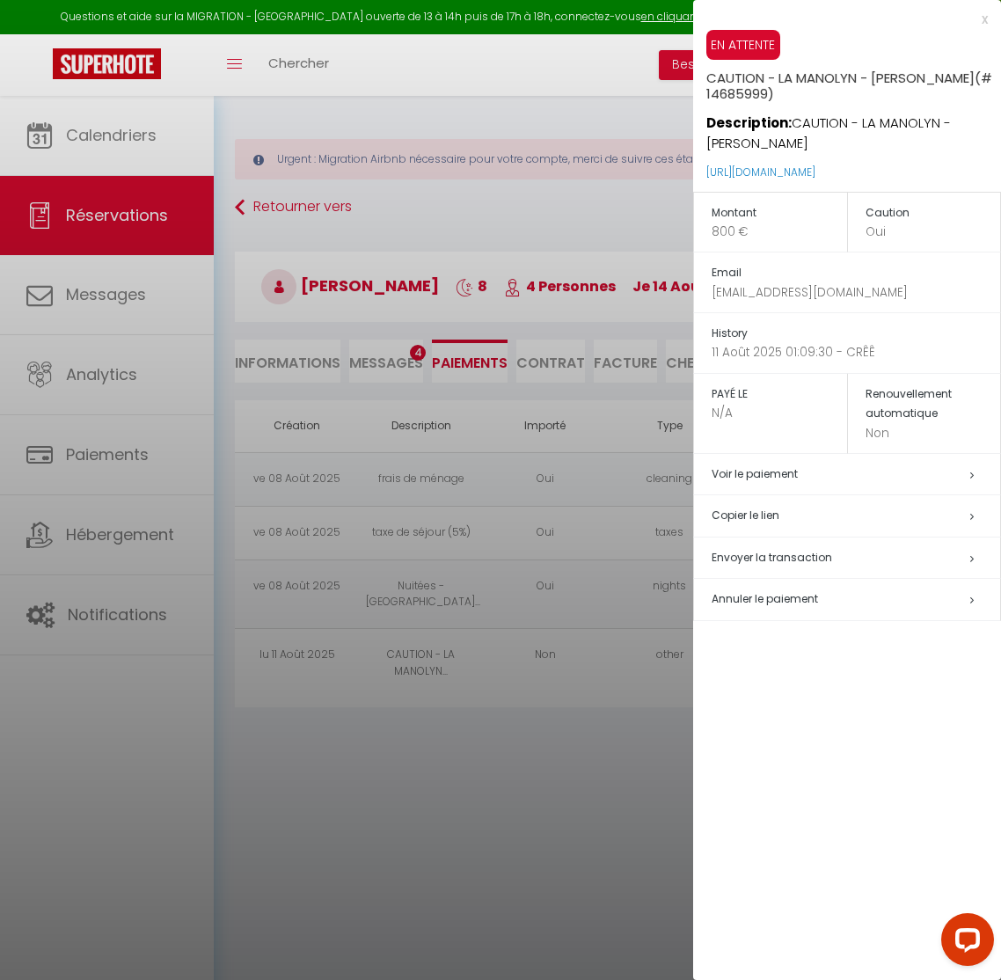
click at [745, 518] on h5 "Copier le lien" at bounding box center [856, 516] width 289 height 20
